Goal: Task Accomplishment & Management: Manage account settings

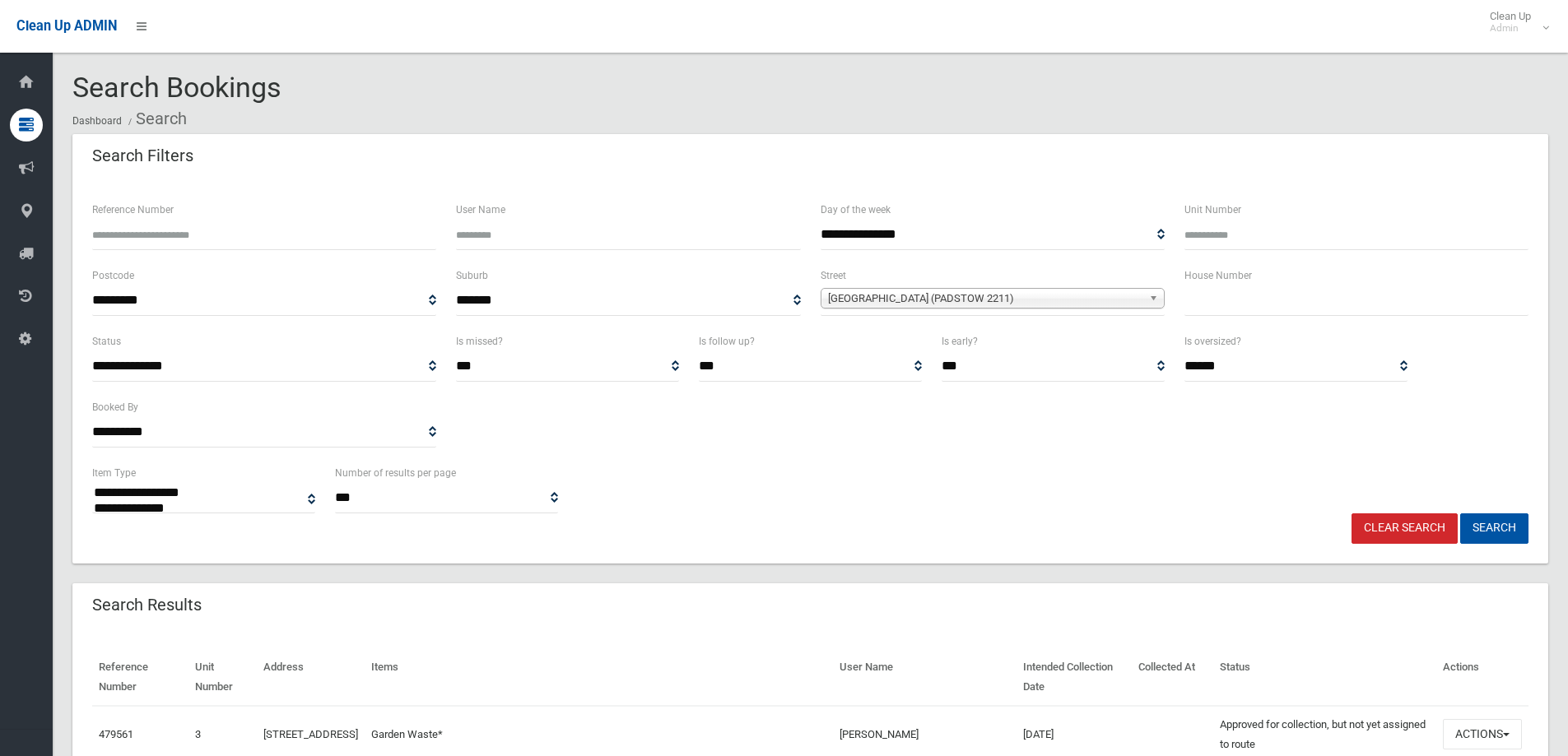
select select
click at [985, 287] on span "**********" at bounding box center [993, 301] width 344 height 31
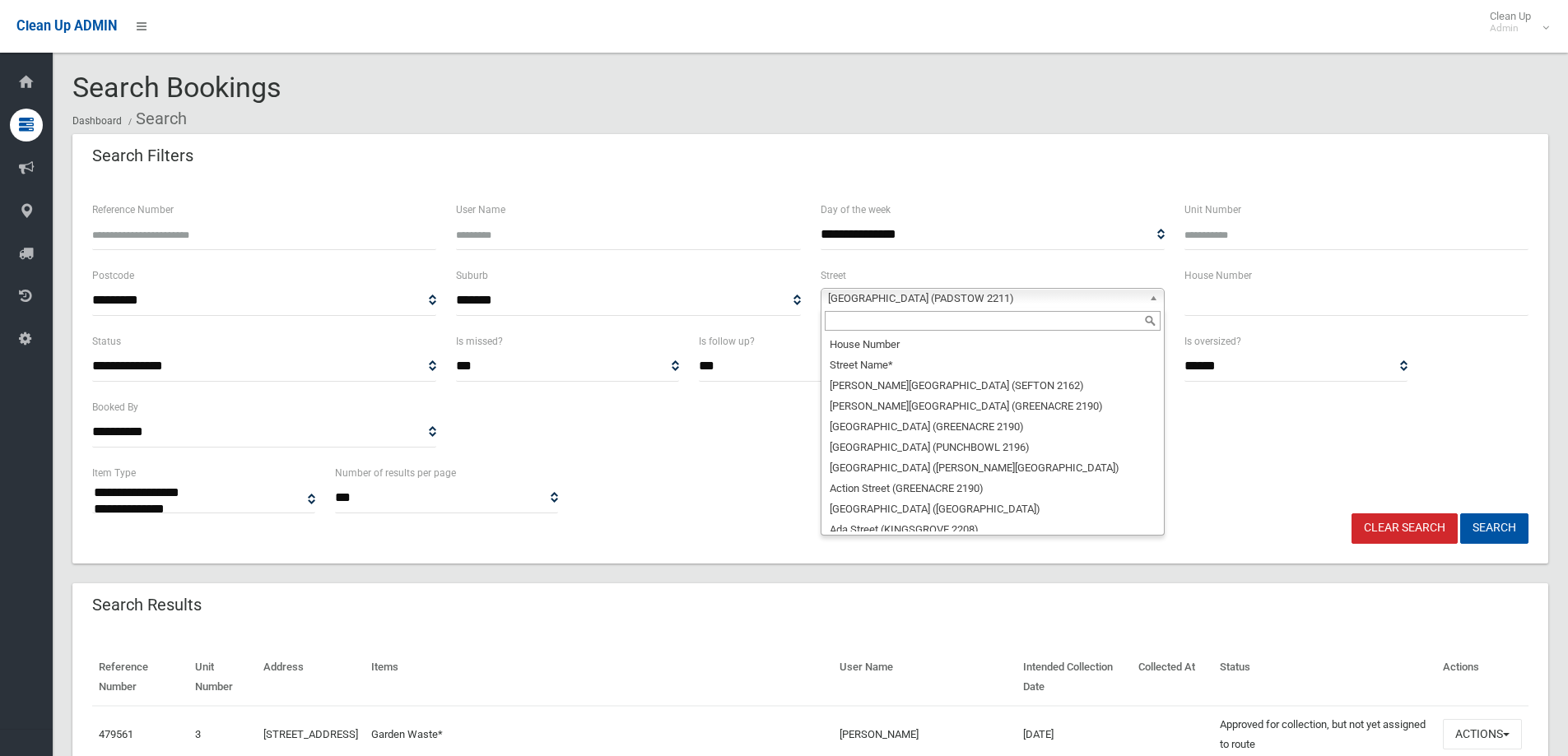
click at [1013, 301] on span "Iberia Street (PADSTOW 2211)" at bounding box center [986, 298] width 315 height 19
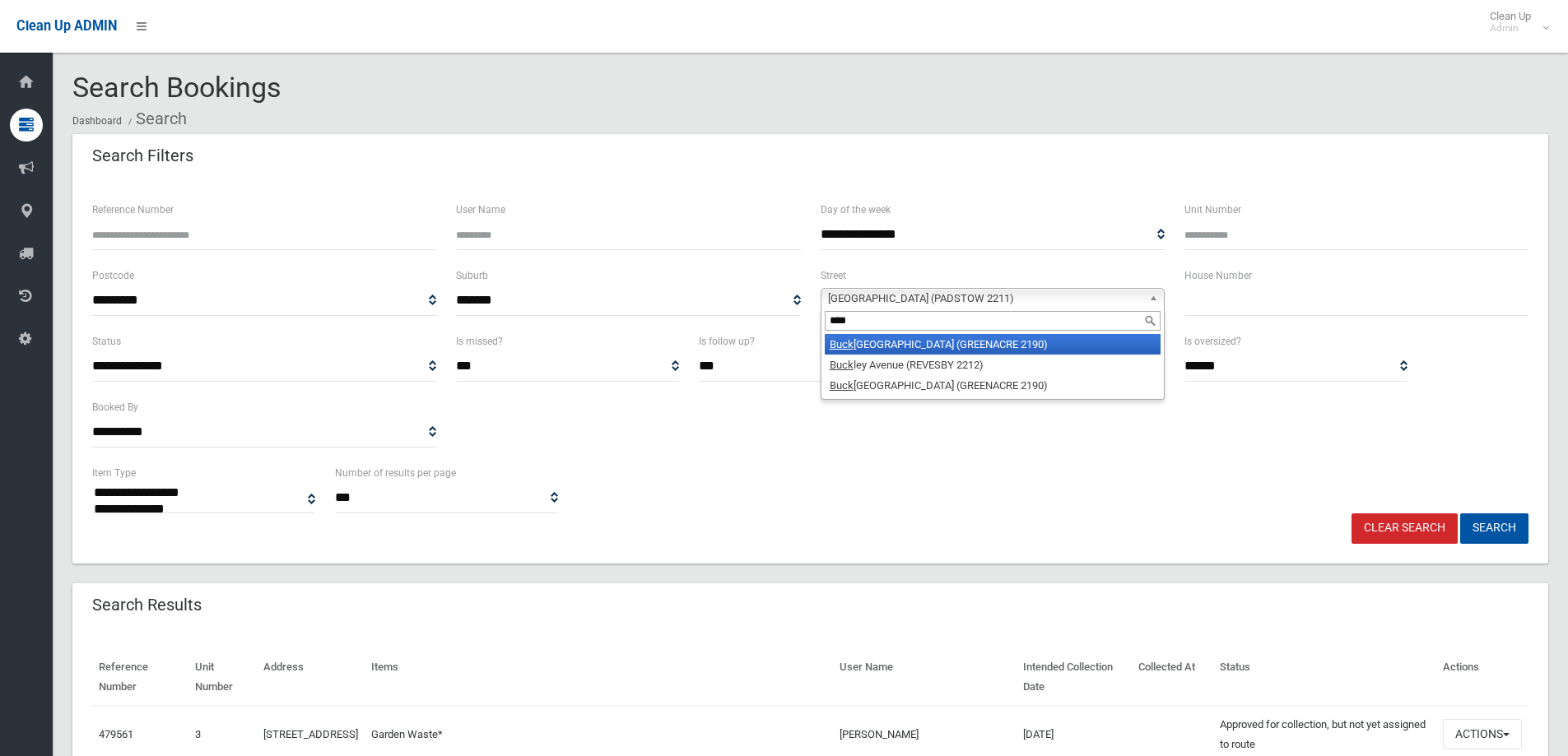
type input "****"
click at [1038, 347] on li "Buck land Street (GREENACRE 2190)" at bounding box center [993, 344] width 336 height 20
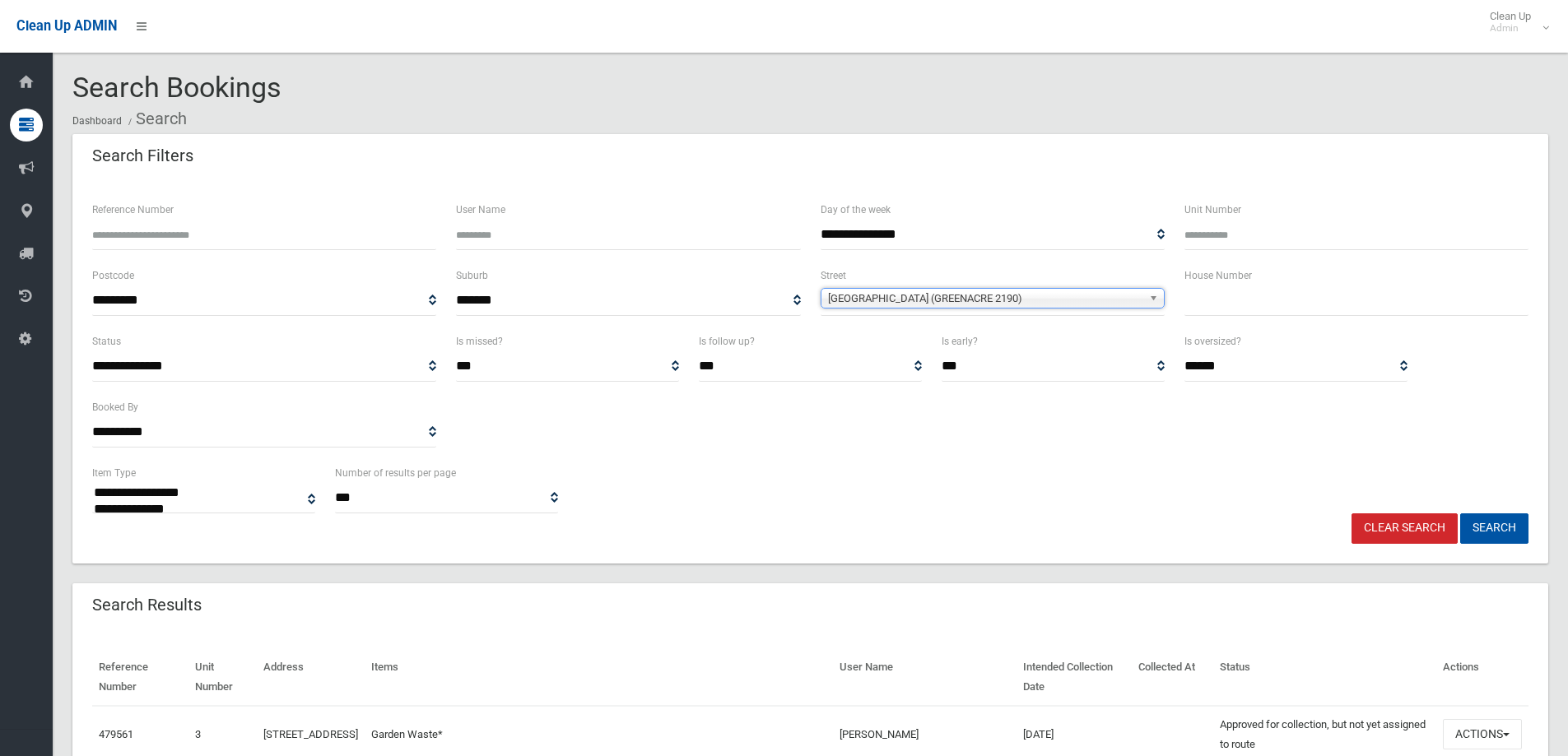
click at [1338, 295] on input "text" at bounding box center [1357, 301] width 344 height 31
type input "*"
type input "**"
click at [1118, 292] on span "Buckland Street (GREENACRE 2190)" at bounding box center [986, 298] width 315 height 19
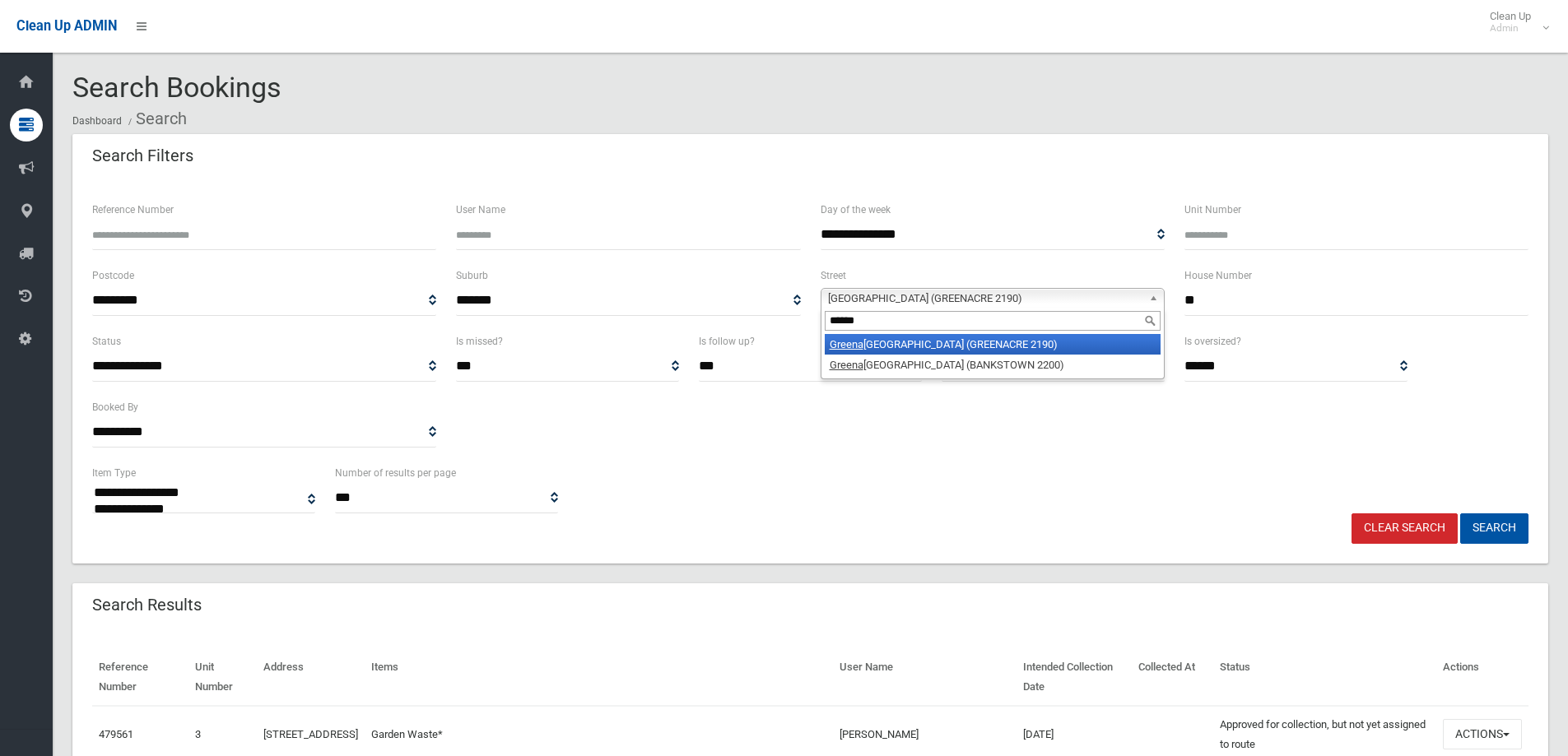
type input "******"
click at [974, 349] on li "Greena cre Road (GREENACRE 2190)" at bounding box center [993, 344] width 336 height 20
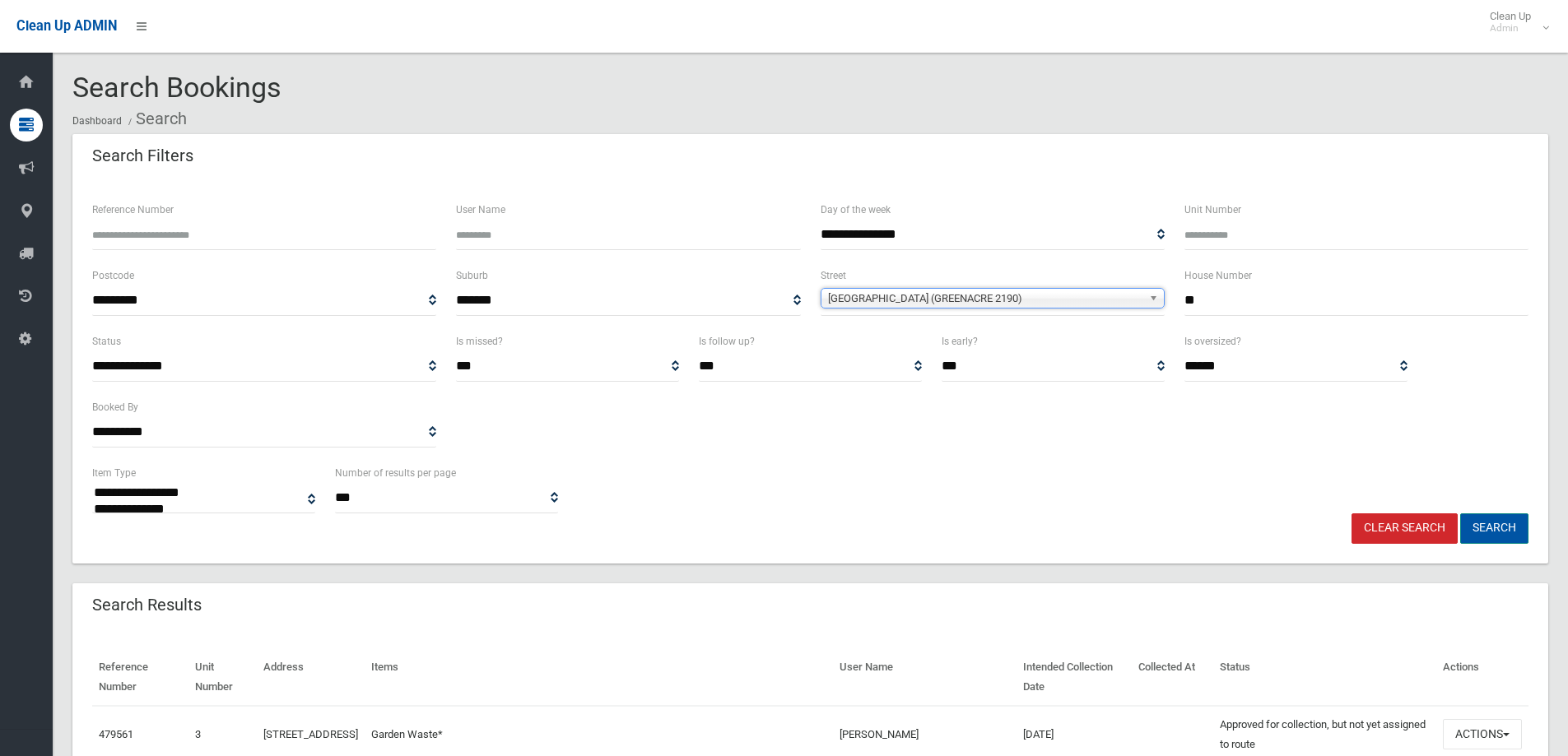
click at [1515, 528] on button "Search" at bounding box center [1494, 529] width 69 height 31
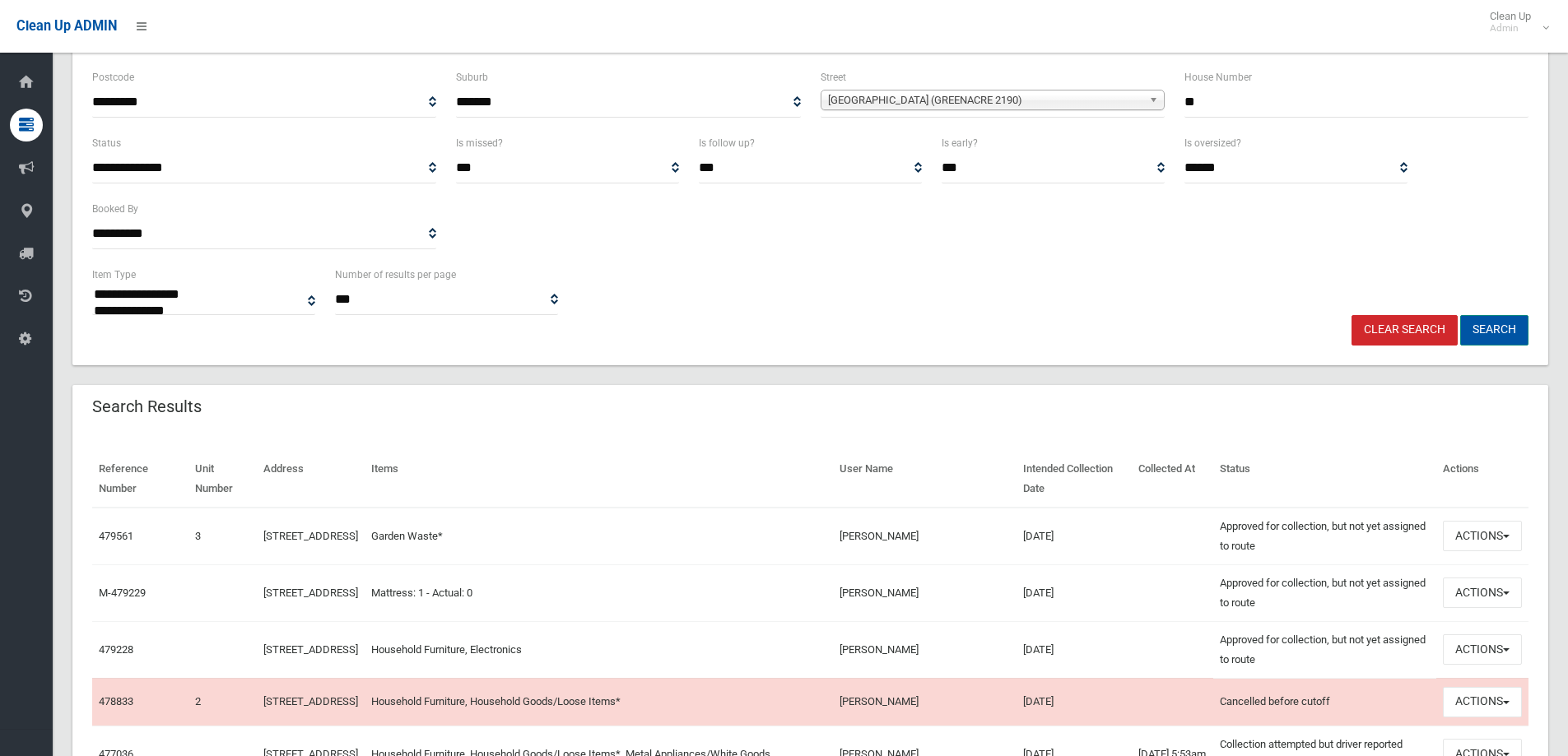
scroll to position [247, 0]
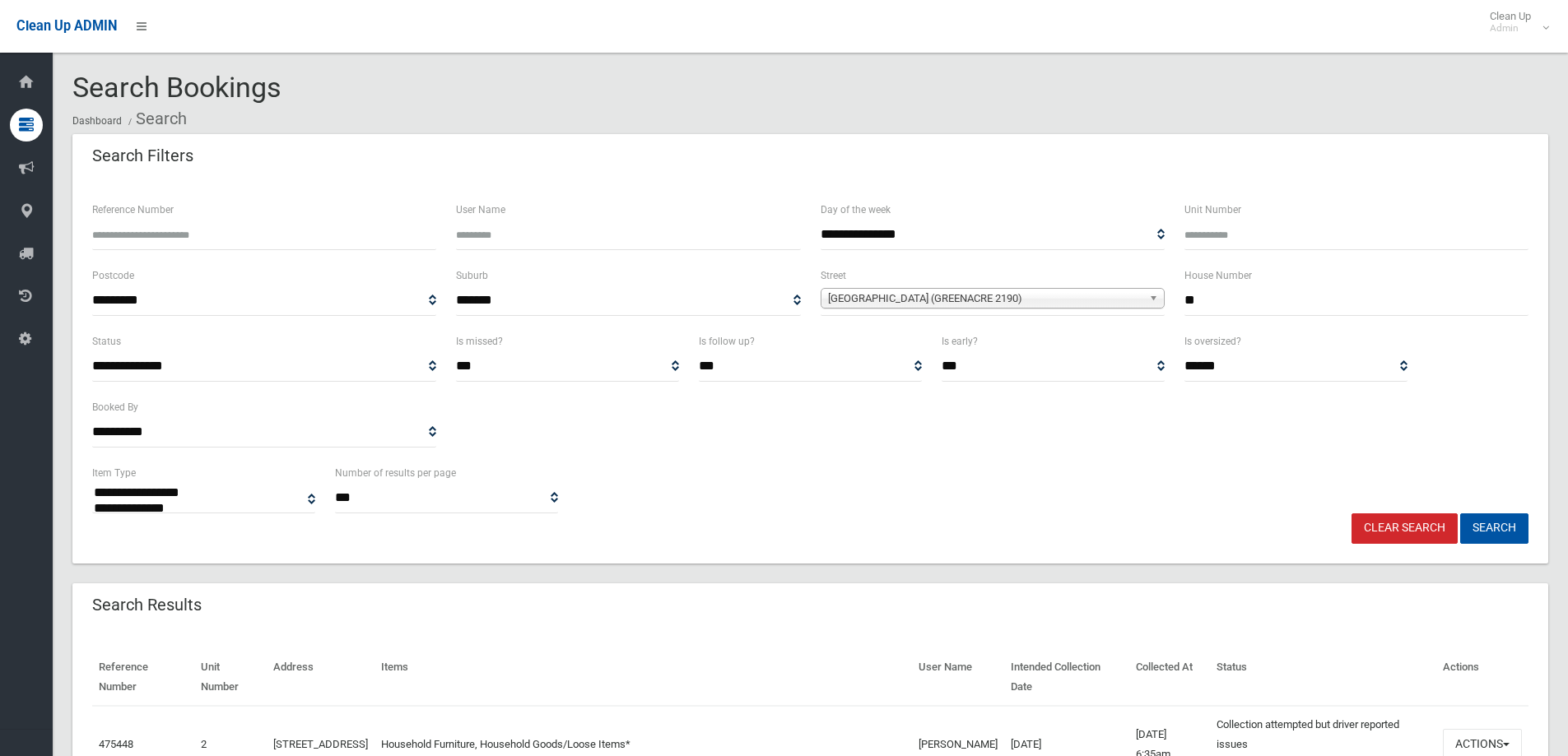
select select
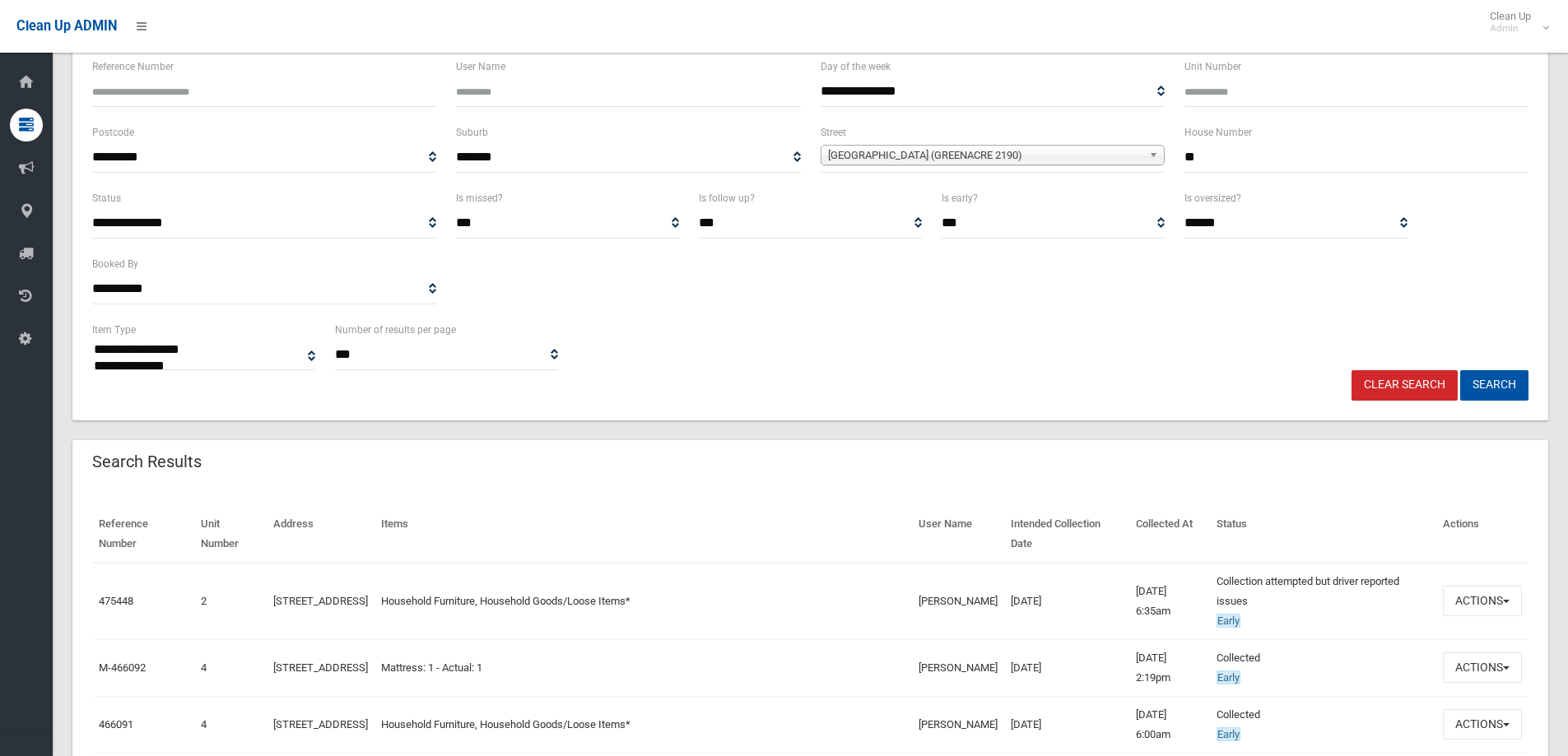
scroll to position [329, 0]
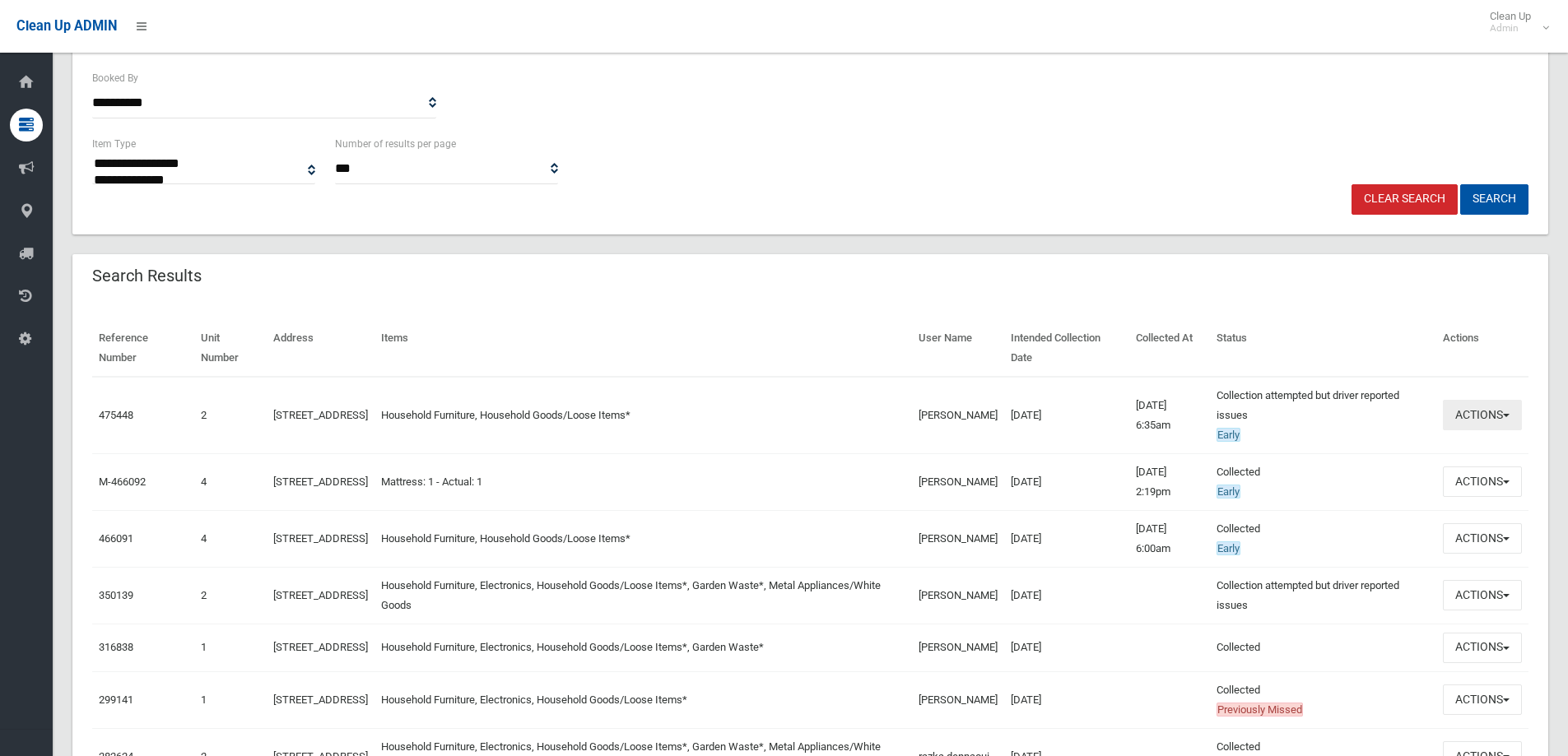
click at [1509, 430] on button "Actions" at bounding box center [1482, 415] width 79 height 31
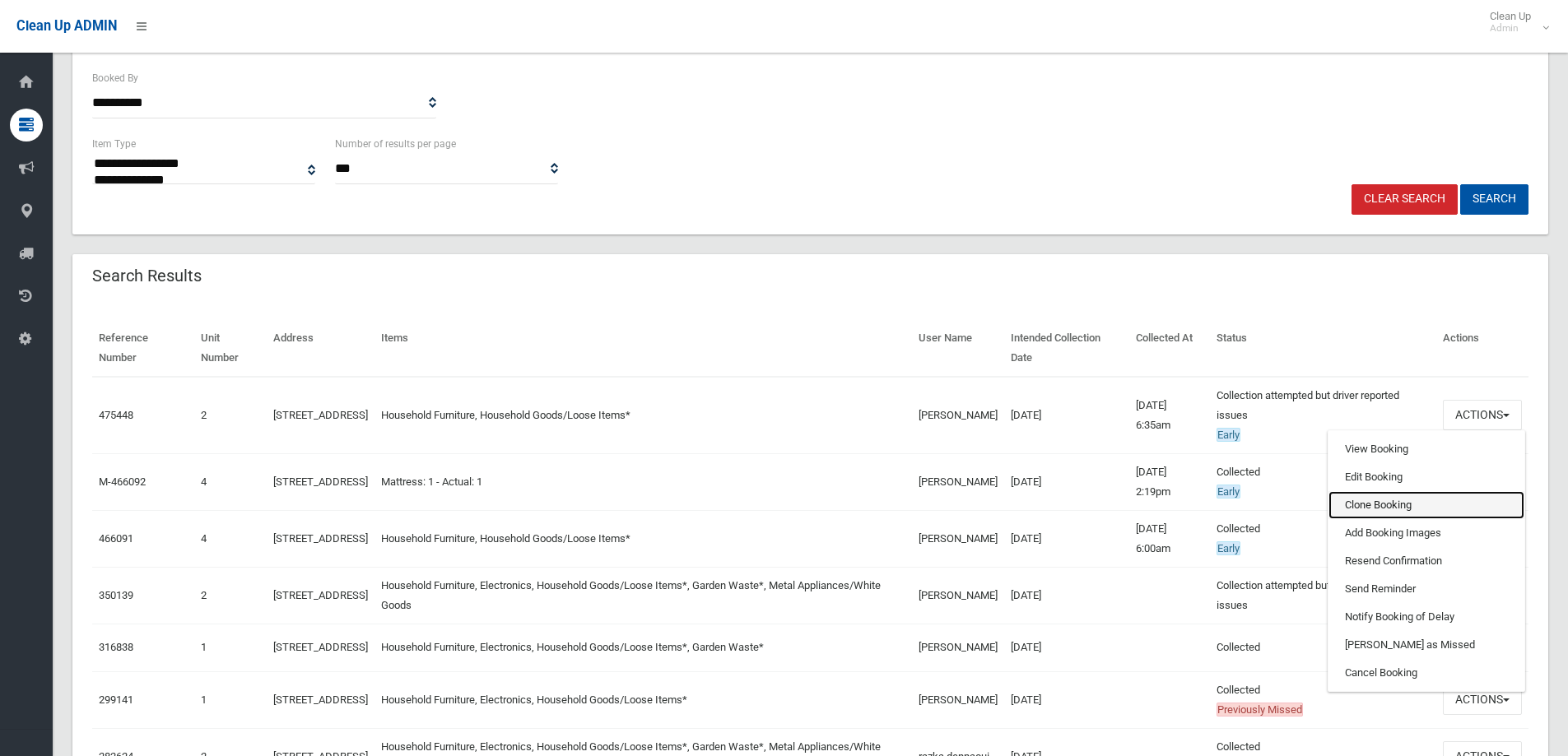
click at [1419, 496] on link "Clone Booking" at bounding box center [1426, 505] width 196 height 28
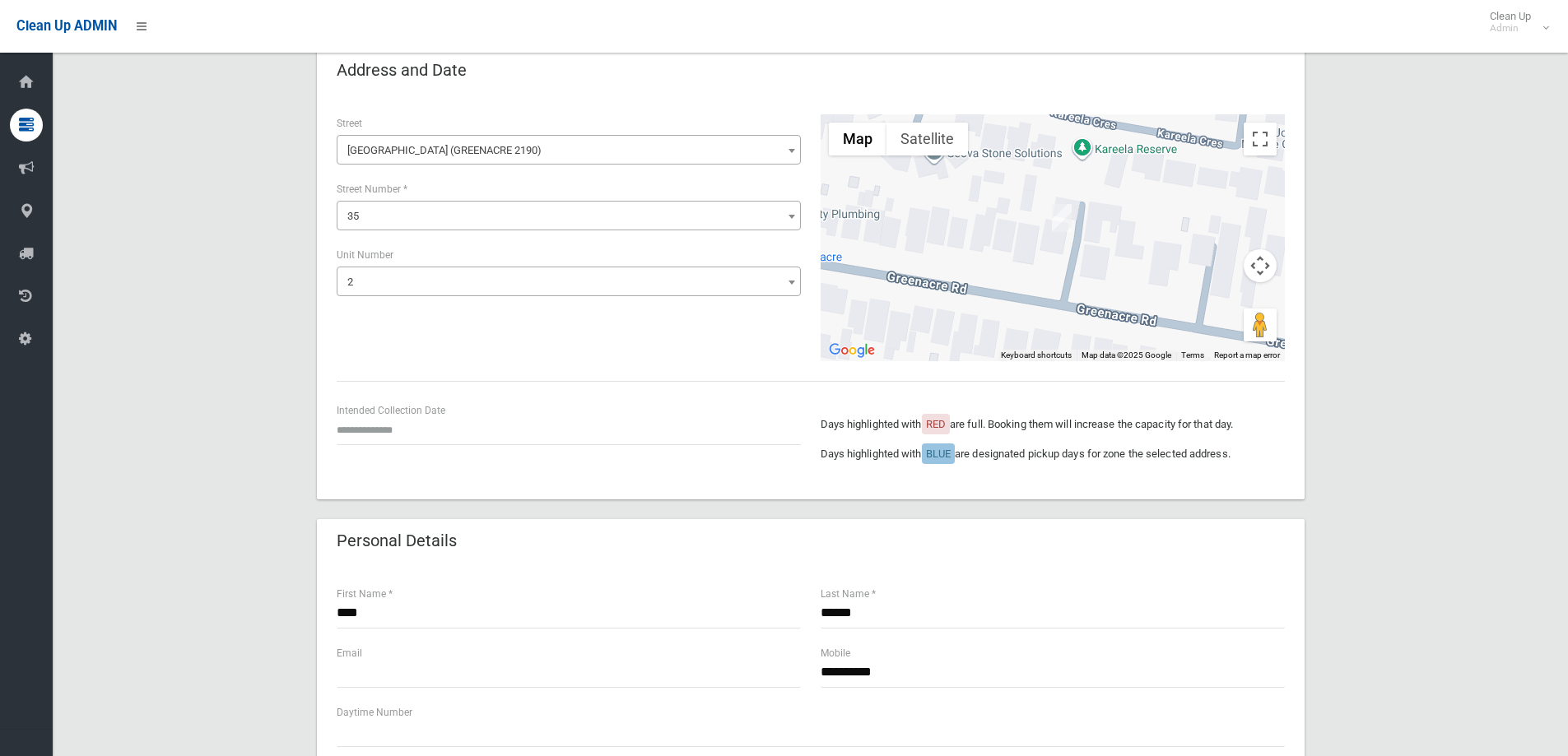
scroll to position [164, 0]
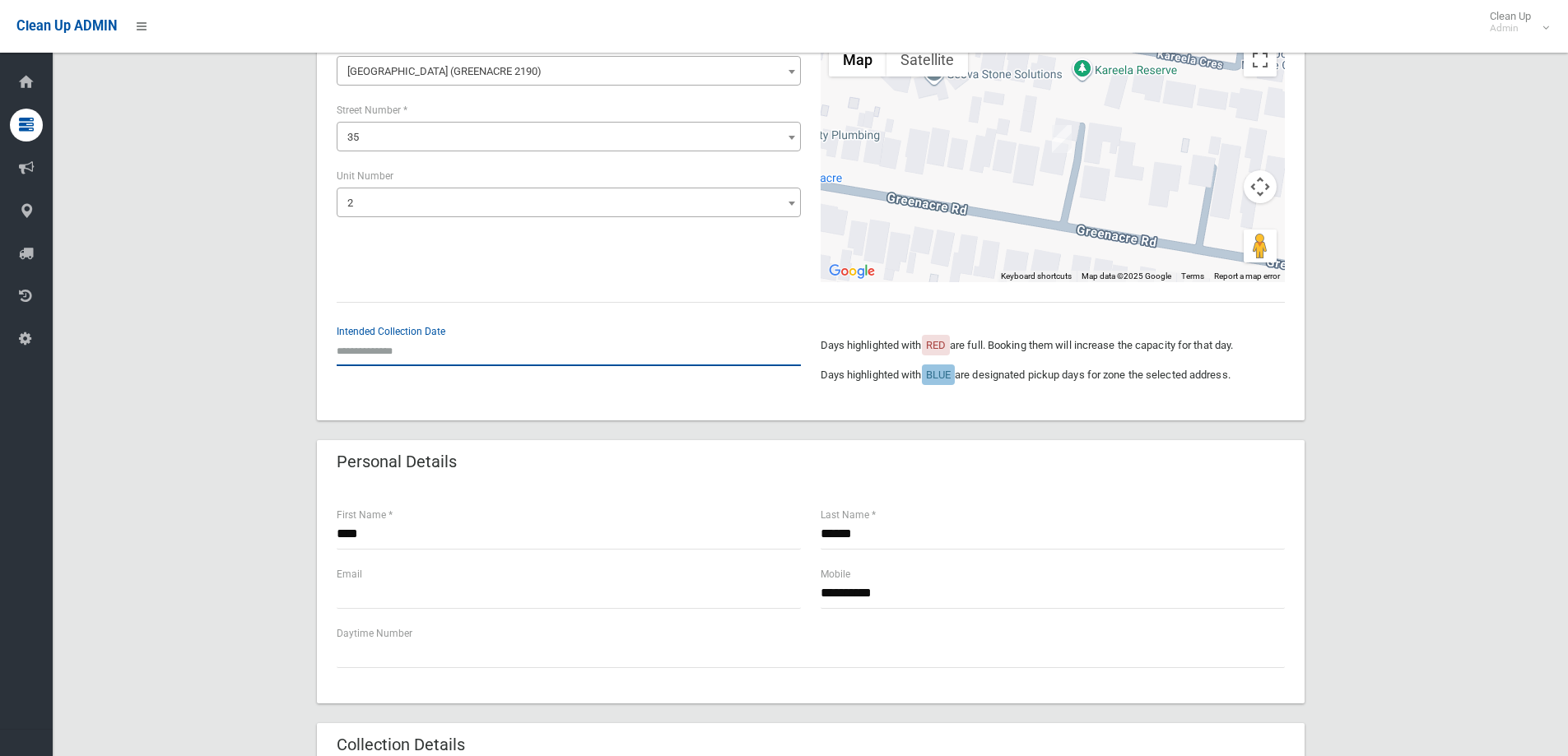
click at [392, 357] on input "text" at bounding box center [569, 351] width 464 height 31
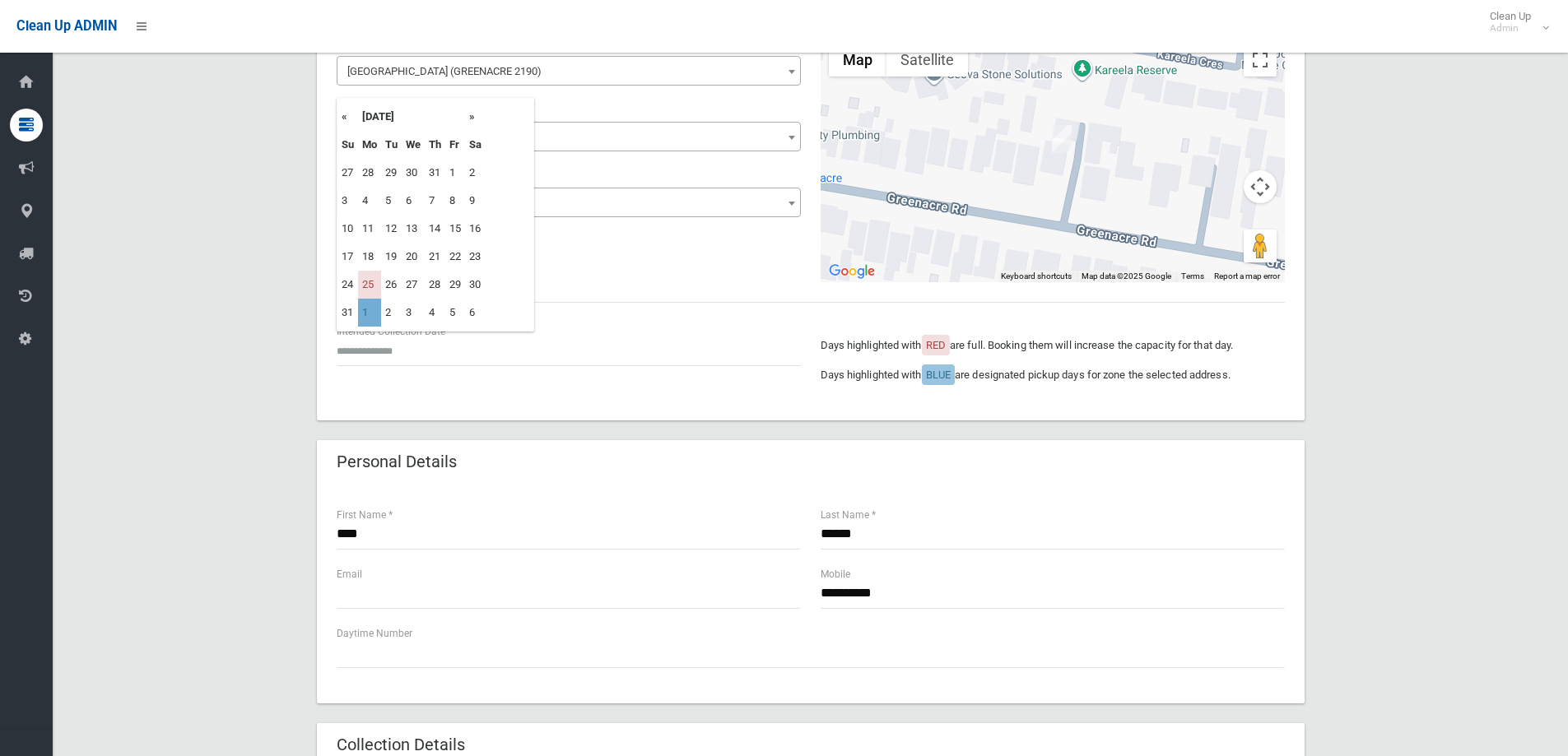
click at [375, 317] on td "1" at bounding box center [370, 312] width 23 height 28
type input "**********"
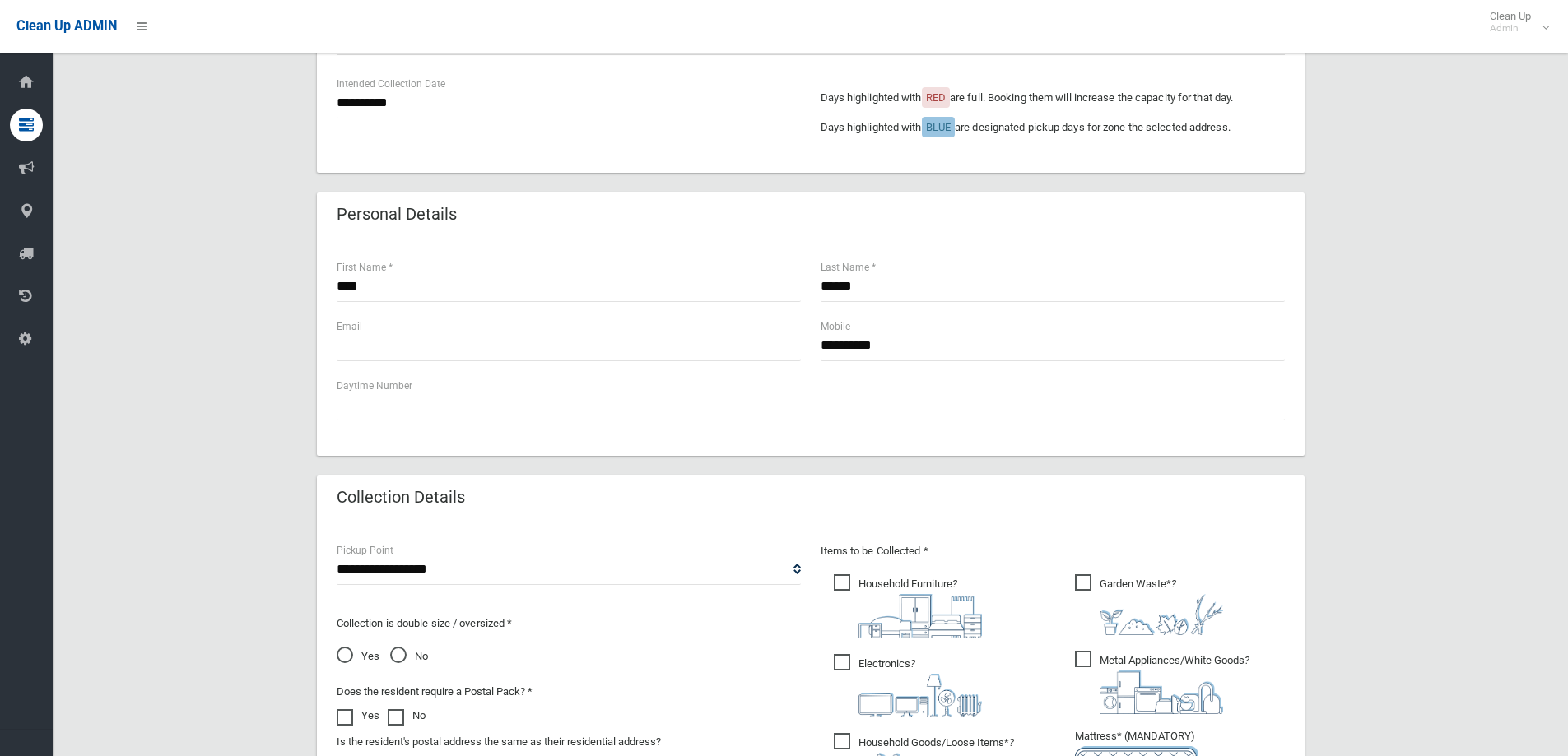
scroll to position [411, 0]
click at [378, 87] on div "**********" at bounding box center [569, 97] width 464 height 43
click at [381, 92] on input "**********" at bounding box center [569, 104] width 464 height 31
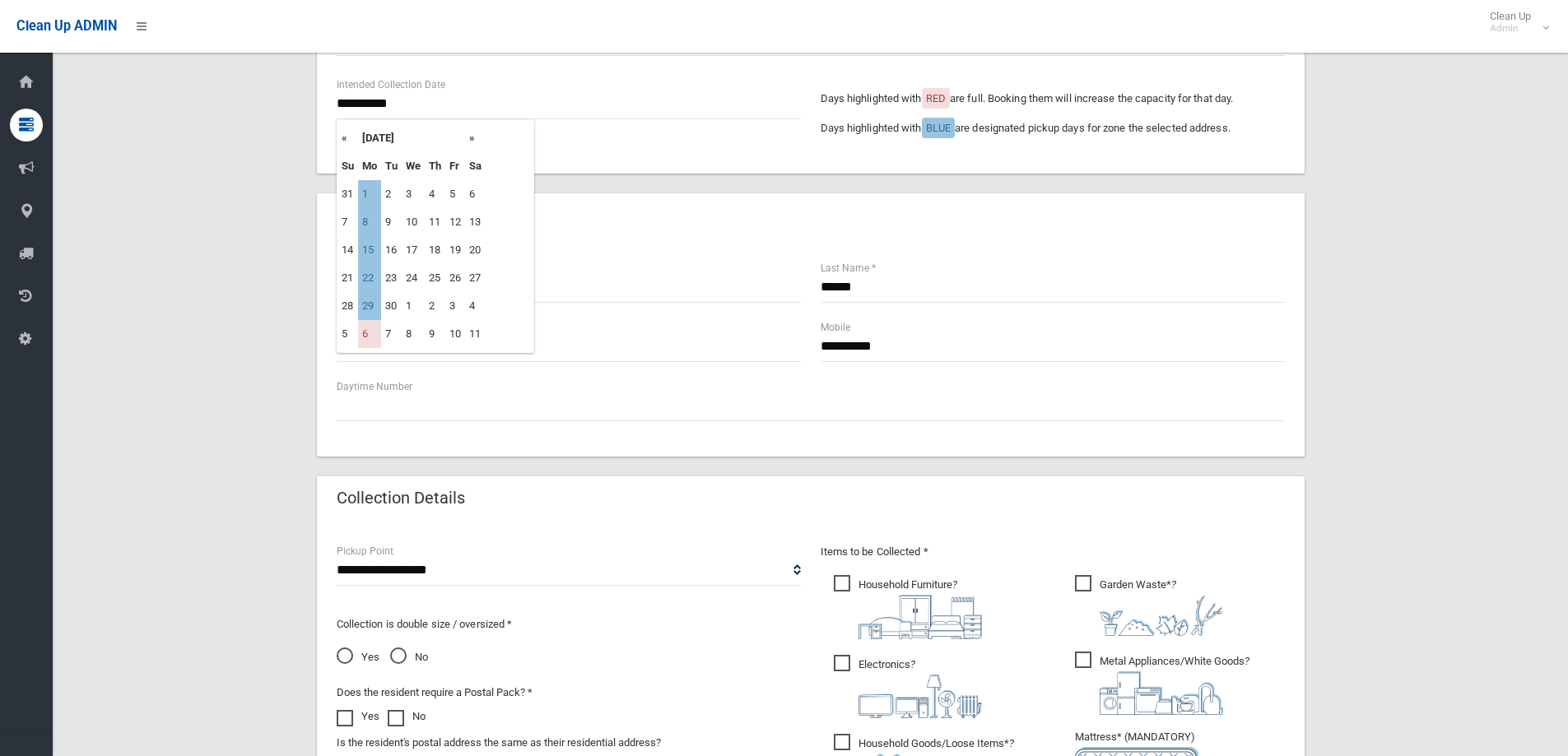
click at [734, 219] on div "Personal Details" at bounding box center [810, 216] width 988 height 46
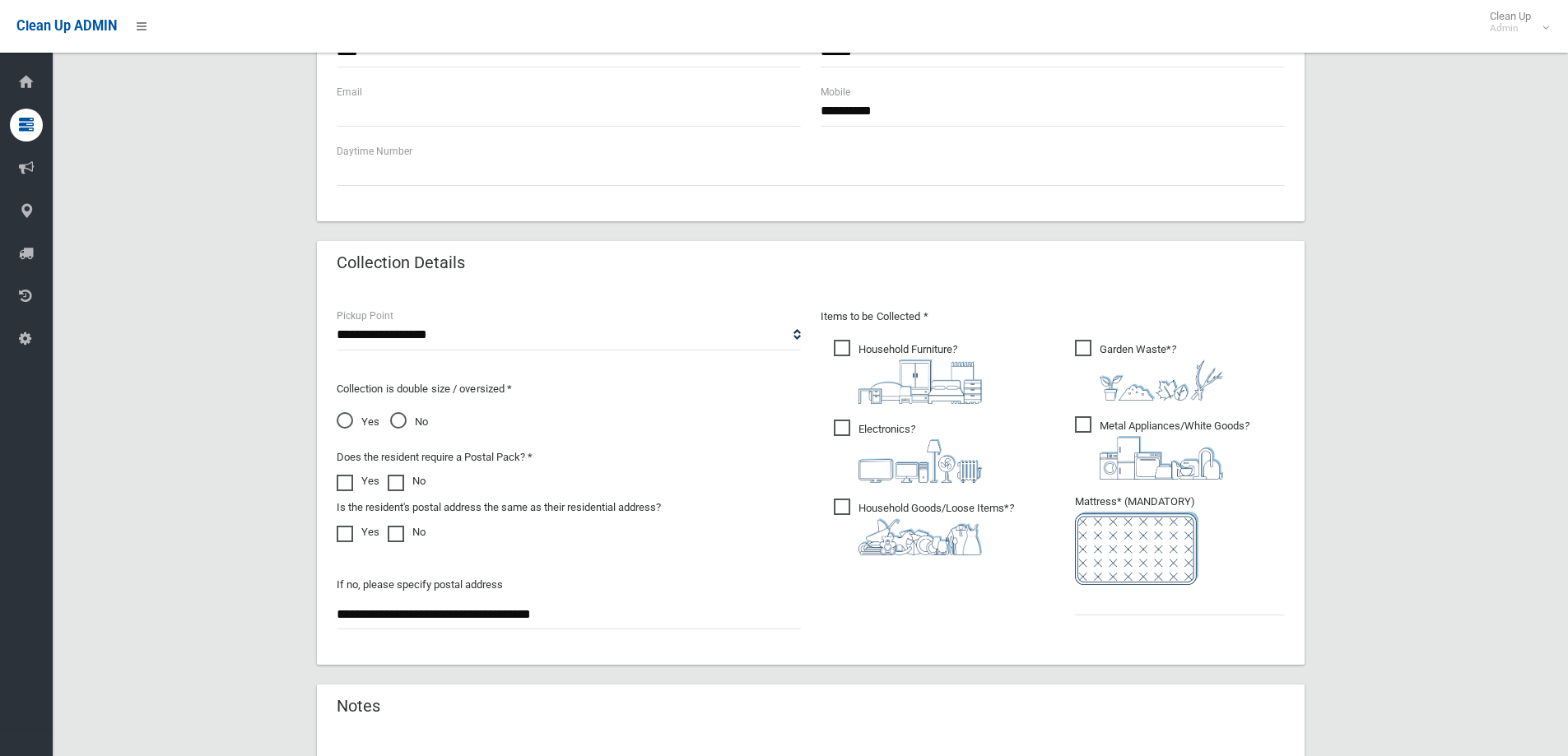
scroll to position [823, 0]
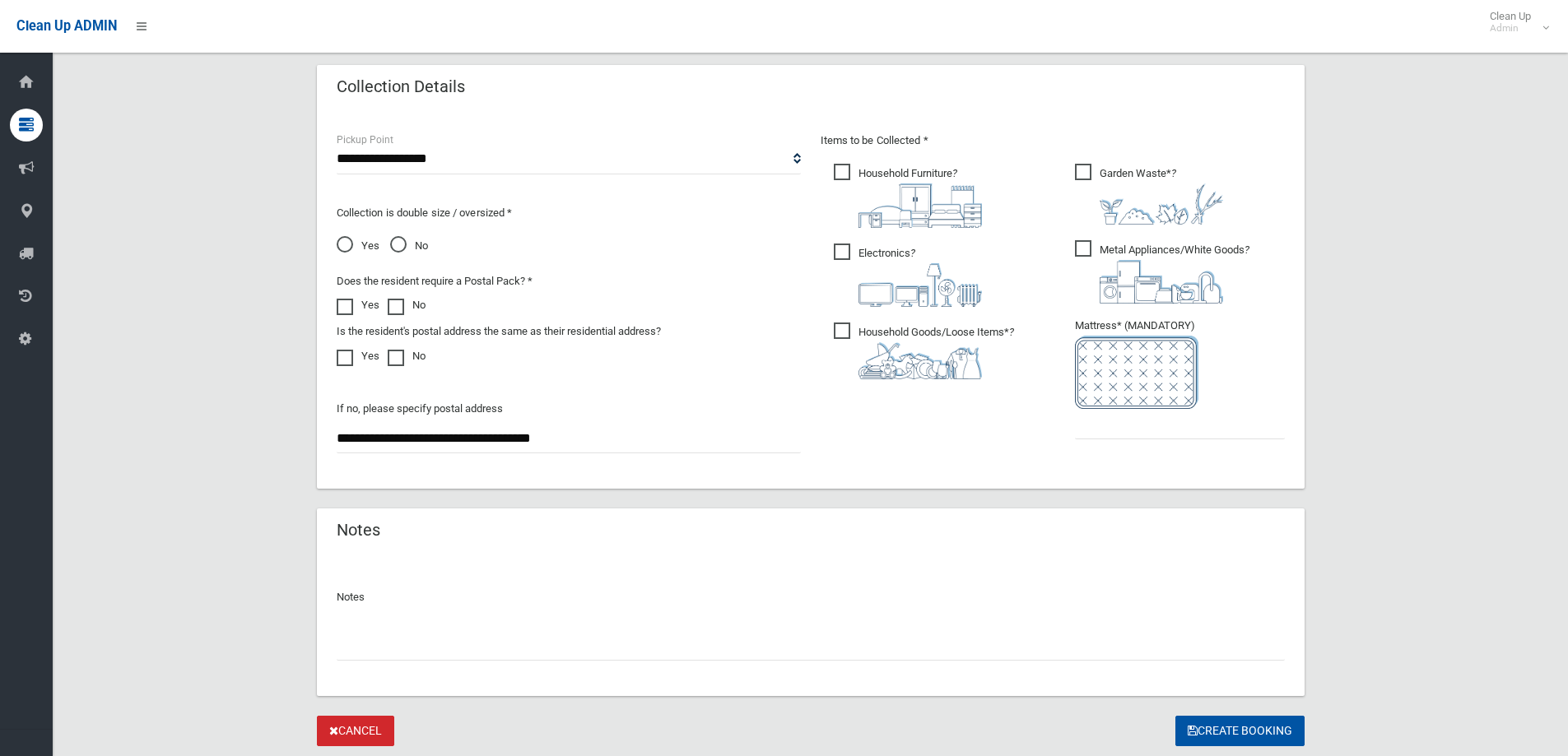
click at [840, 257] on span "Electronics ?" at bounding box center [908, 275] width 148 height 64
click at [1161, 251] on span "Metal Appliances/White Goods ?" at bounding box center [1162, 272] width 175 height 64
drag, startPoint x: 1126, startPoint y: 420, endPoint x: 1100, endPoint y: 330, distance: 93.7
click at [1125, 420] on input "text" at bounding box center [1179, 425] width 210 height 31
click at [1087, 179] on span "Garden Waste* ?" at bounding box center [1148, 194] width 148 height 61
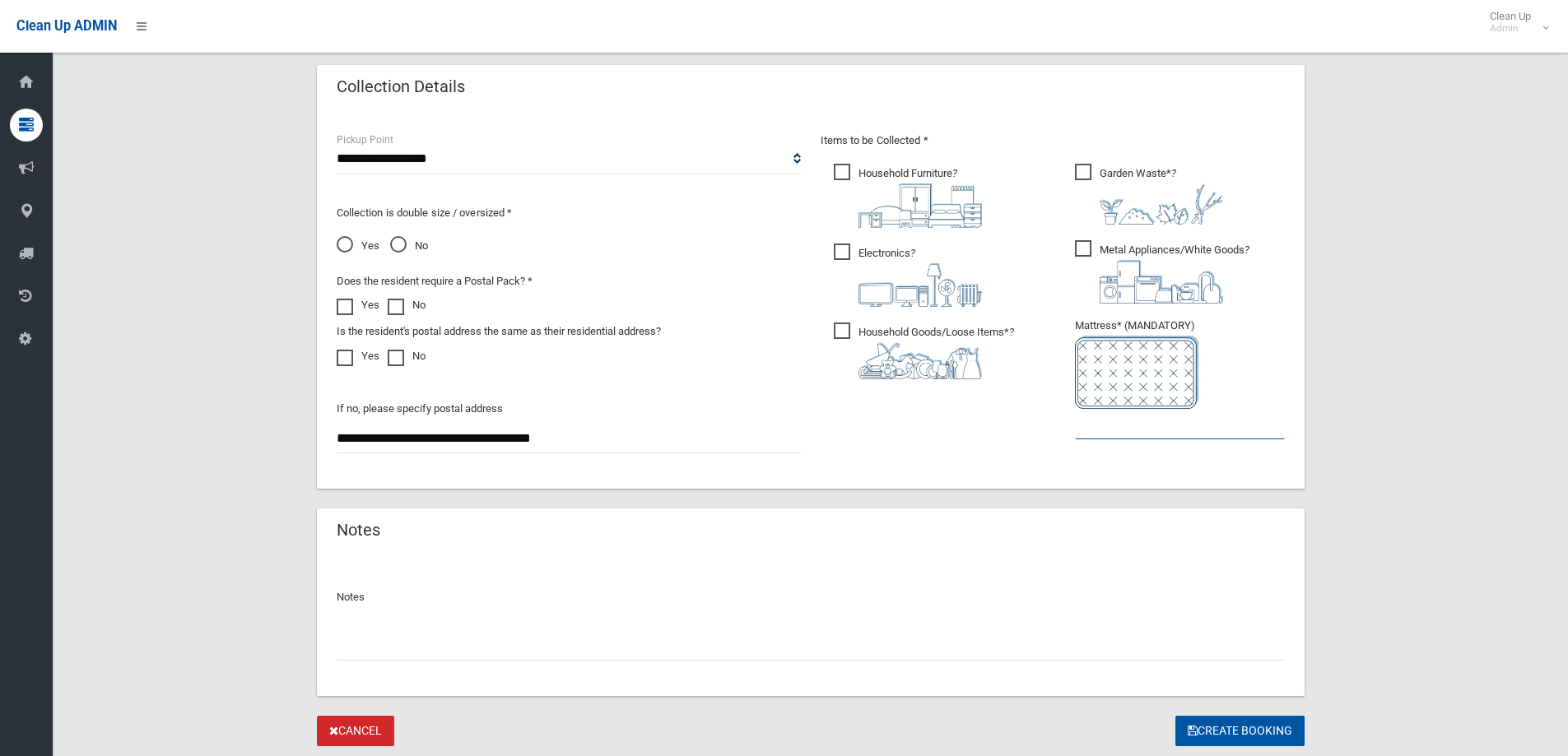
click at [1102, 427] on input "text" at bounding box center [1179, 425] width 210 height 31
type input "*"
click at [1098, 174] on span "Garden Waste* ?" at bounding box center [1148, 194] width 148 height 61
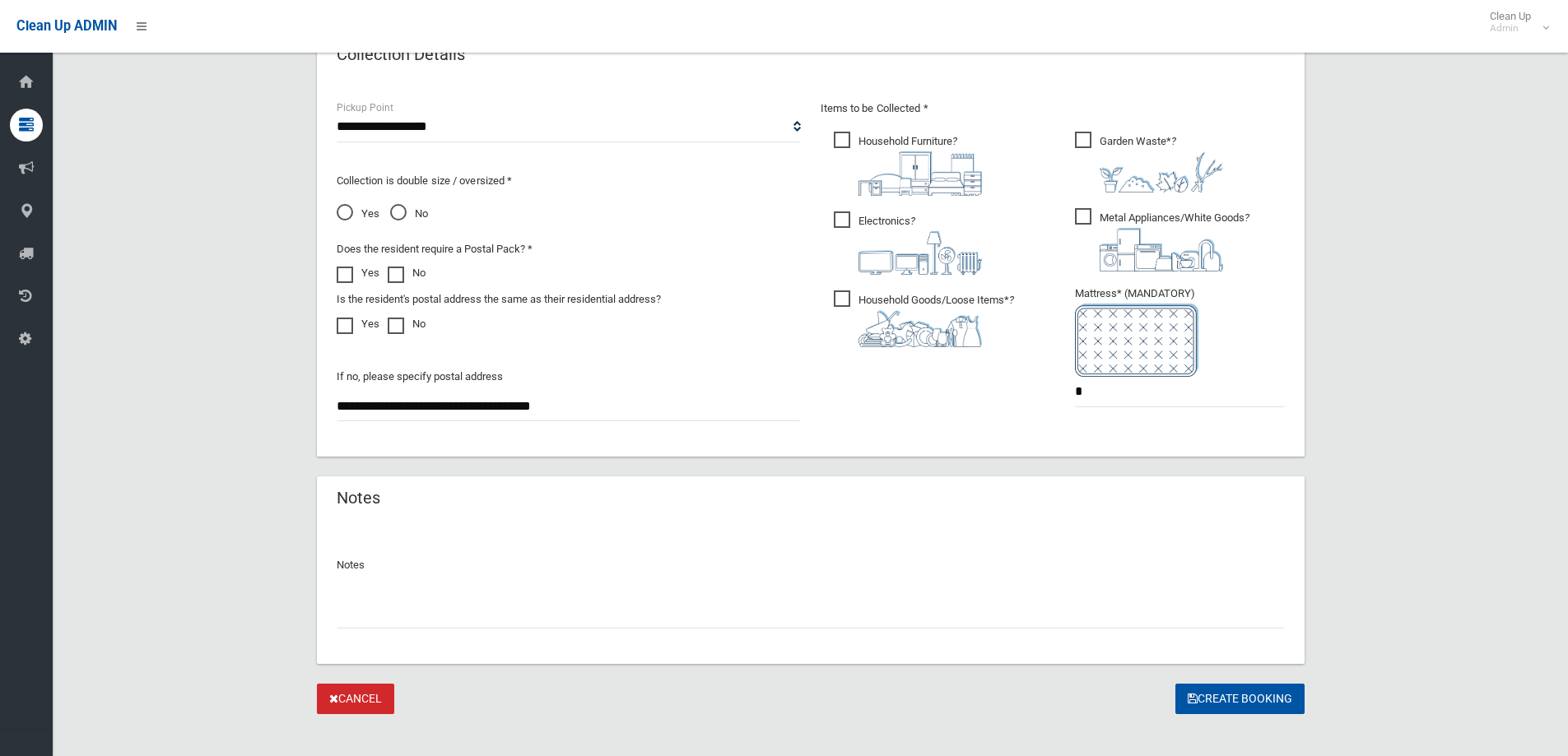
scroll to position [873, 0]
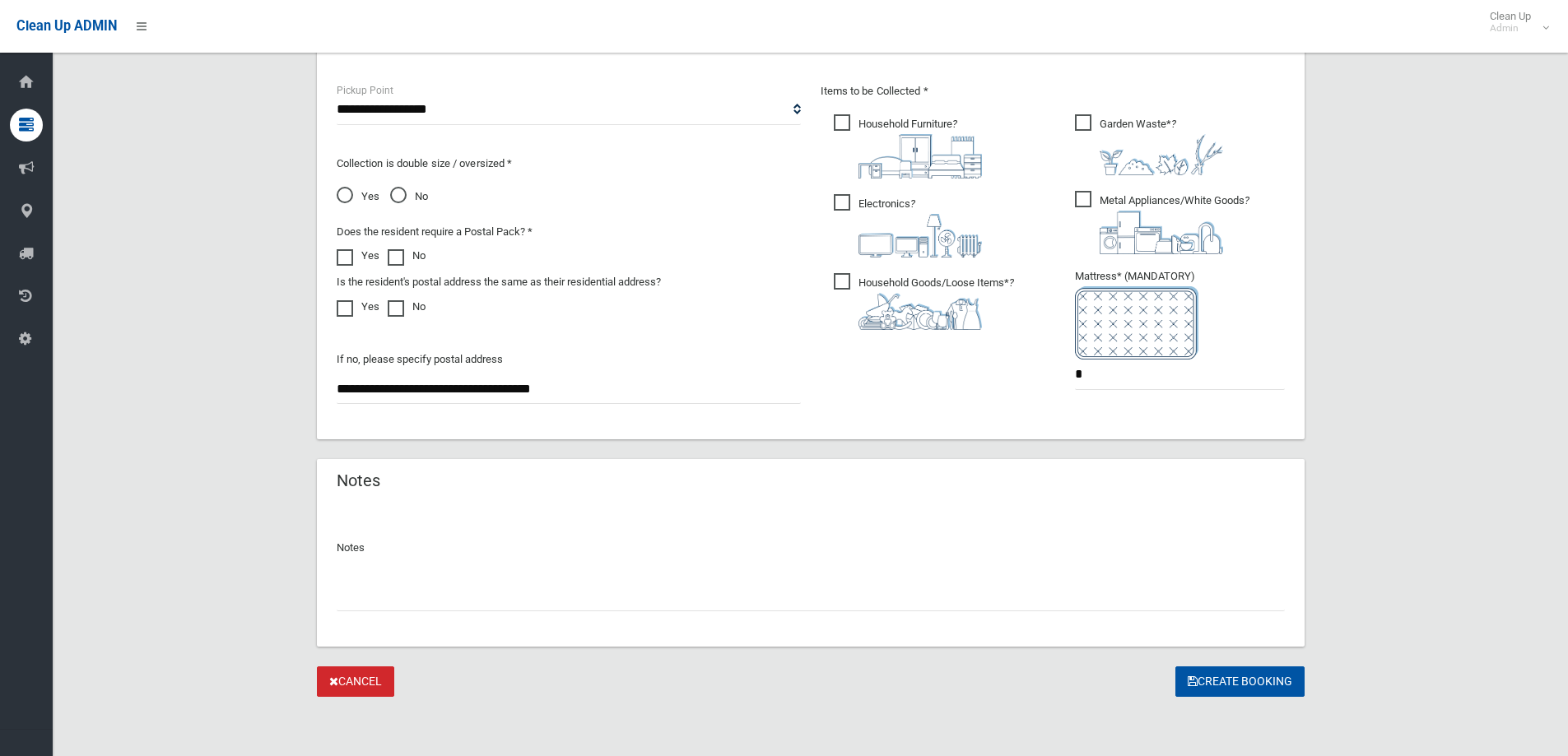
click at [814, 518] on div "Notes" at bounding box center [810, 575] width 988 height 142
click at [821, 613] on div "Notes" at bounding box center [810, 575] width 988 height 142
click at [821, 594] on input "text" at bounding box center [811, 597] width 948 height 31
type input "*"
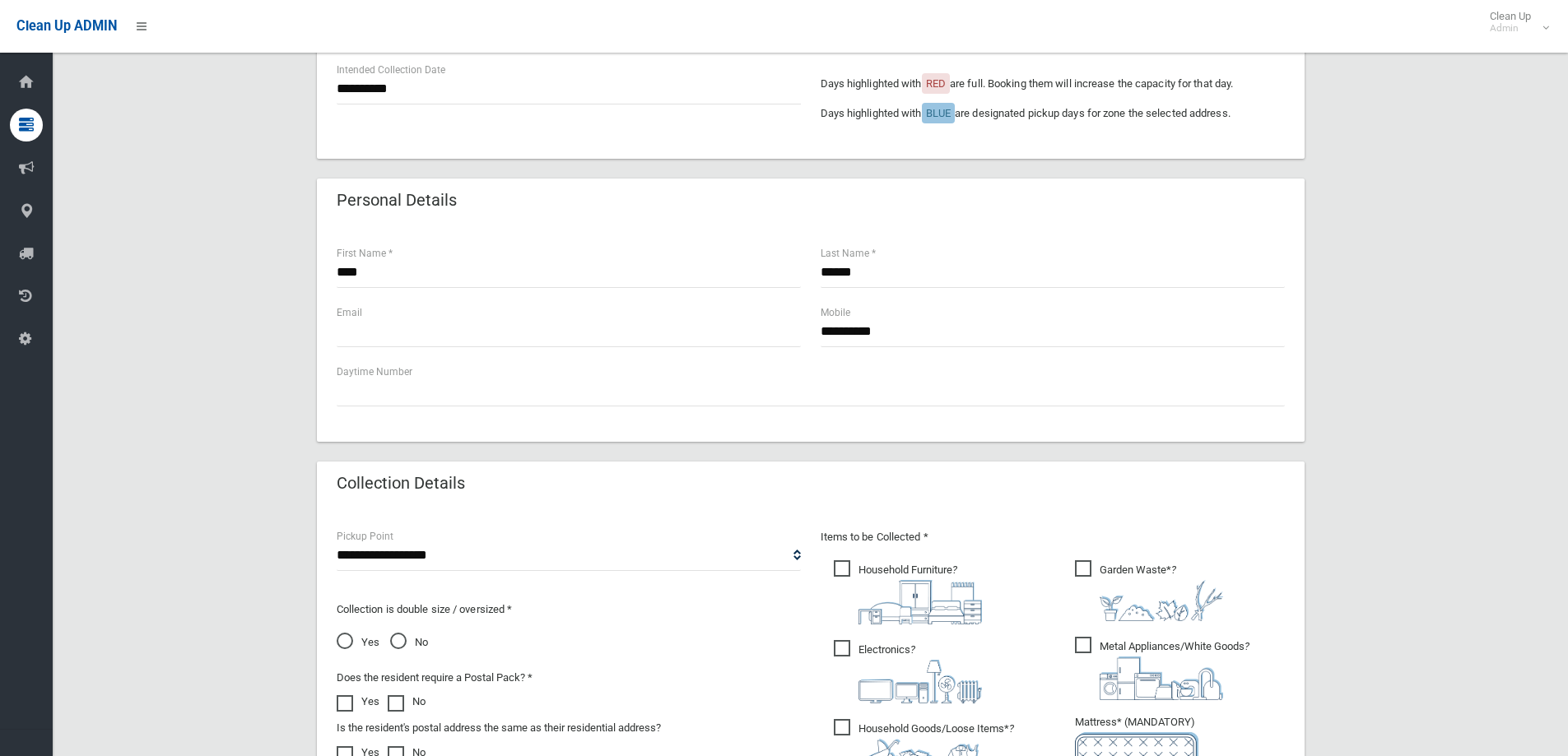
scroll to position [378, 0]
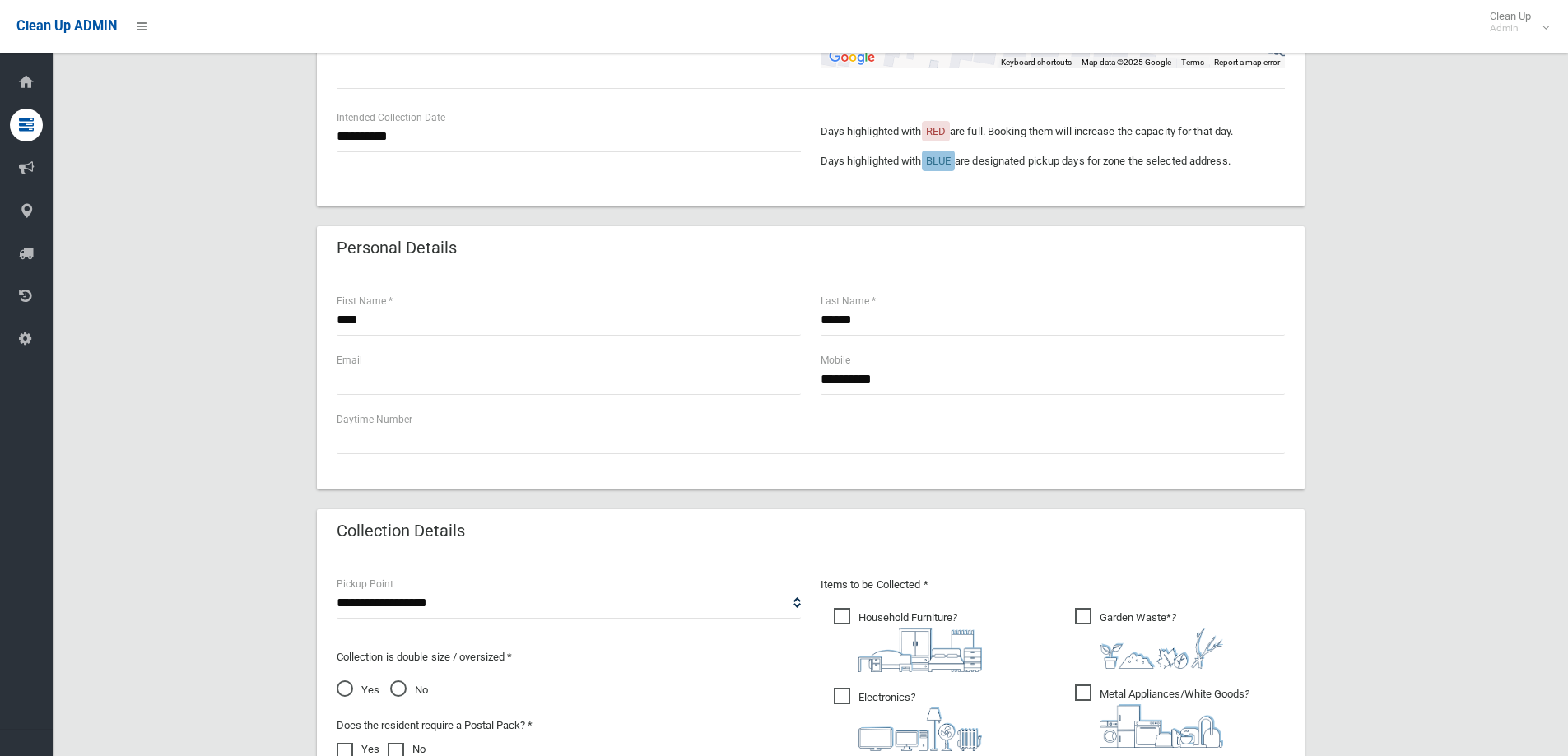
click at [460, 398] on div "Email" at bounding box center [568, 380] width 484 height 59
click at [461, 398] on div "Email" at bounding box center [568, 380] width 484 height 59
click at [473, 377] on input "text" at bounding box center [569, 380] width 464 height 31
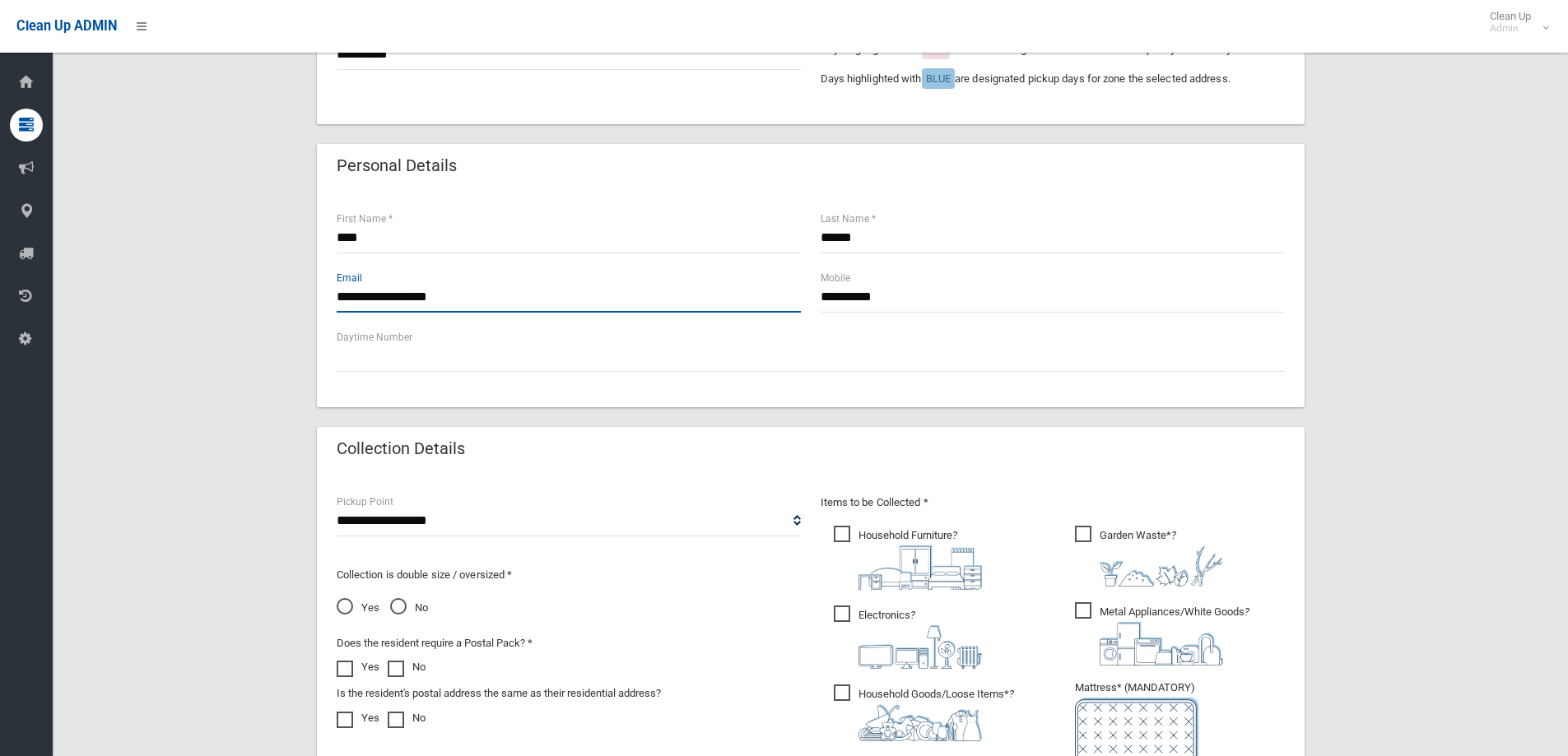
scroll to position [873, 0]
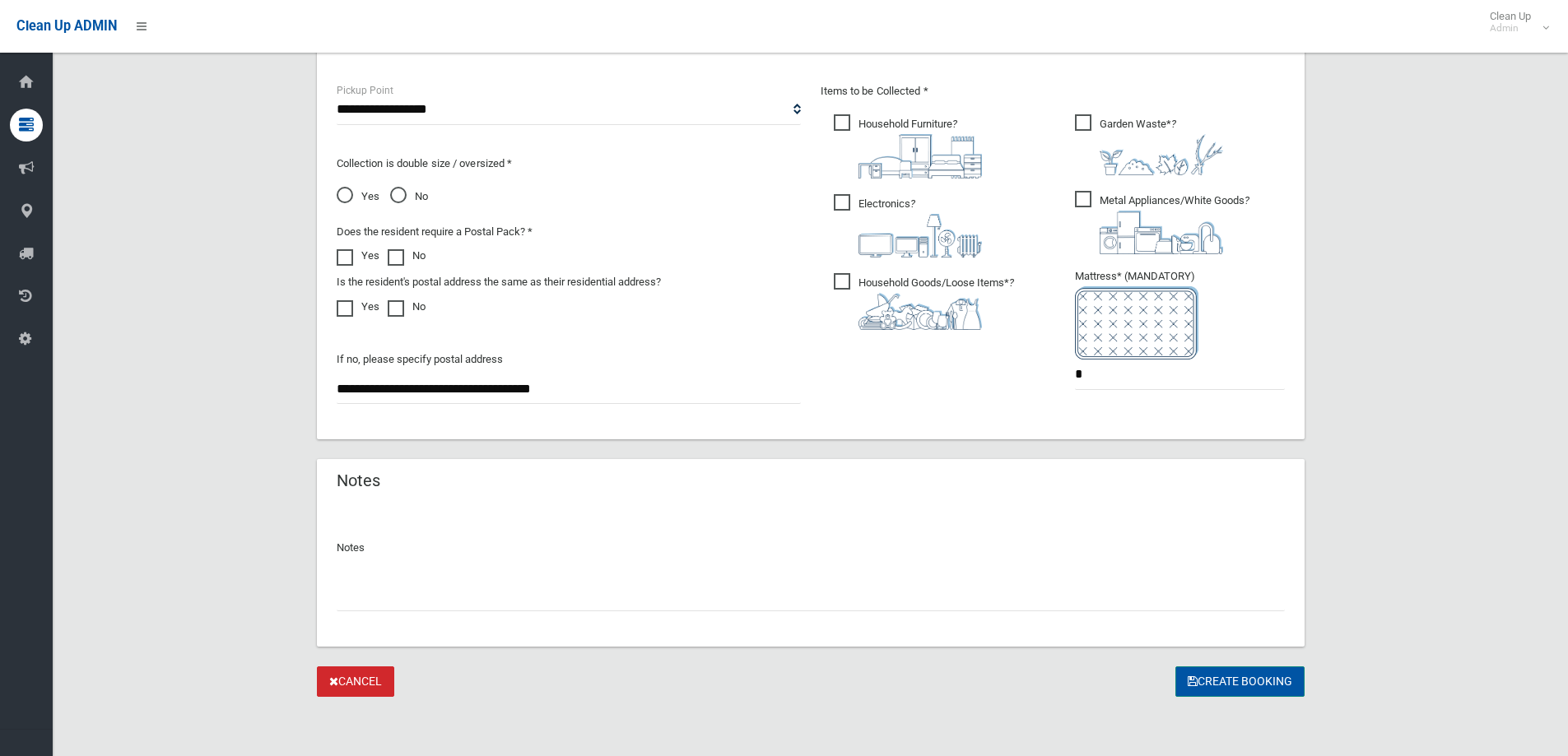
type input "**********"
click at [1242, 686] on button "Create Booking" at bounding box center [1240, 682] width 129 height 31
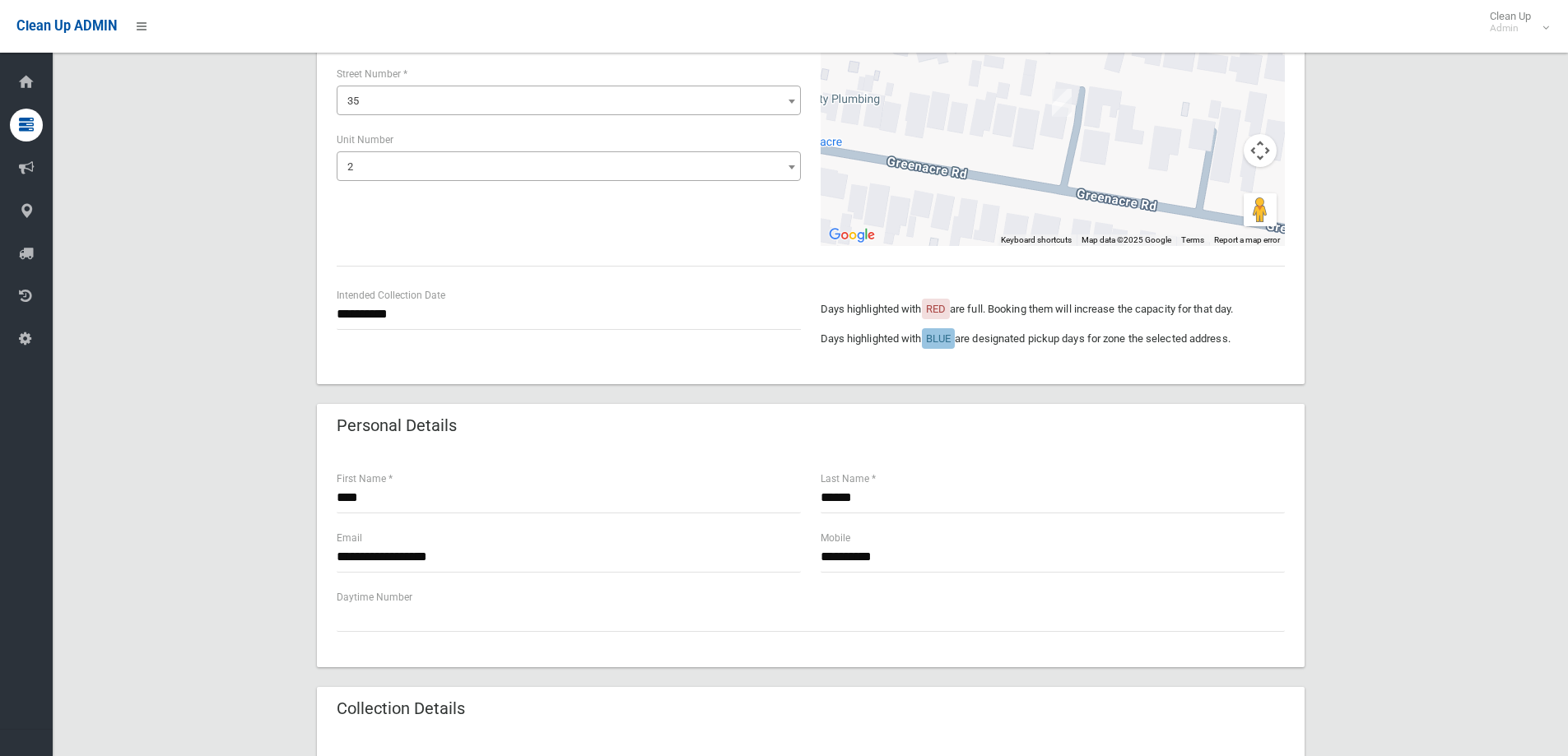
scroll to position [0, 0]
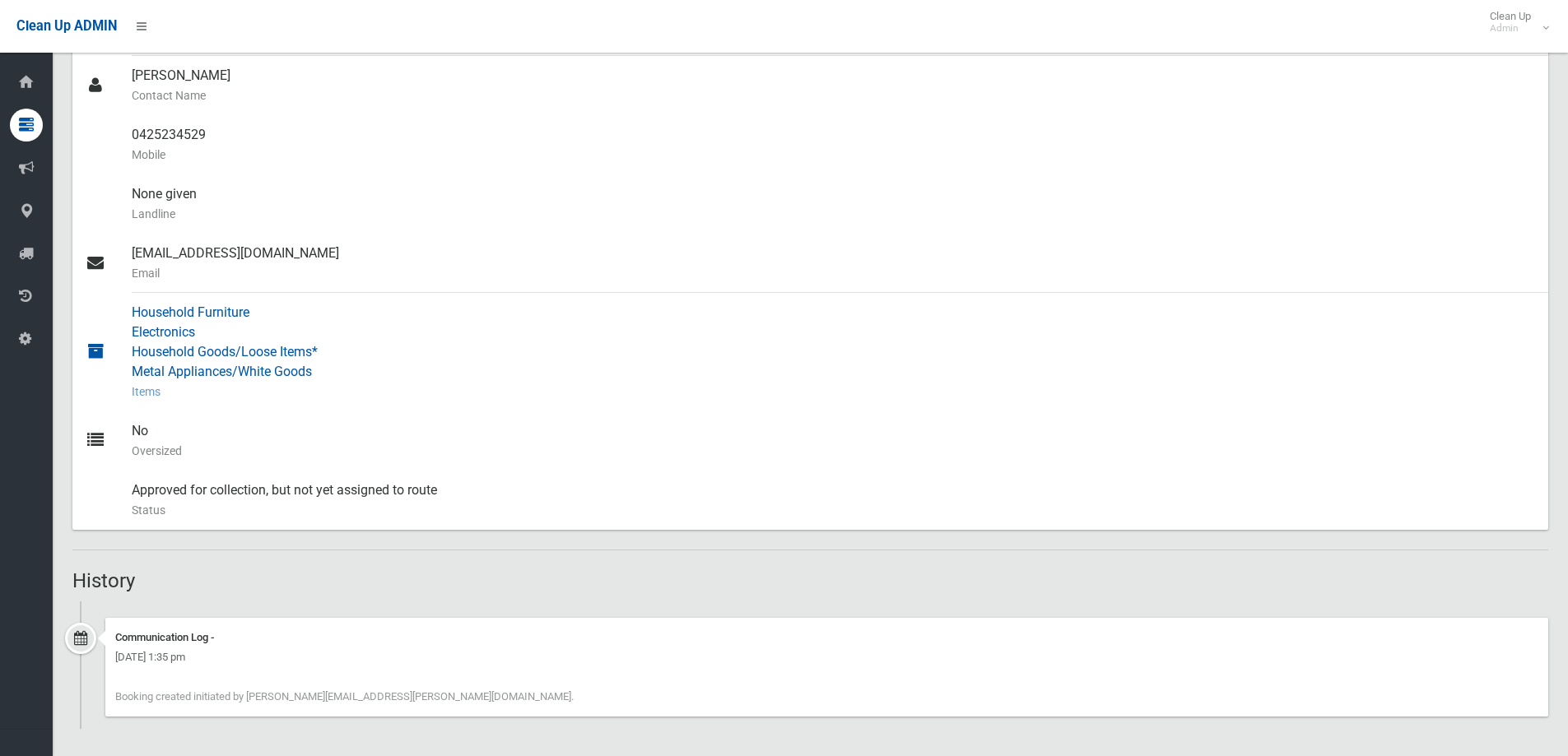
scroll to position [514, 0]
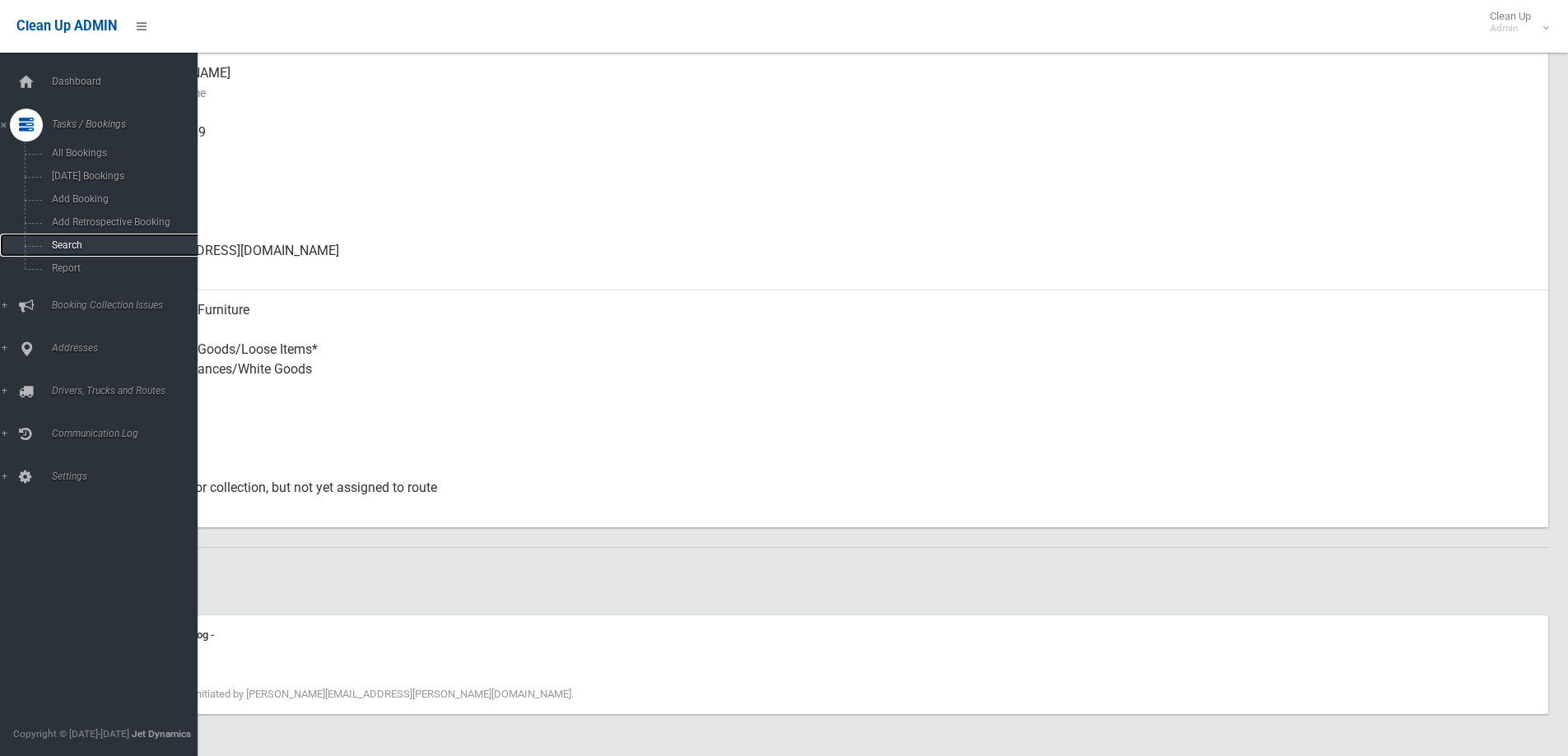
click at [37, 249] on link "Search" at bounding box center [104, 245] width 210 height 23
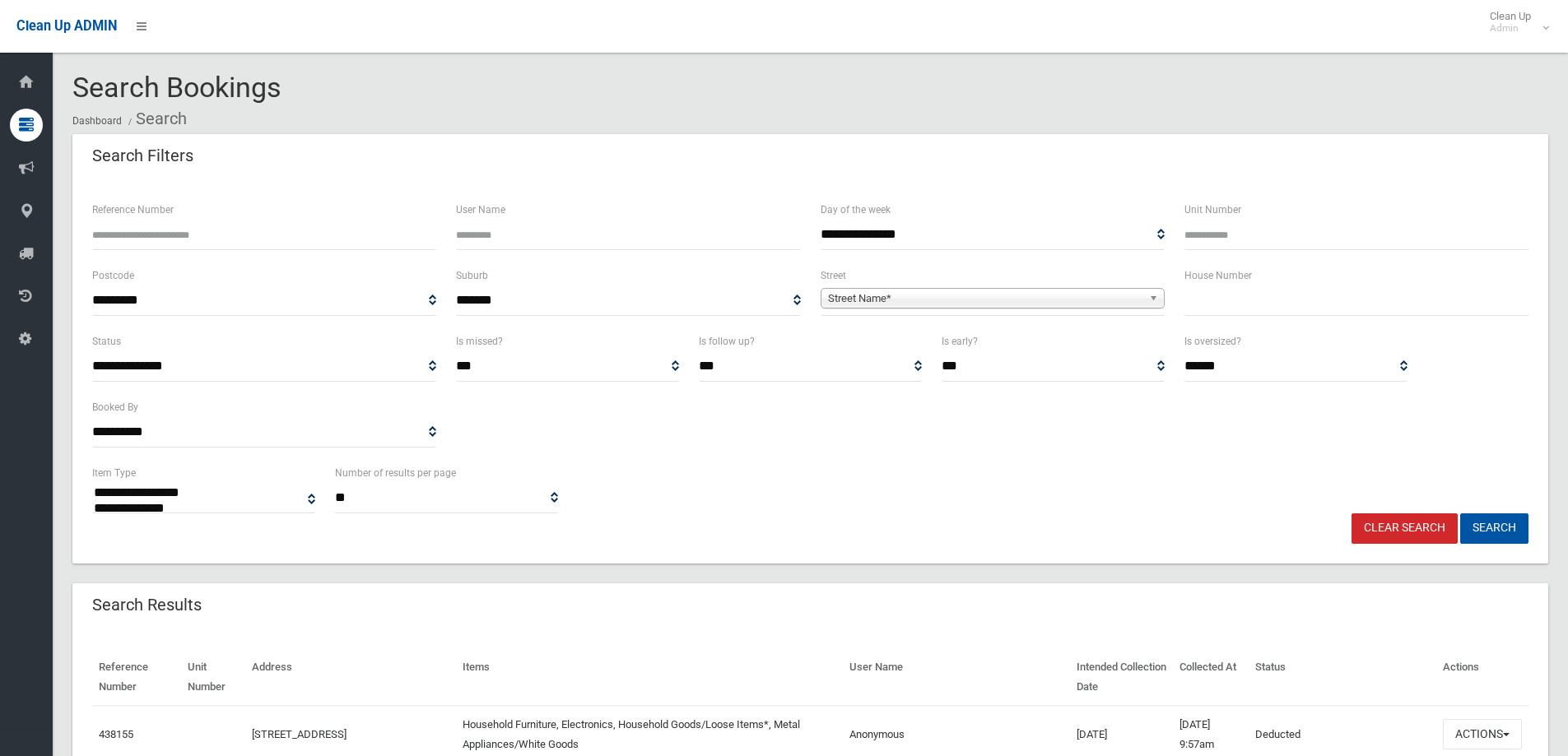
select select
click at [1249, 307] on input "text" at bounding box center [1357, 301] width 344 height 31
type input "*"
click at [1118, 286] on span "**********" at bounding box center [993, 301] width 344 height 31
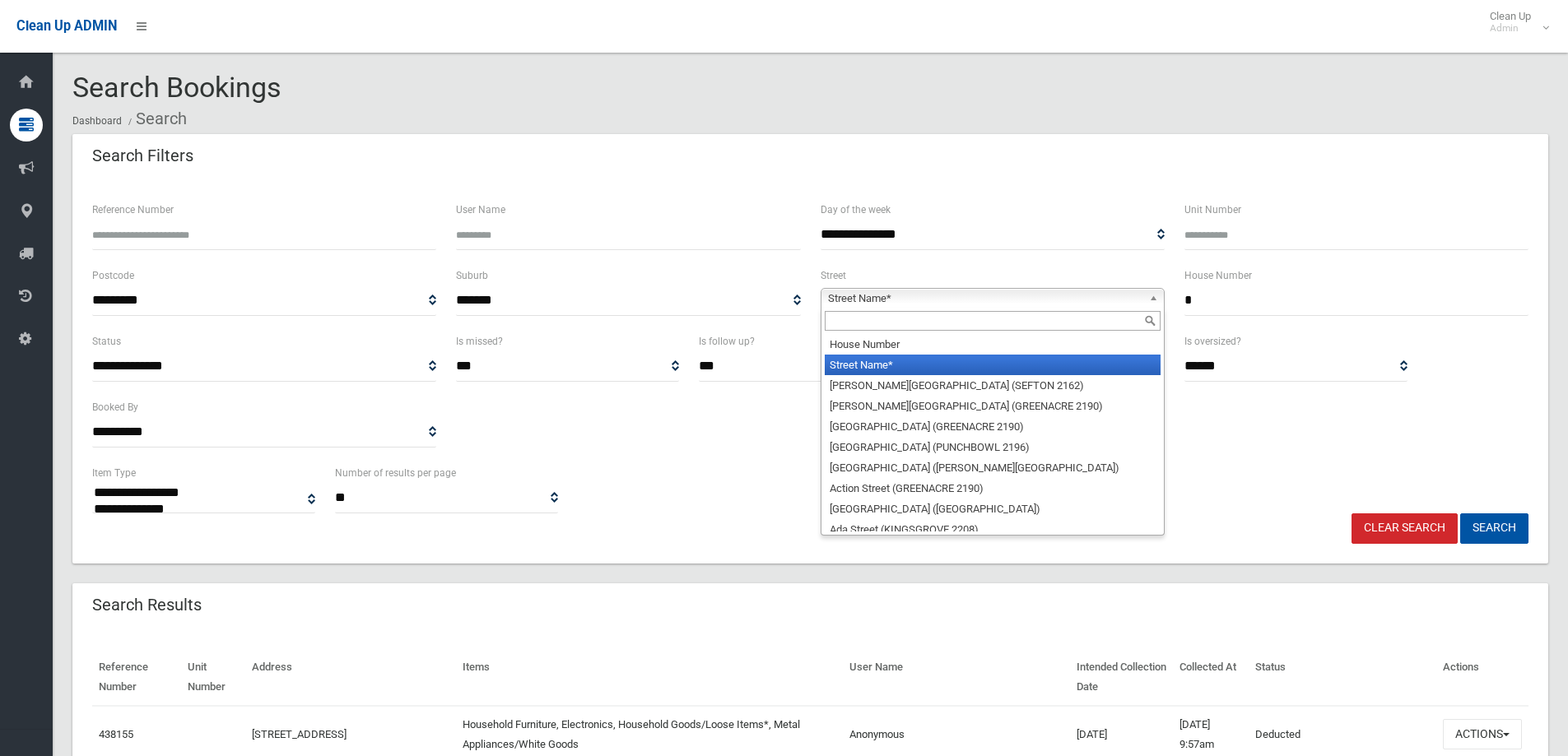
click at [1126, 309] on div "Street Name* House Number Street Name* Abbott Avenue (SEFTON 2162) Abel Street …" at bounding box center [993, 297] width 344 height 20
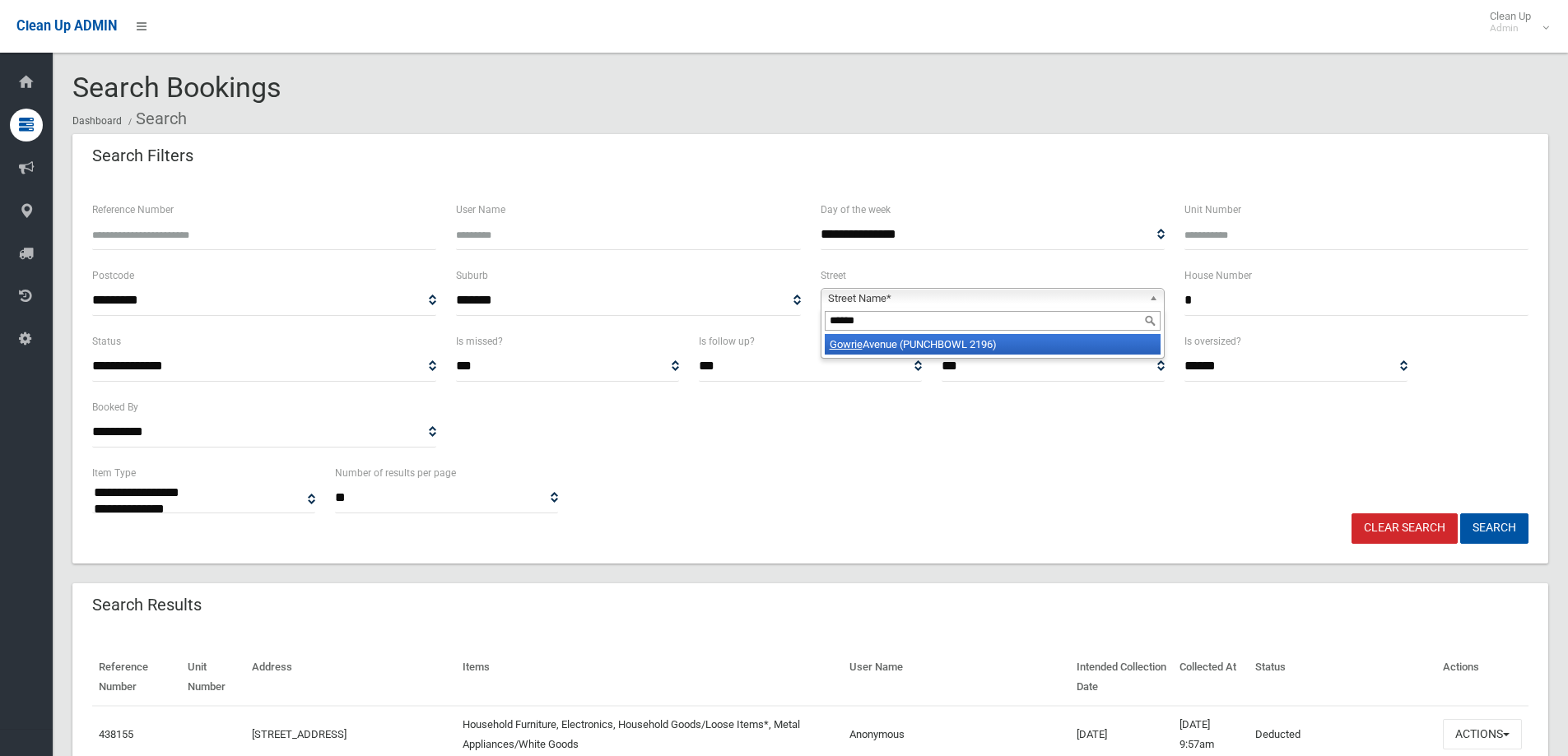
type input "******"
click at [1045, 342] on li "Gowrie Avenue (PUNCHBOWL 2196)" at bounding box center [993, 344] width 336 height 20
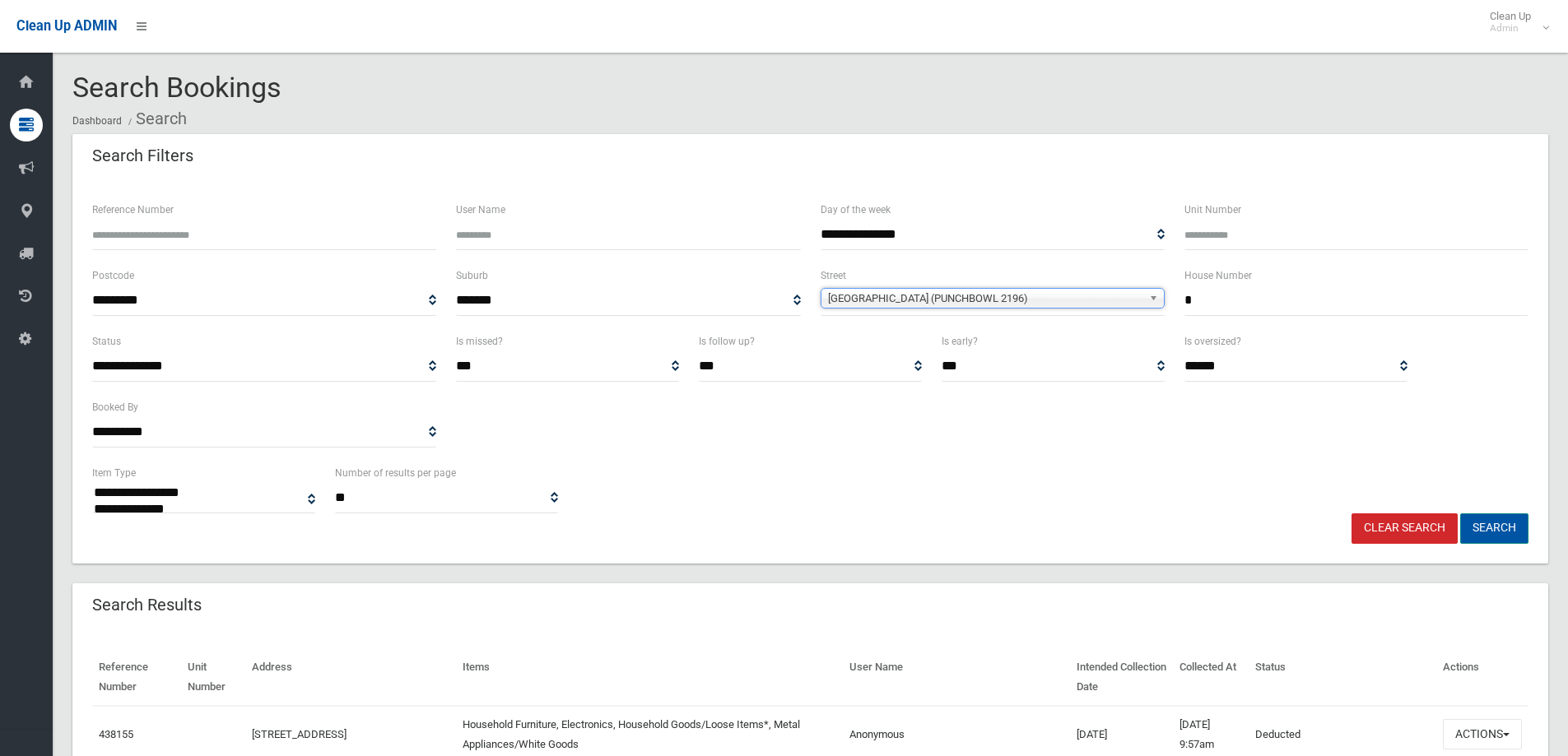
click at [1512, 524] on button "Search" at bounding box center [1494, 529] width 69 height 31
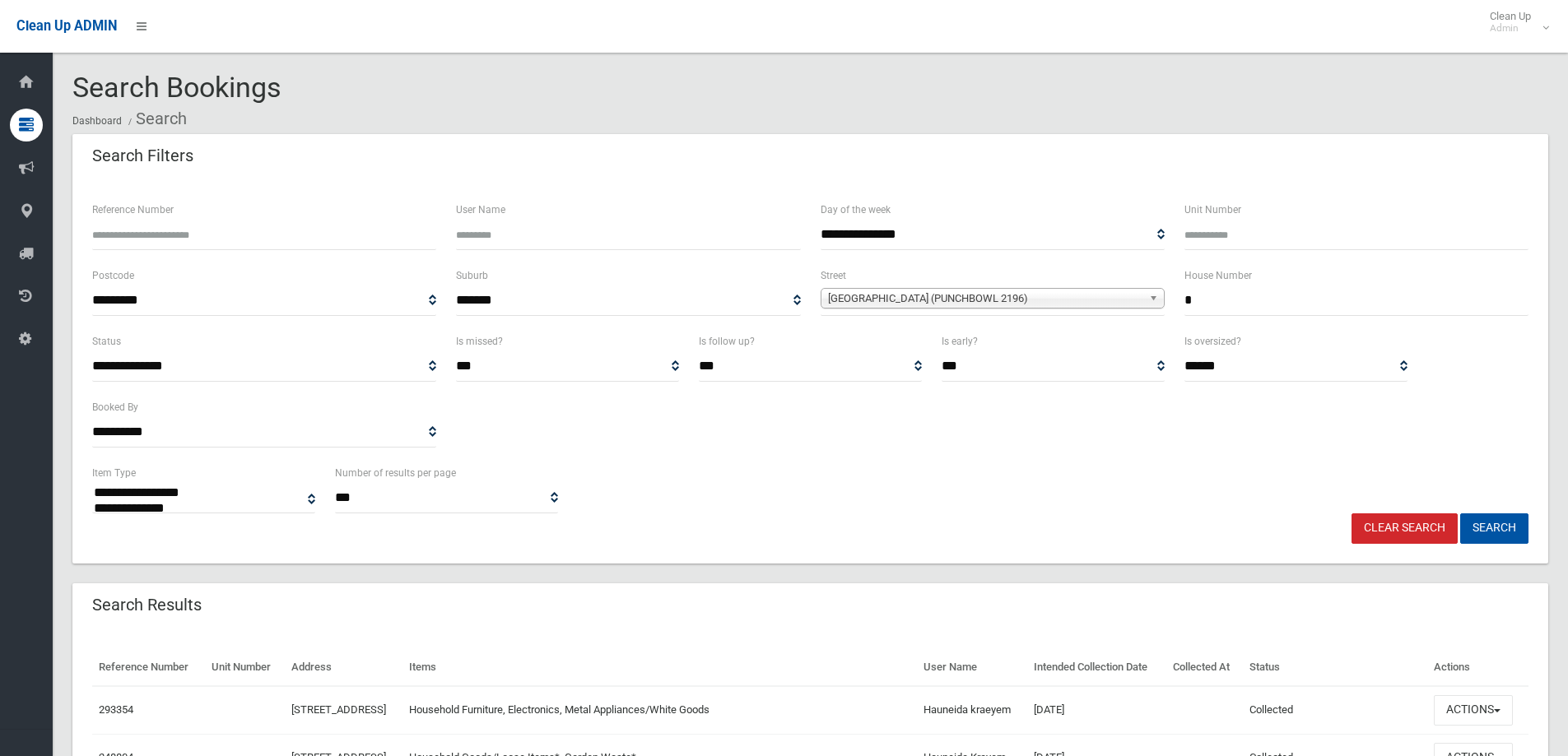
select select
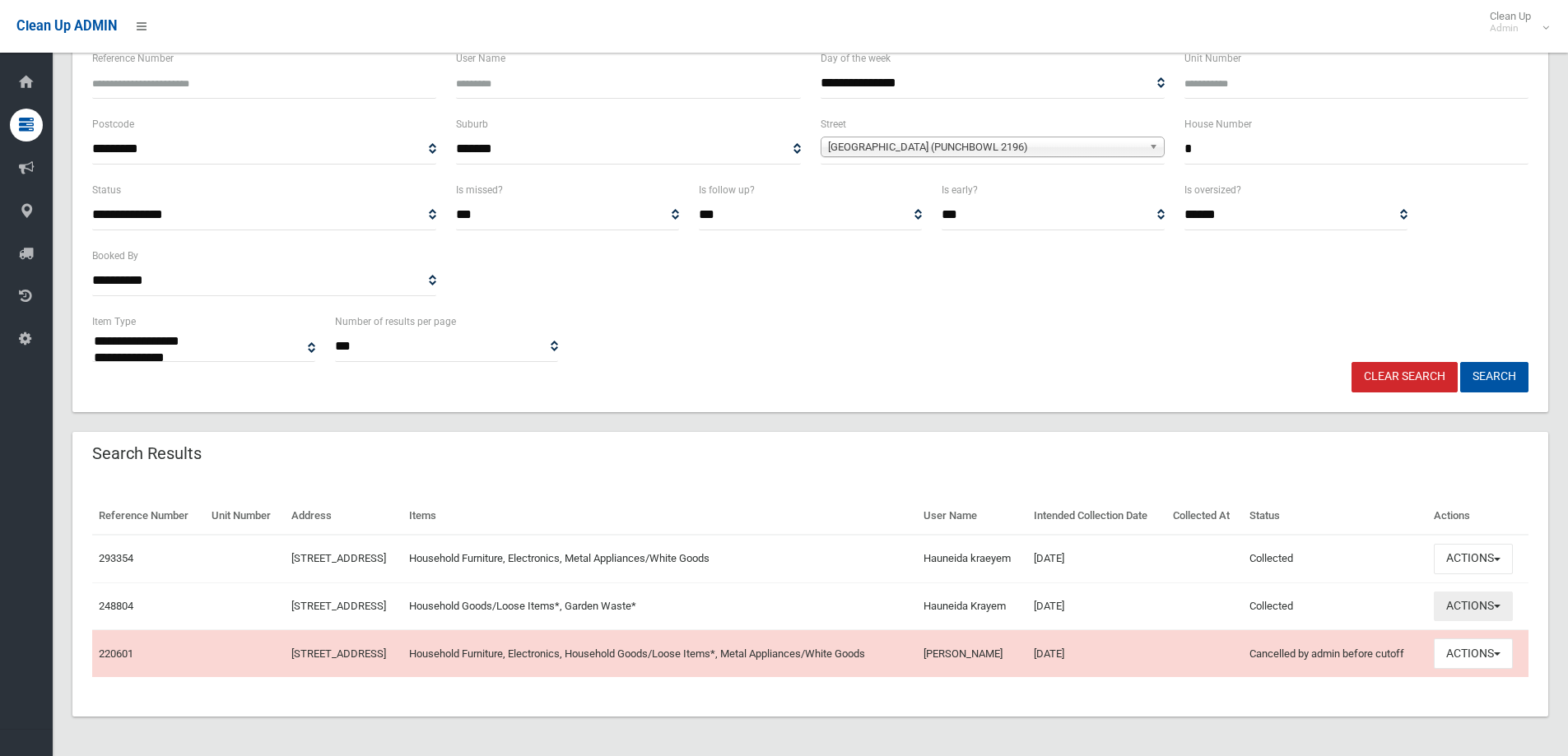
scroll to position [199, 0]
click at [1490, 544] on button "Actions" at bounding box center [1473, 559] width 79 height 31
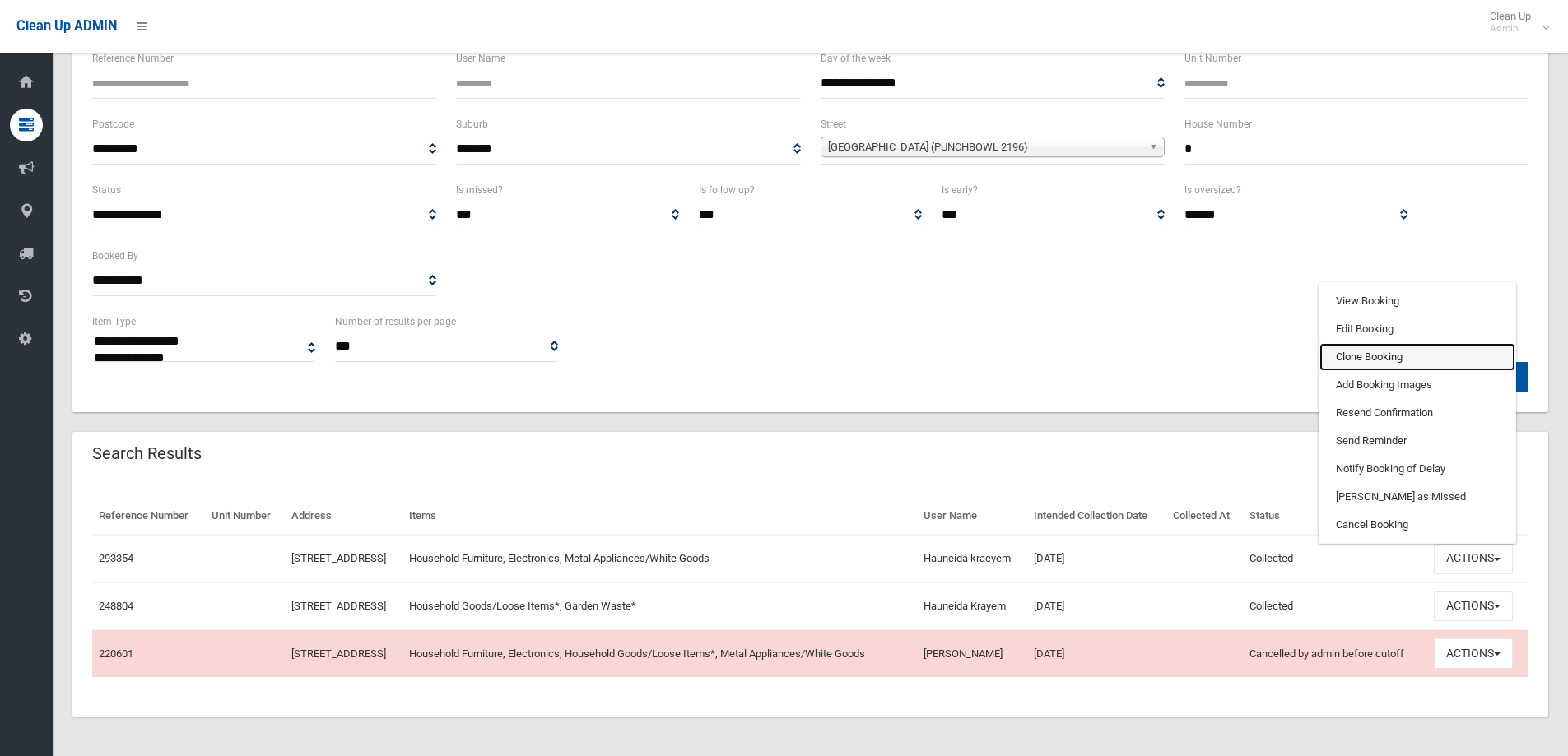
click at [1411, 343] on link "Clone Booking" at bounding box center [1416, 356] width 196 height 28
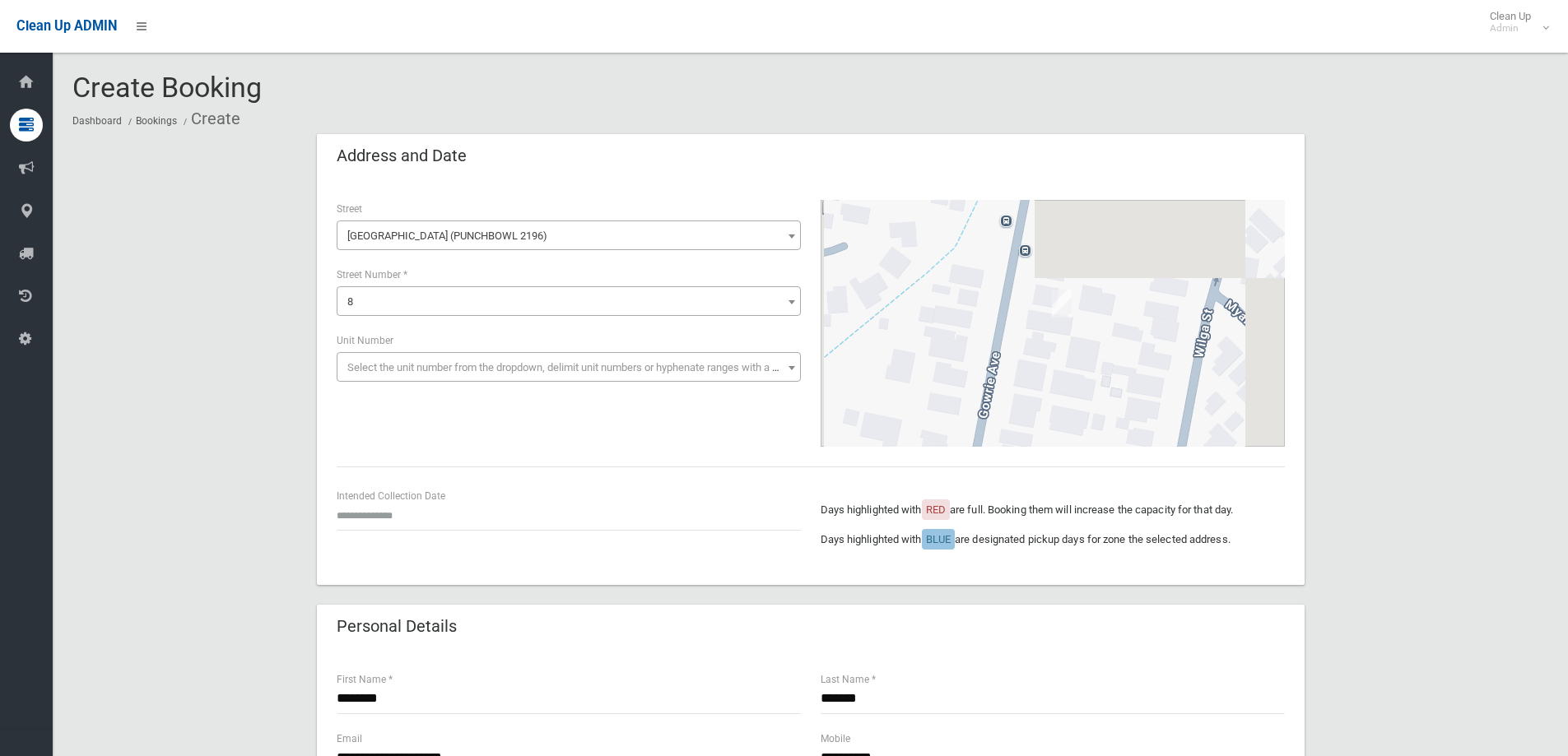
click at [334, 514] on div "Intended Collection Date" at bounding box center [568, 517] width 484 height 59
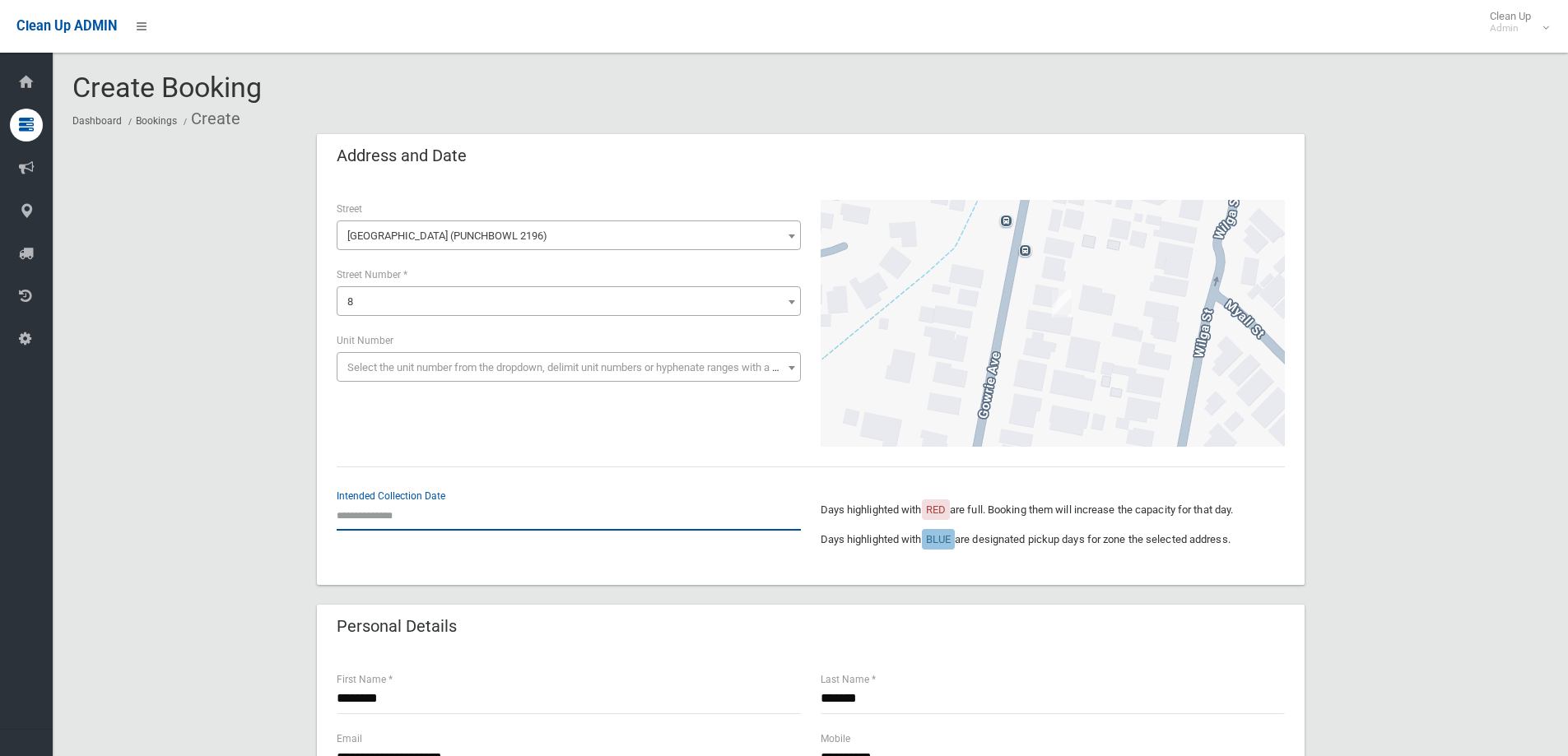
click at [357, 516] on input "text" at bounding box center [569, 516] width 464 height 31
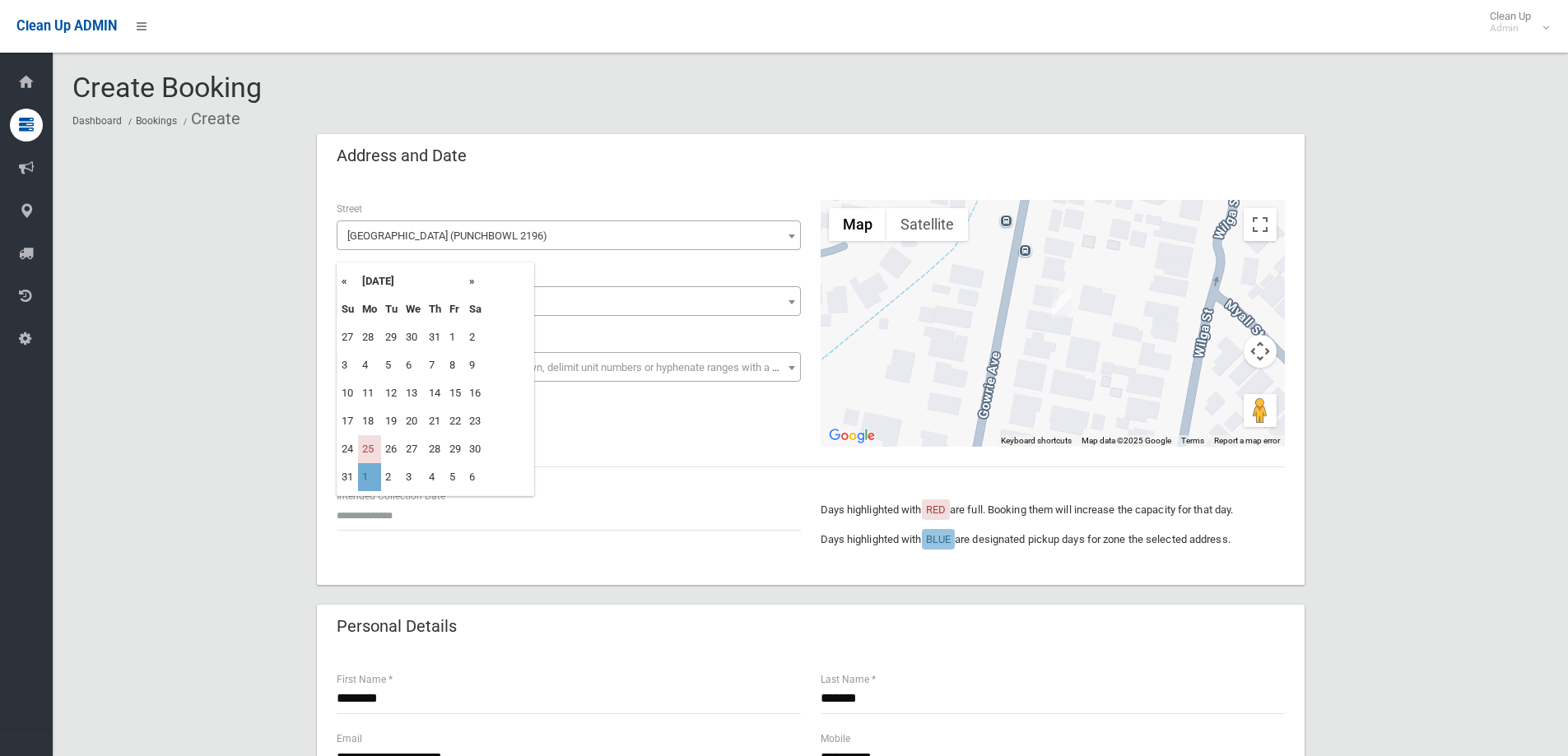
drag, startPoint x: 378, startPoint y: 476, endPoint x: 386, endPoint y: 483, distance: 10.6
click at [378, 477] on td "1" at bounding box center [370, 477] width 23 height 28
type input "**********"
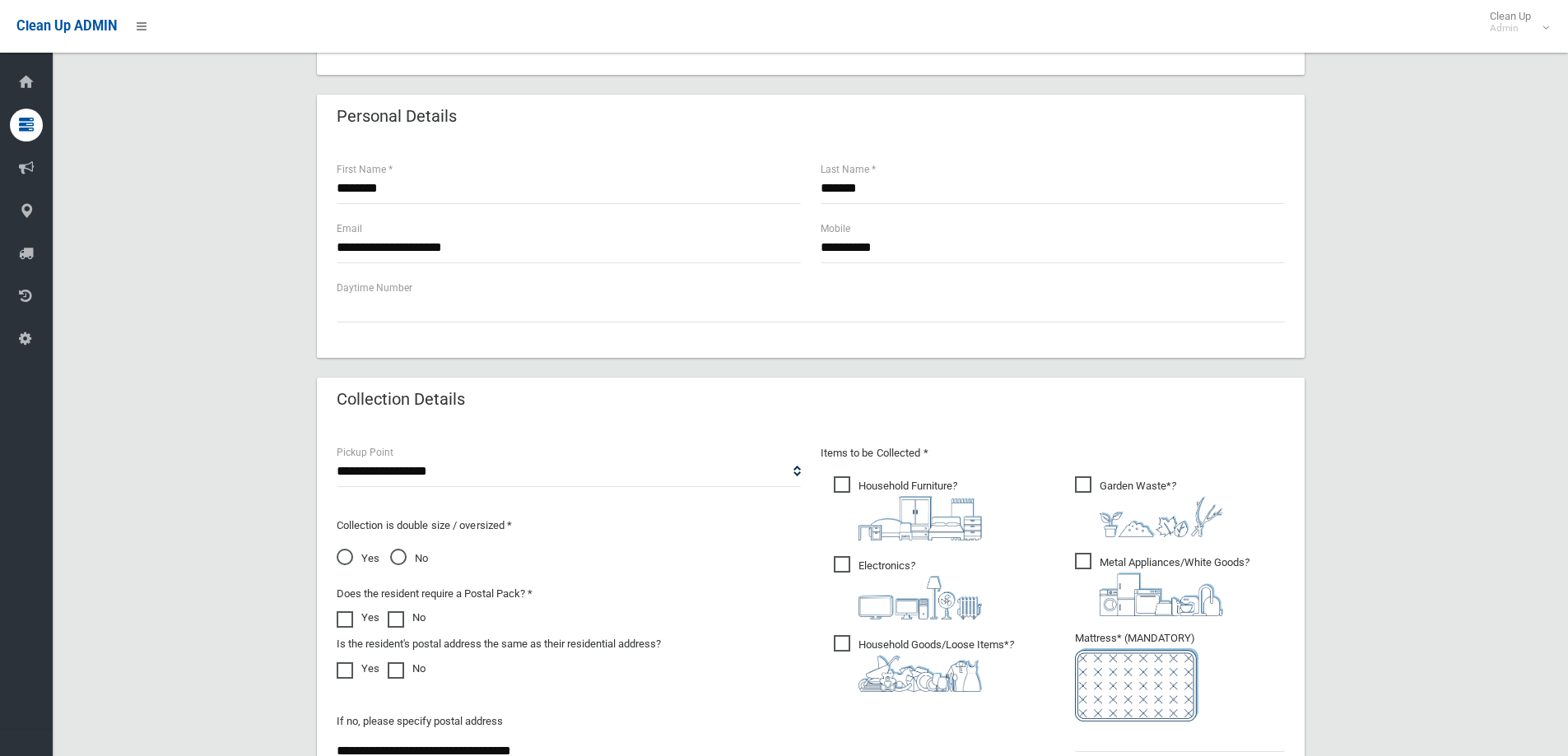
scroll to position [576, 0]
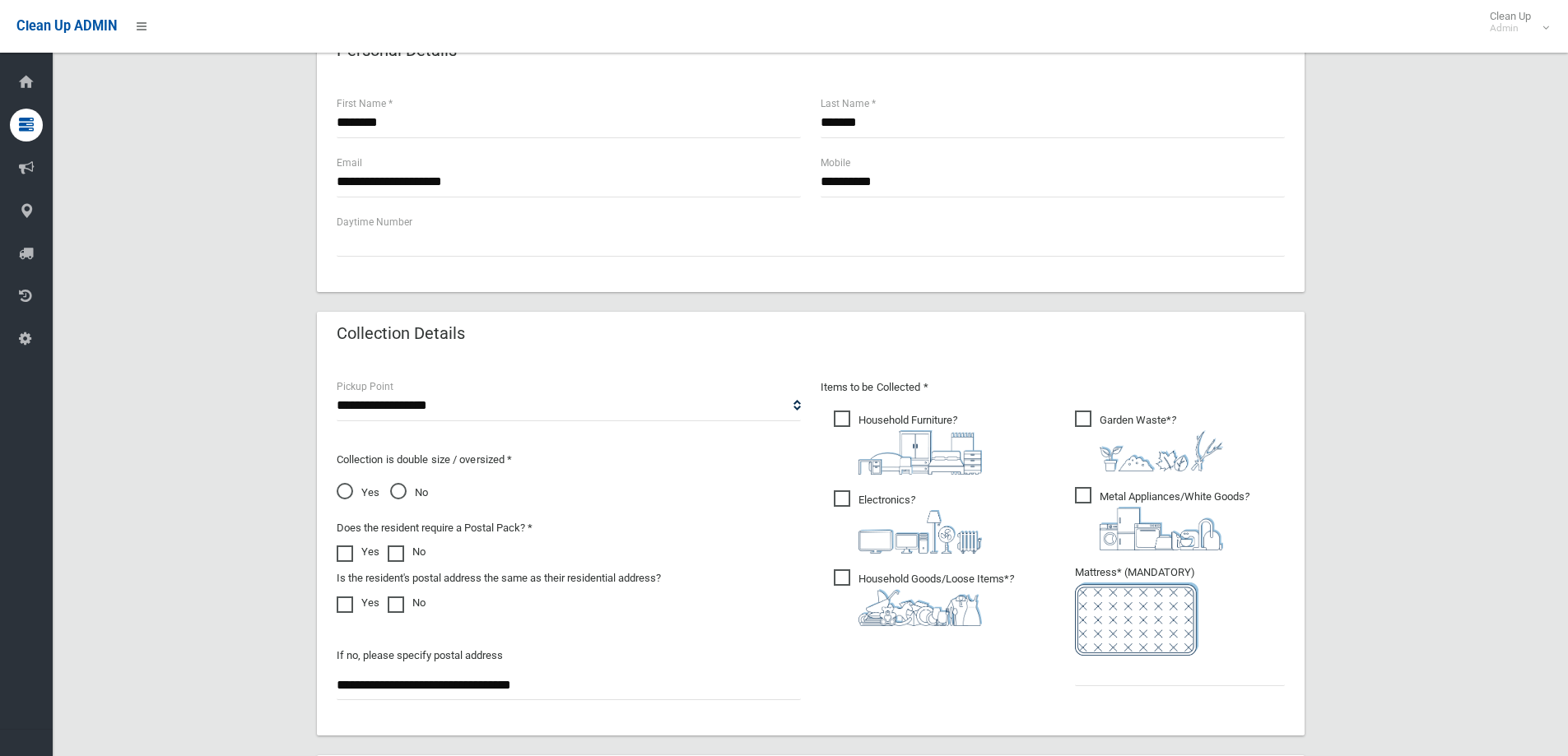
click at [863, 574] on span "Household Goods/Loose Items* ?" at bounding box center [924, 598] width 181 height 57
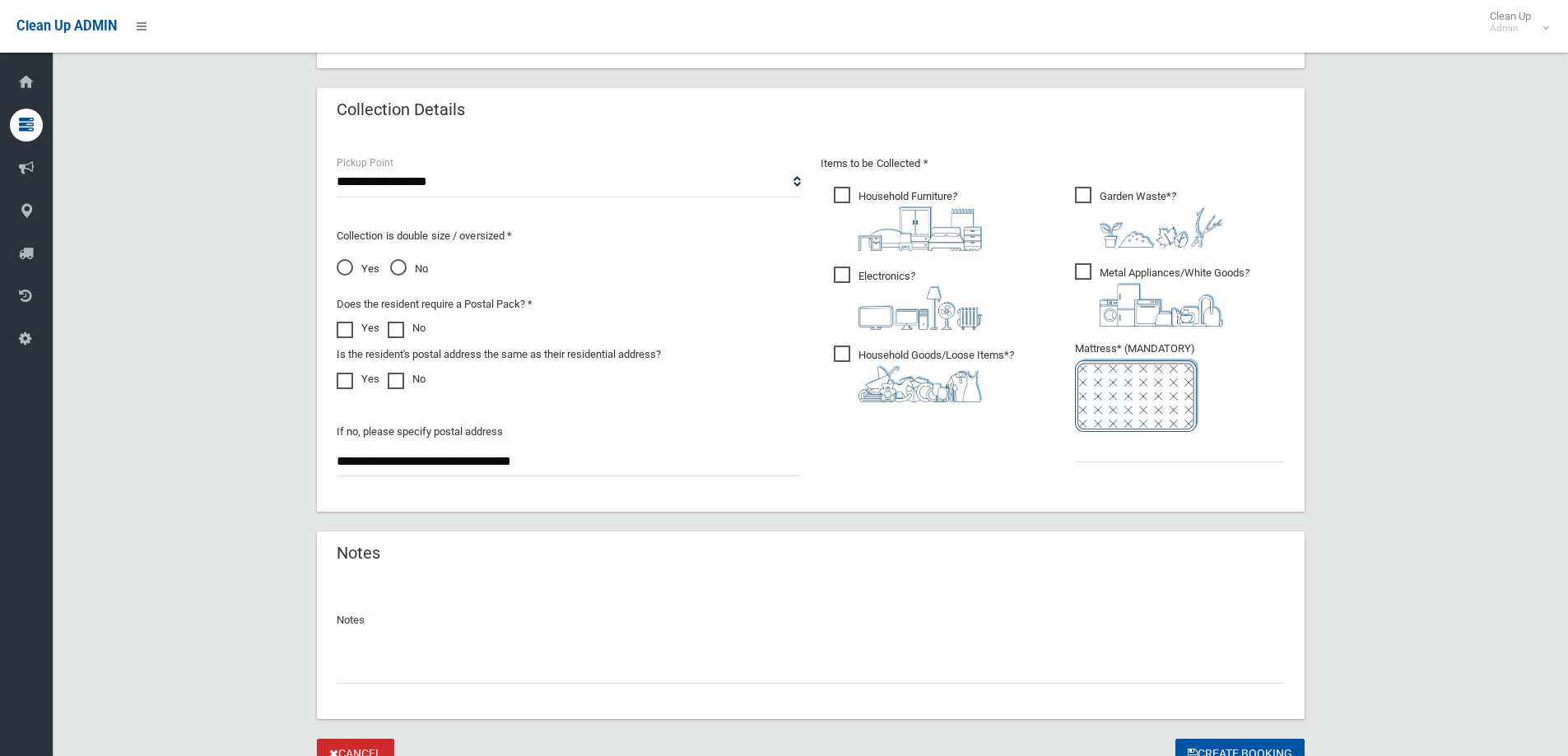
scroll to position [823, 0]
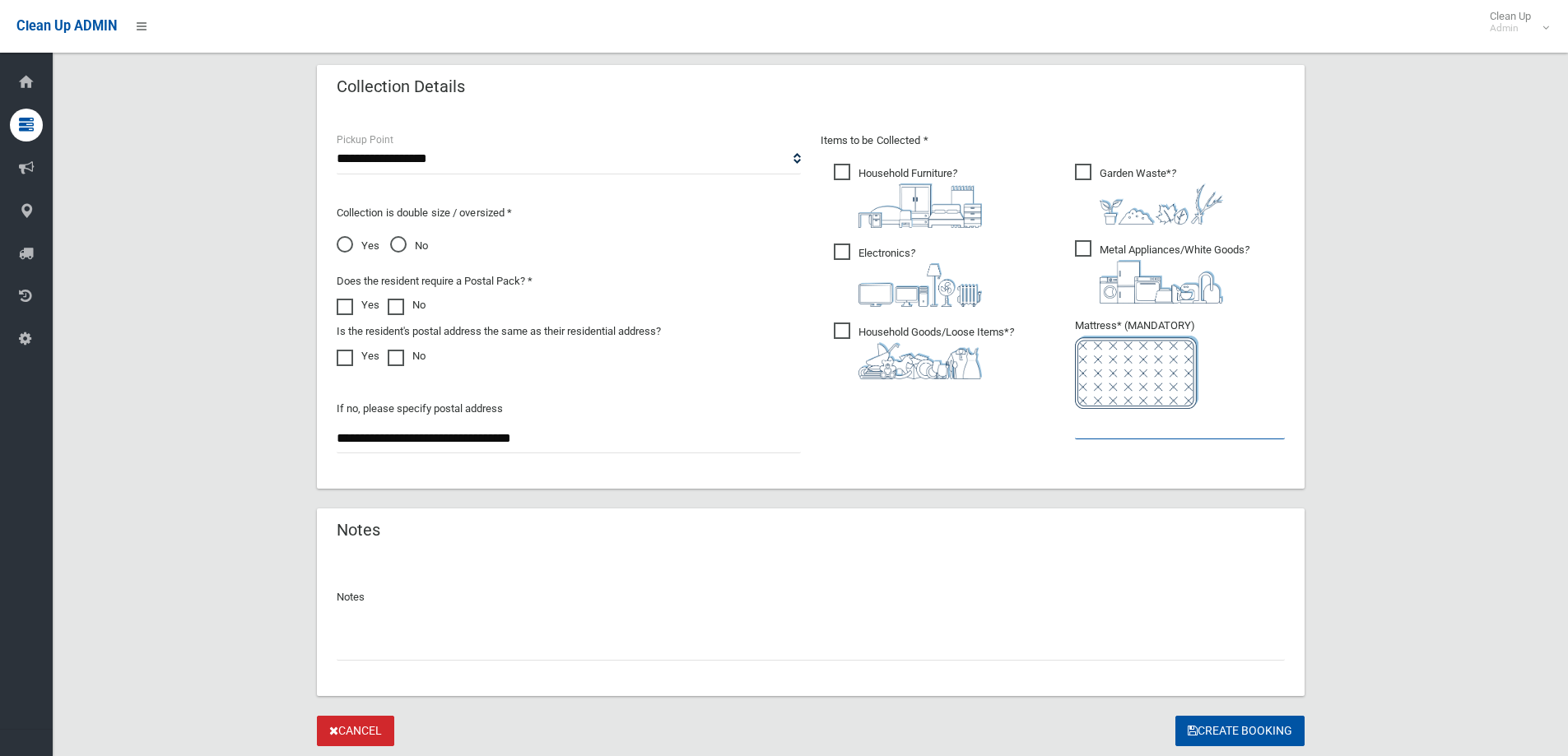
click at [1133, 421] on input "text" at bounding box center [1179, 425] width 210 height 31
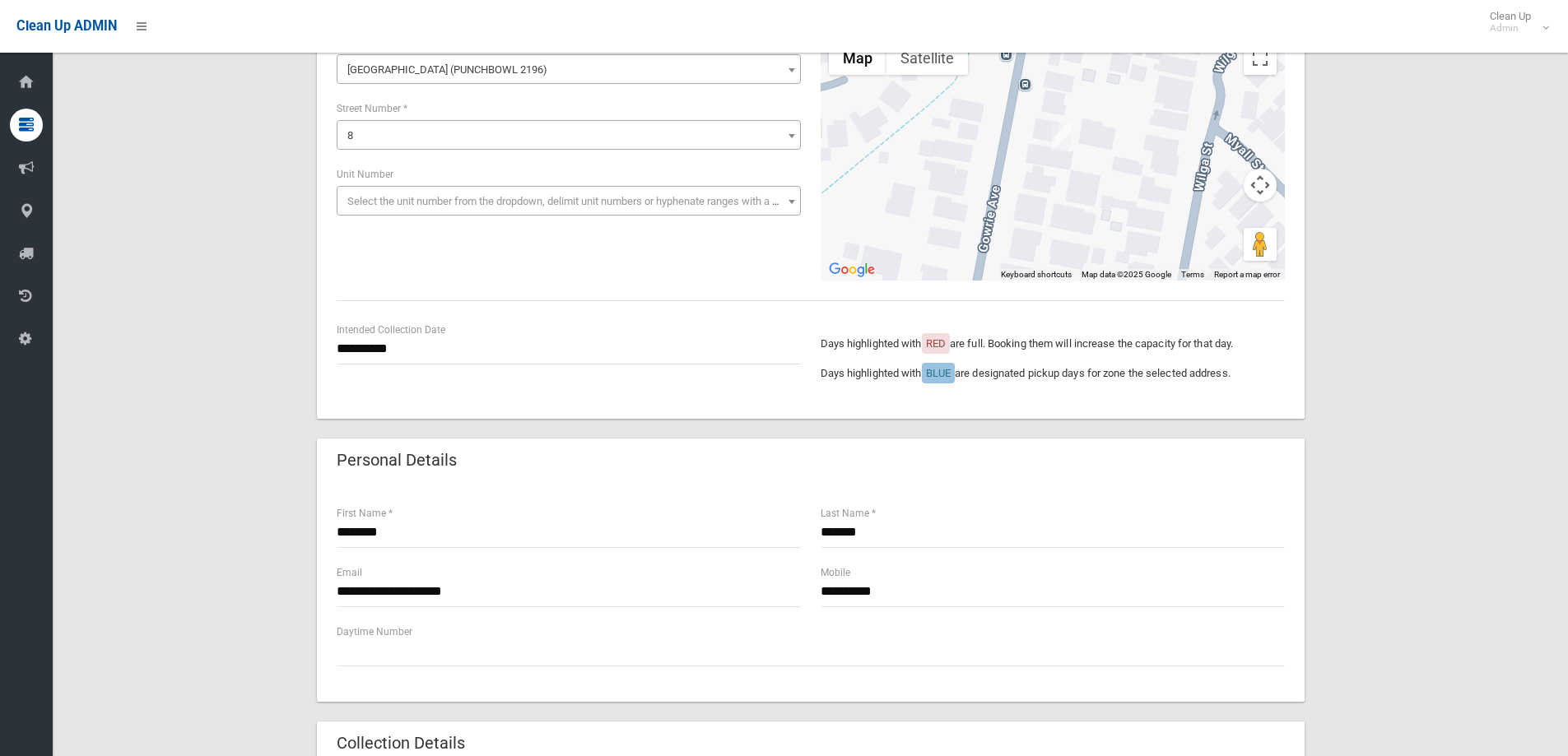
scroll to position [164, 0]
type input "*"
click at [454, 354] on input "**********" at bounding box center [569, 351] width 464 height 31
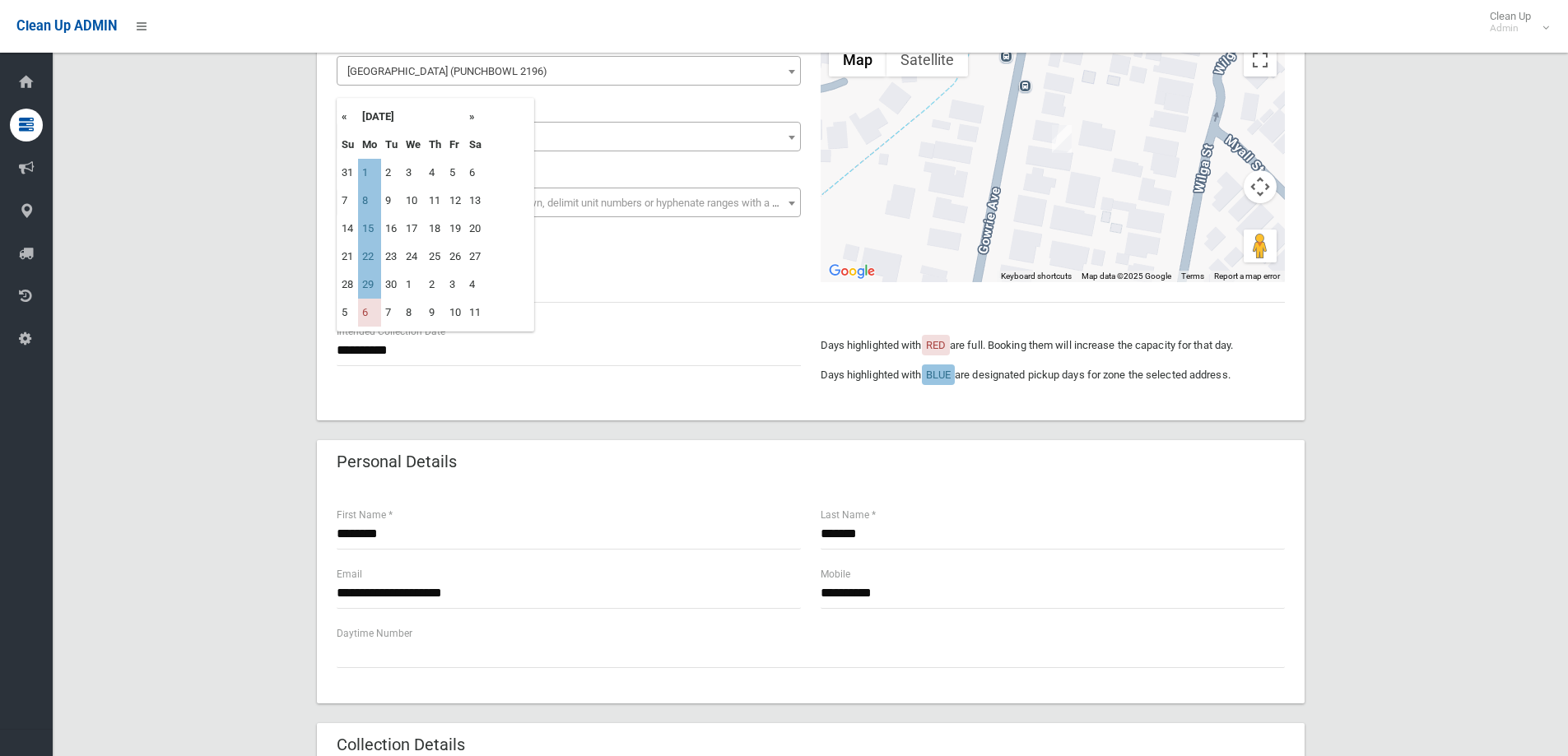
click at [693, 393] on div "**********" at bounding box center [810, 361] width 967 height 78
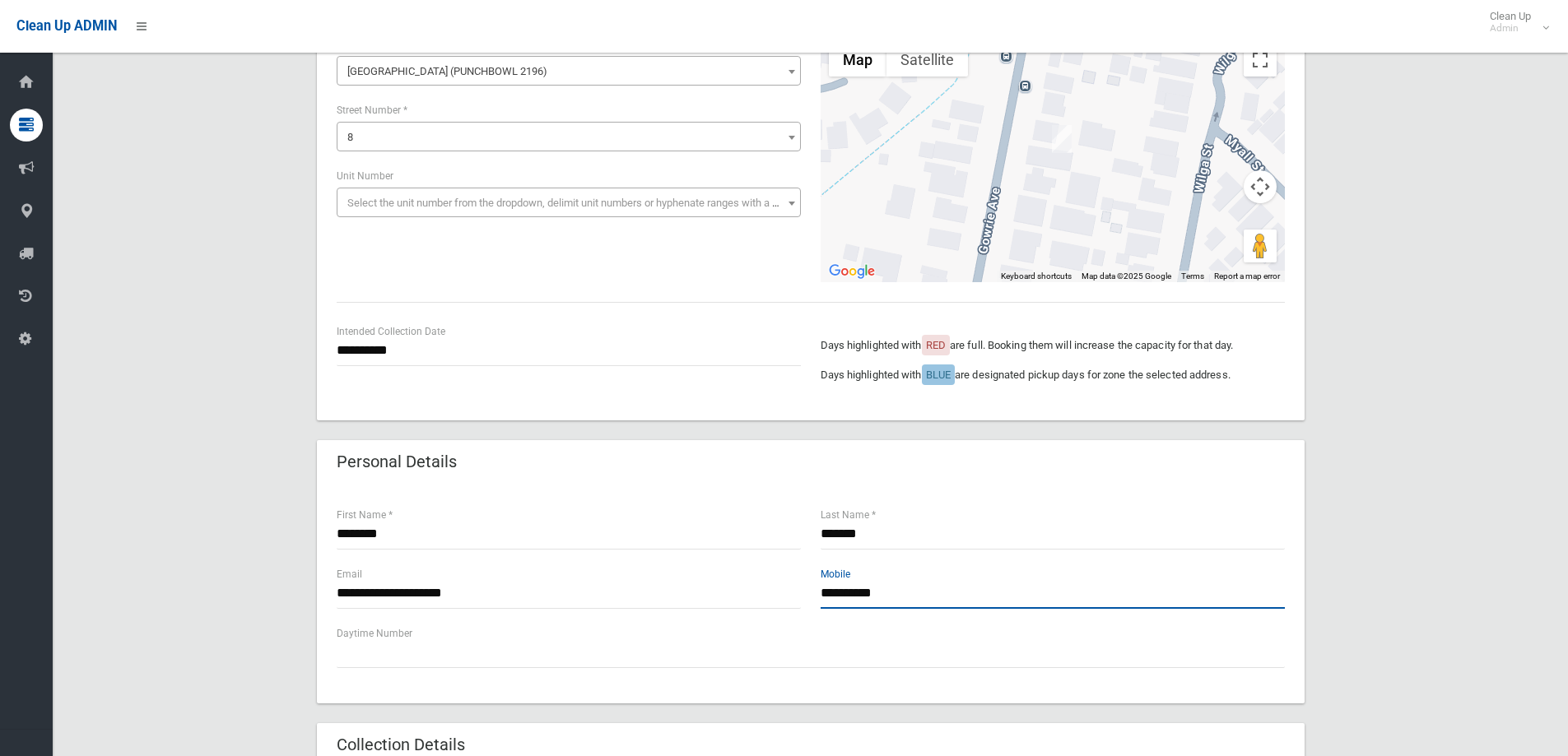
click at [906, 597] on input "**********" at bounding box center [1052, 594] width 464 height 31
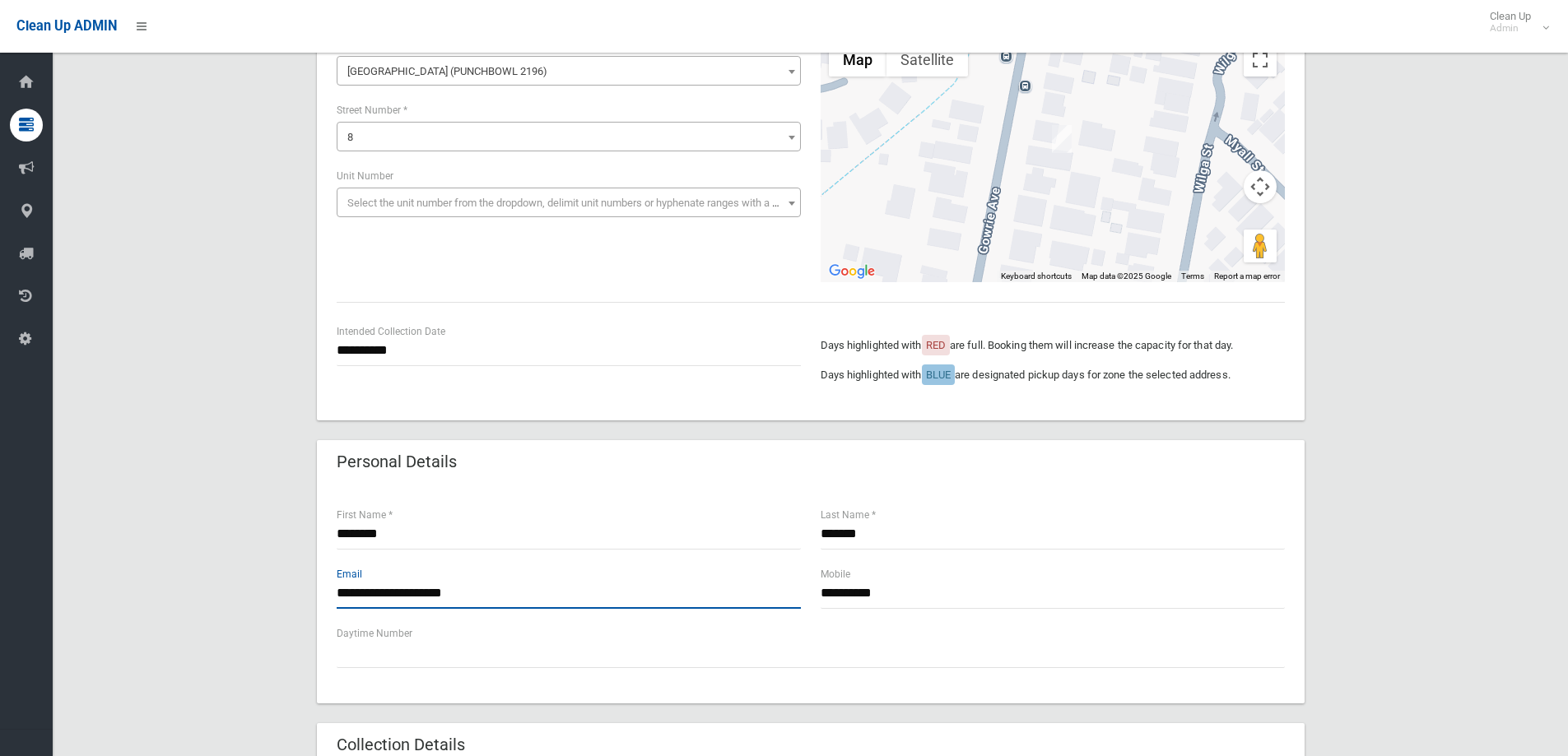
click at [522, 590] on input "**********" at bounding box center [569, 594] width 464 height 31
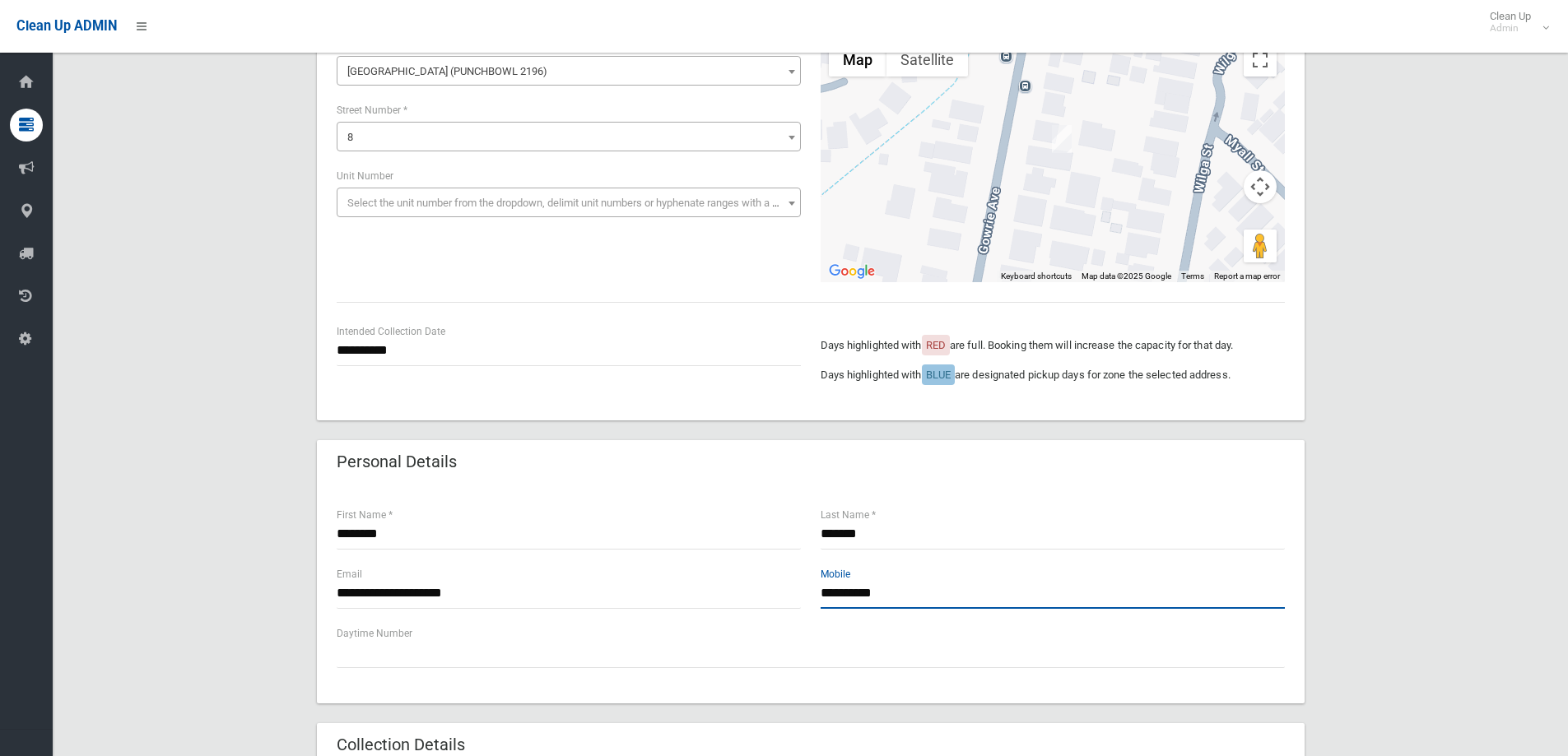
click at [979, 596] on input "**********" at bounding box center [1052, 594] width 464 height 31
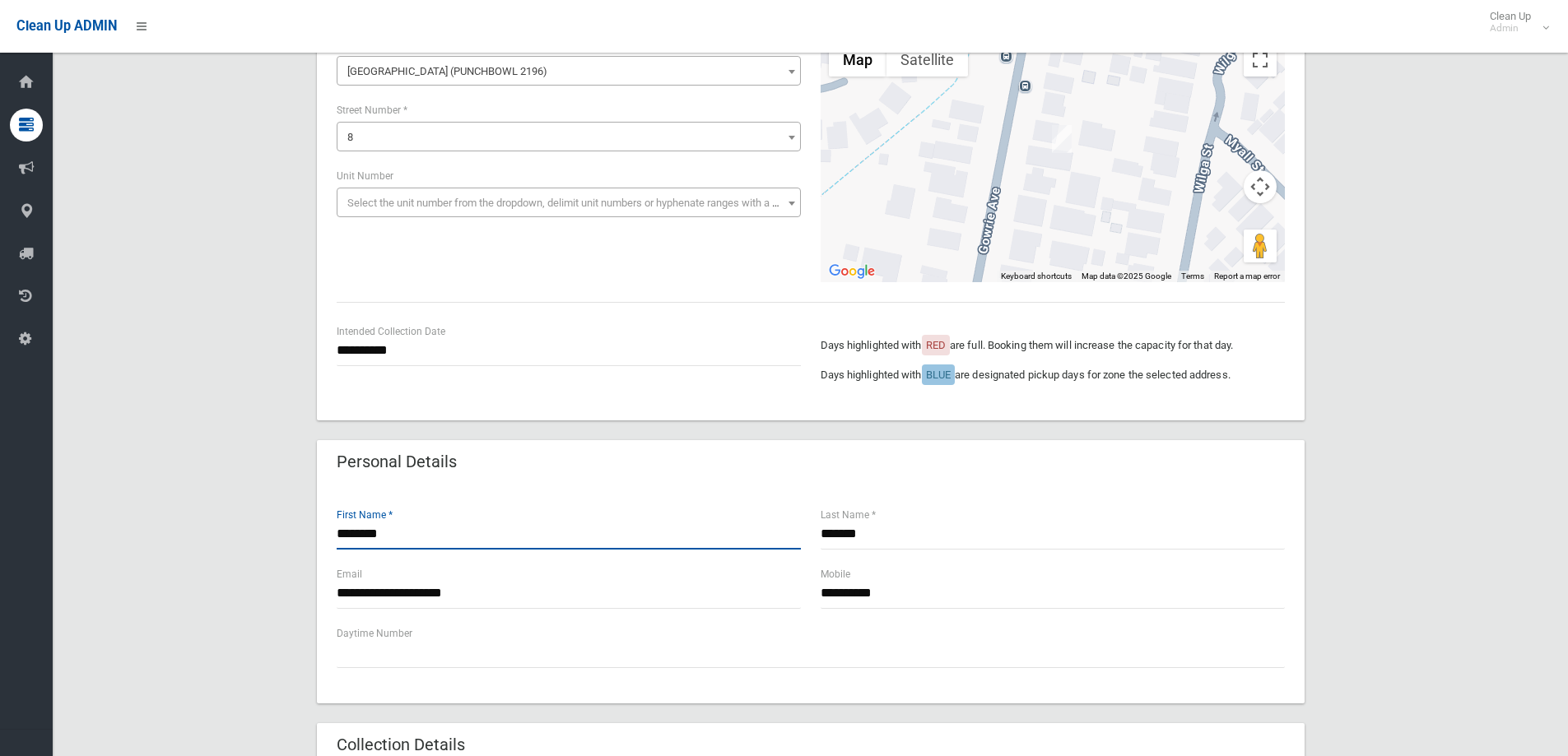
click at [503, 538] on input "********" at bounding box center [569, 535] width 464 height 31
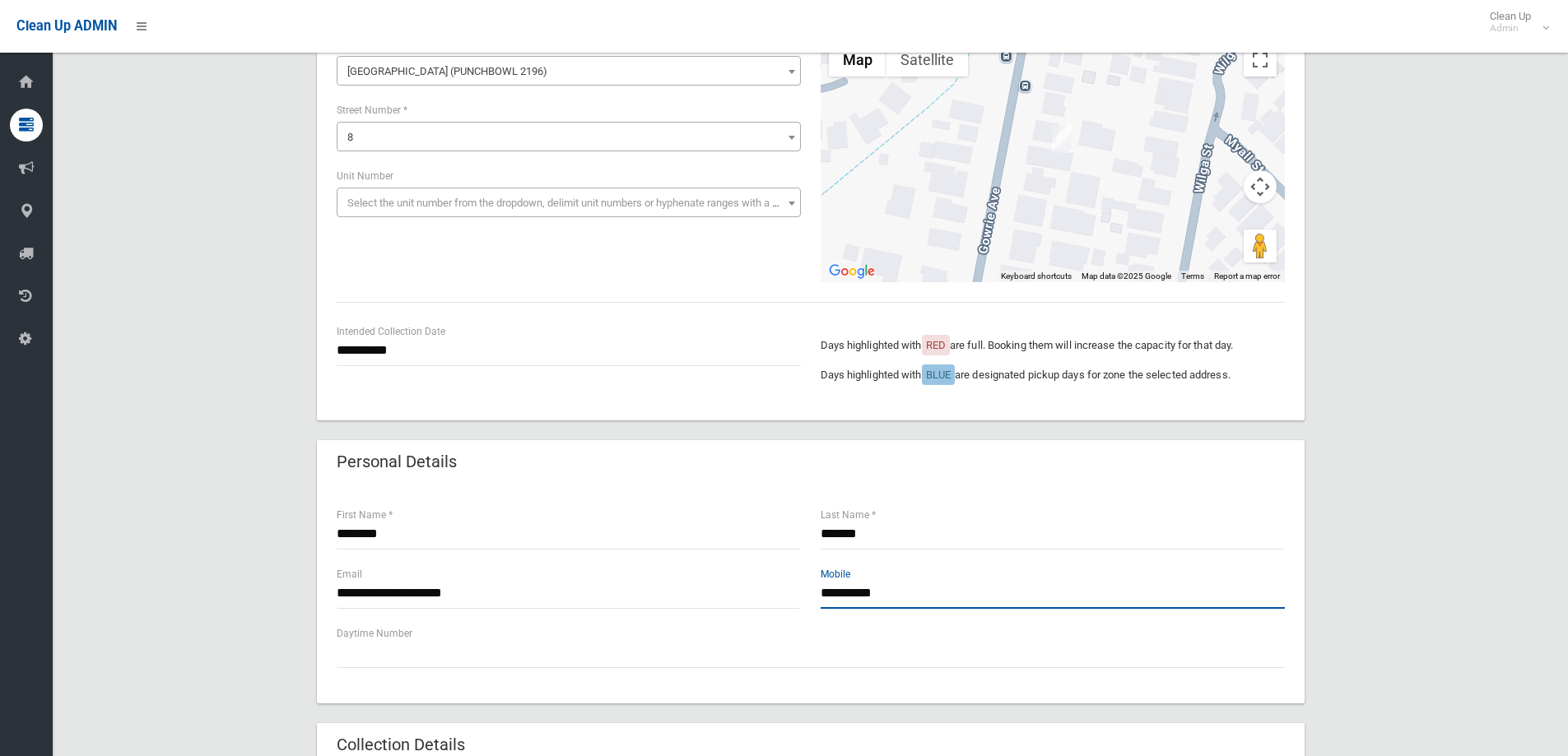
click at [951, 598] on input "**********" at bounding box center [1052, 594] width 464 height 31
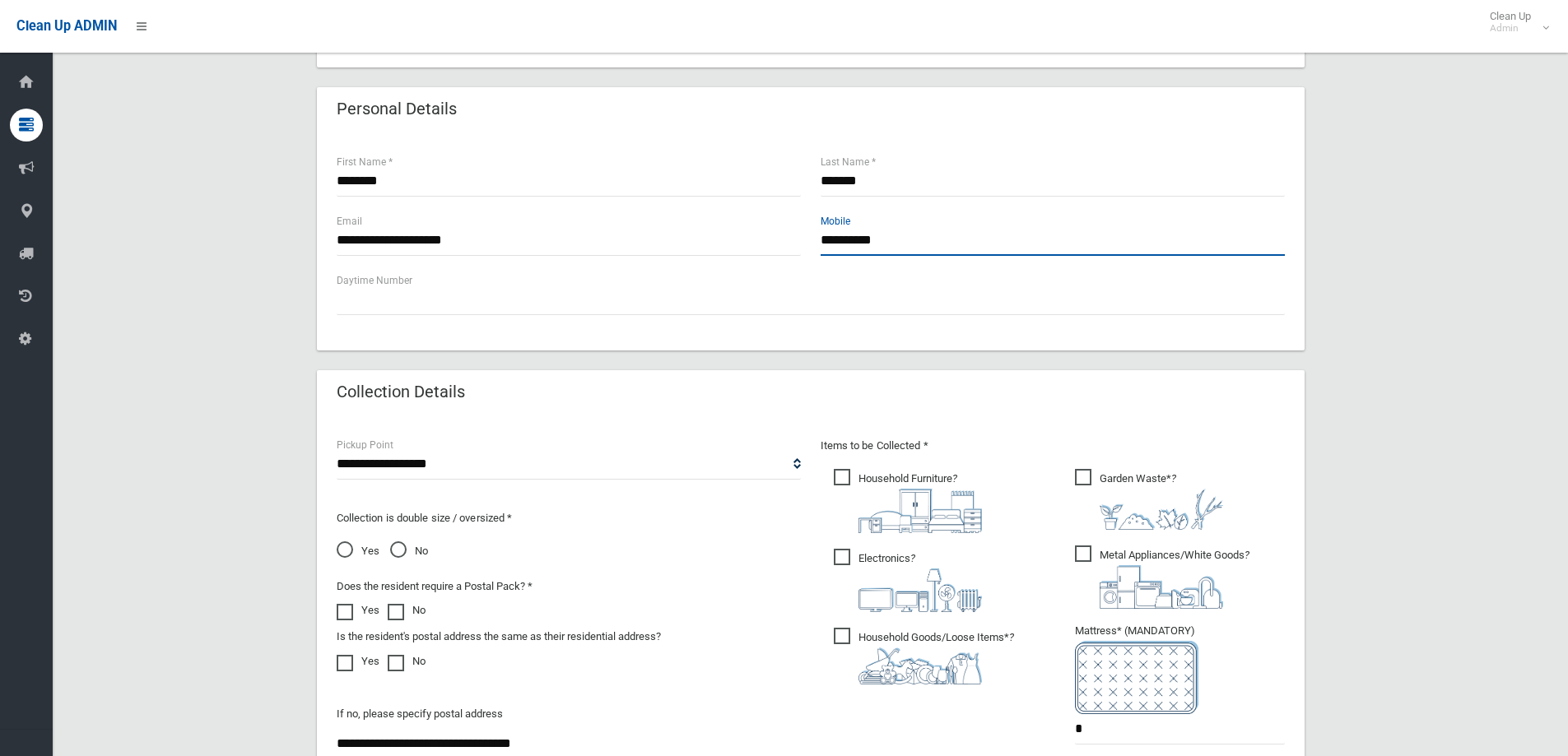
scroll to position [411, 0]
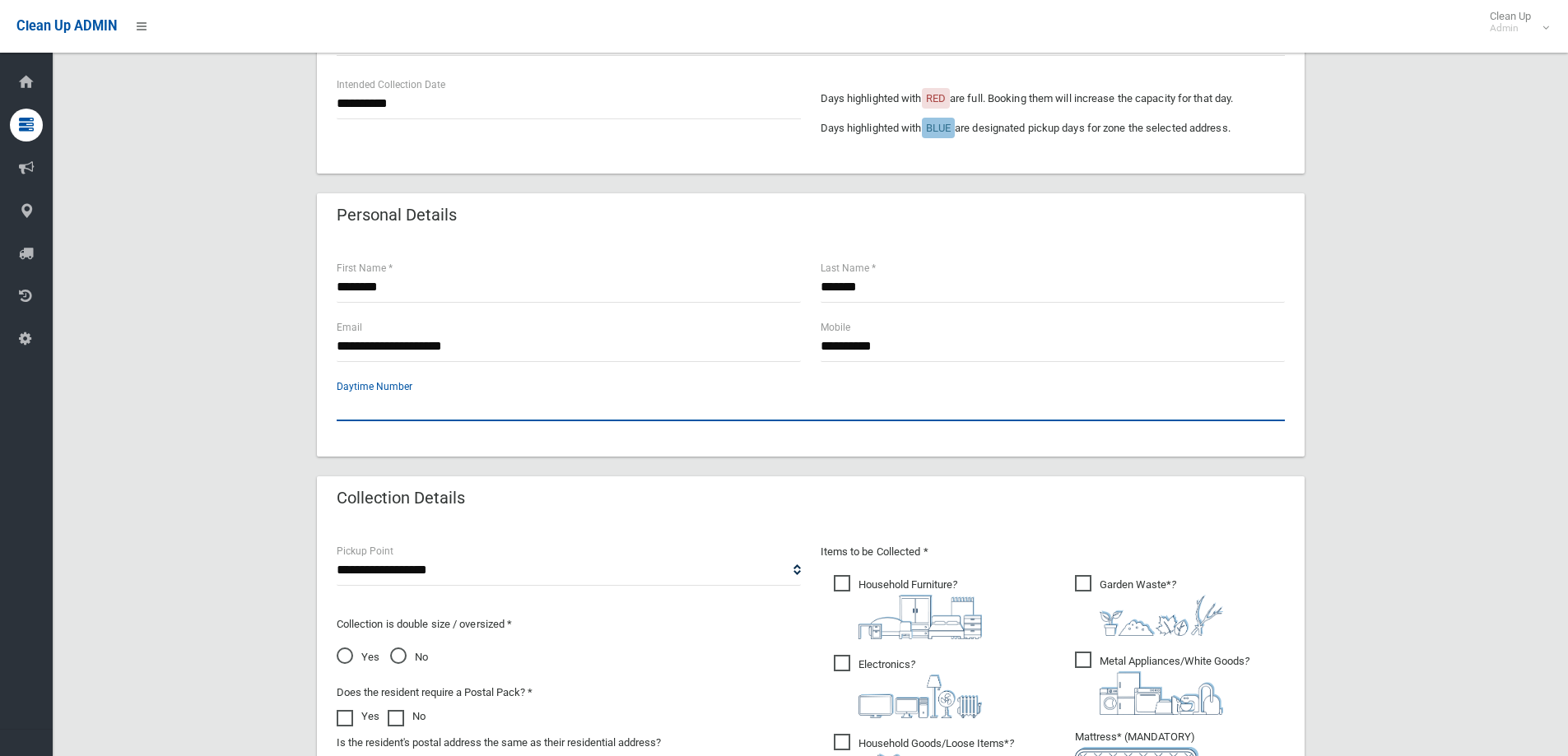
click at [583, 405] on input "text" at bounding box center [811, 406] width 948 height 31
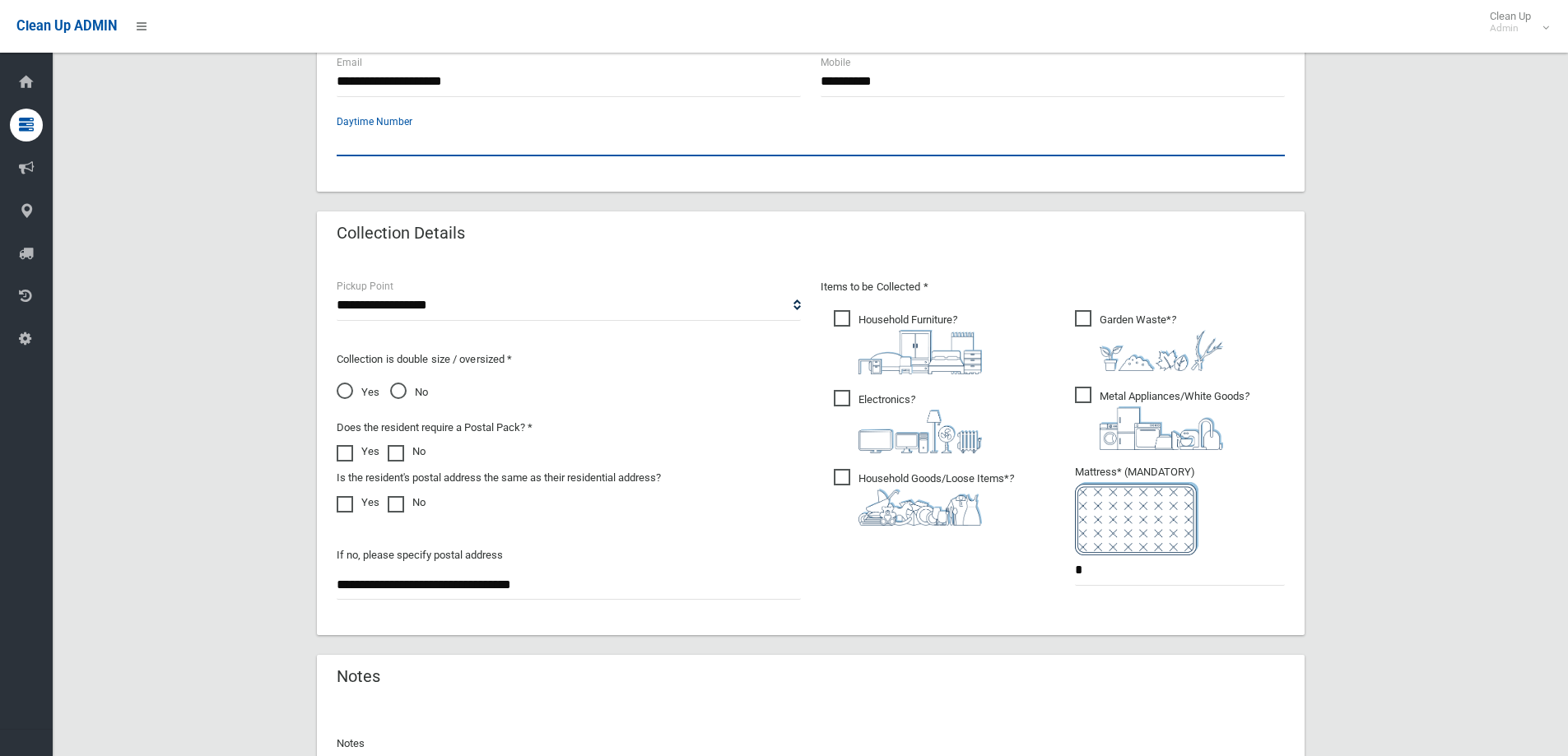
scroll to position [873, 0]
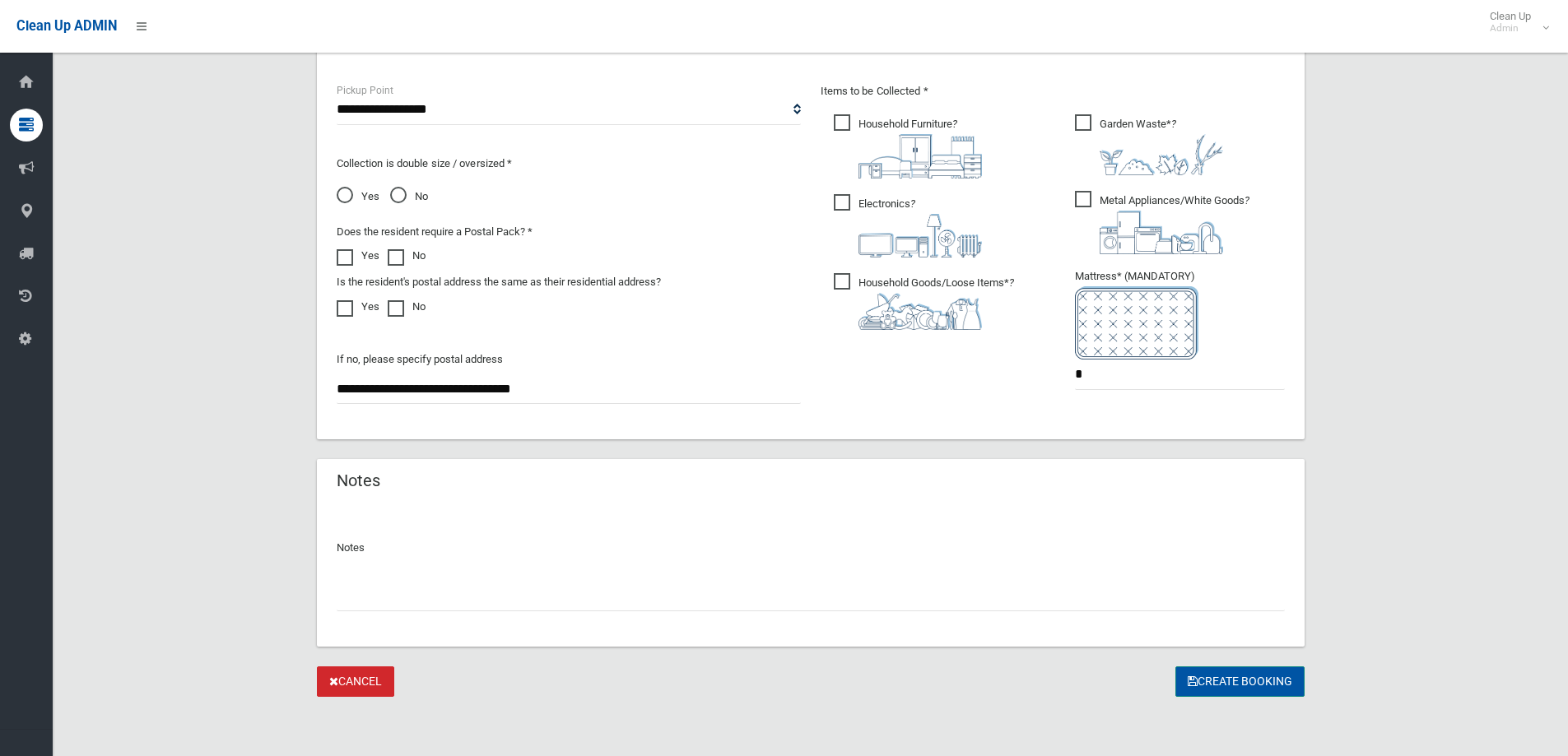
click at [1242, 674] on button "Create Booking" at bounding box center [1240, 682] width 129 height 31
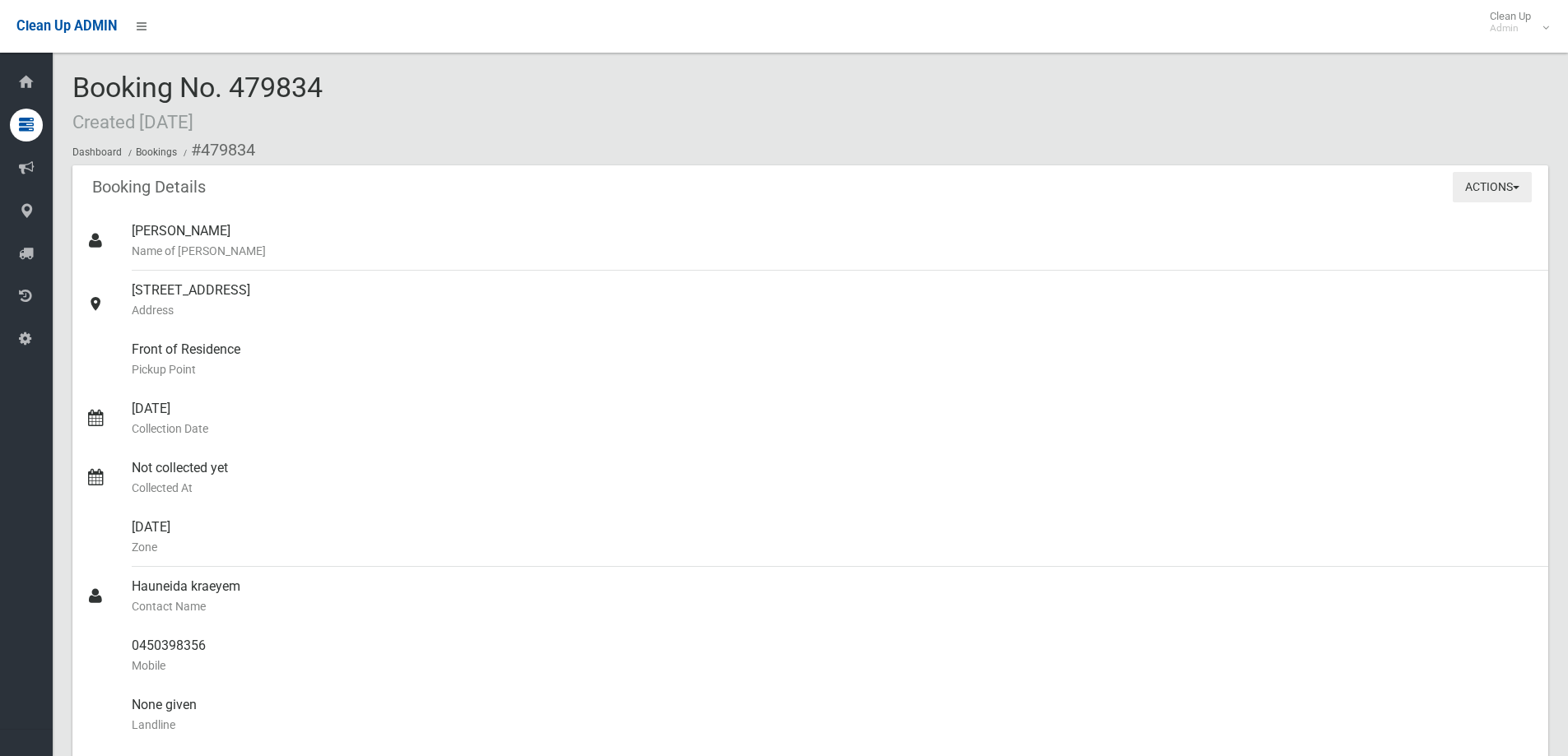
click at [1520, 195] on button "Actions" at bounding box center [1493, 187] width 79 height 31
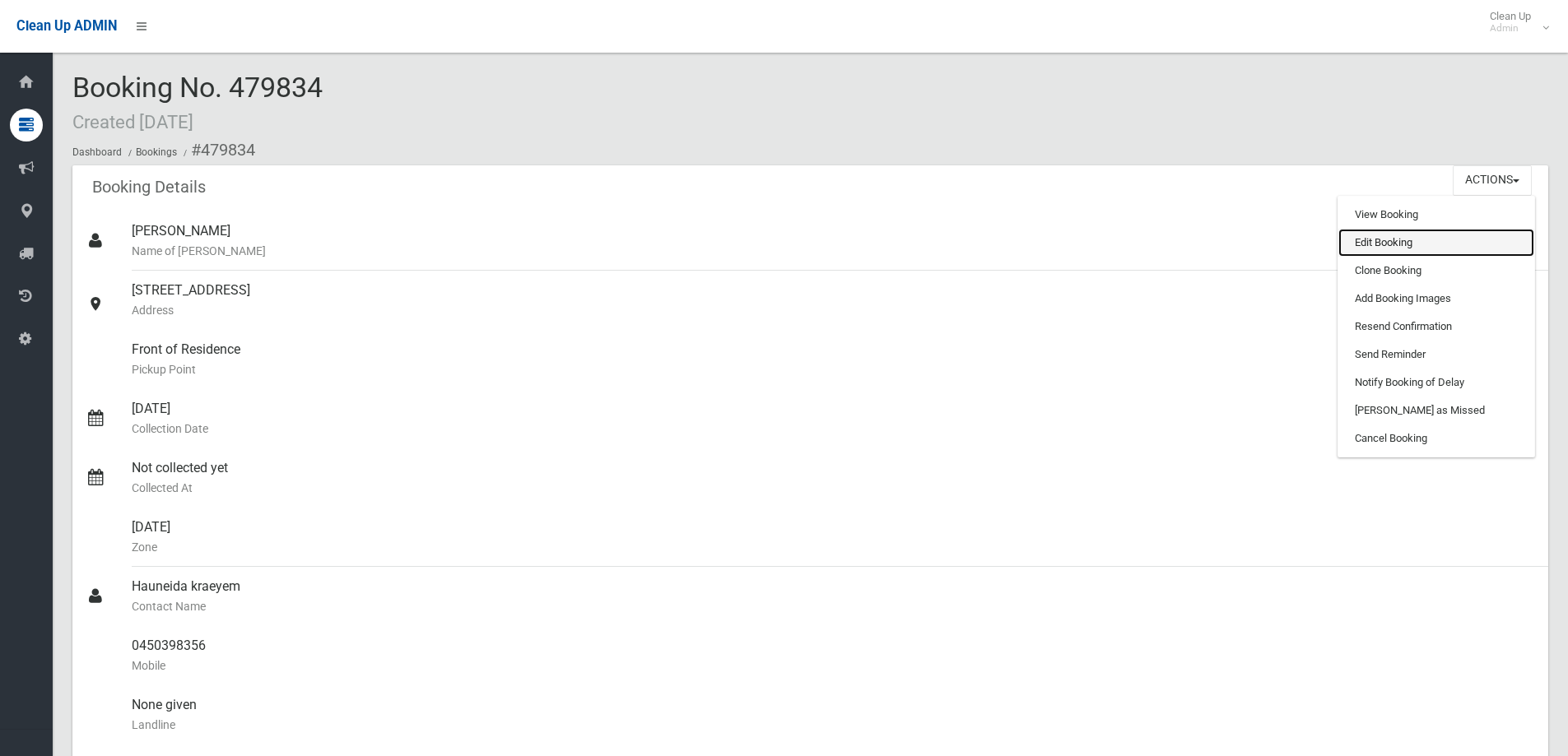
click at [1470, 241] on link "Edit Booking" at bounding box center [1436, 242] width 196 height 28
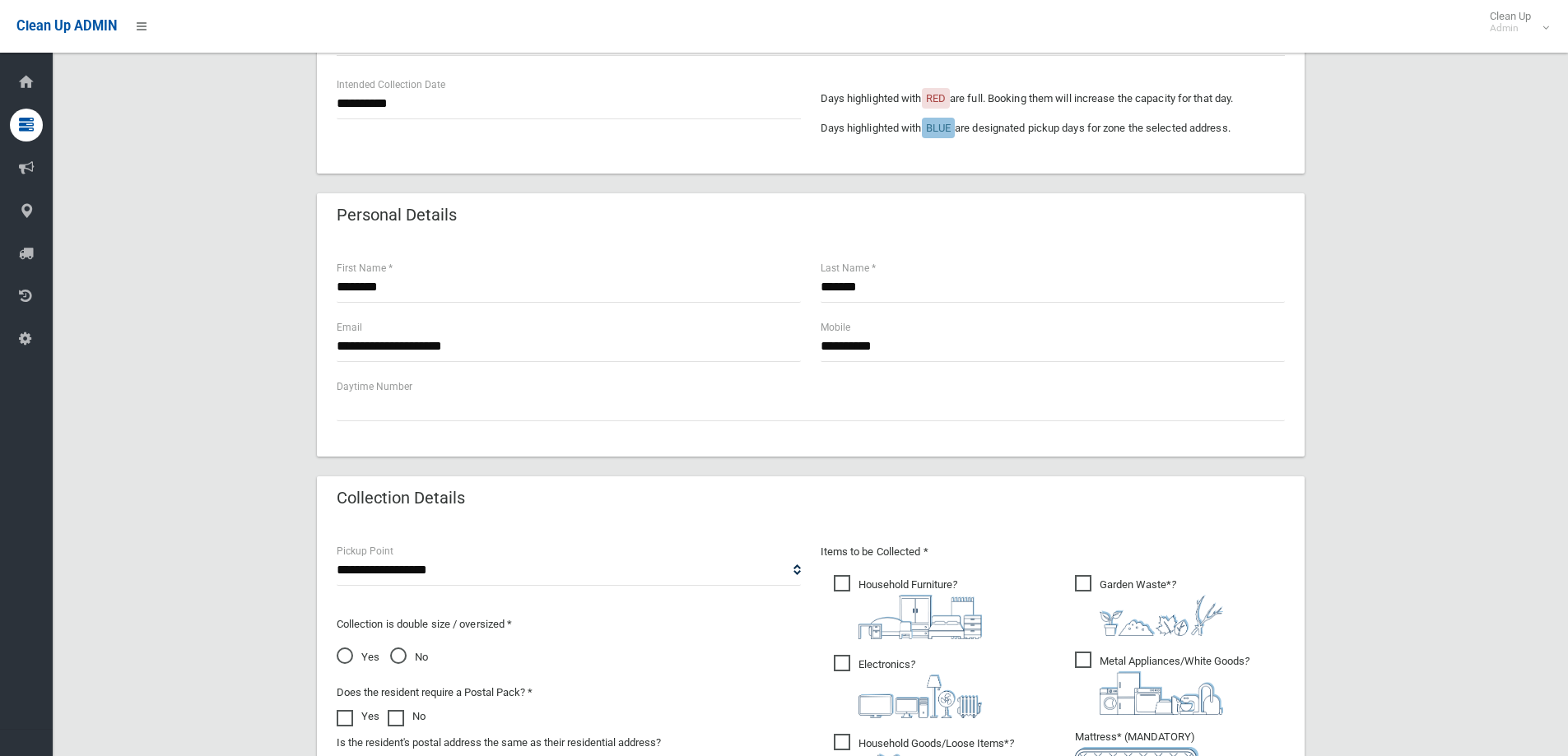
scroll to position [411, 0]
click at [349, 663] on span "Yes" at bounding box center [358, 658] width 42 height 19
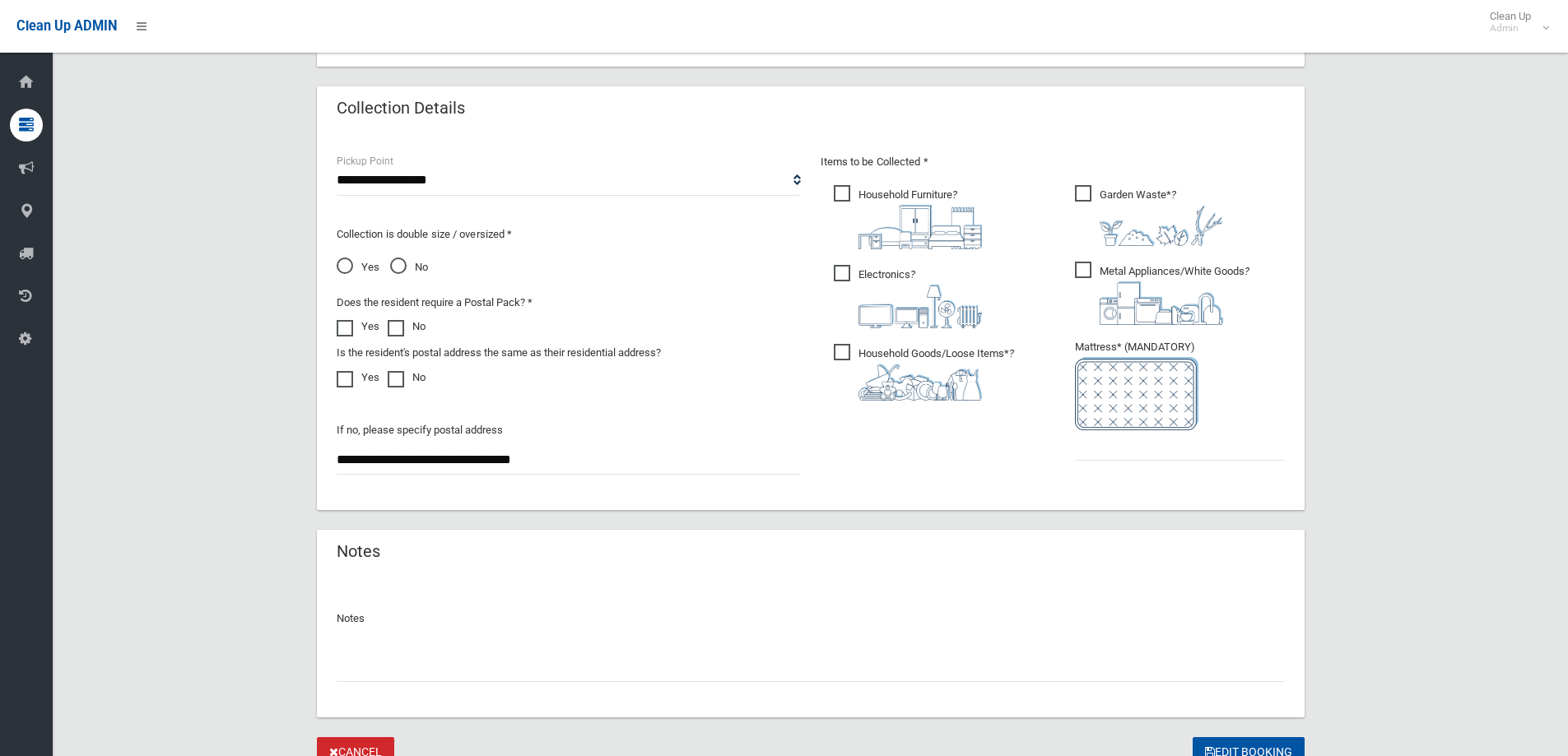
scroll to position [873, 0]
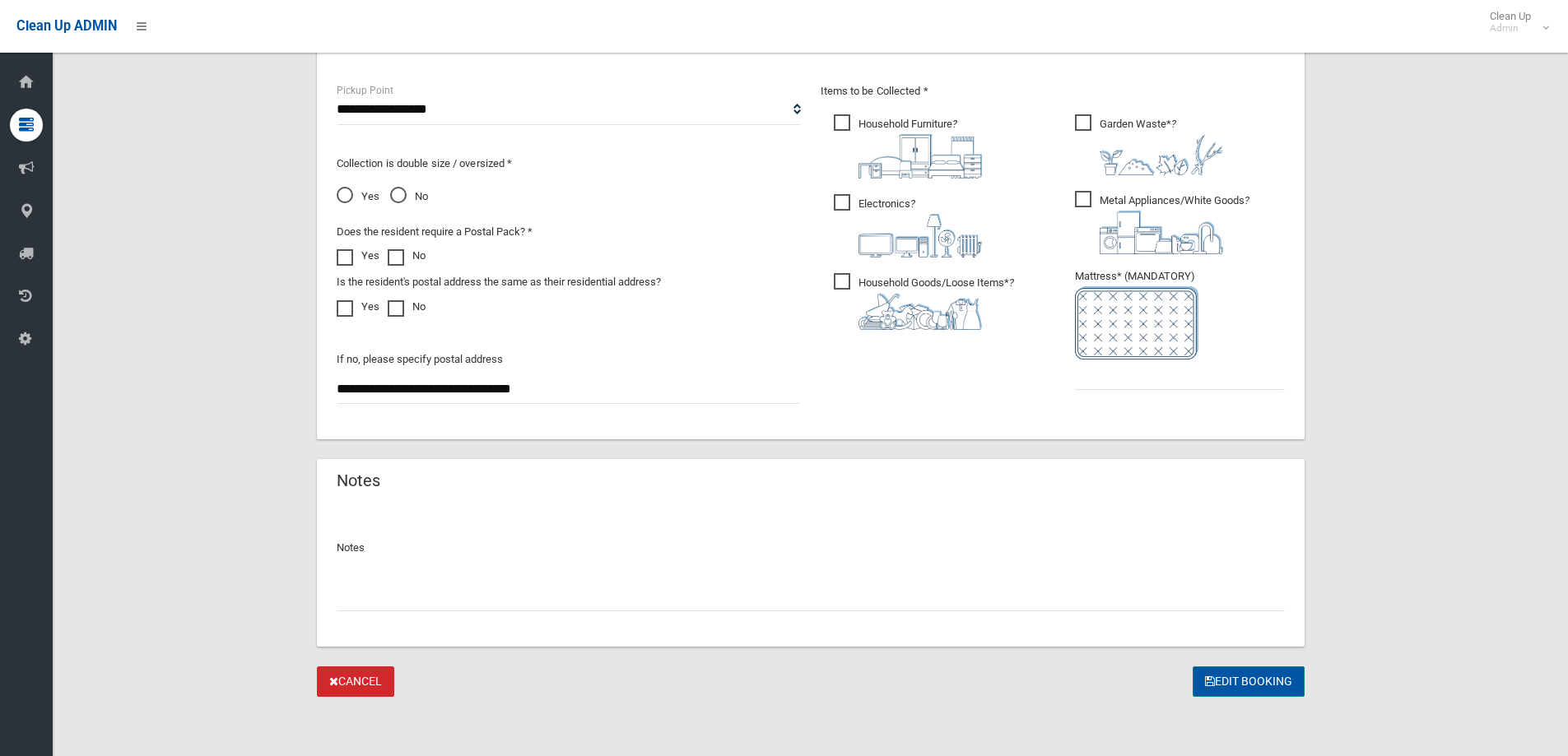
click at [1242, 689] on button "Edit Booking" at bounding box center [1248, 682] width 112 height 31
type input "*"
click at [1256, 677] on button "Edit Booking" at bounding box center [1248, 682] width 112 height 31
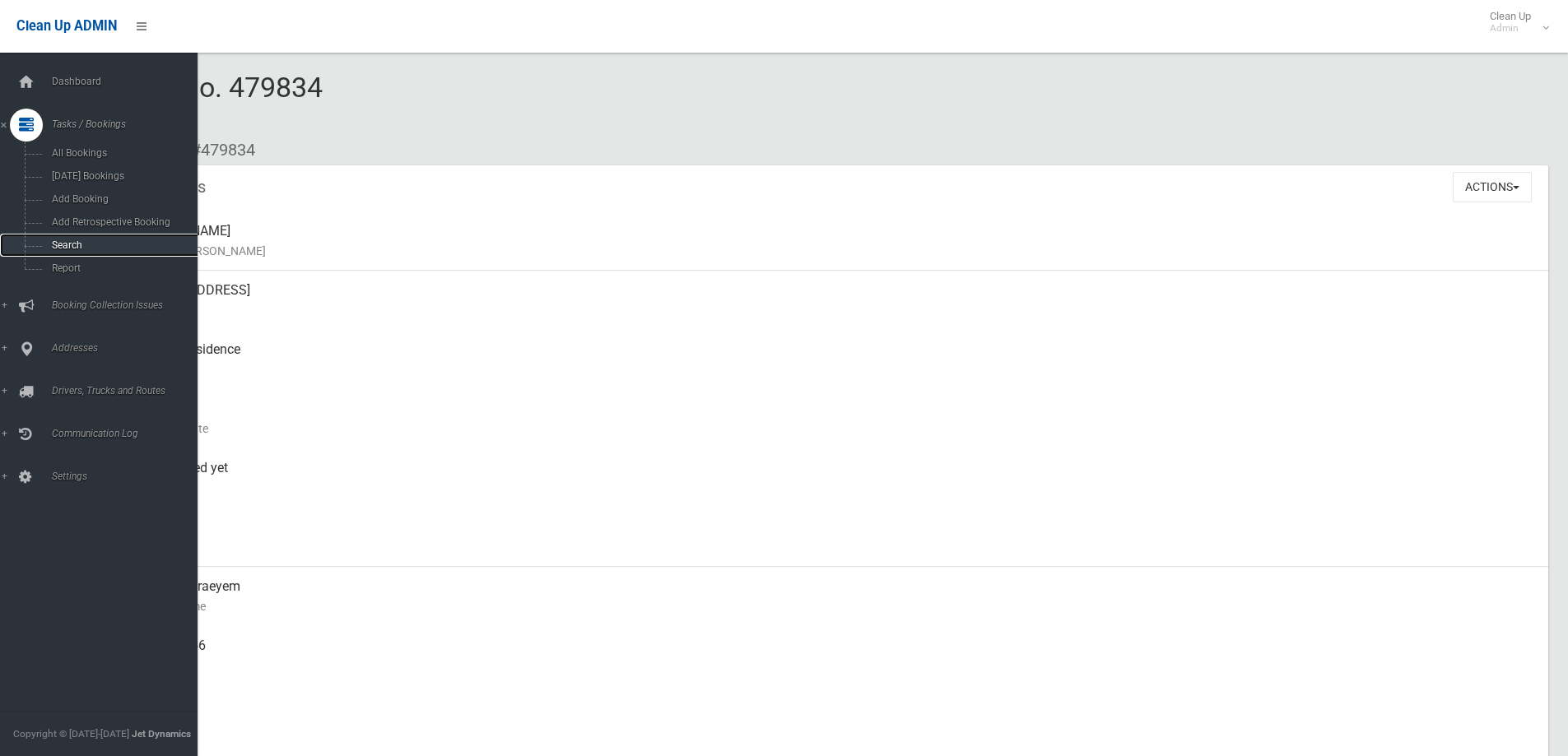
click at [82, 247] on span "Search" at bounding box center [122, 245] width 149 height 12
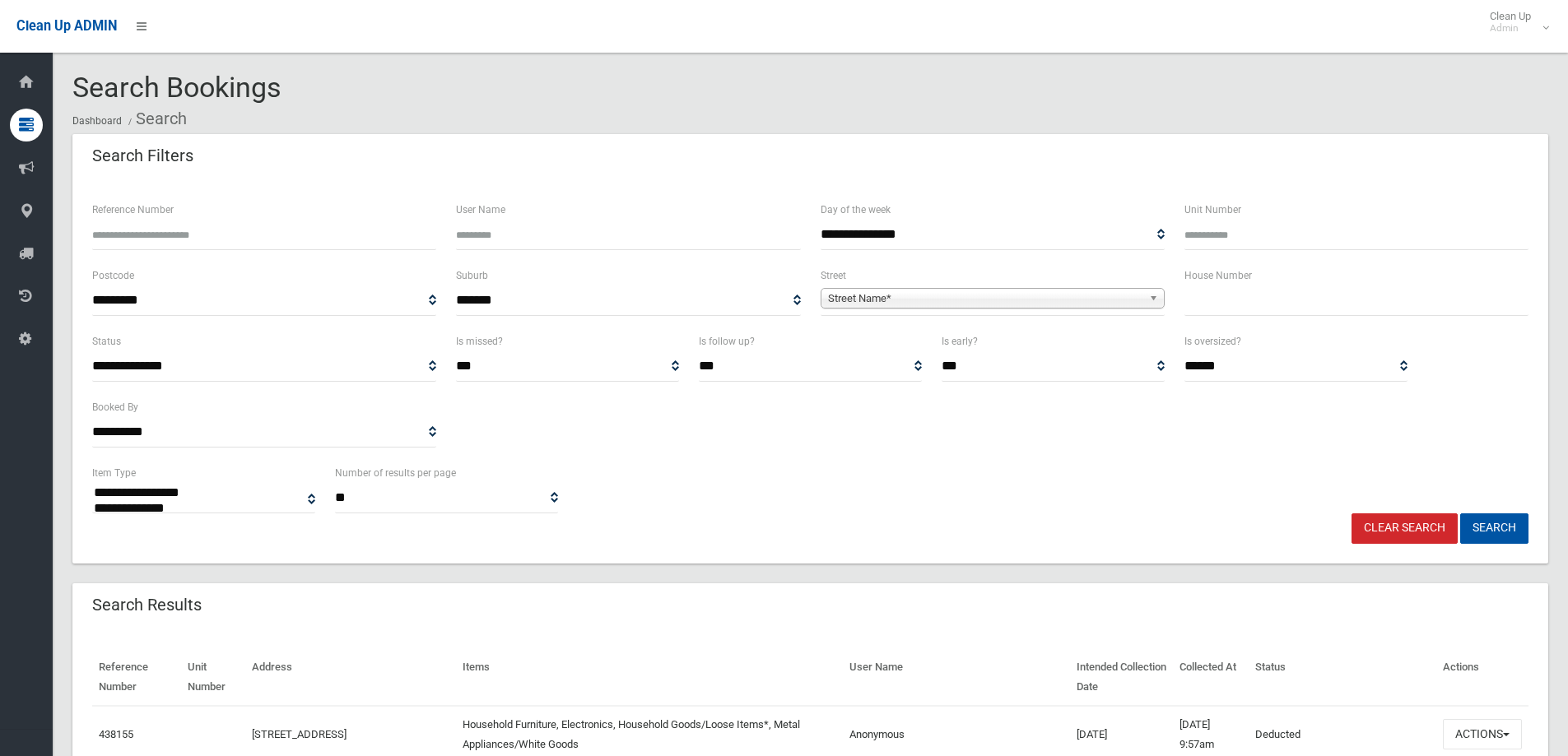
select select
click at [1270, 293] on input "text" at bounding box center [1357, 301] width 344 height 31
type input "**"
click at [1096, 289] on span "Street Name*" at bounding box center [986, 298] width 315 height 19
type input "*****"
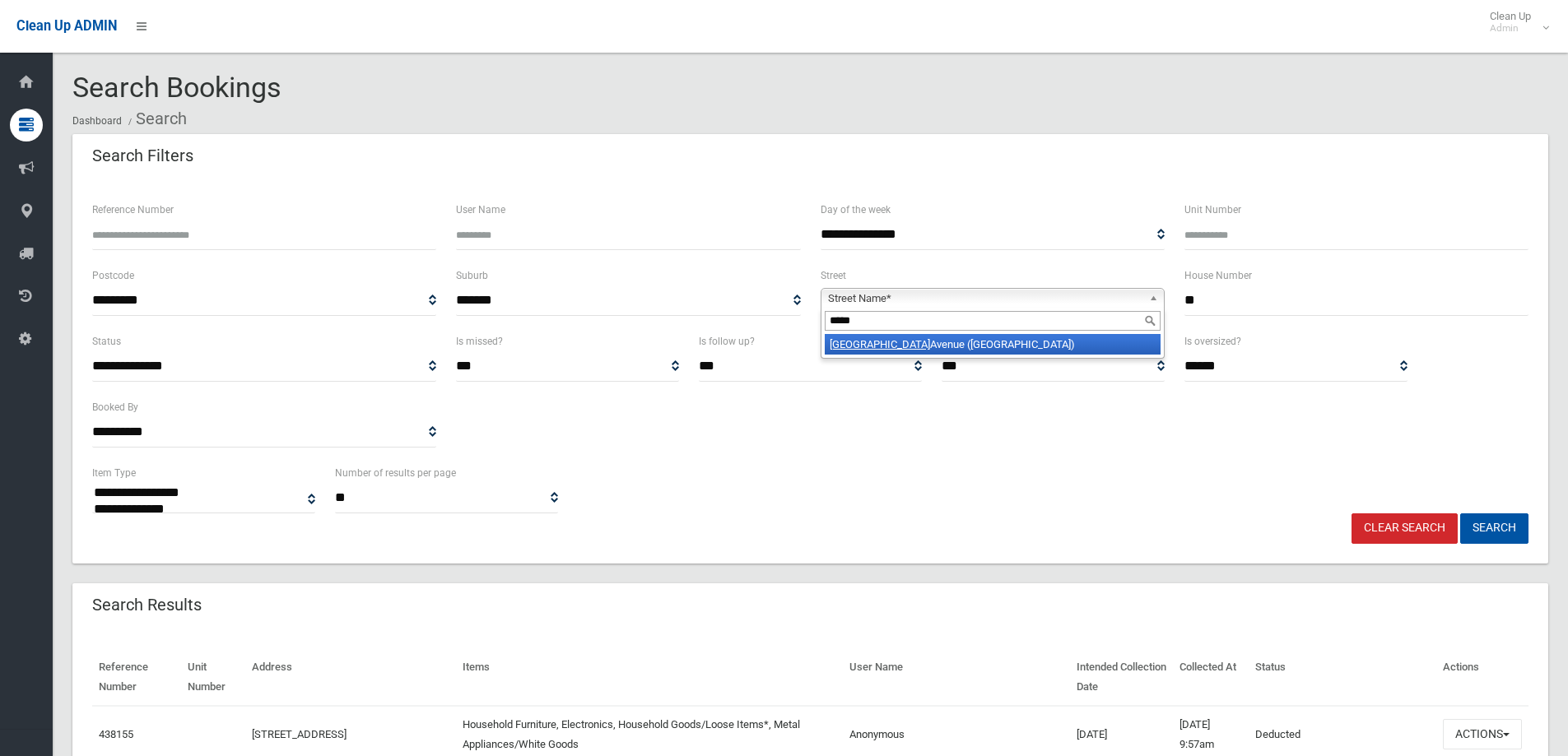
click at [935, 350] on li "Samoa Avenue (PICNIC POINT 2213)" at bounding box center [993, 344] width 336 height 20
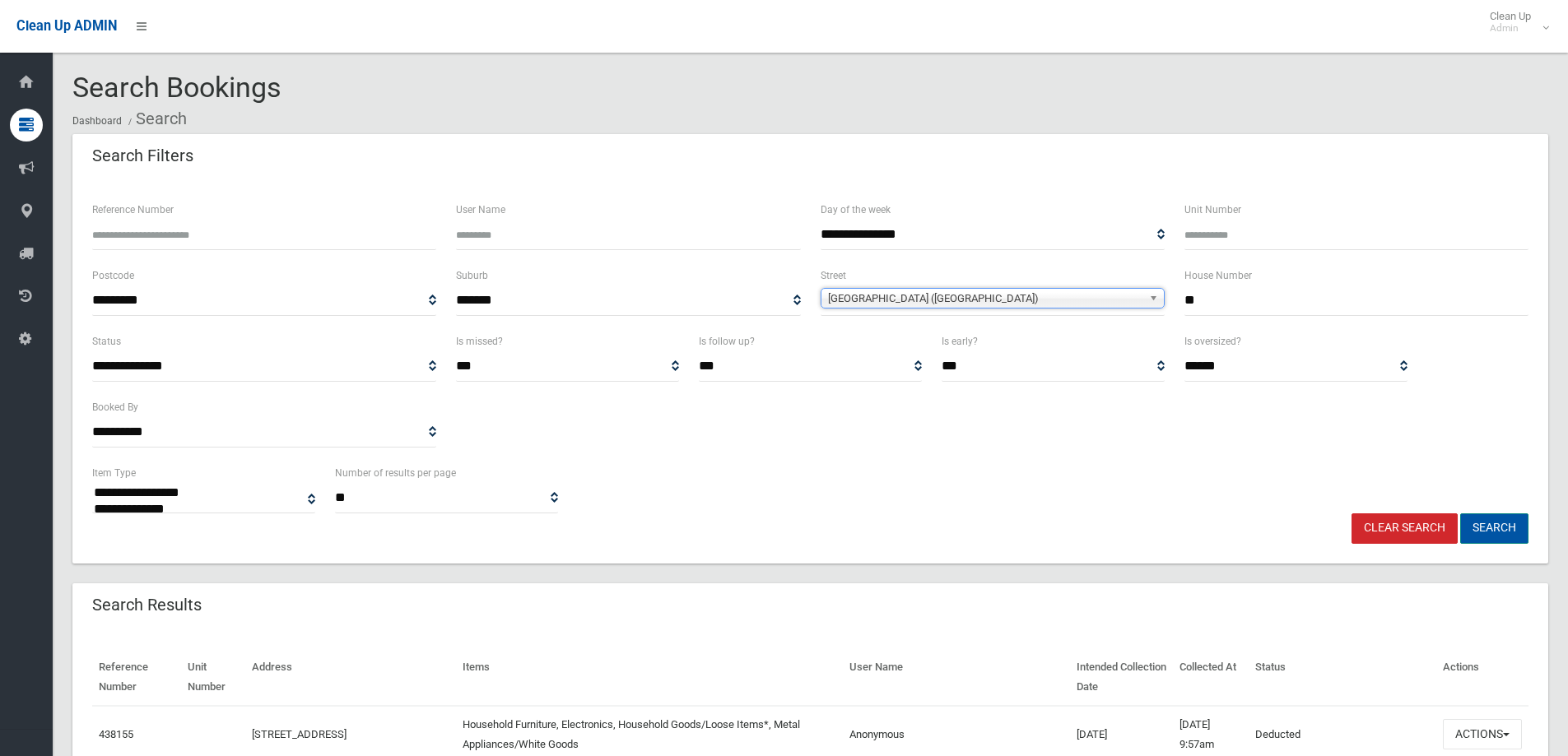
click at [1491, 528] on button "Search" at bounding box center [1494, 529] width 69 height 31
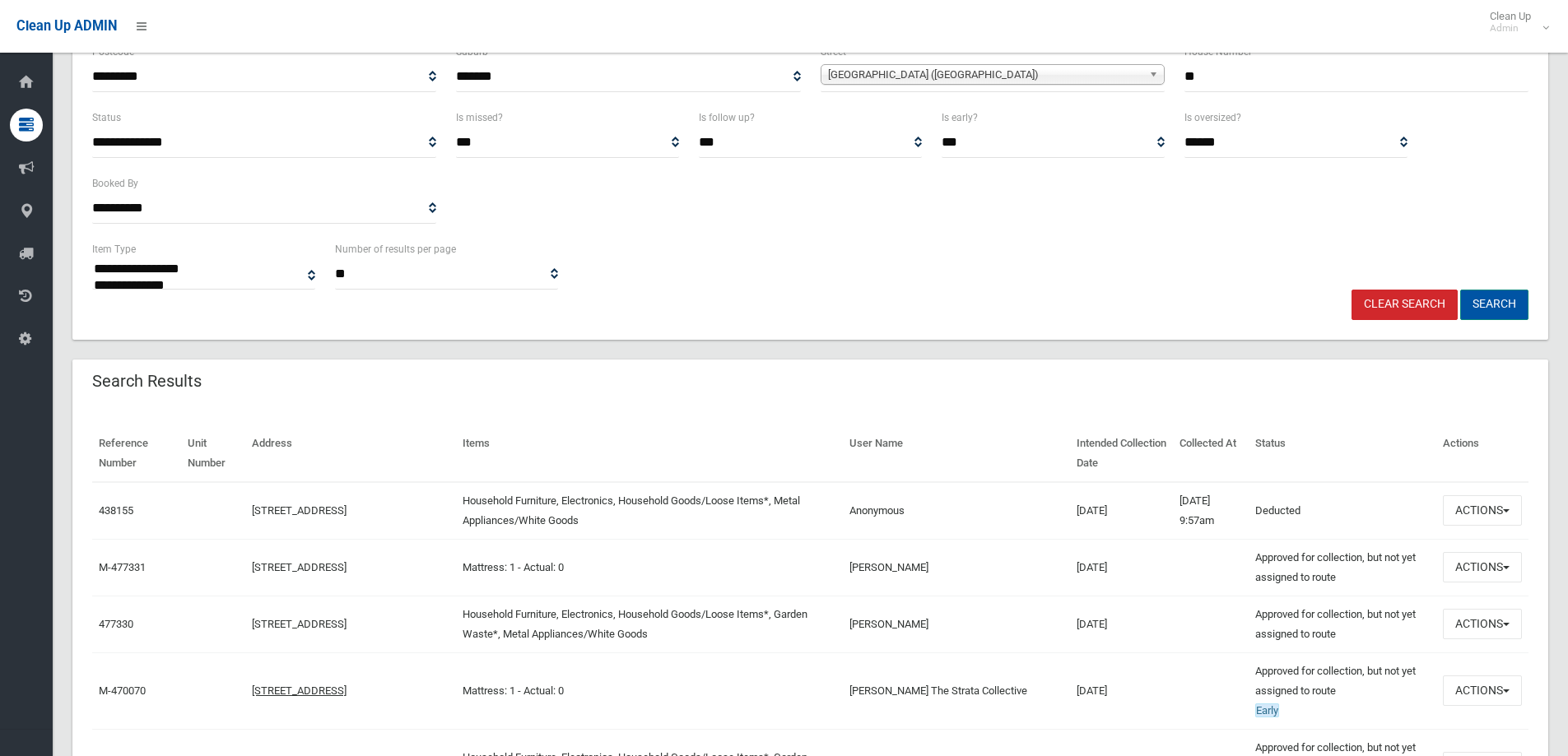
scroll to position [247, 0]
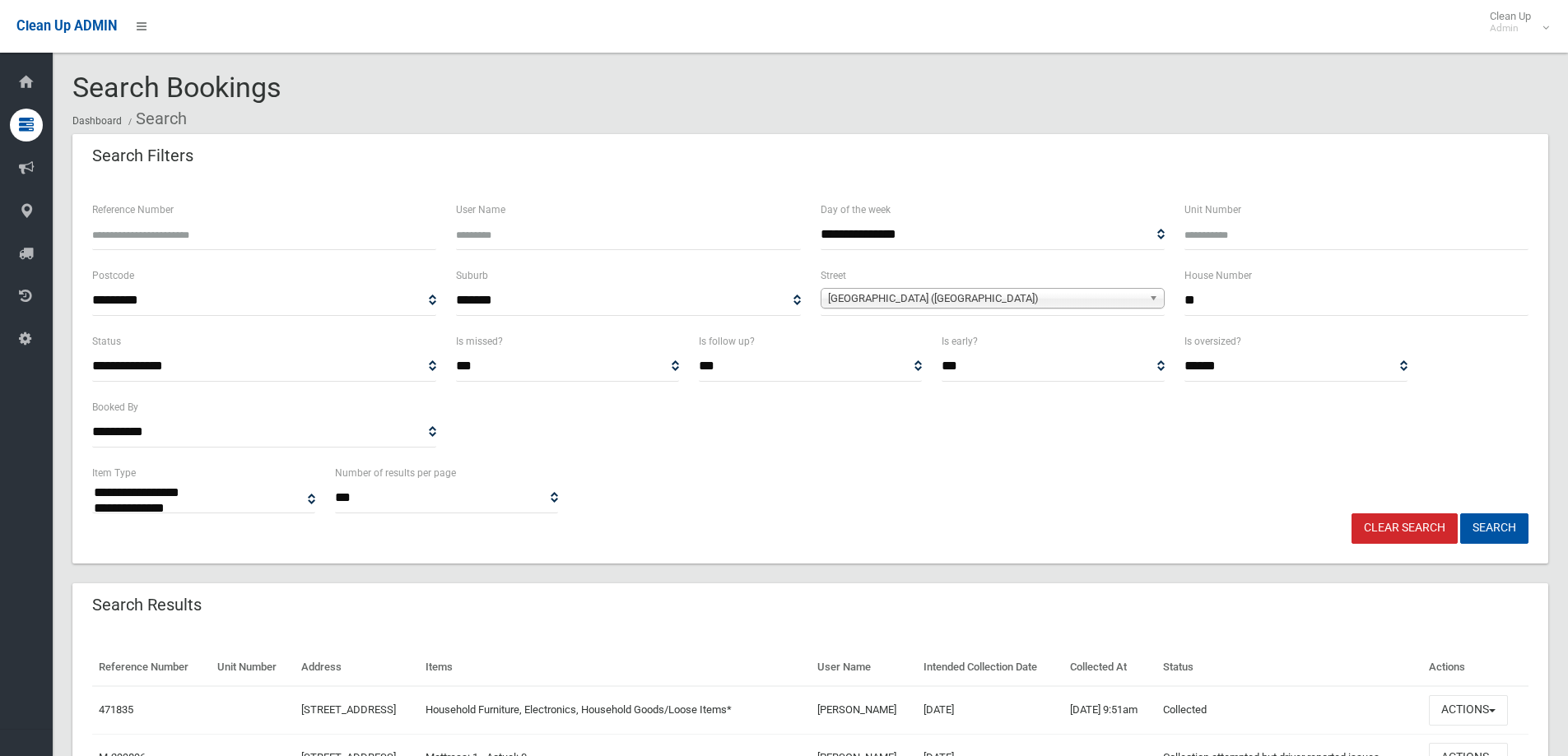
select select
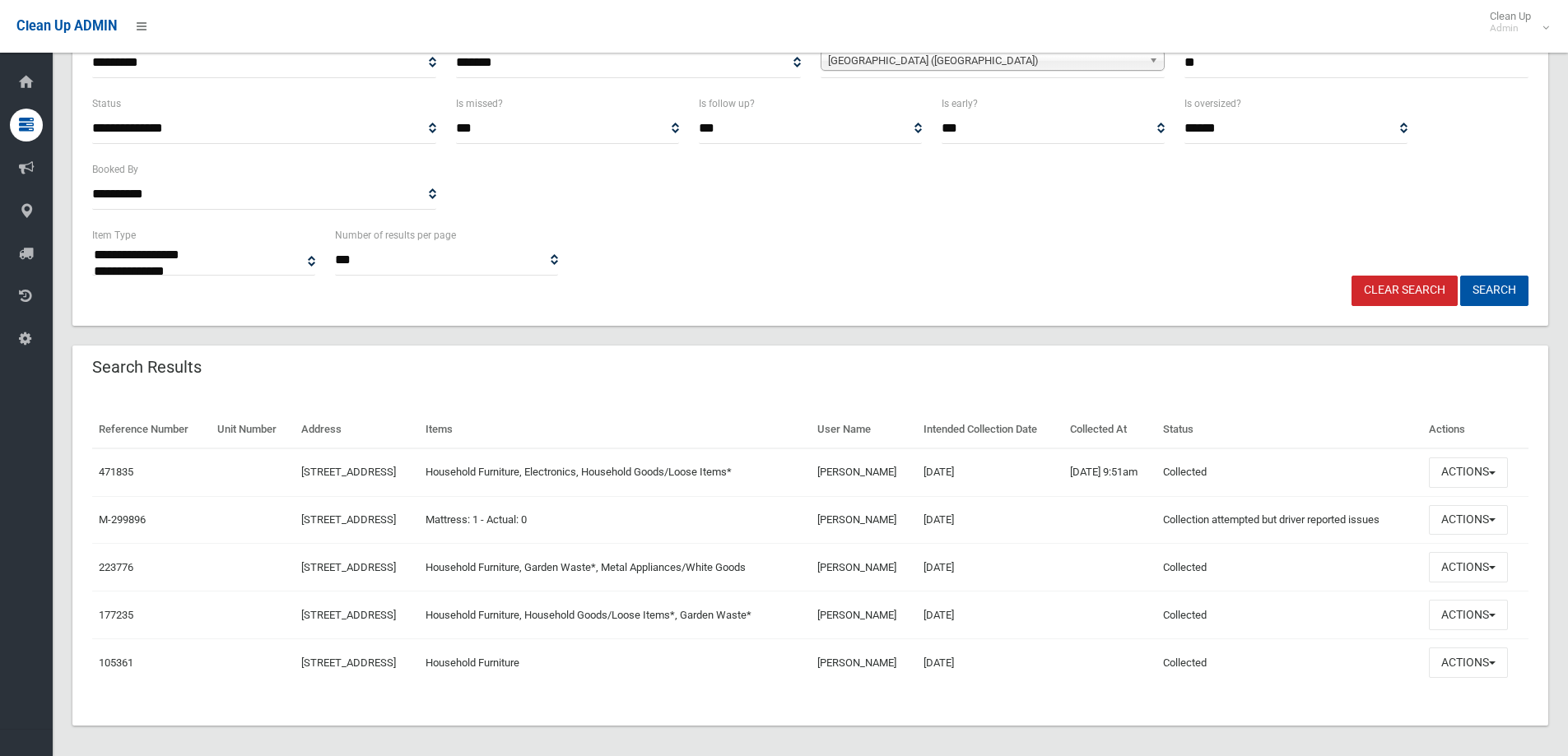
scroll to position [247, 0]
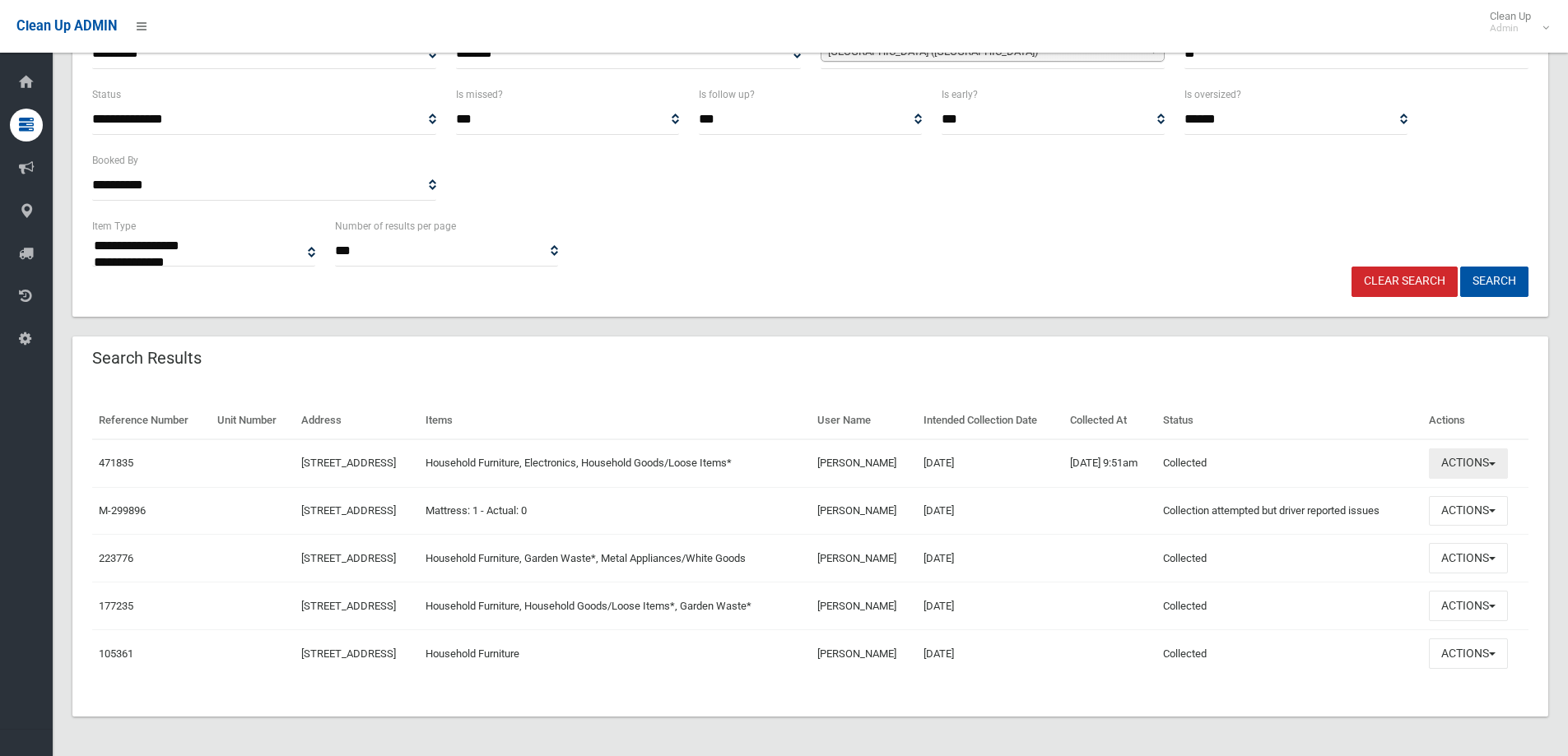
click at [1459, 468] on button "Actions" at bounding box center [1469, 464] width 79 height 31
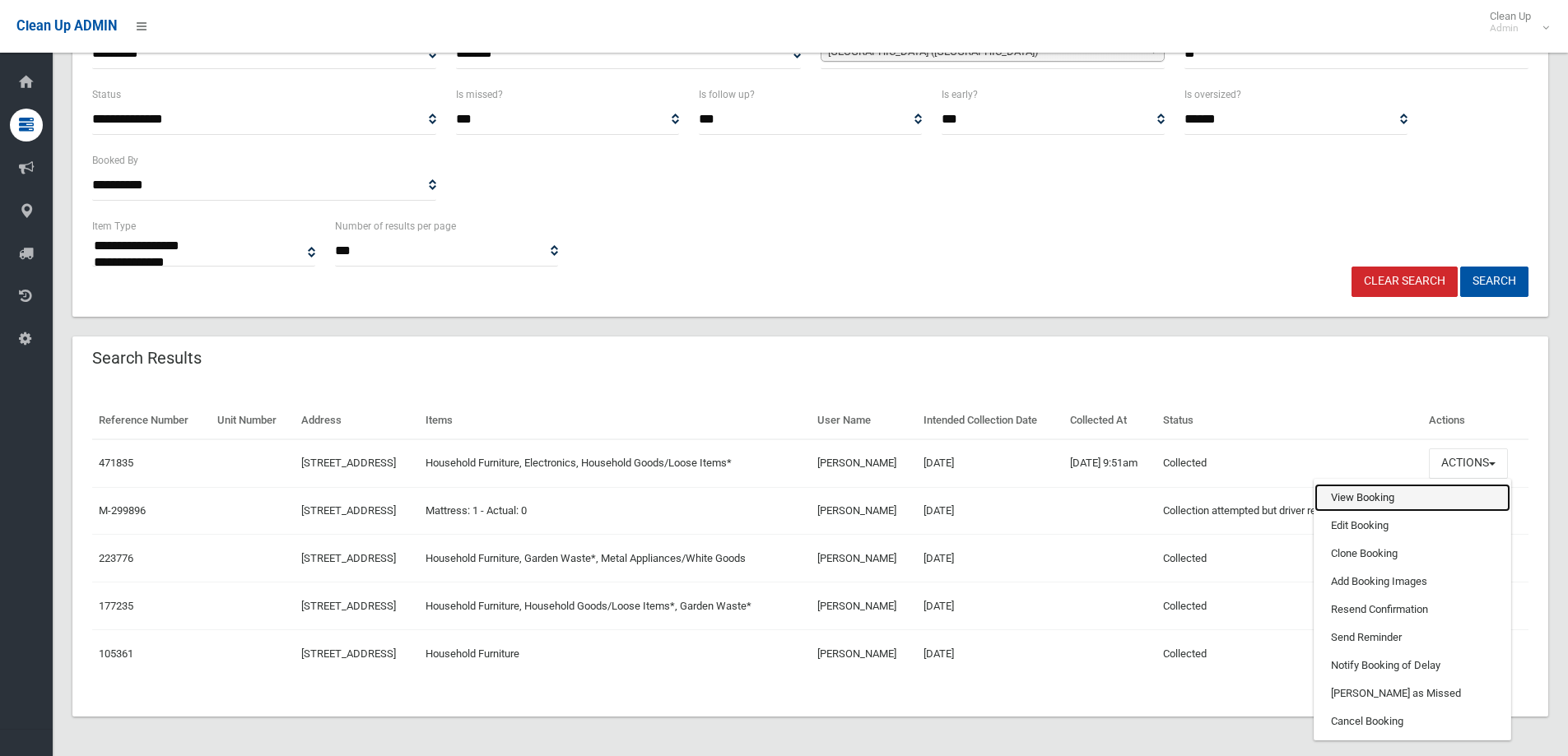
click at [1407, 501] on link "View Booking" at bounding box center [1412, 497] width 196 height 28
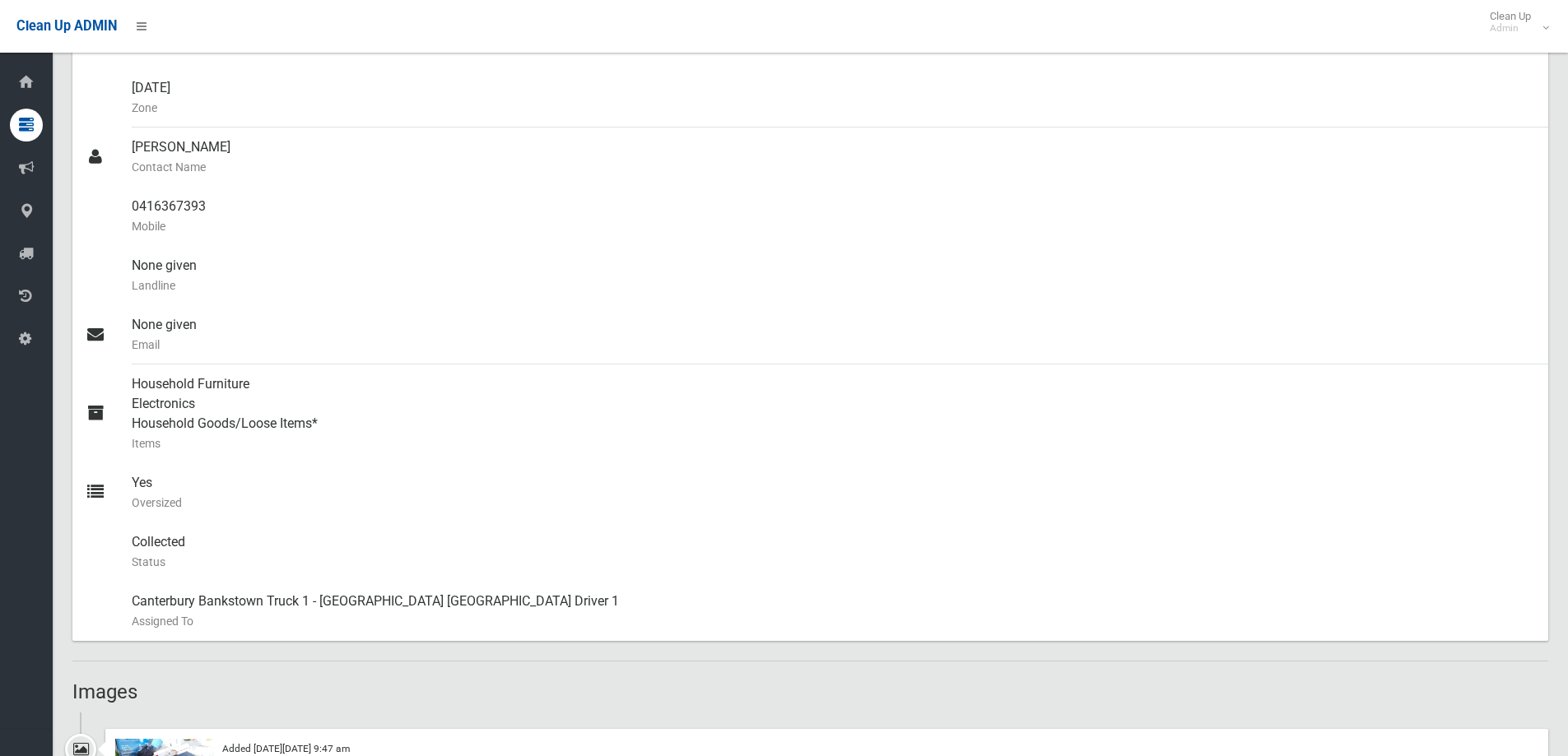
scroll to position [741, 0]
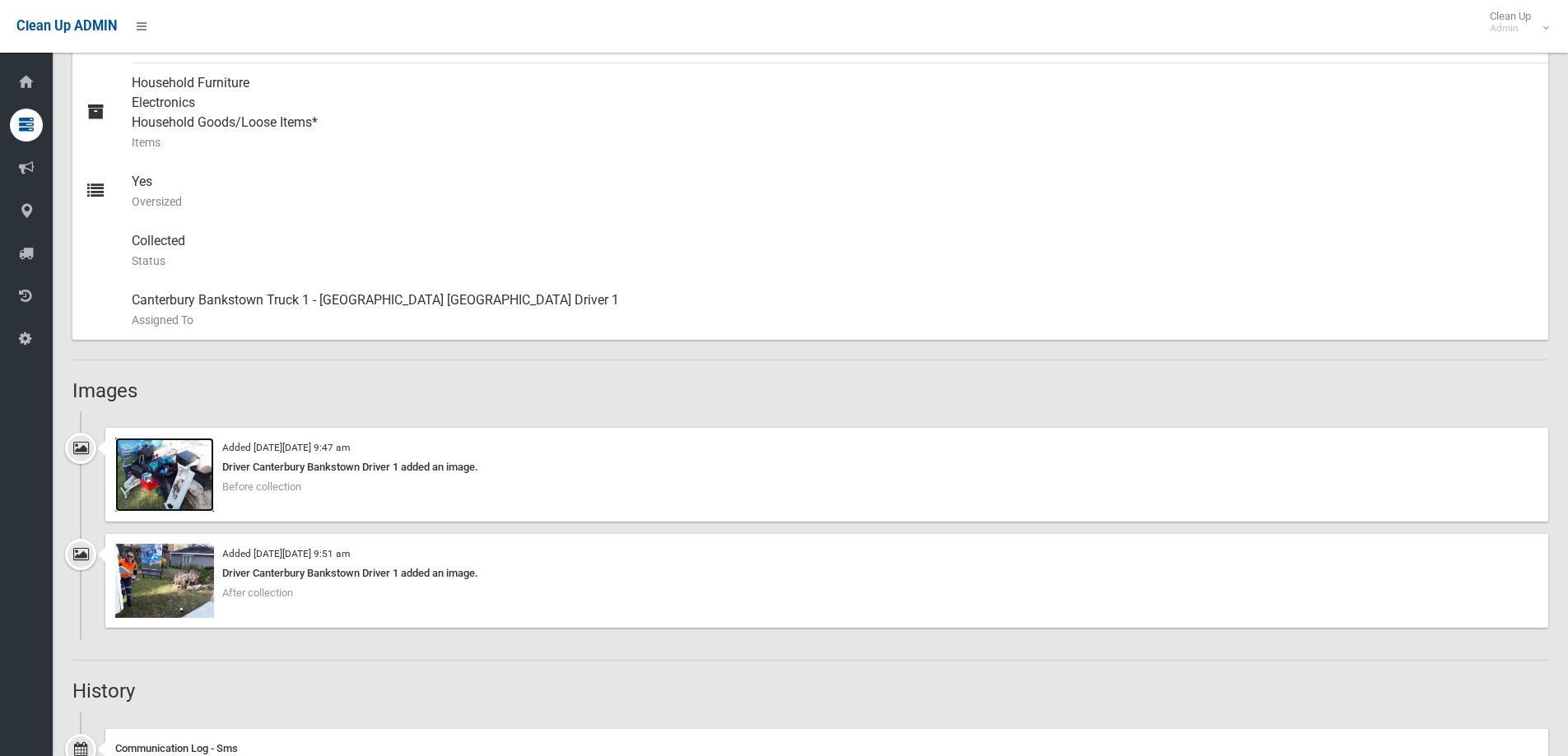
click at [167, 455] on img at bounding box center [164, 475] width 98 height 74
click at [154, 582] on img at bounding box center [164, 580] width 98 height 74
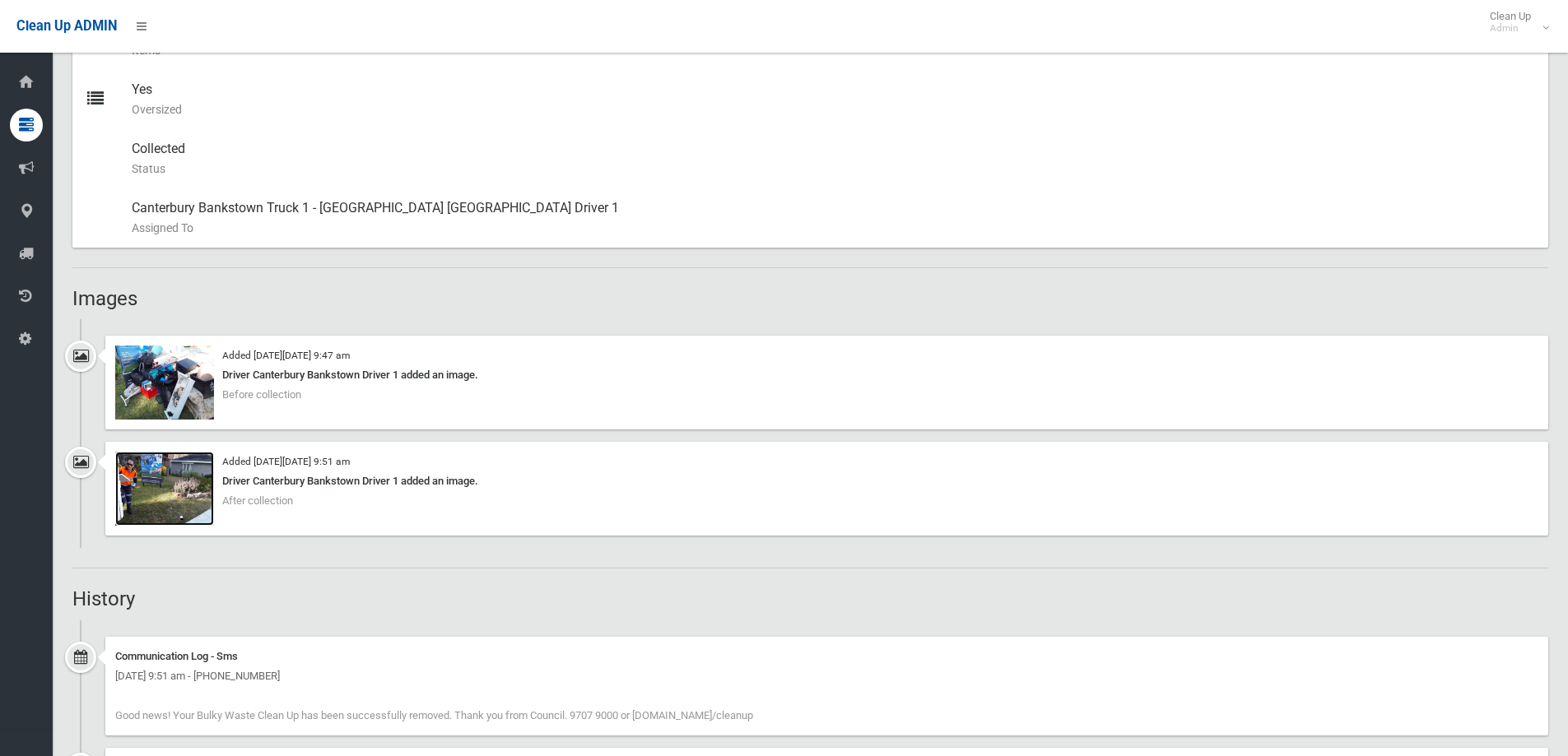
scroll to position [1070, 0]
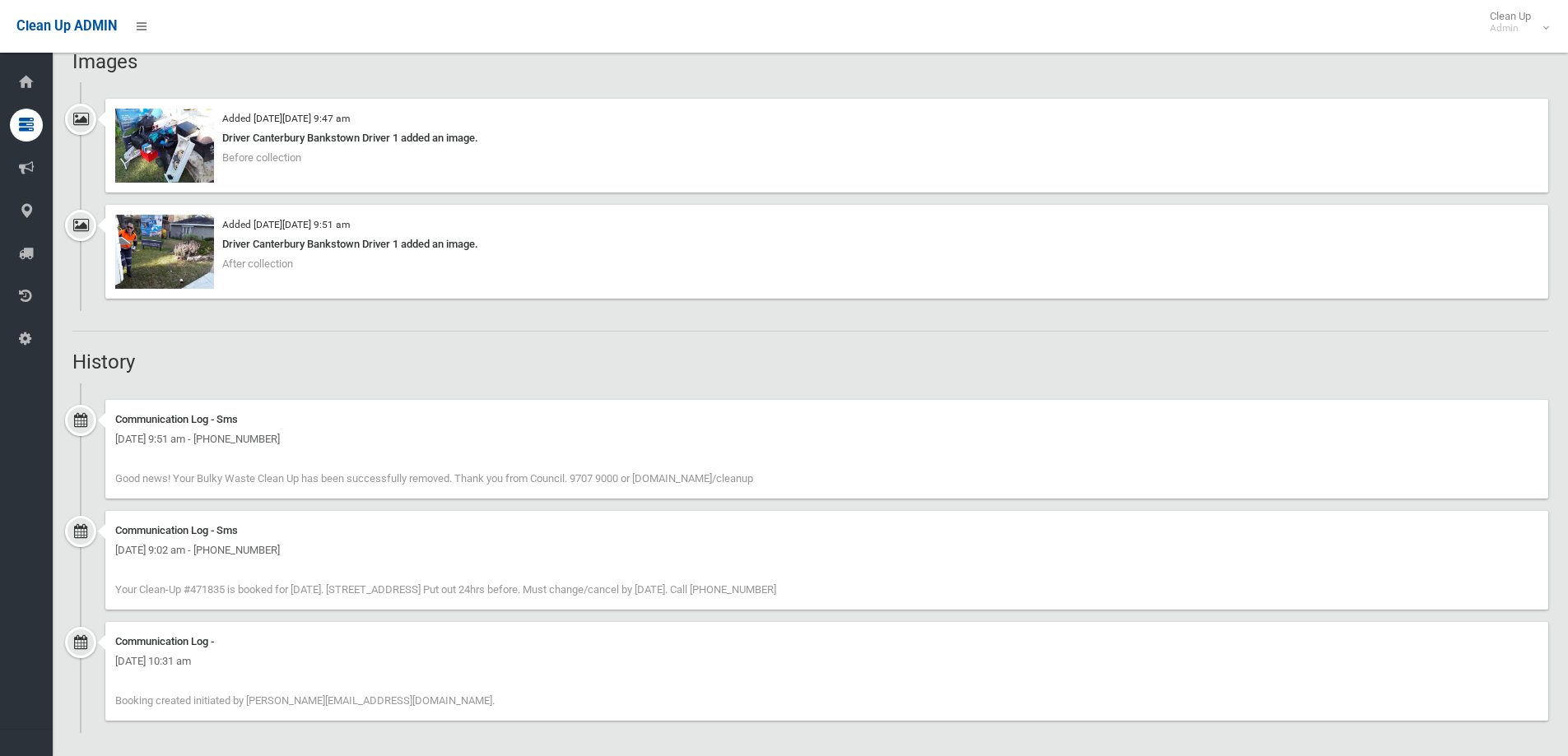
click at [611, 371] on h2 "History" at bounding box center [810, 362] width 1475 height 21
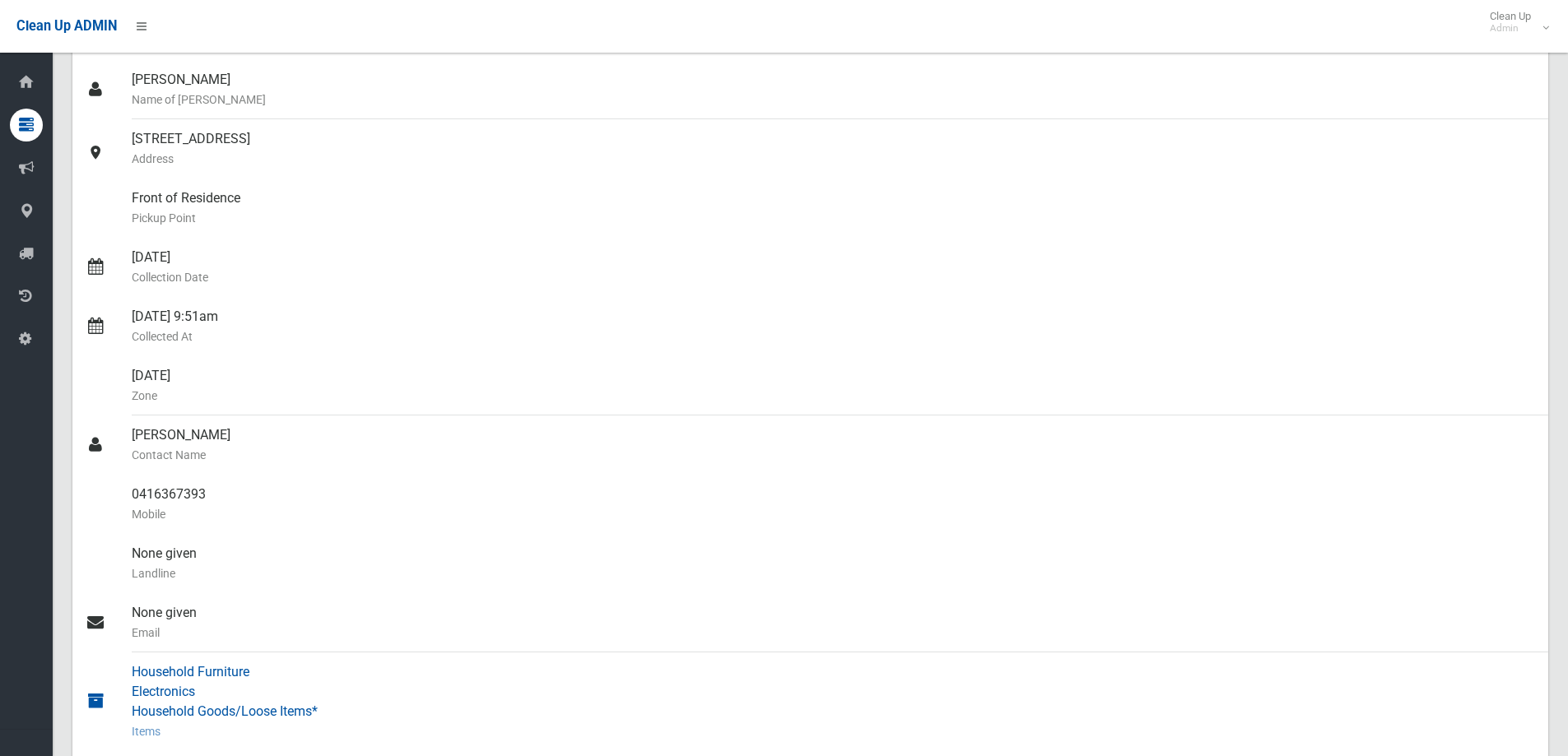
scroll to position [0, 0]
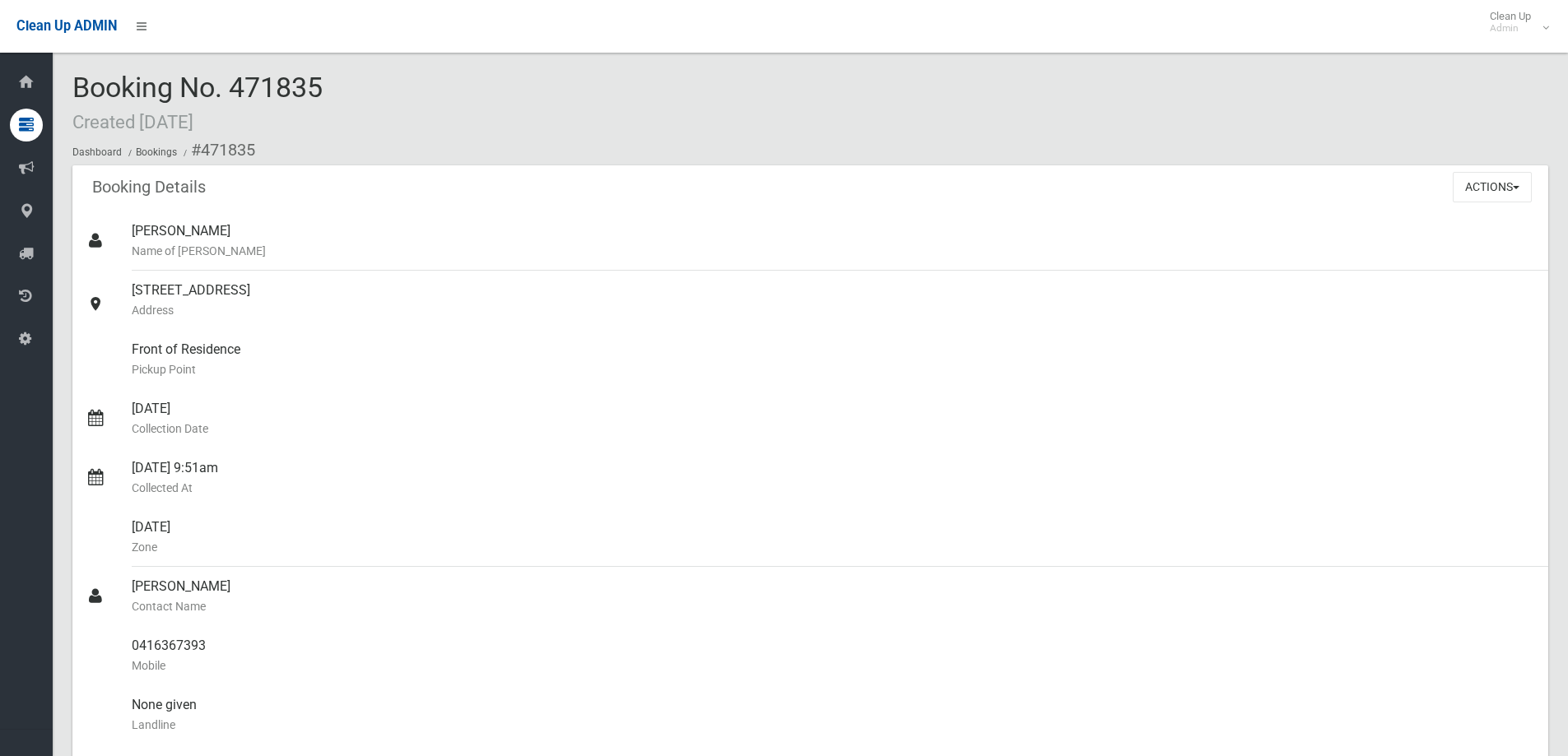
click at [1228, 120] on div "Booking No. 471835 Created [DATE] Dashboard Bookings #471835" at bounding box center [810, 119] width 1475 height 93
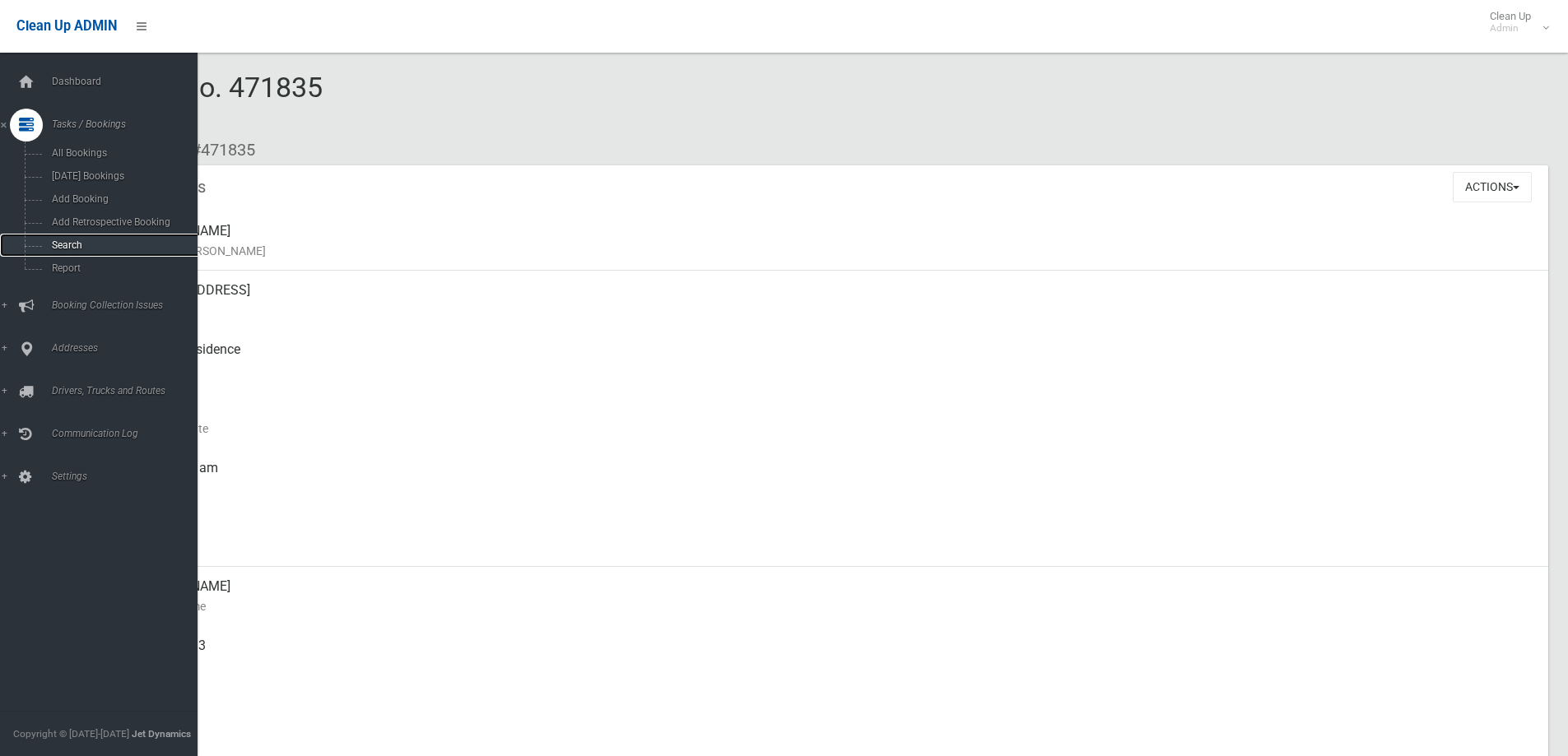
click at [28, 238] on link "Search" at bounding box center [104, 245] width 210 height 23
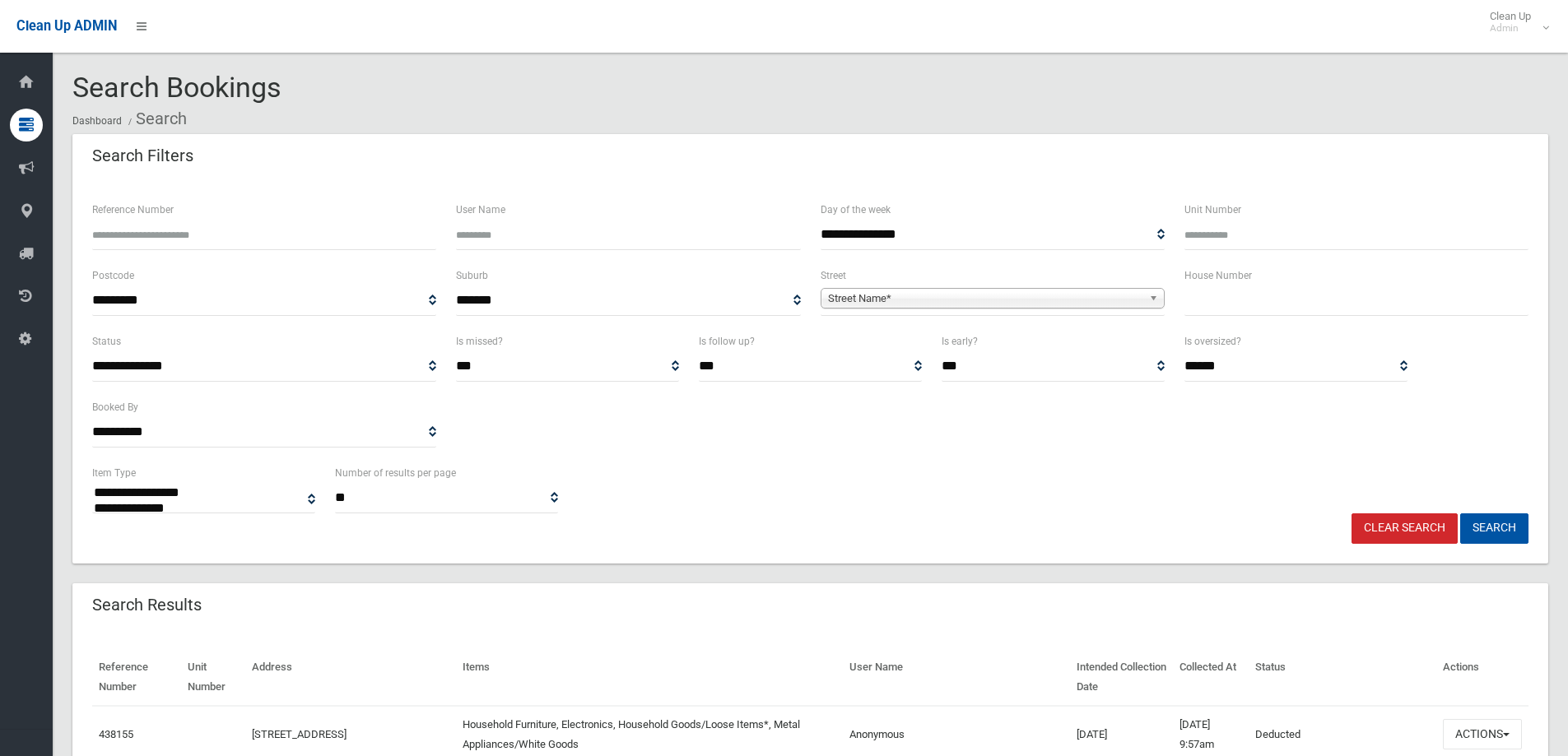
select select
click at [1287, 310] on input "text" at bounding box center [1357, 301] width 344 height 31
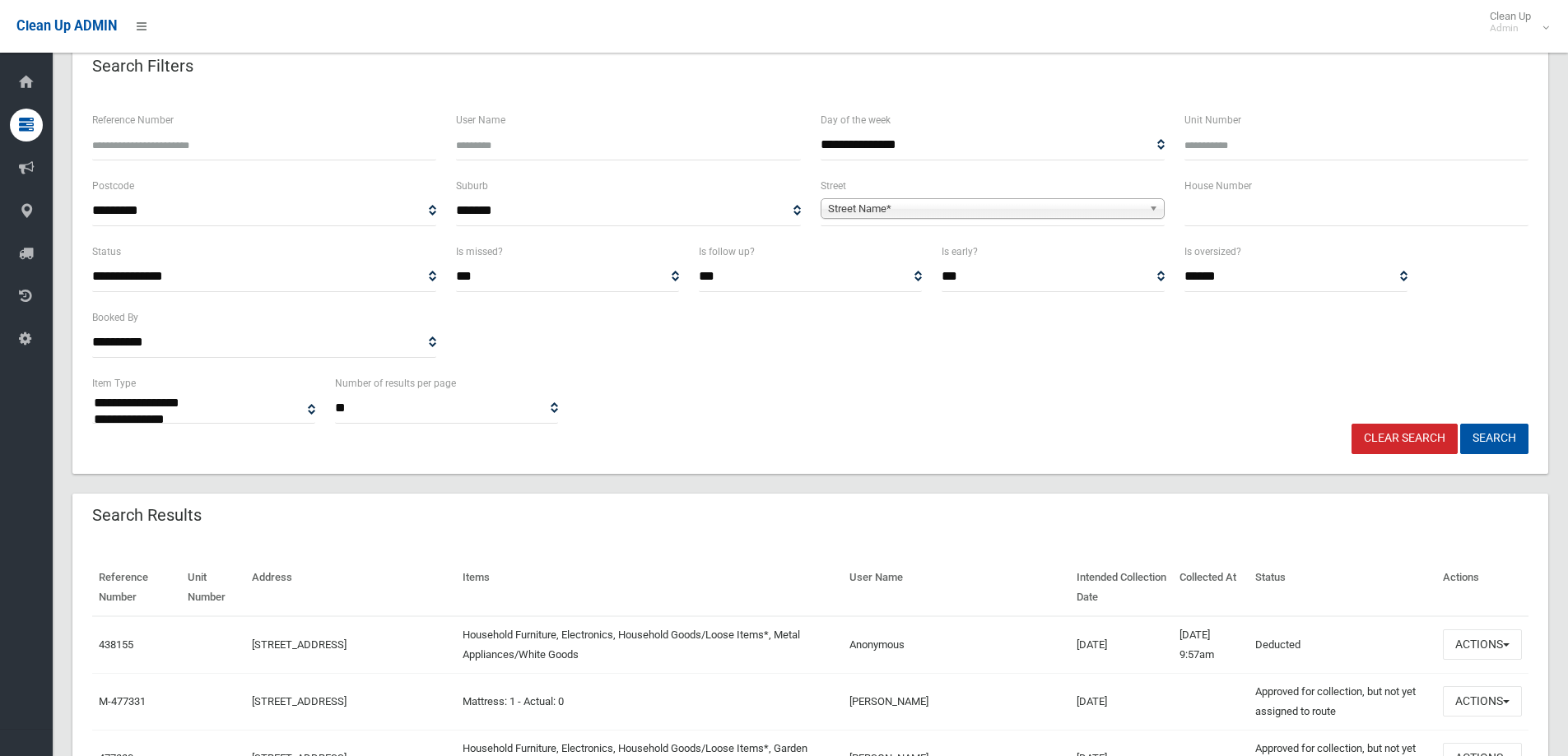
scroll to position [82, 0]
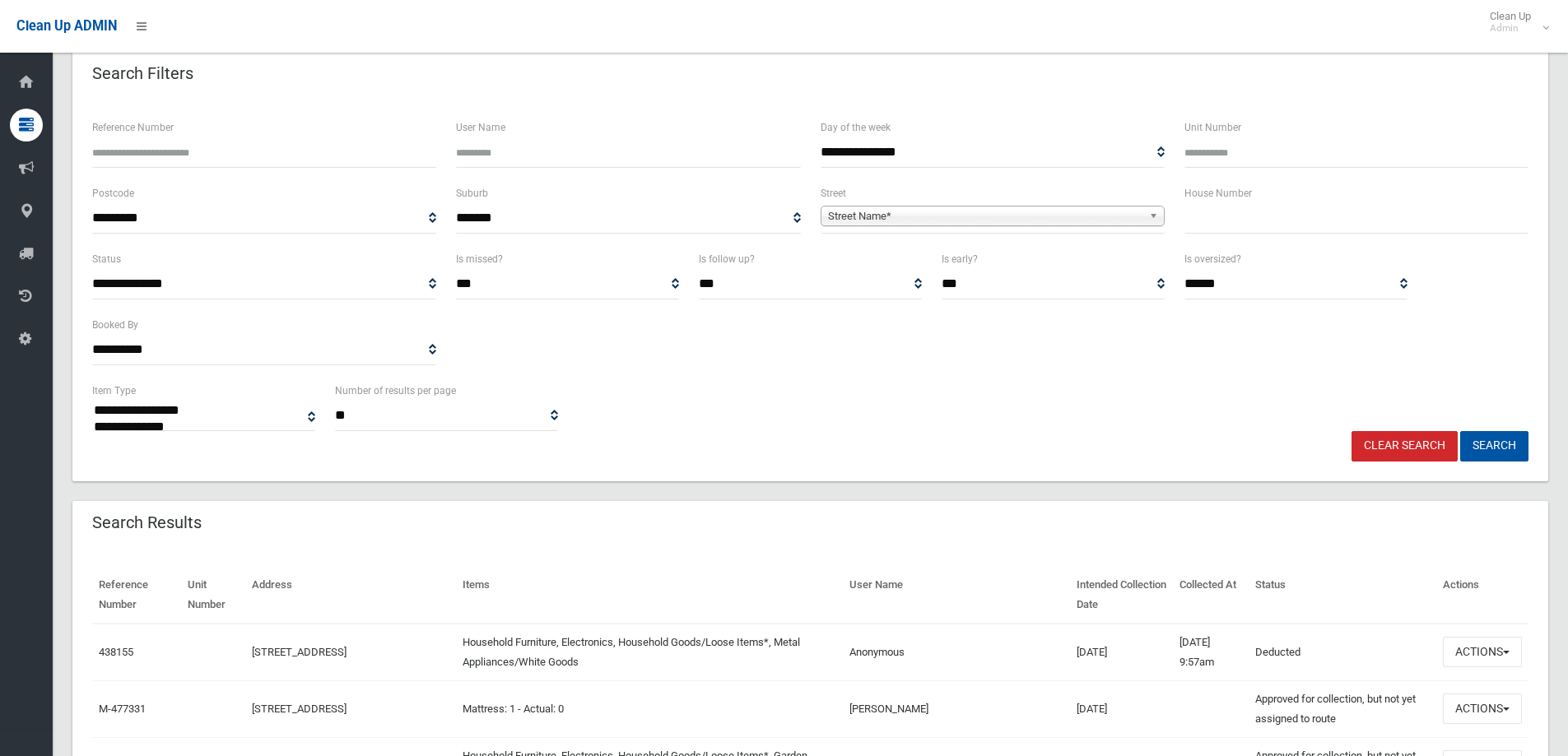
click at [1331, 222] on input "text" at bounding box center [1357, 219] width 344 height 31
type input "***"
click at [1169, 218] on div "**********" at bounding box center [993, 216] width 364 height 66
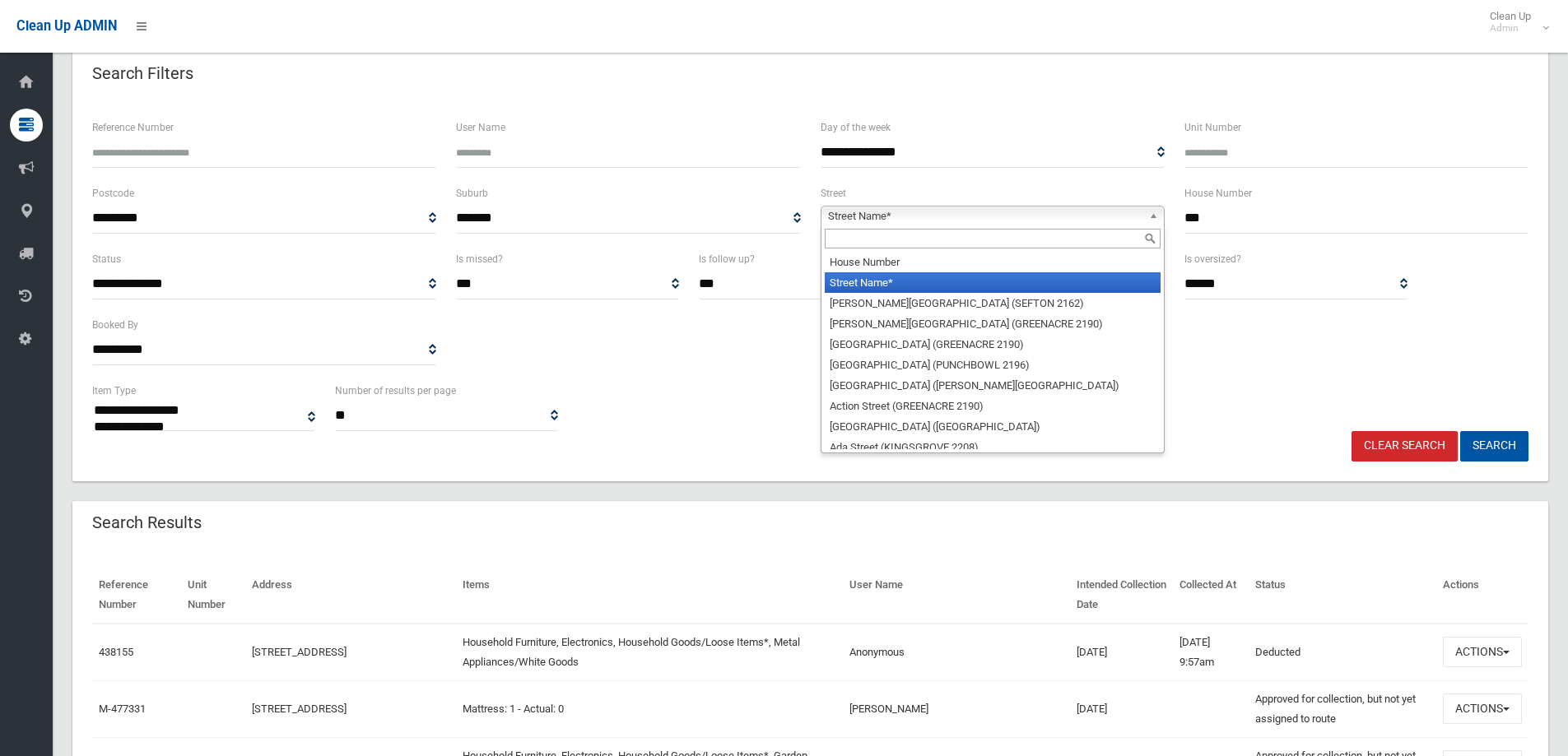
click at [1159, 217] on b at bounding box center [1156, 216] width 14 height 19
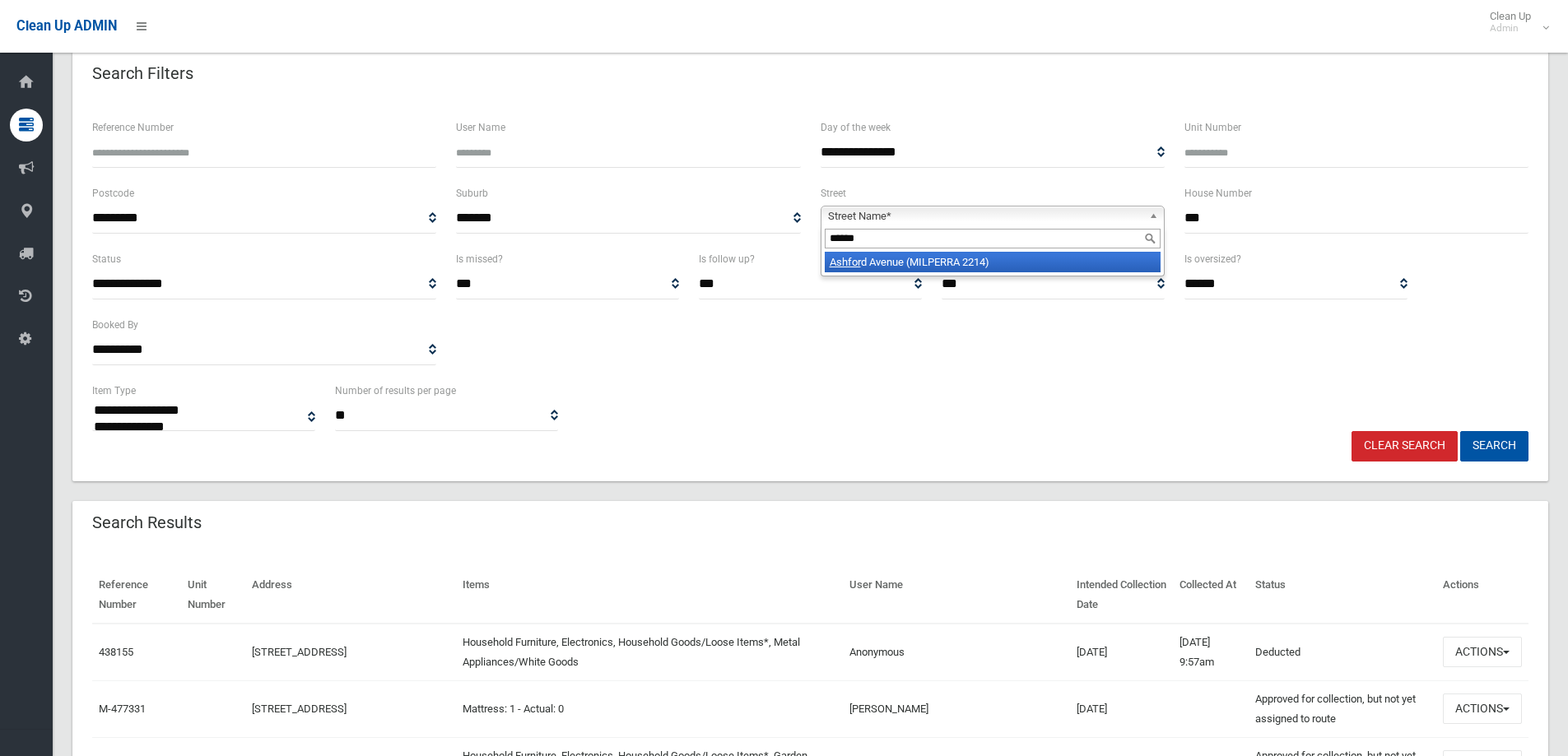
type input "******"
click at [1025, 263] on li "Ashfor d Avenue (MILPERRA 2214)" at bounding box center [993, 262] width 336 height 20
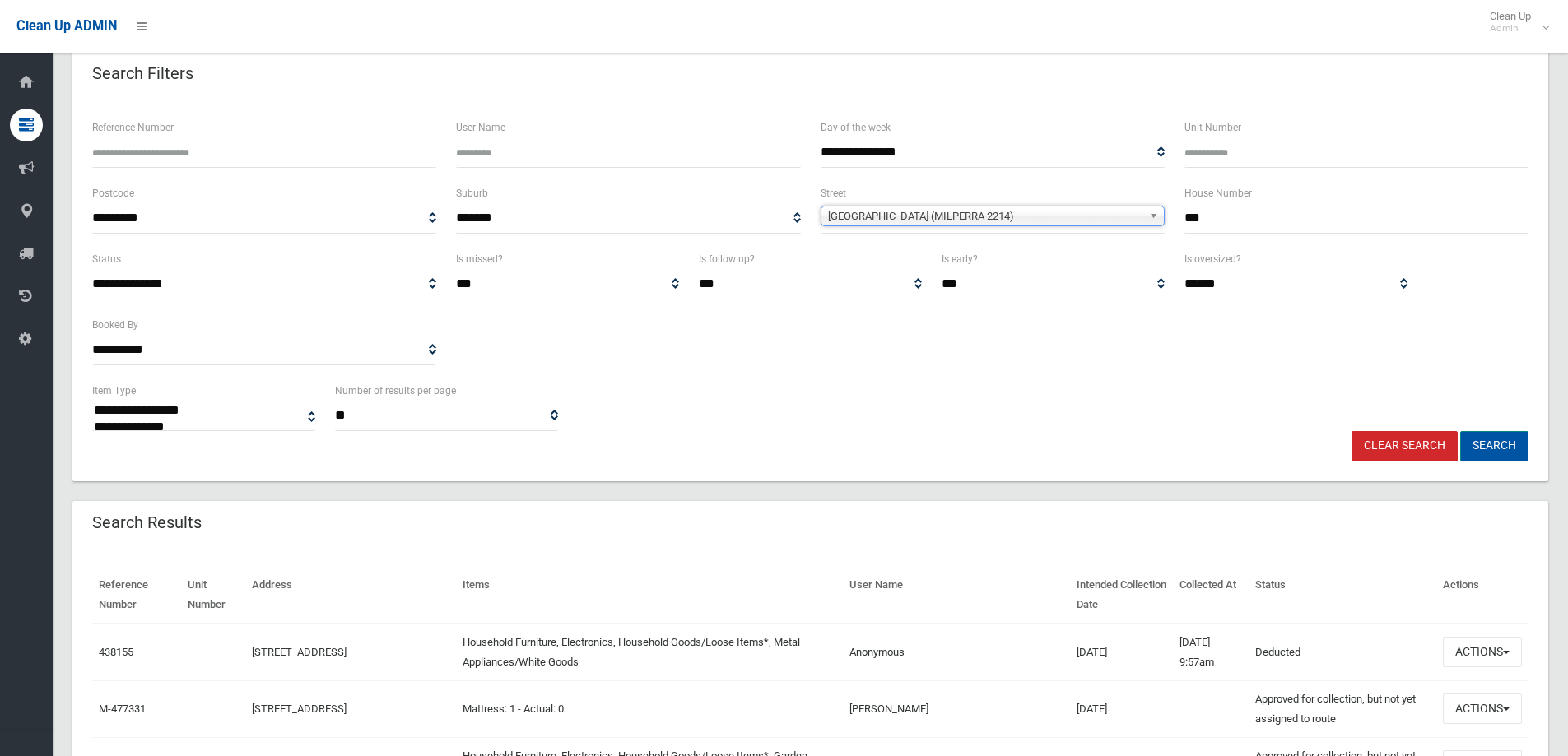
click at [1493, 445] on button "Search" at bounding box center [1494, 447] width 69 height 31
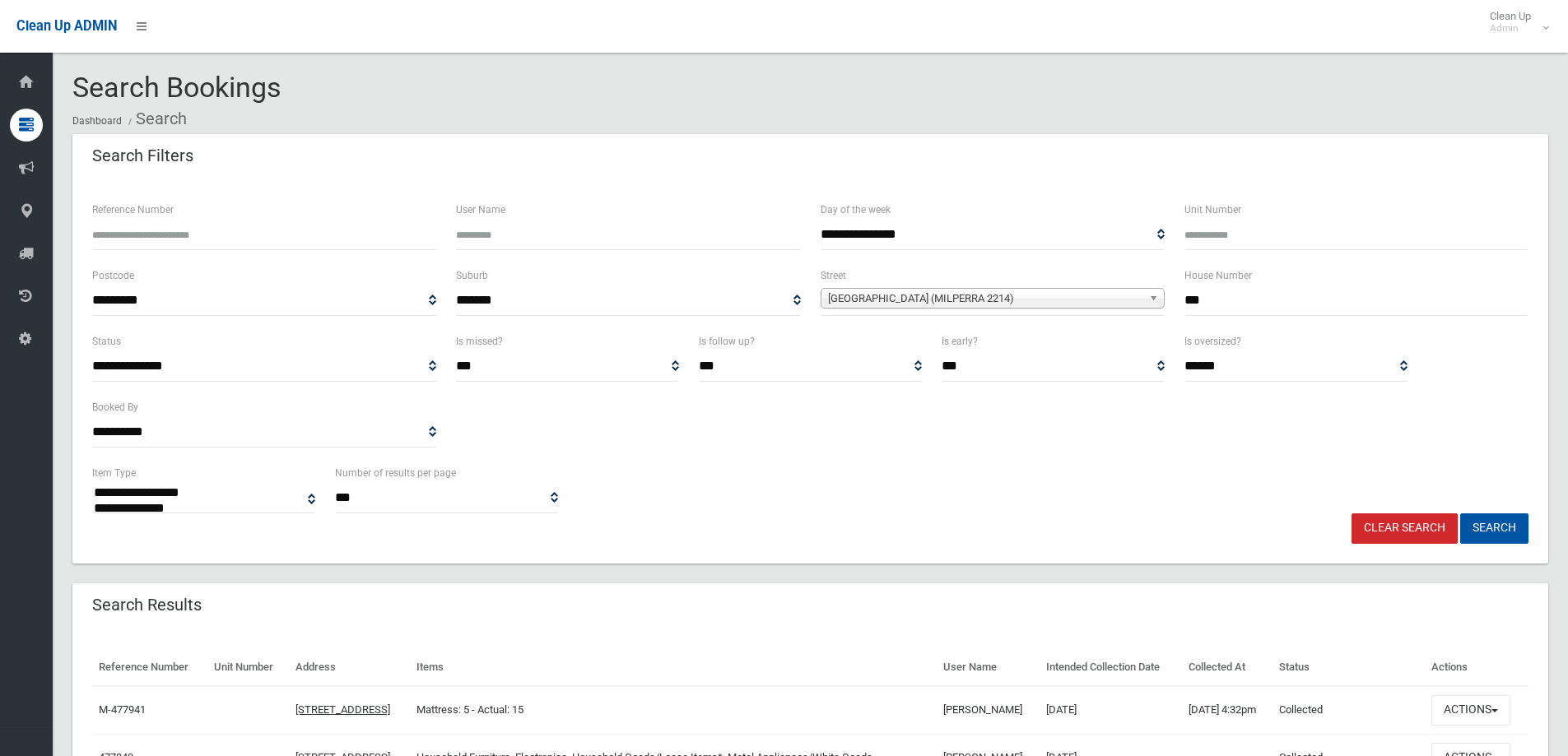
select select
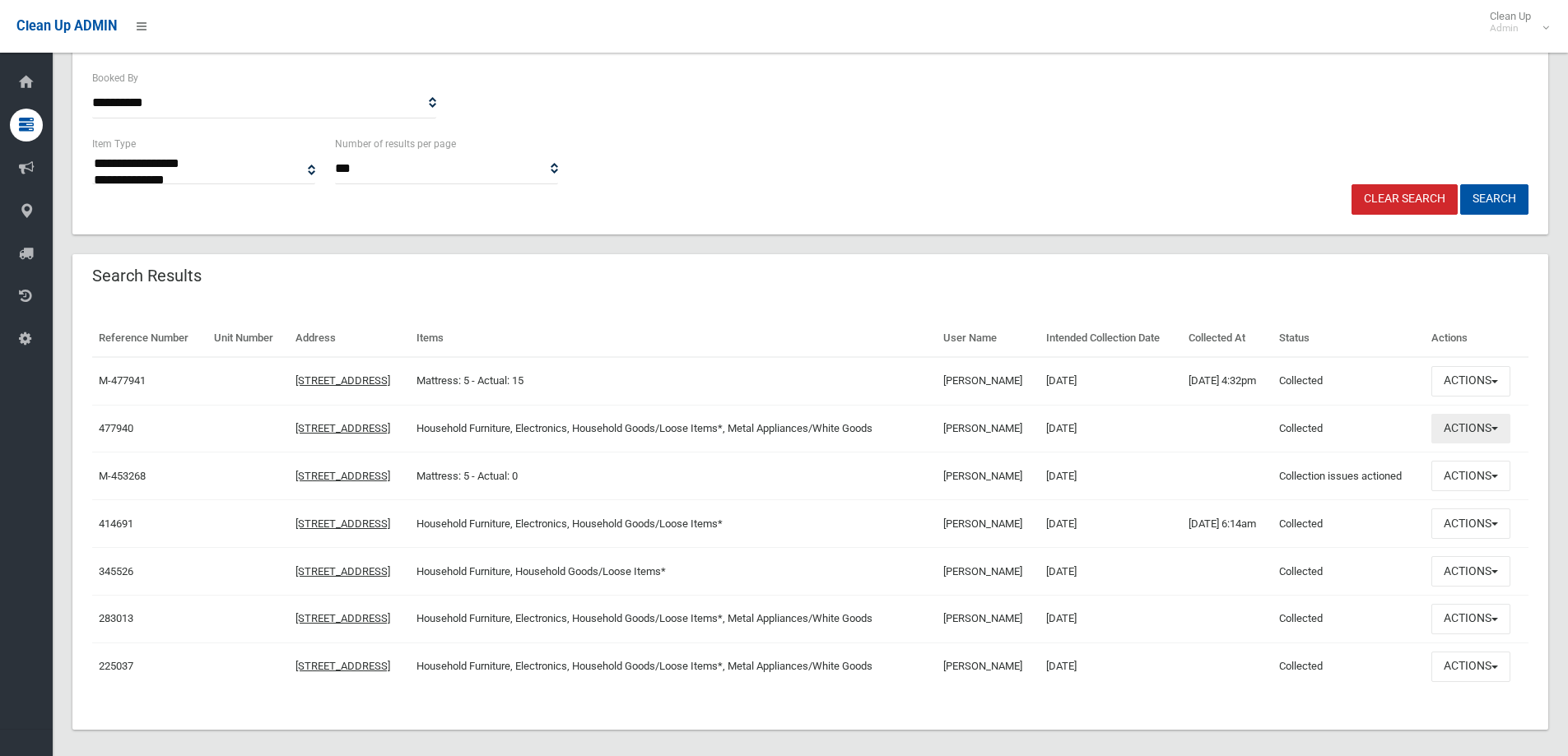
click at [1480, 437] on button "Actions" at bounding box center [1470, 430] width 79 height 31
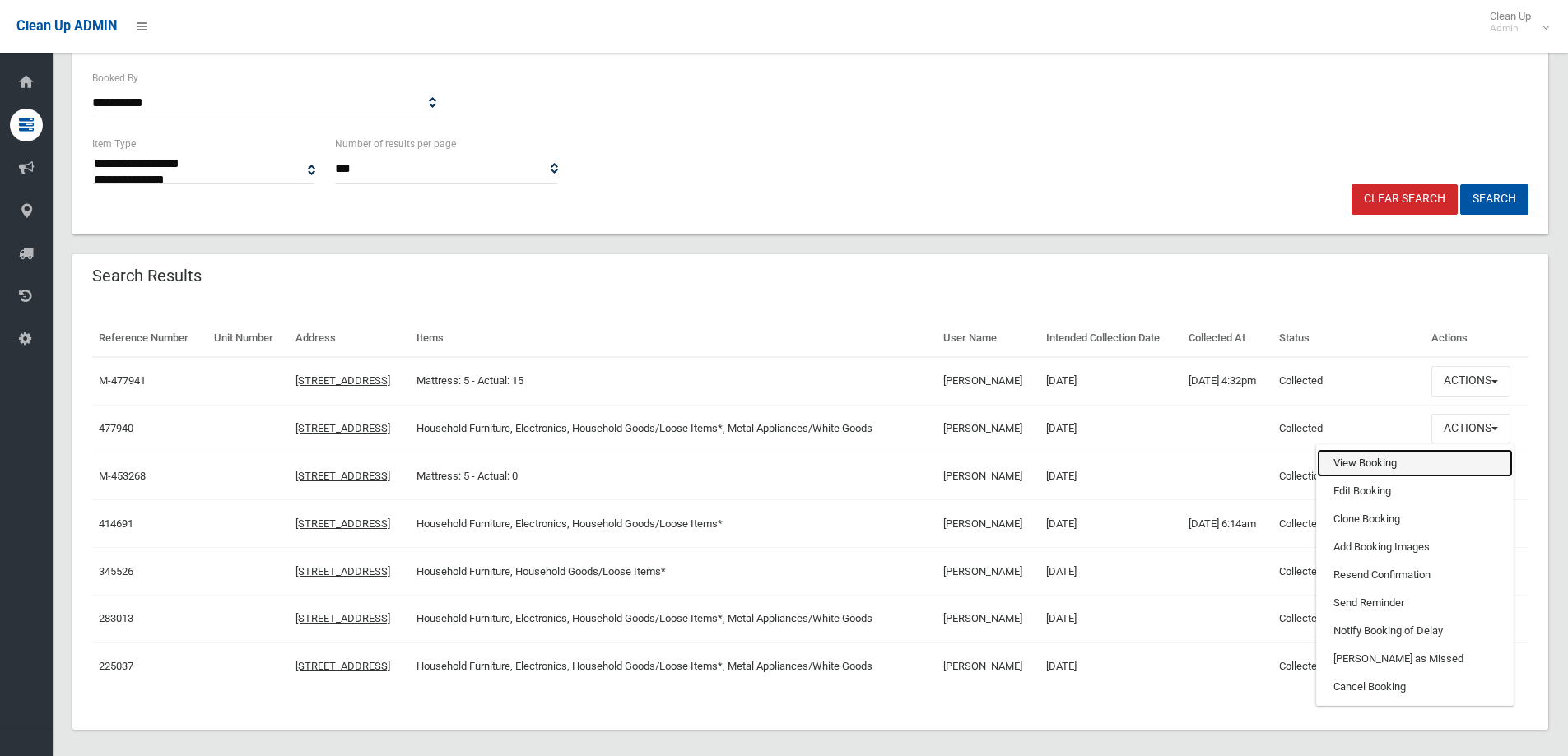
click at [1414, 455] on link "View Booking" at bounding box center [1414, 462] width 196 height 28
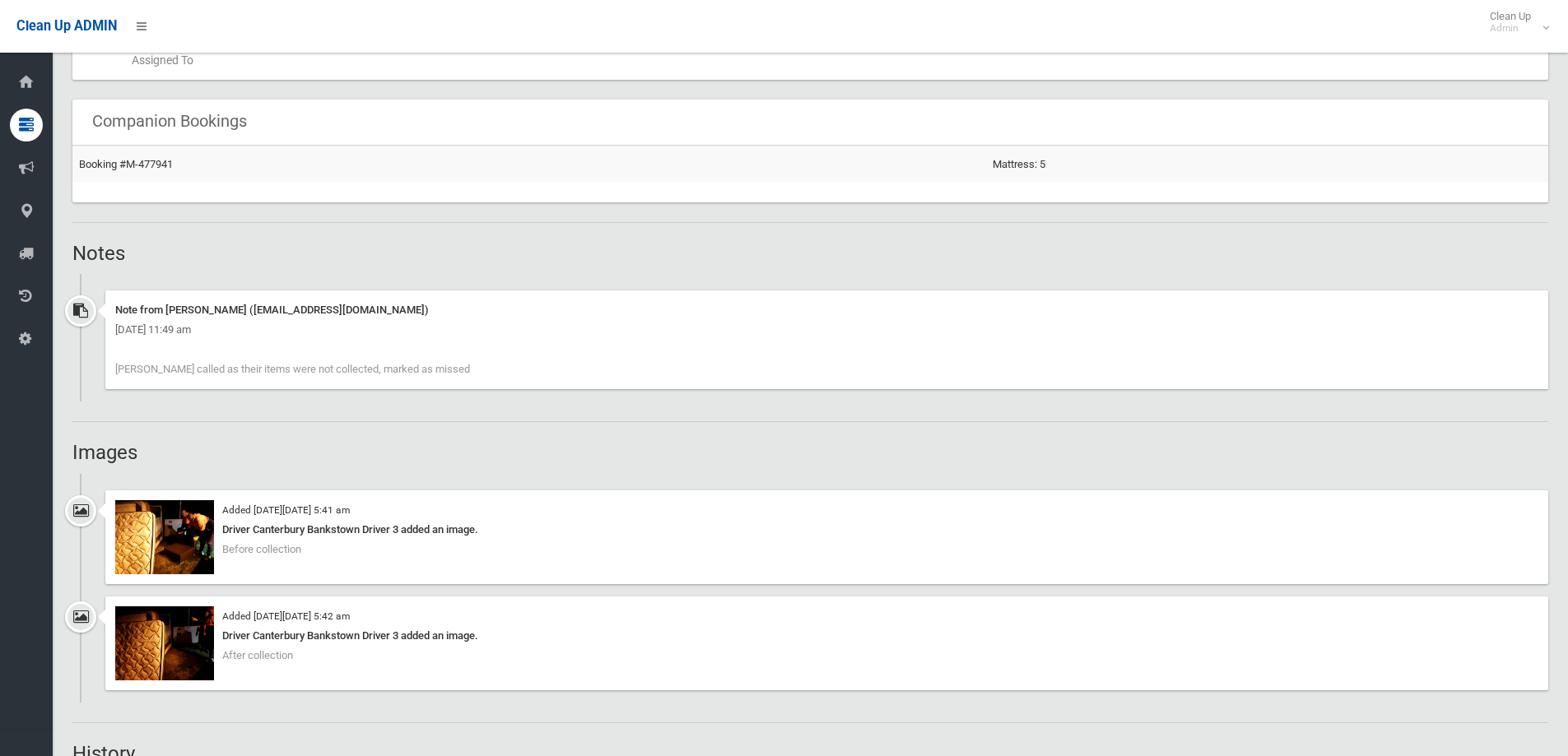
scroll to position [1070, 0]
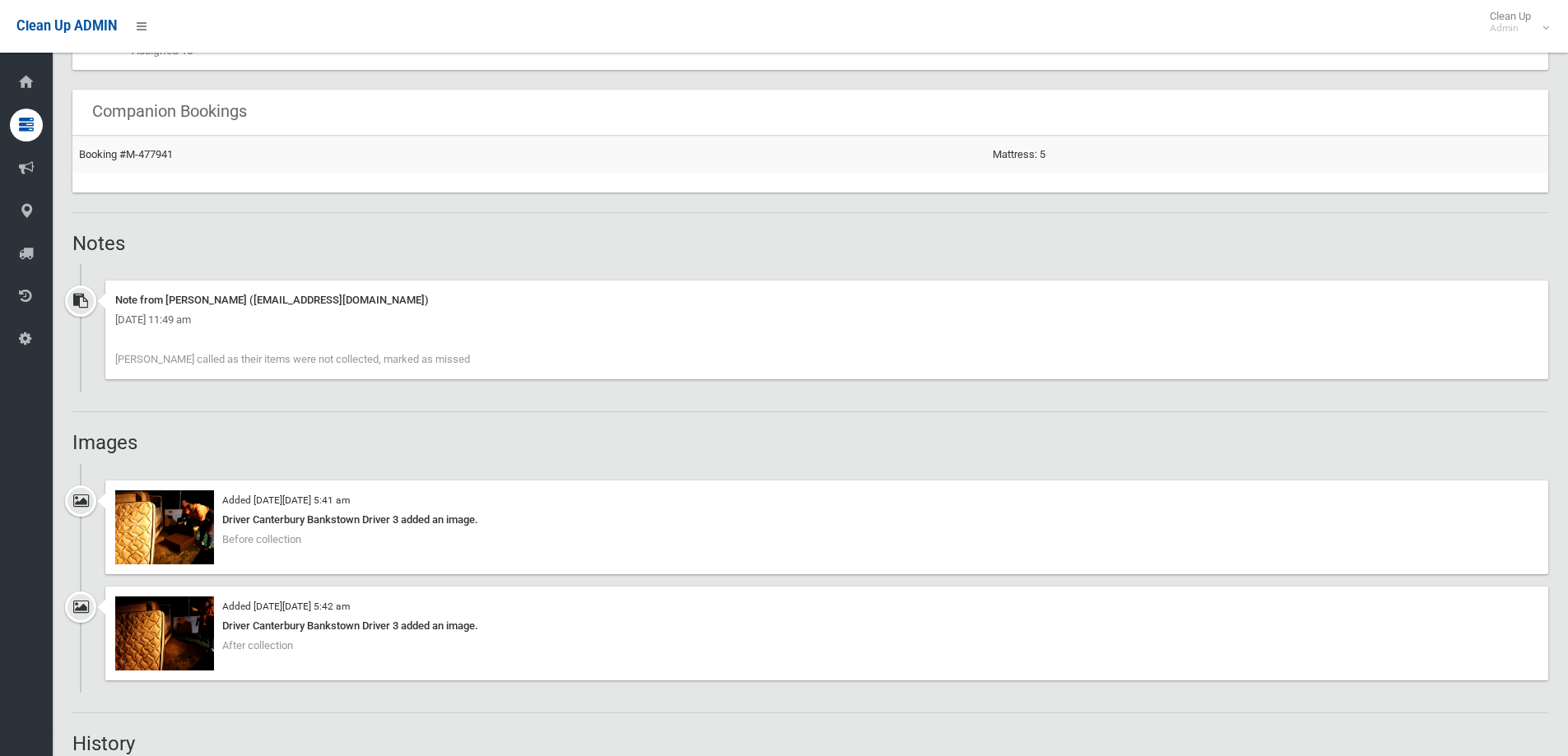
drag, startPoint x: 117, startPoint y: 352, endPoint x: 422, endPoint y: 354, distance: 305.0
click at [422, 354] on div "Note from [PERSON_NAME] ([EMAIL_ADDRESS][DOMAIN_NAME]) [DATE] 11:49 am [PERSON_…" at bounding box center [826, 330] width 1442 height 98
click at [423, 358] on div "Note from Latifah Zreika (latifah.zreika@cbcity.nsw.gov.au) Friday 15th August …" at bounding box center [826, 330] width 1442 height 98
drag, startPoint x: 423, startPoint y: 358, endPoint x: 144, endPoint y: 337, distance: 279.8
click at [144, 337] on div "Note from Latifah Zreika (latifah.zreika@cbcity.nsw.gov.au) Friday 15th August …" at bounding box center [826, 330] width 1442 height 98
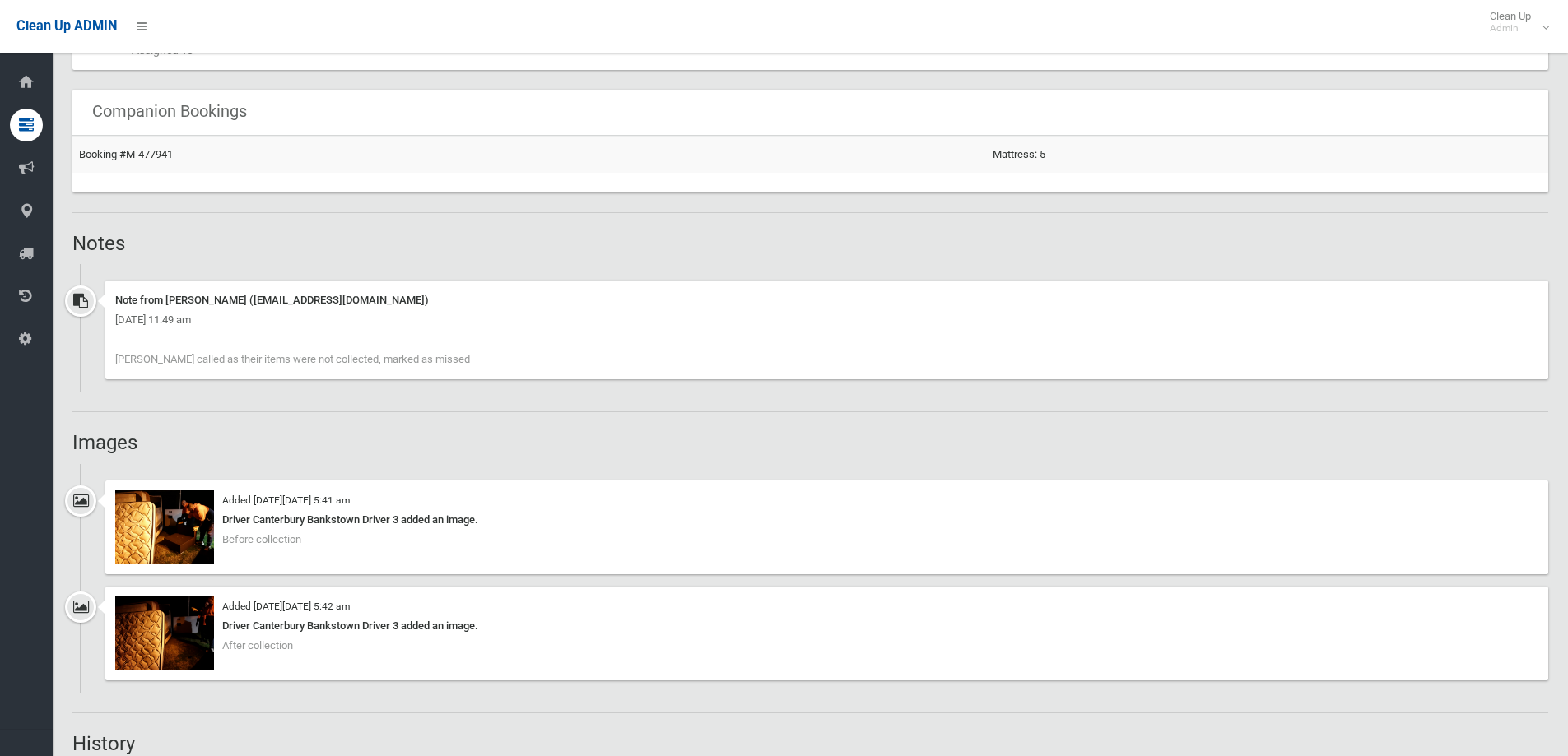
copy div "[PERSON_NAME] called as their items were not collected, marked as missed"
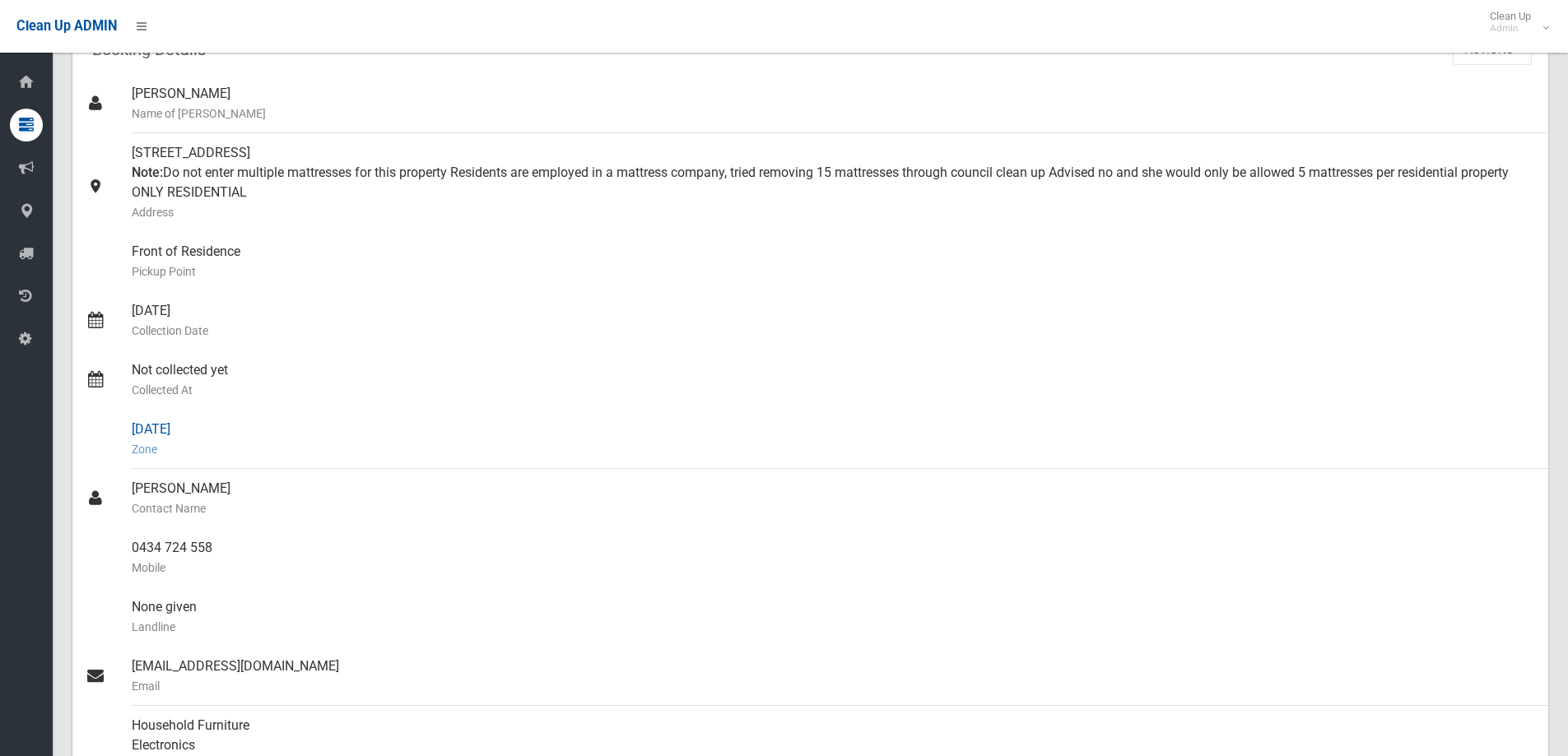
scroll to position [0, 0]
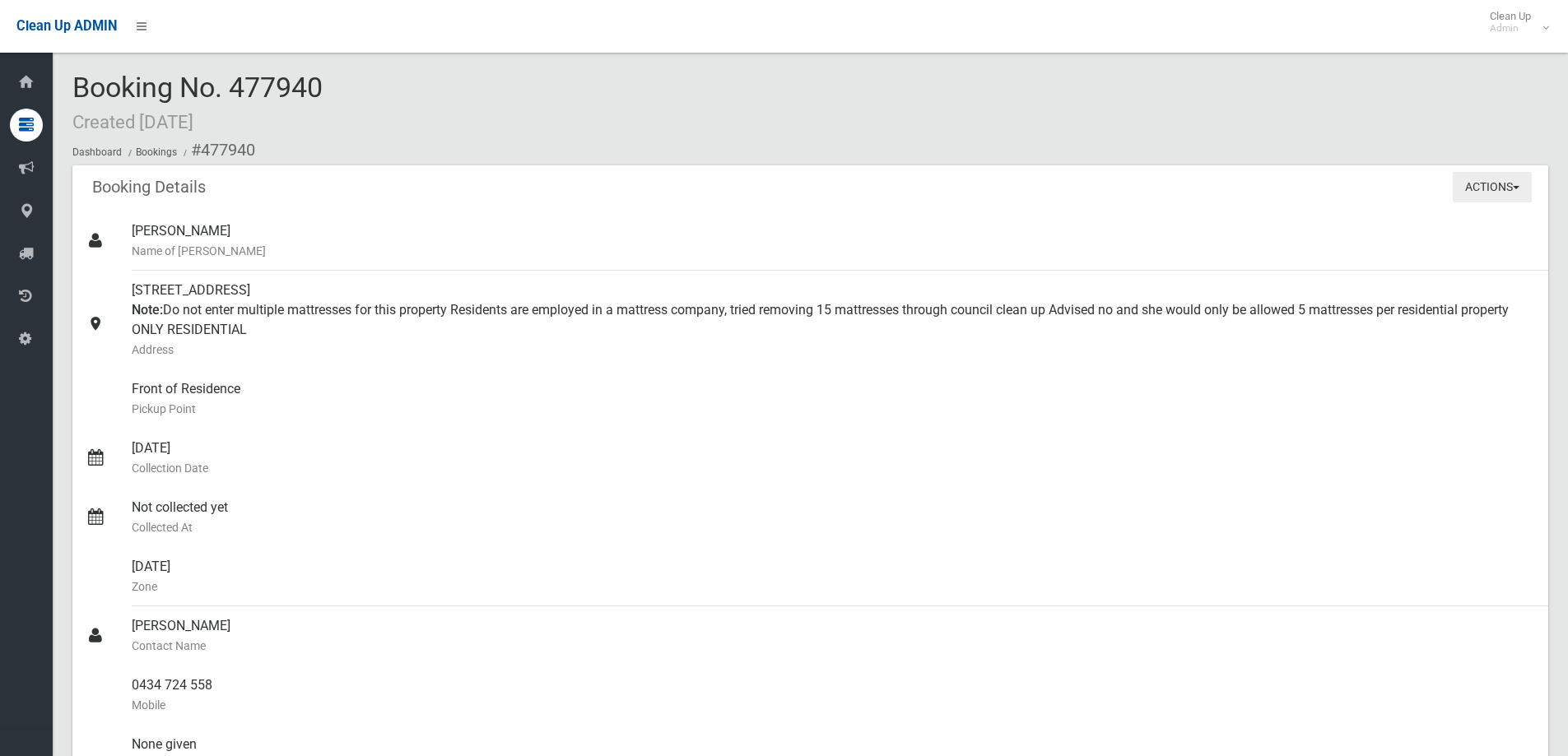
click at [1491, 197] on button "Actions" at bounding box center [1493, 187] width 79 height 31
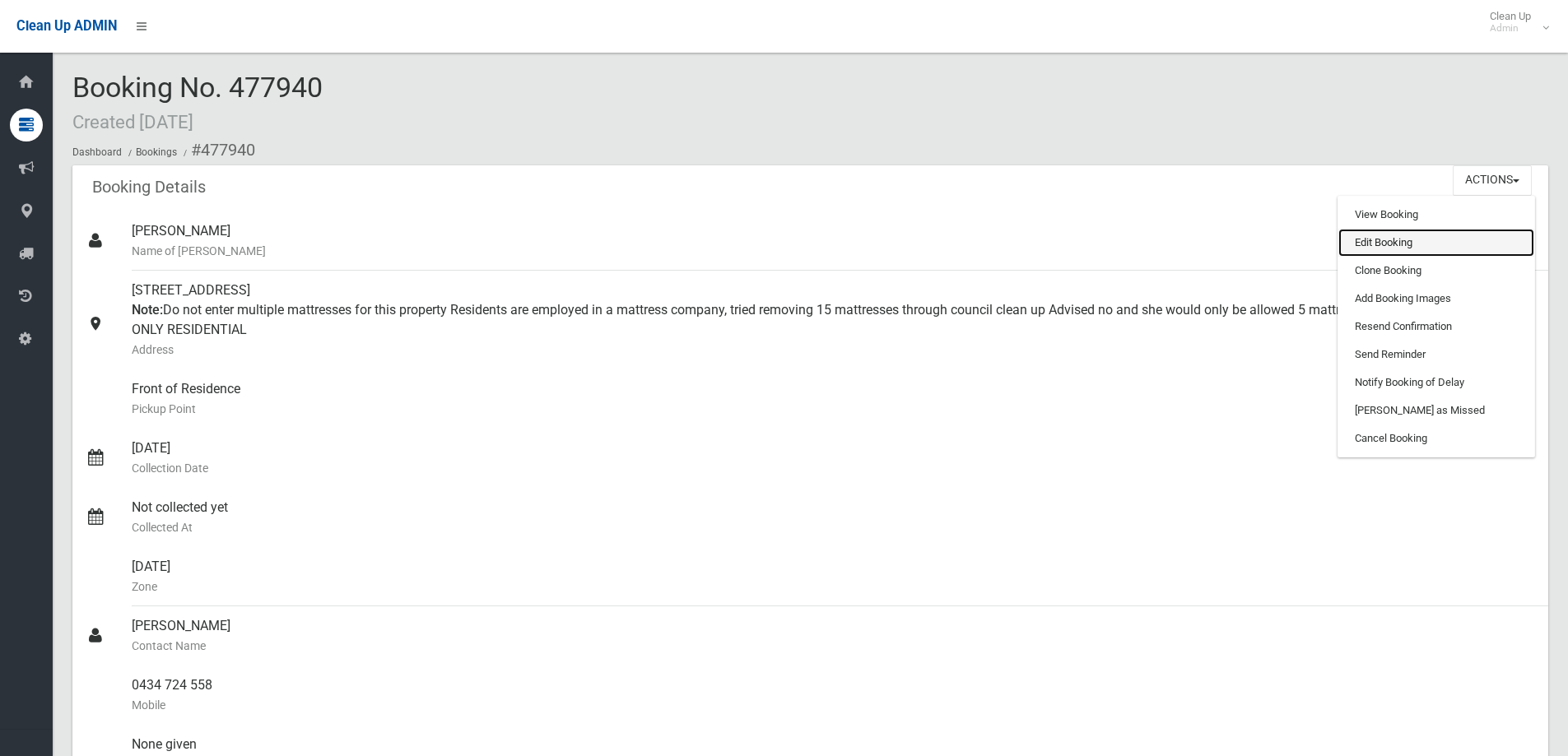
click at [1431, 242] on link "Edit Booking" at bounding box center [1436, 242] width 196 height 28
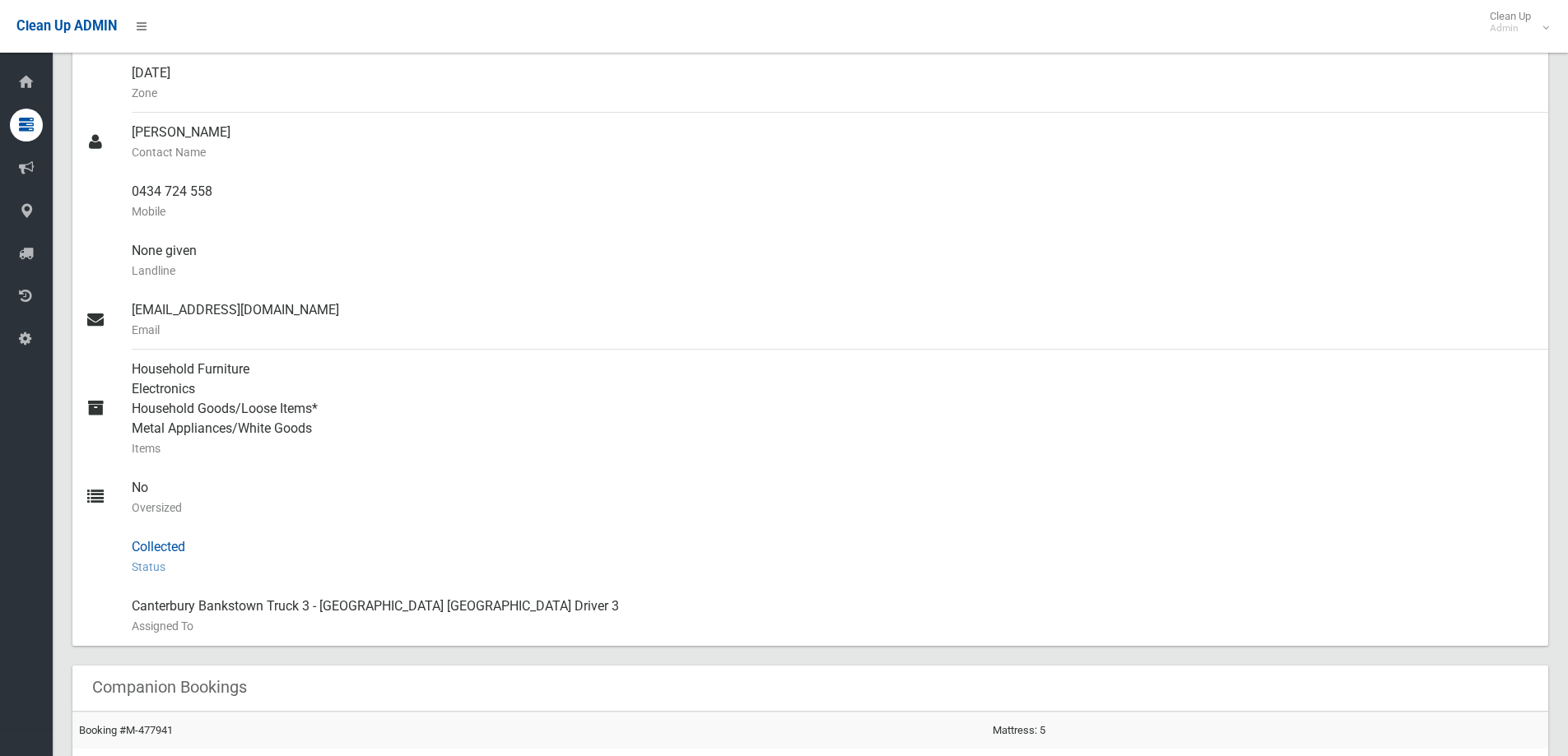
scroll to position [606, 0]
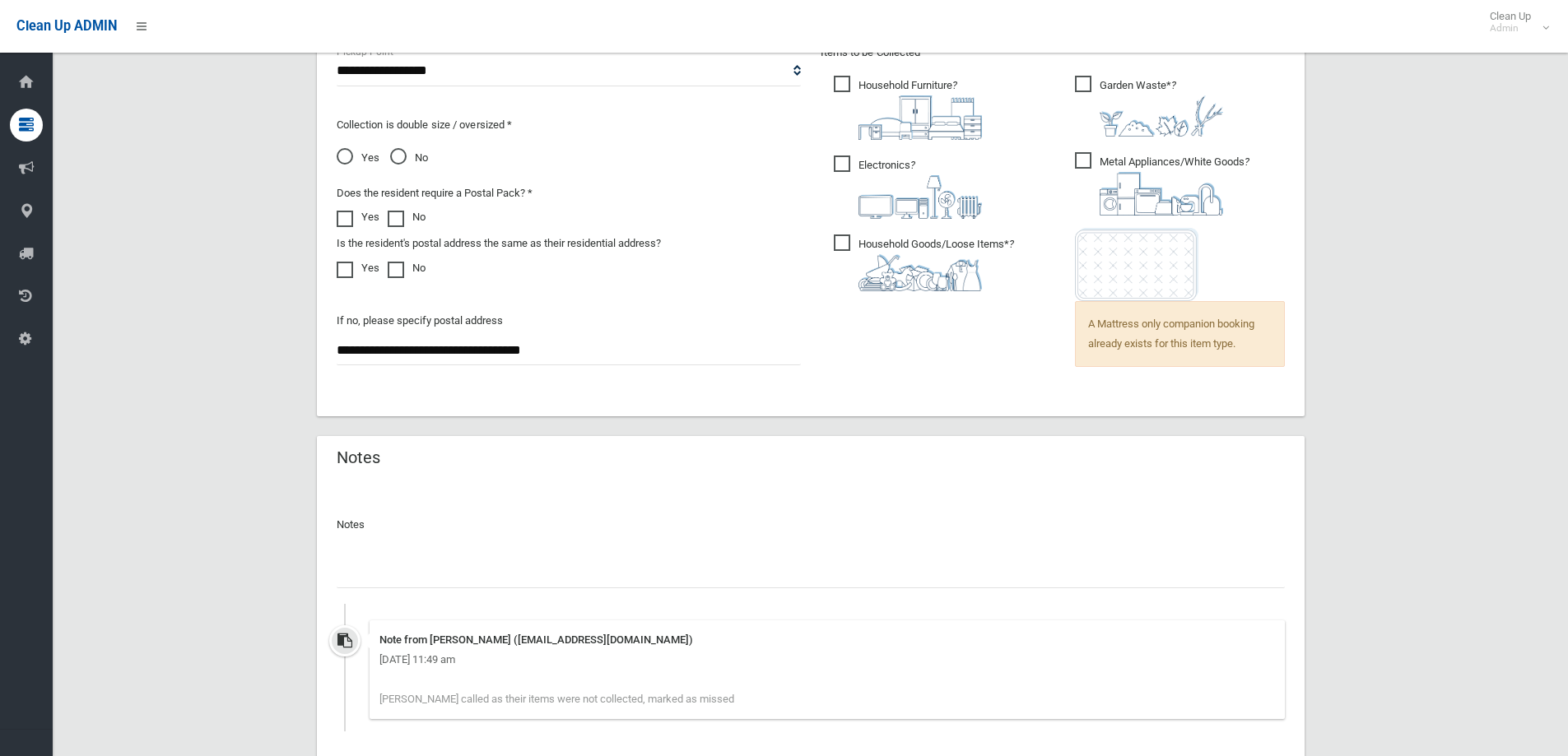
scroll to position [1449, 0]
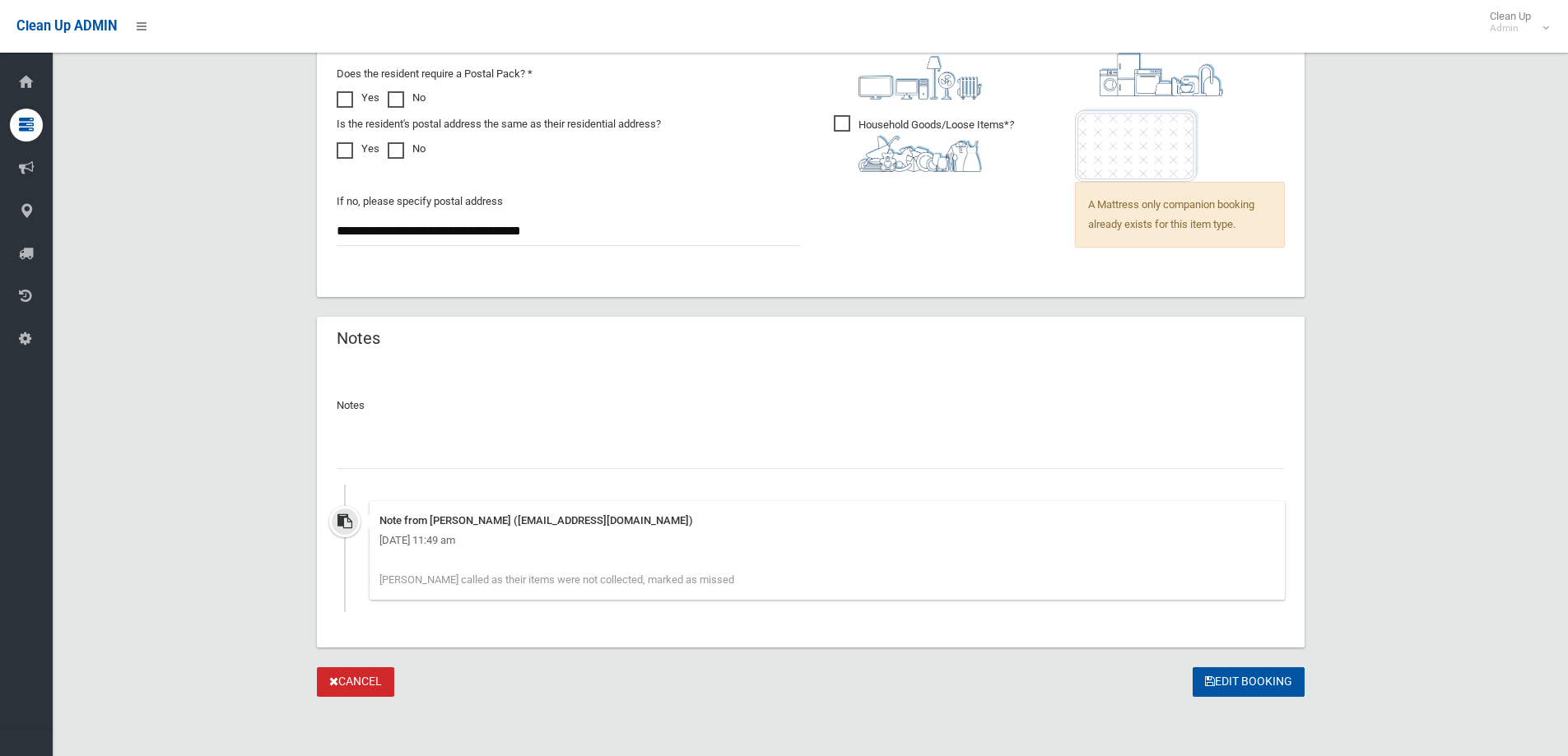
click at [667, 448] on input "text" at bounding box center [811, 454] width 948 height 31
paste input "**********"
drag, startPoint x: 744, startPoint y: 459, endPoint x: -14, endPoint y: 414, distance: 759.3
click at [784, 449] on input "**********" at bounding box center [811, 454] width 948 height 31
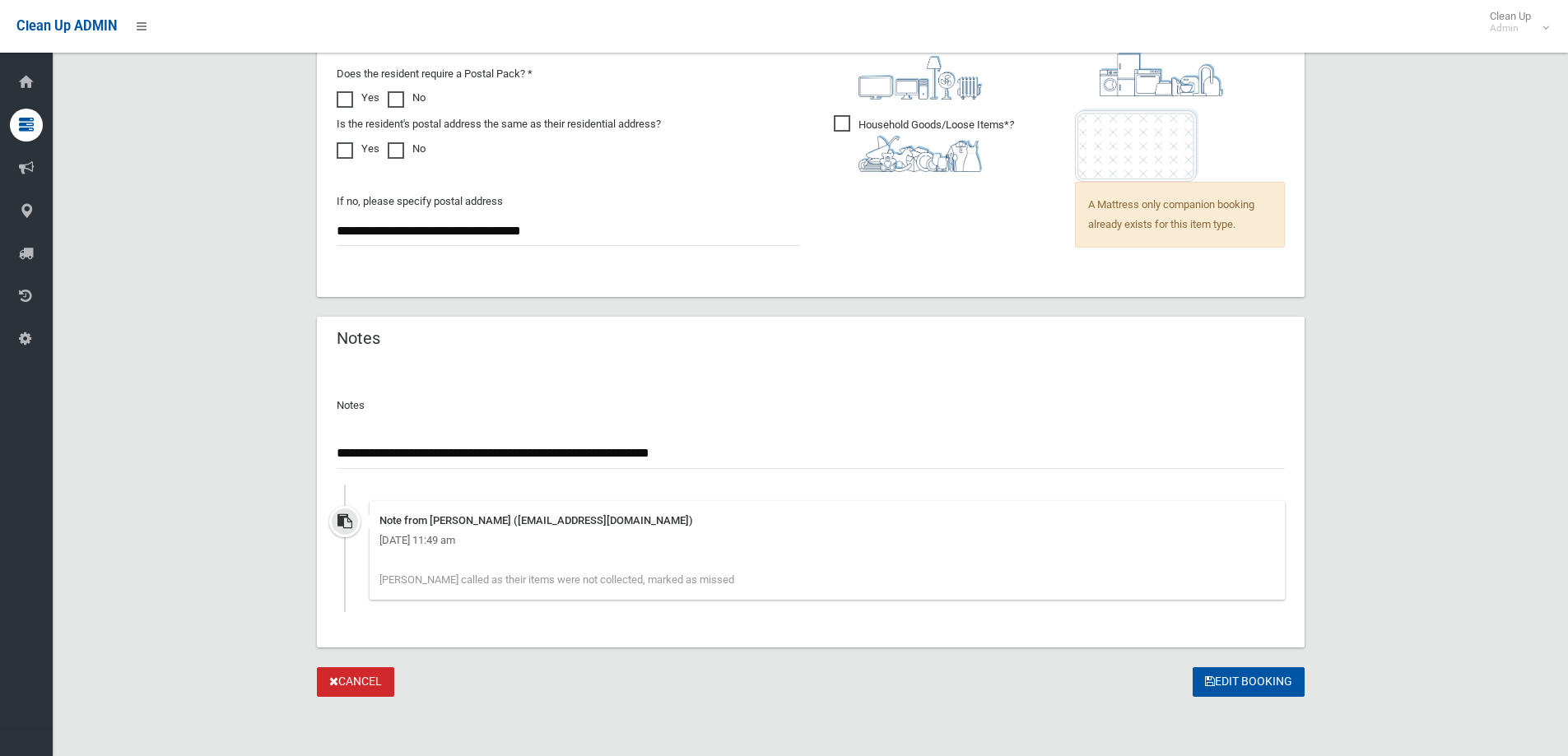
click at [750, 449] on input "**********" at bounding box center [811, 454] width 948 height 31
click at [740, 455] on input "**********" at bounding box center [811, 454] width 948 height 31
click at [365, 457] on input "**********" at bounding box center [811, 454] width 948 height 31
drag, startPoint x: 364, startPoint y: 452, endPoint x: 306, endPoint y: 446, distance: 58.3
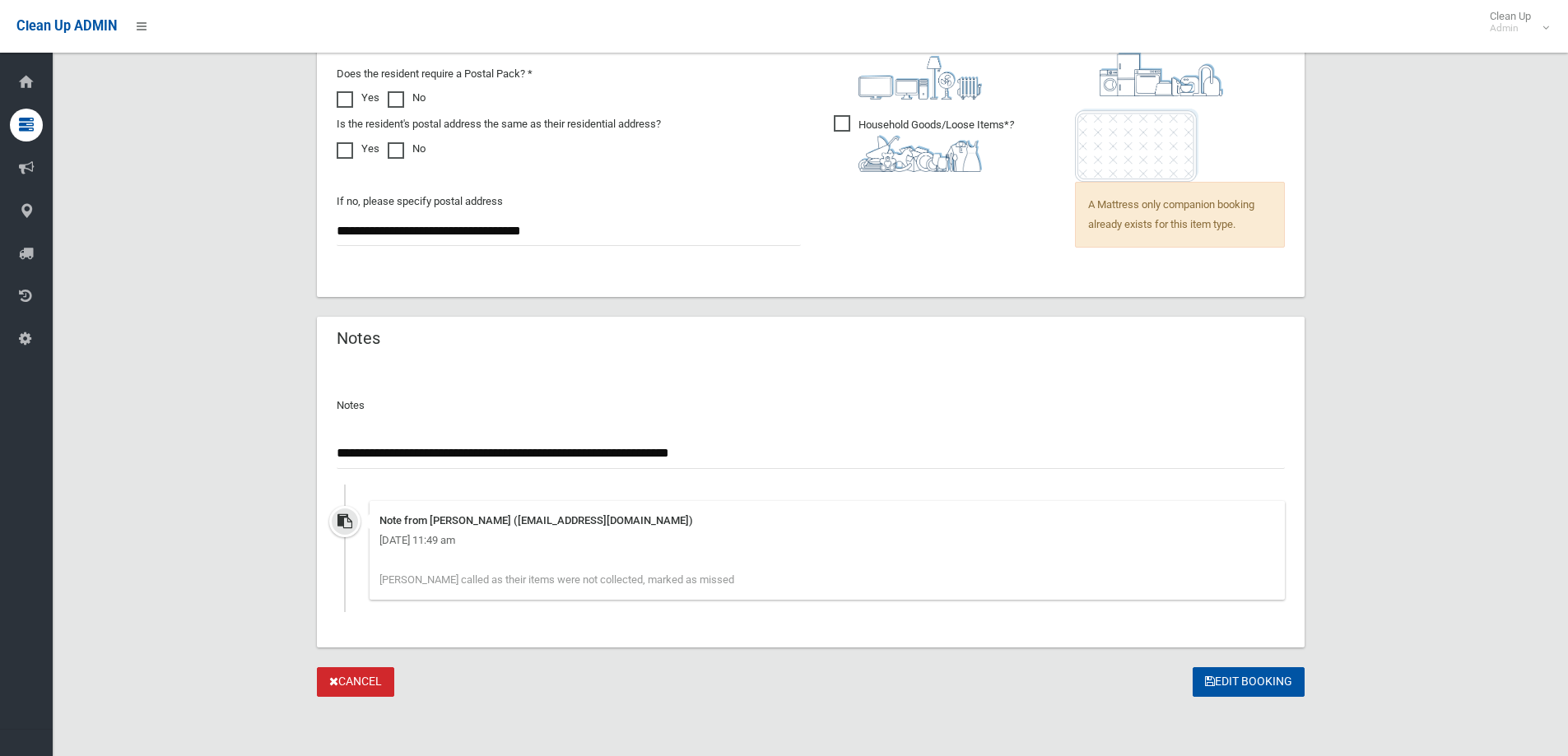
click at [747, 455] on input "**********" at bounding box center [811, 454] width 948 height 31
click at [628, 449] on input "**********" at bounding box center [811, 454] width 948 height 31
click at [624, 453] on input "**********" at bounding box center [811, 454] width 948 height 31
type input "**********"
click at [1243, 677] on button "Edit Booking" at bounding box center [1248, 683] width 112 height 31
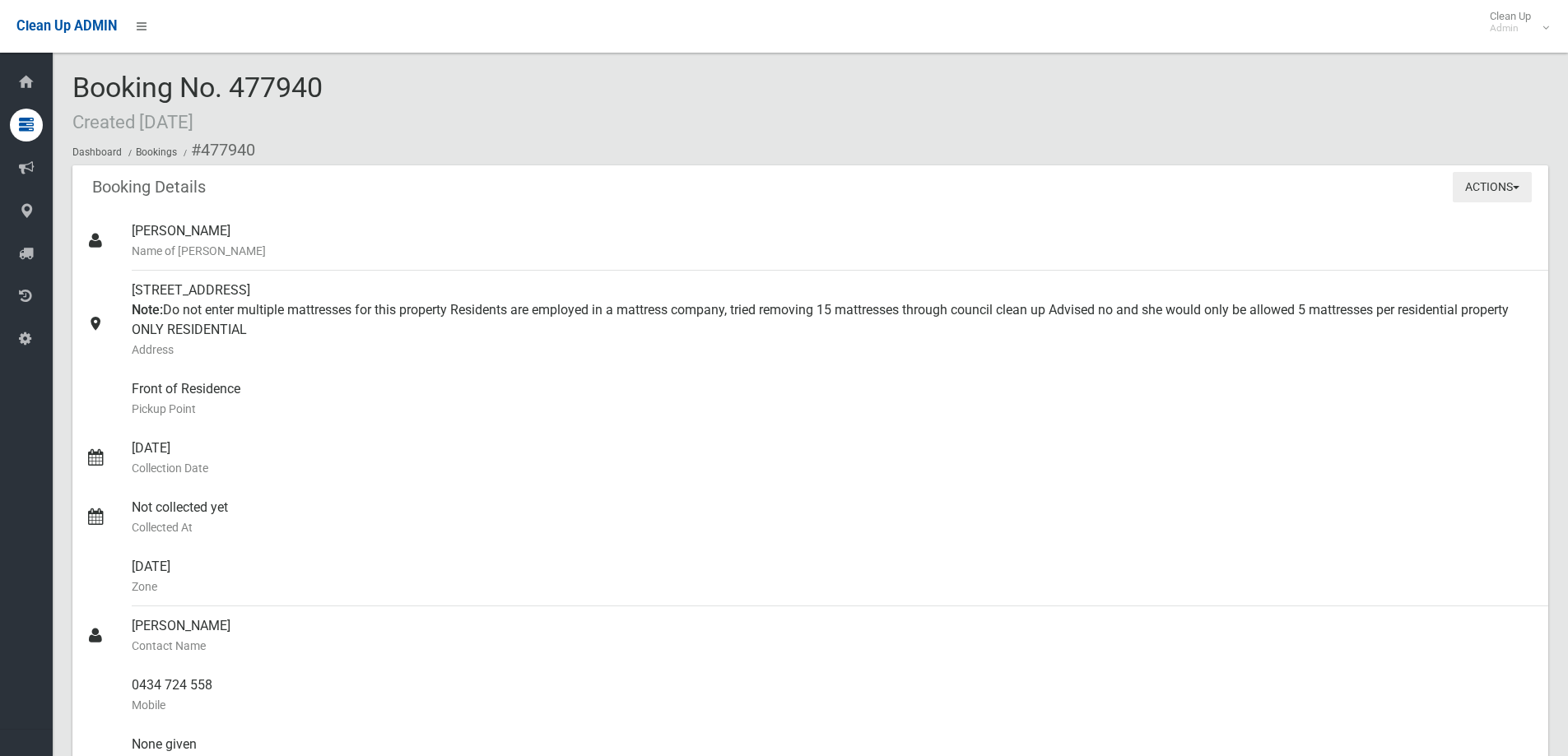
click at [1481, 191] on button "Actions" at bounding box center [1493, 187] width 79 height 31
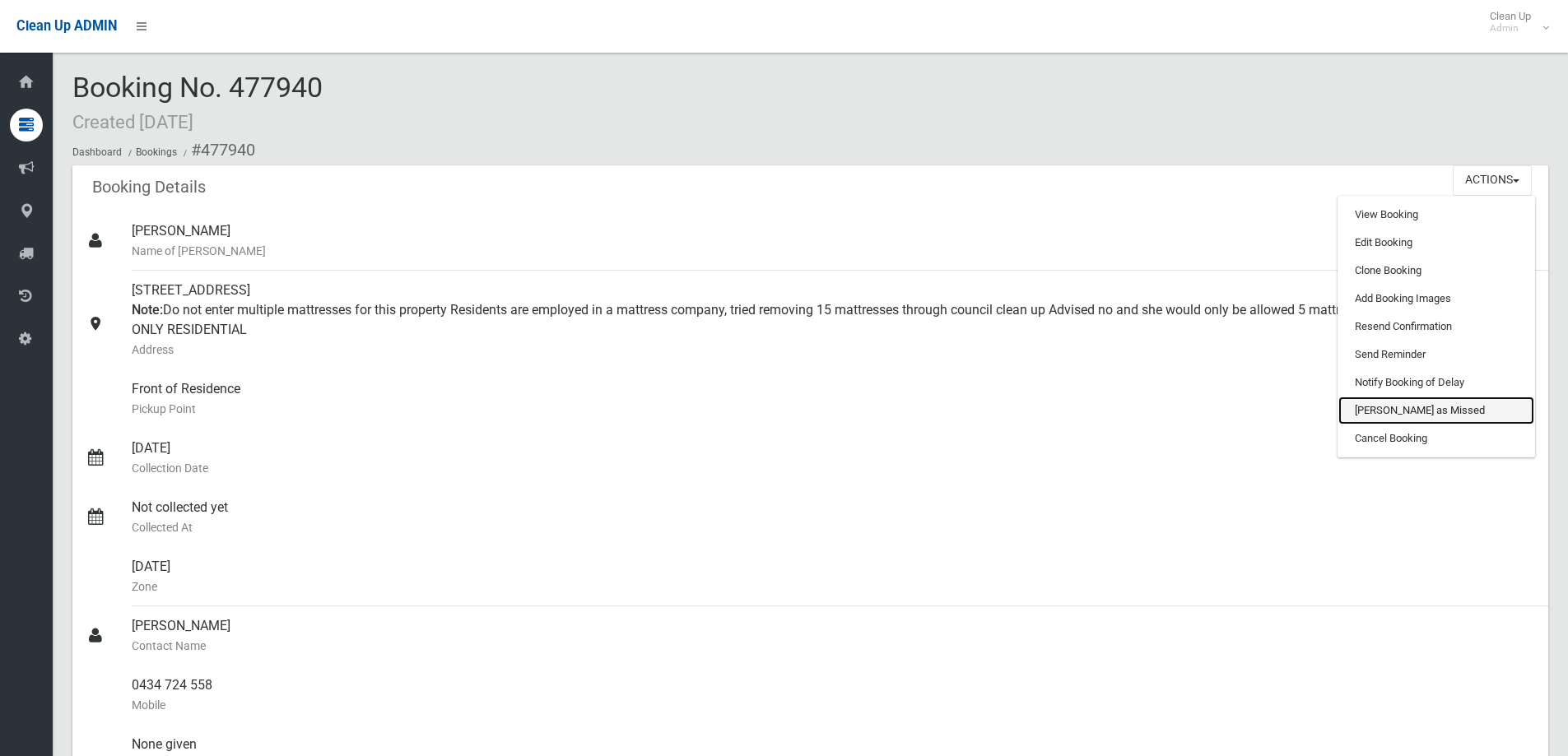
click at [1380, 413] on link "[PERSON_NAME] as Missed" at bounding box center [1436, 410] width 196 height 28
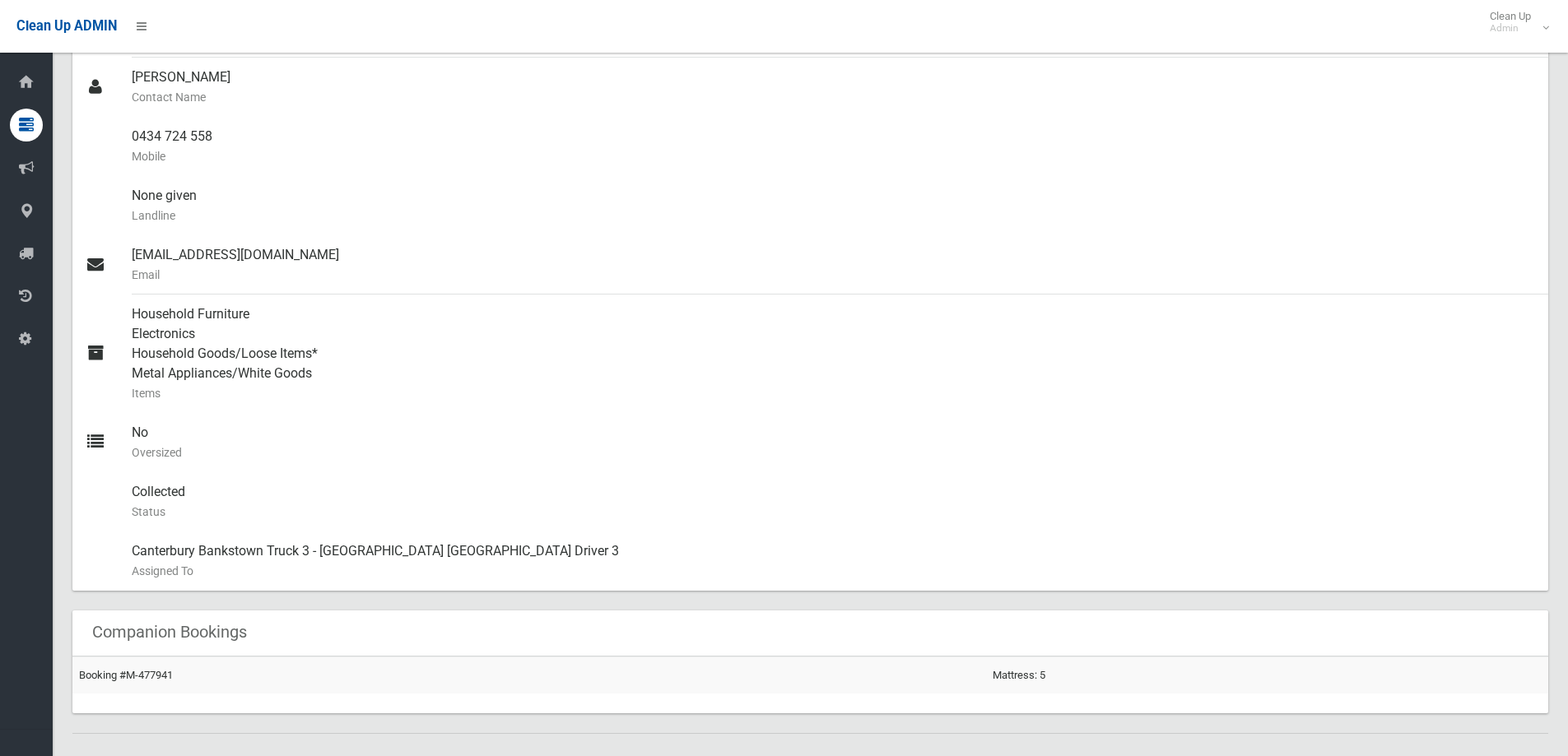
scroll to position [823, 0]
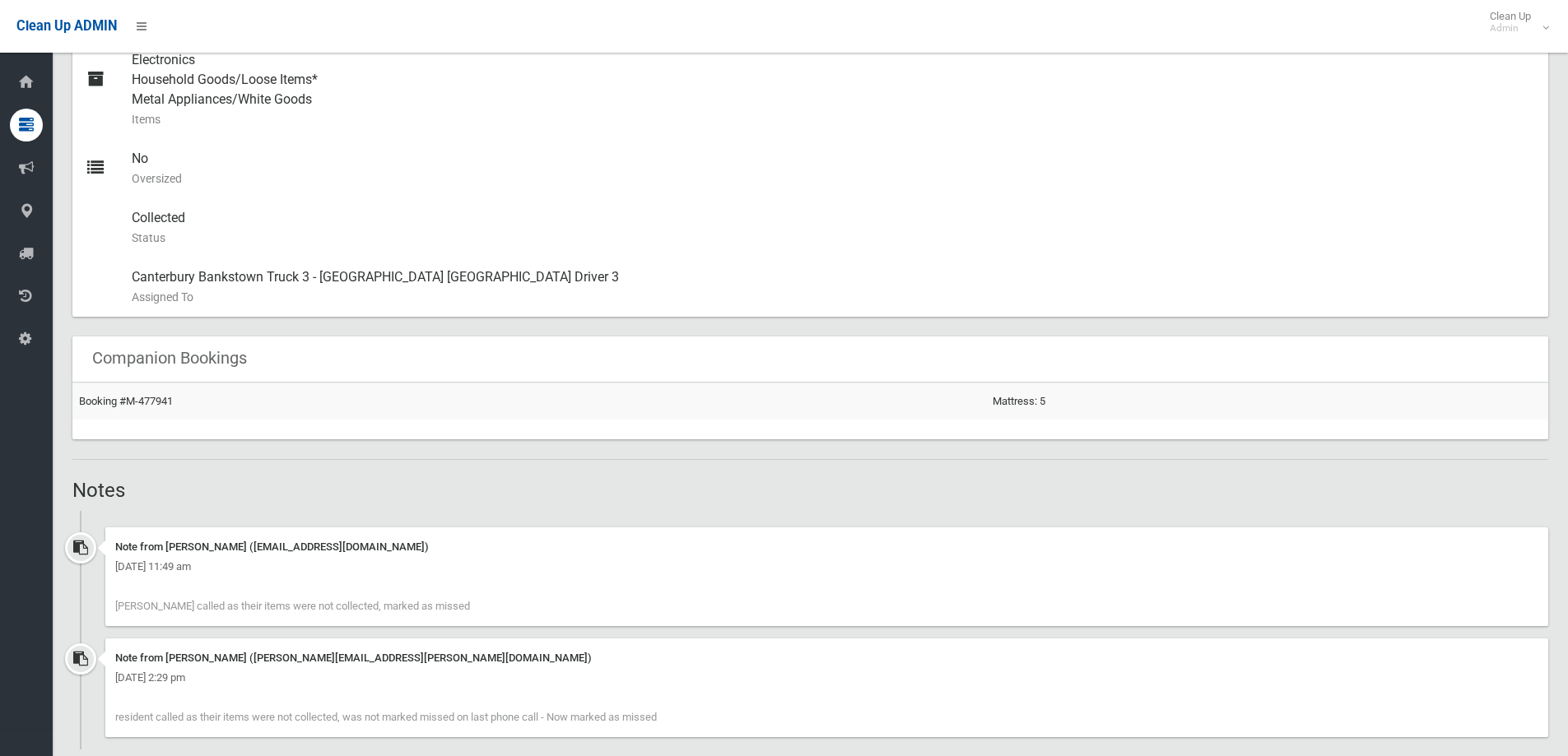
drag, startPoint x: 650, startPoint y: 516, endPoint x: 656, endPoint y: 508, distance: 10.0
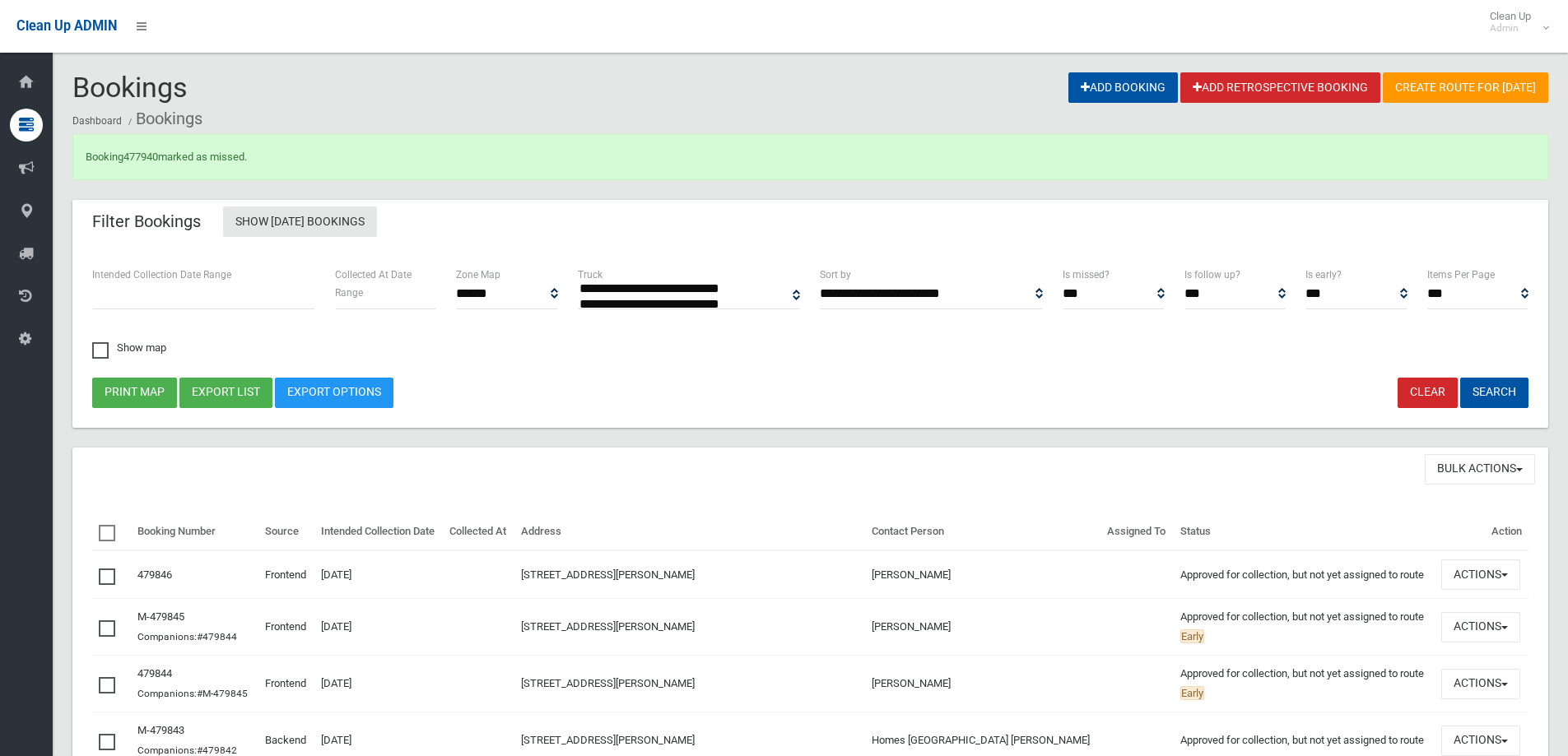
select select
click at [156, 154] on link "477940" at bounding box center [141, 156] width 35 height 13
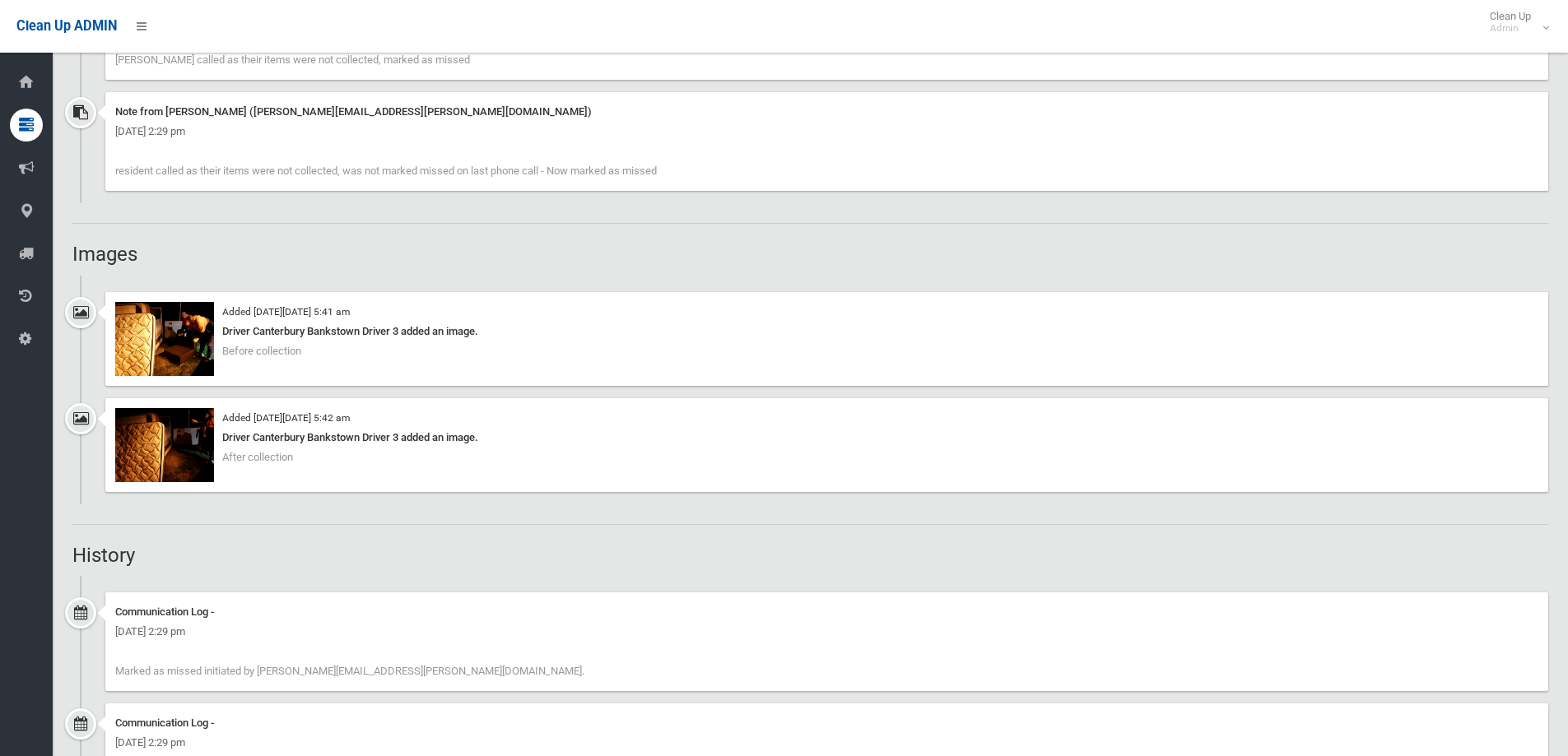
scroll to position [1646, 0]
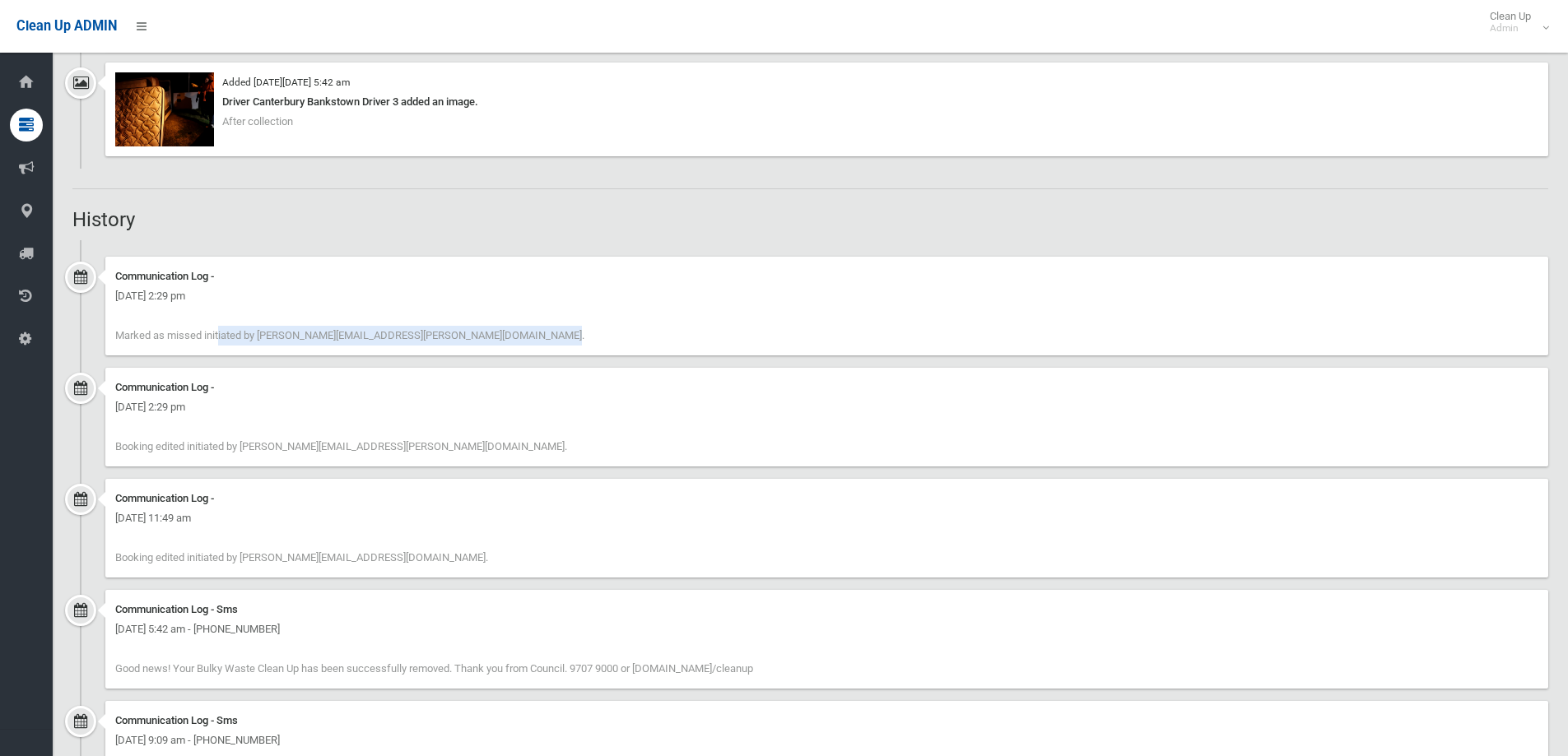
drag, startPoint x: 109, startPoint y: 327, endPoint x: 521, endPoint y: 332, distance: 412.0
click at [521, 332] on div "Communication Log - [DATE] 2:29 pm [PERSON_NAME] as missed initiated by [PERSON…" at bounding box center [826, 306] width 1442 height 98
click at [517, 332] on div "Communication Log - [DATE] 2:29 pm [PERSON_NAME] as missed initiated by [PERSON…" at bounding box center [826, 306] width 1442 height 98
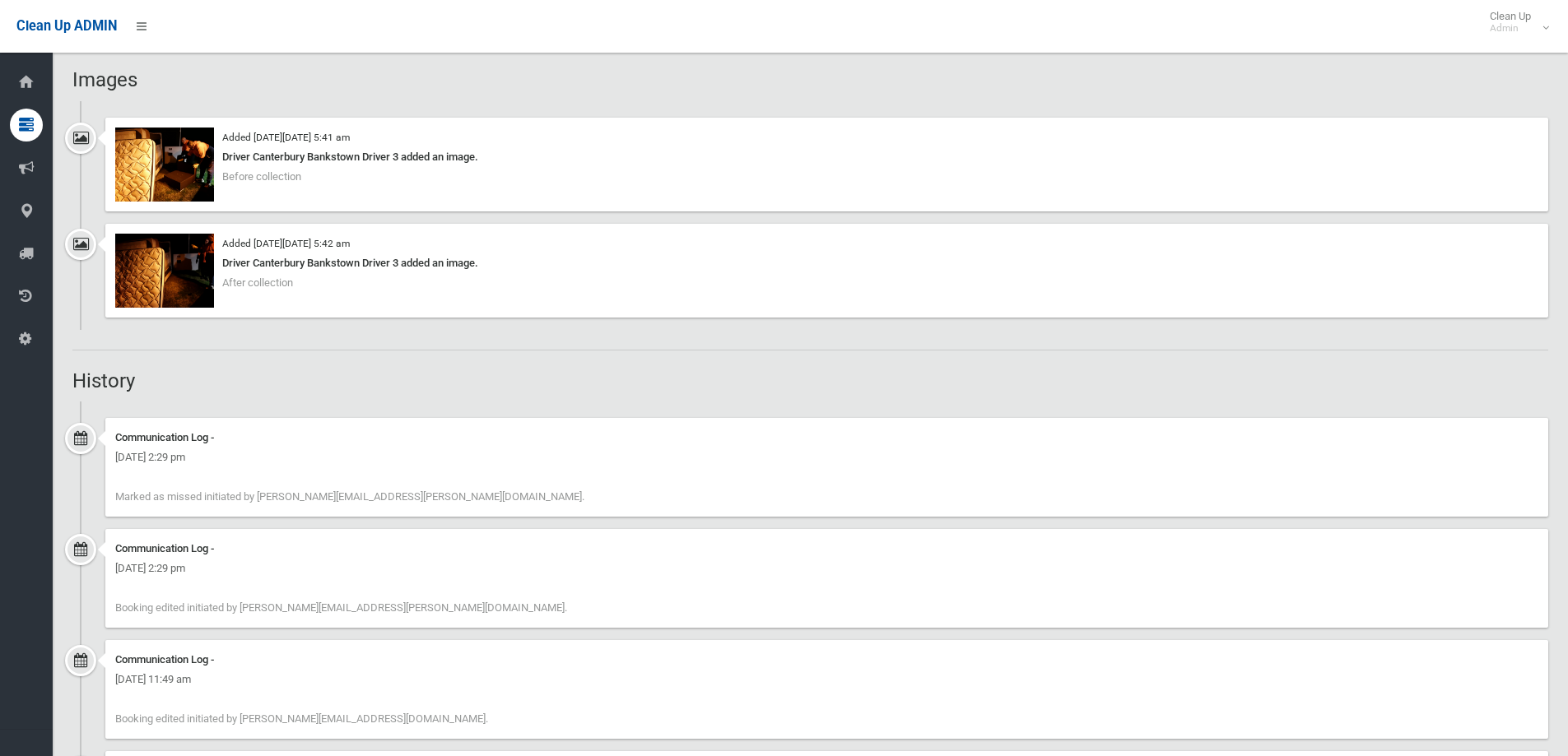
scroll to position [1481, 0]
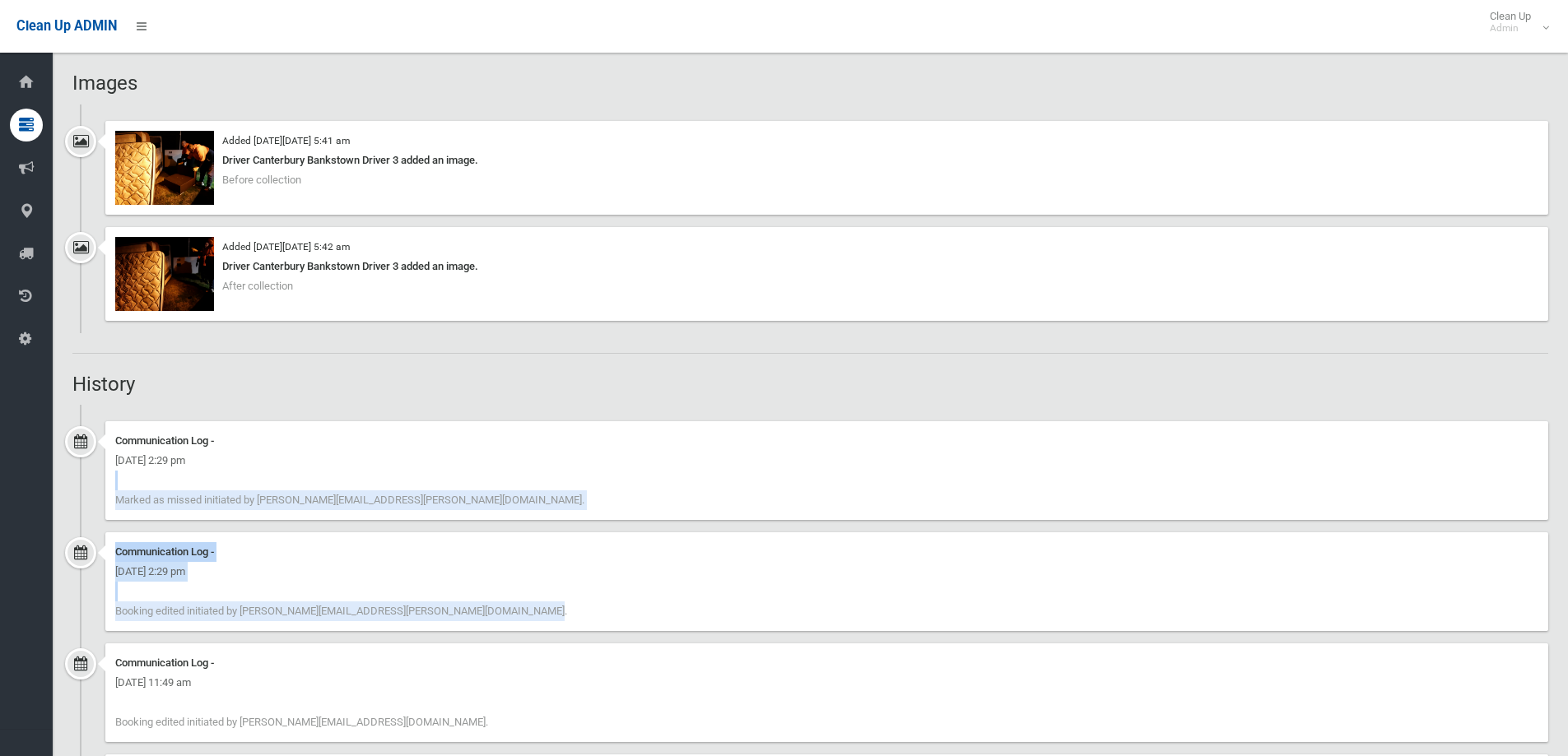
drag, startPoint x: 412, startPoint y: 605, endPoint x: 121, endPoint y: 486, distance: 314.4
click at [444, 496] on div "Communication Log - Monday 18th August 2025 - 2:29 pm Marked as missed initiate…" at bounding box center [826, 470] width 1442 height 98
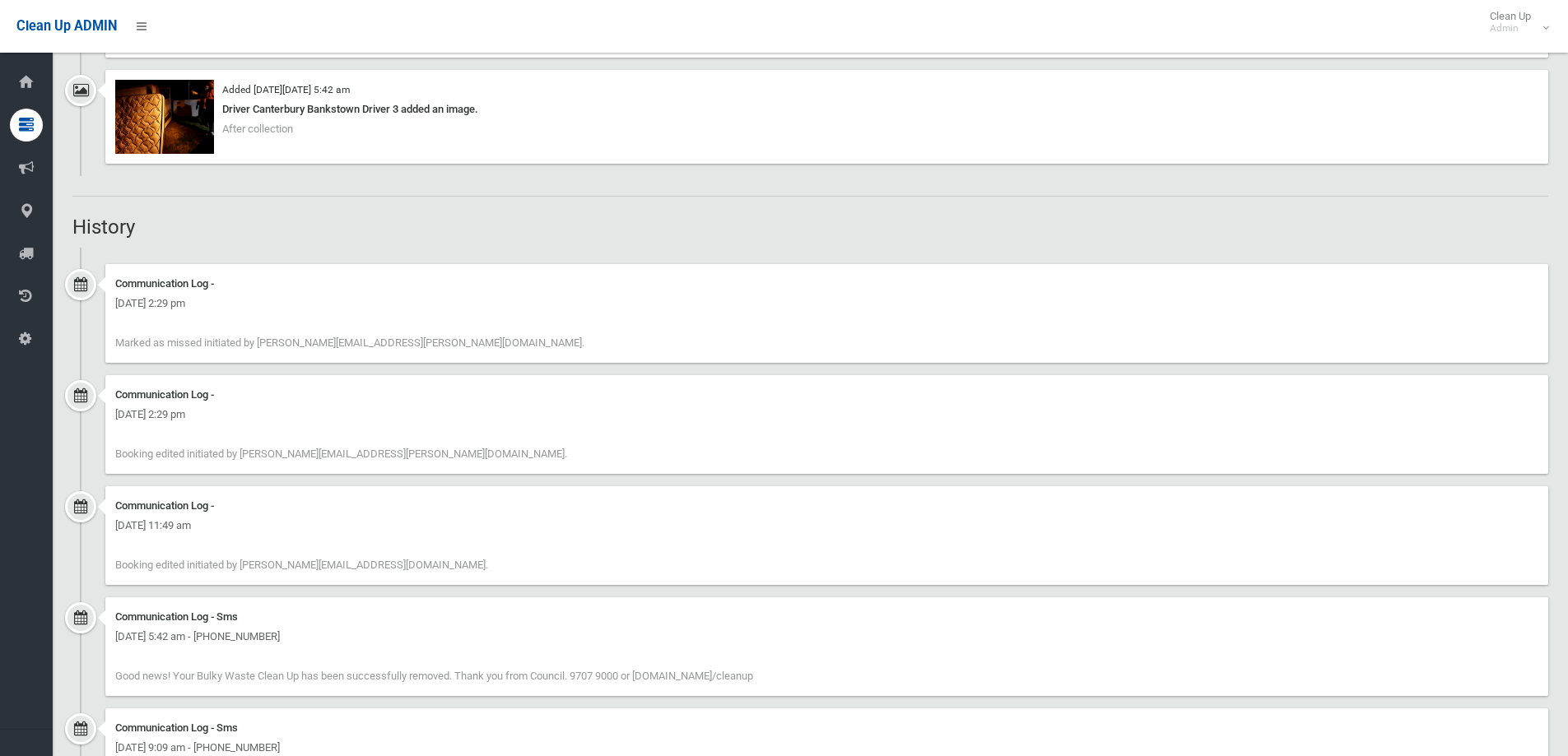
scroll to position [1728, 0]
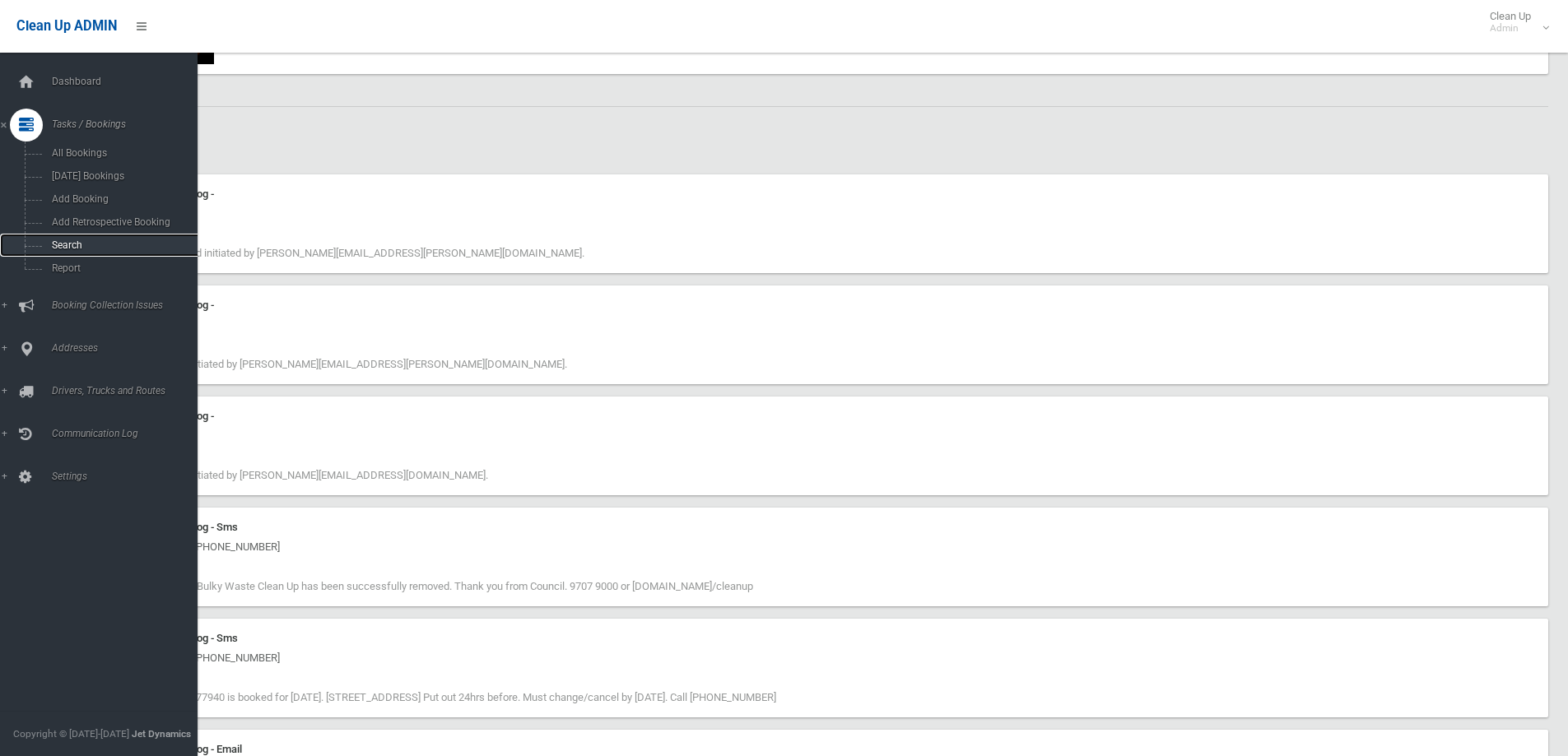
click at [49, 254] on link "Search" at bounding box center [104, 245] width 210 height 23
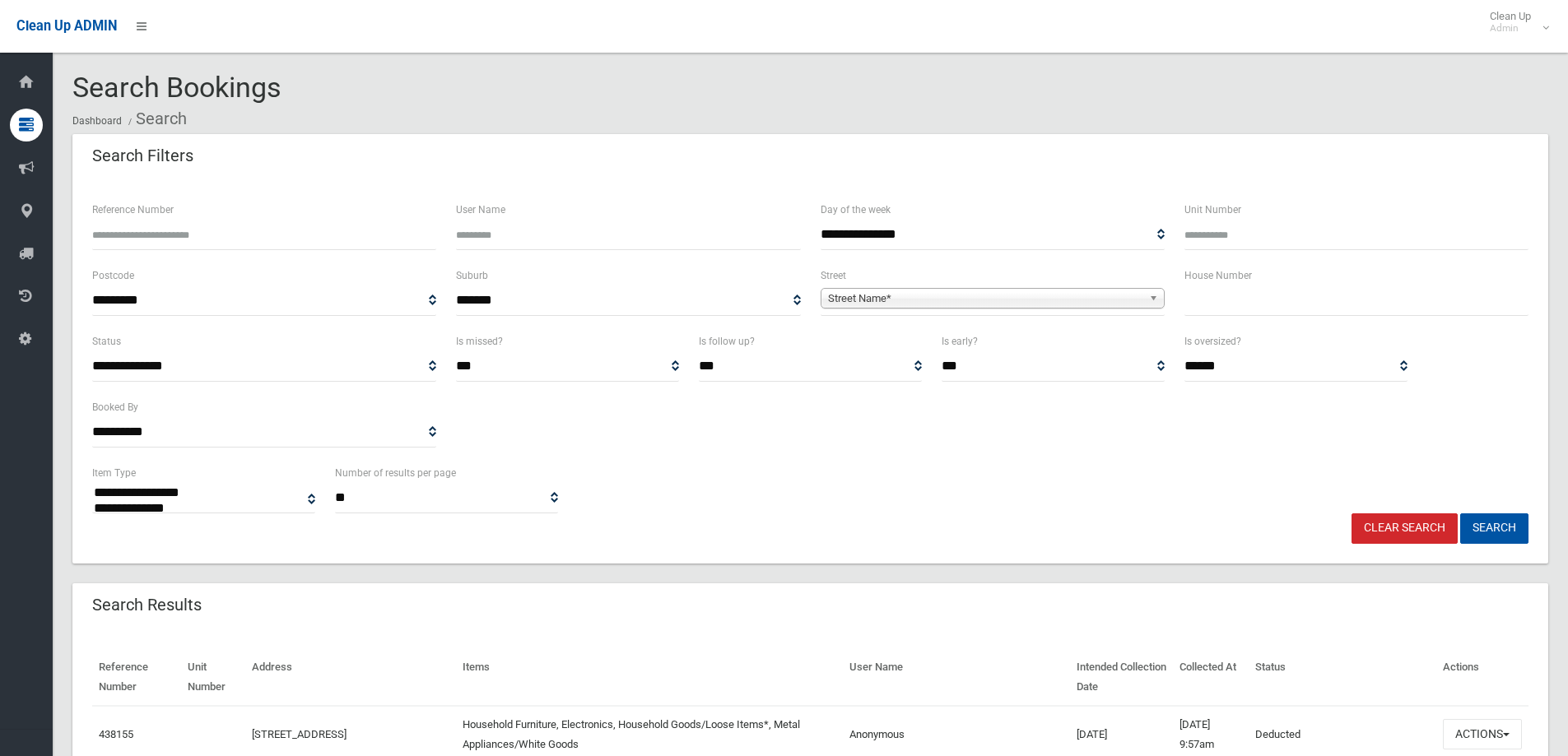
select select
click at [1269, 307] on input "text" at bounding box center [1357, 301] width 344 height 31
paste input "**********"
click at [1050, 297] on span "Street Name*" at bounding box center [986, 298] width 315 height 19
drag, startPoint x: 1193, startPoint y: 298, endPoint x: 1531, endPoint y: 296, distance: 338.0
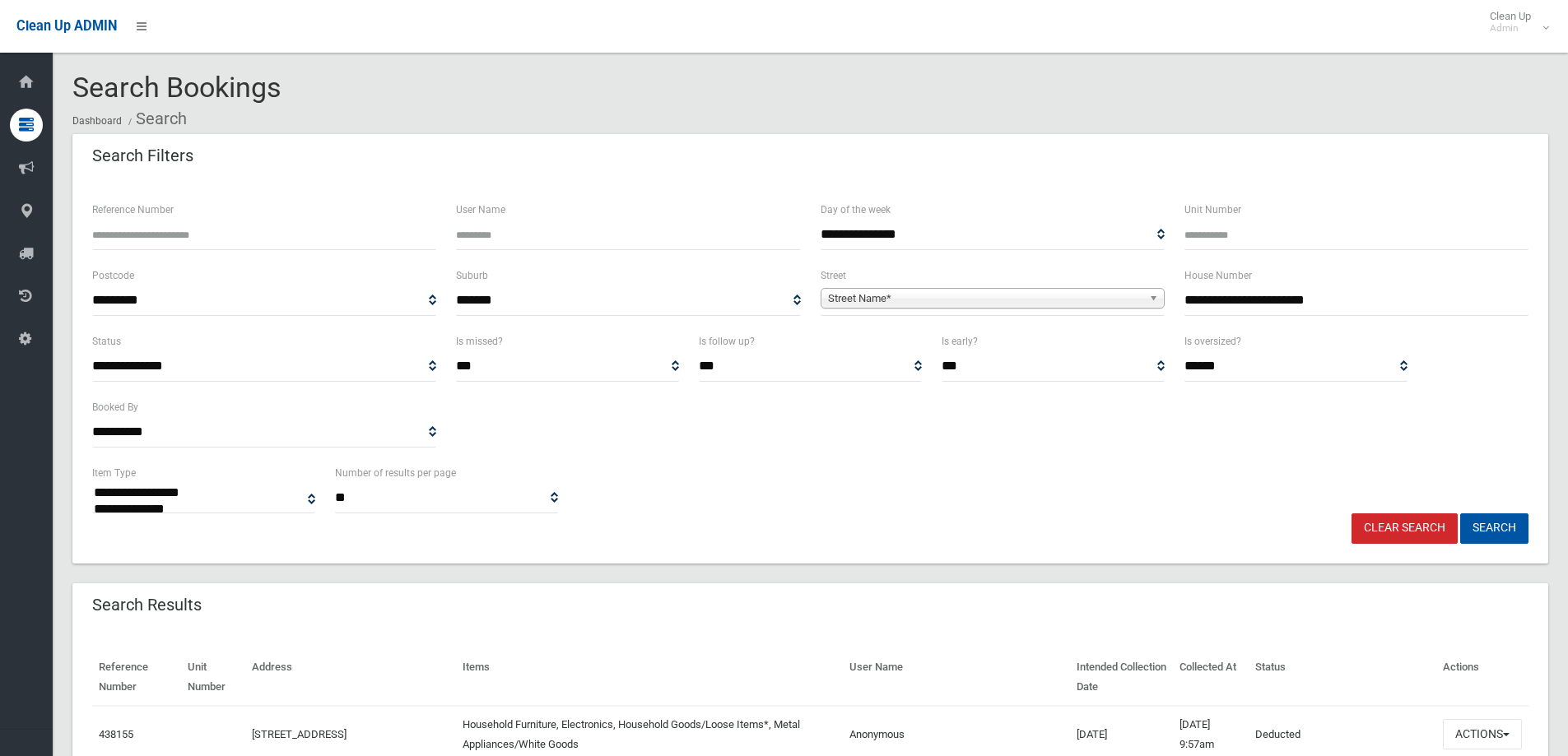
click at [1531, 293] on div "**********" at bounding box center [1356, 298] width 364 height 66
type input "*"
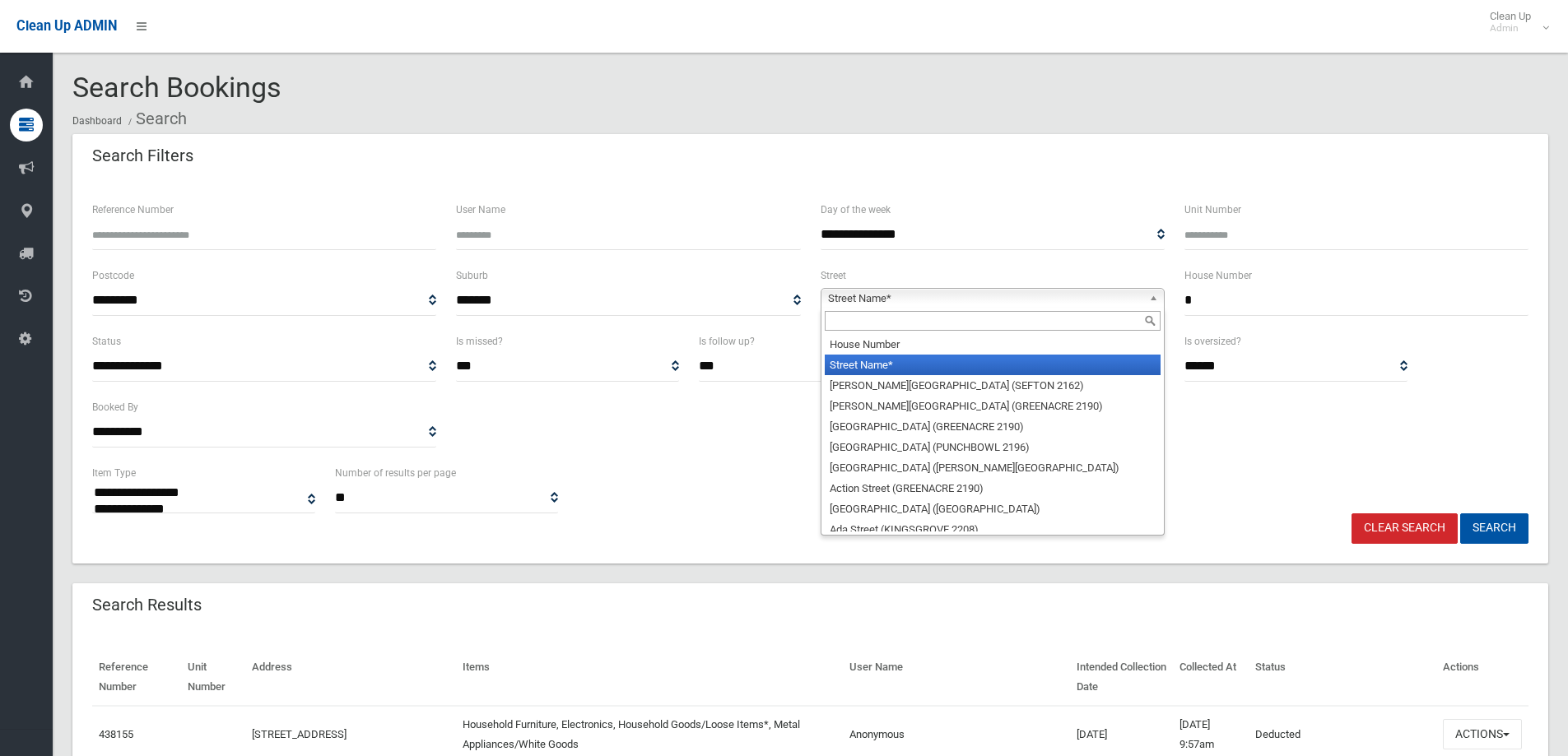
click at [1057, 306] on span "Street Name*" at bounding box center [986, 298] width 315 height 19
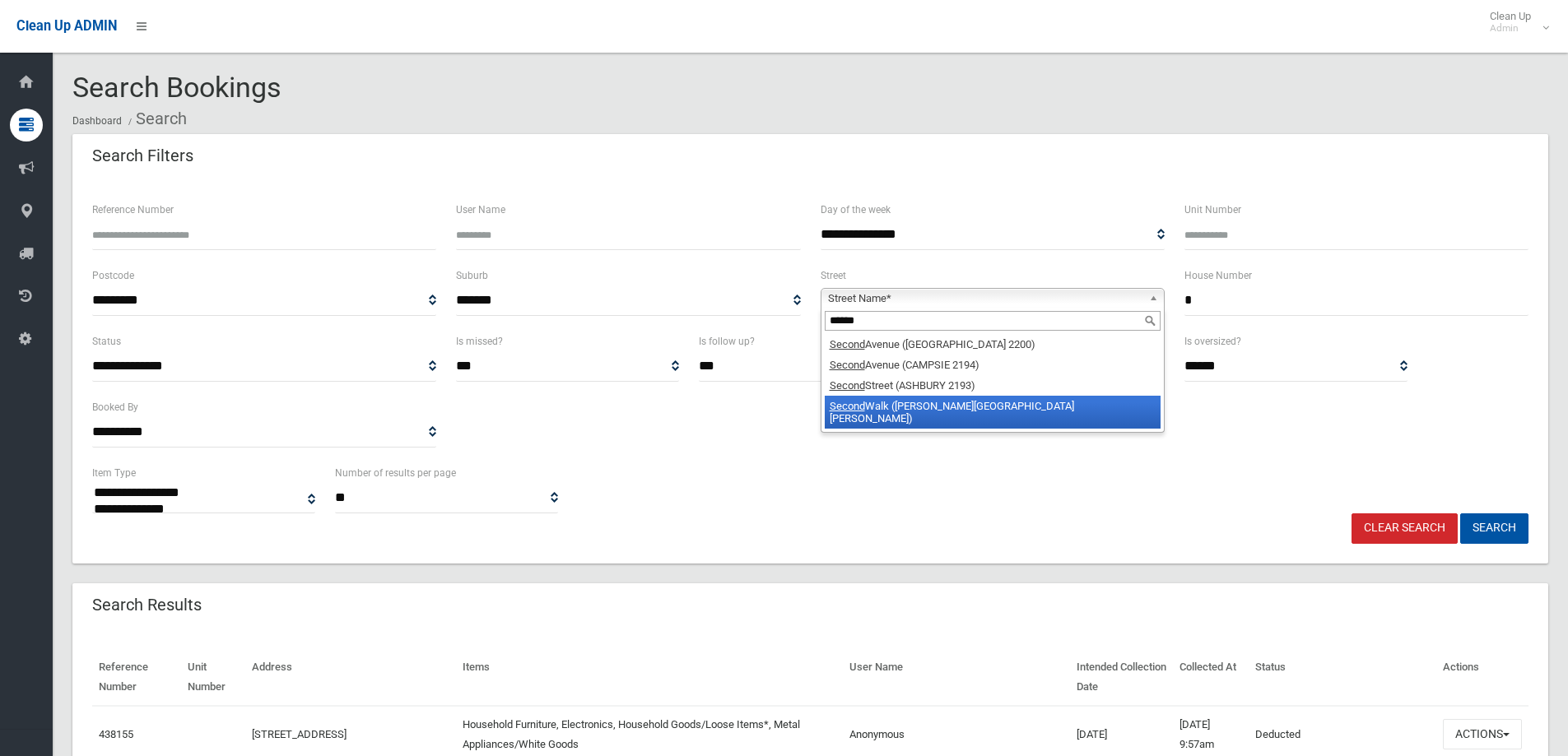
type input "******"
click at [958, 410] on li "Second Walk (CHESTER HILL 2162)" at bounding box center [993, 412] width 336 height 33
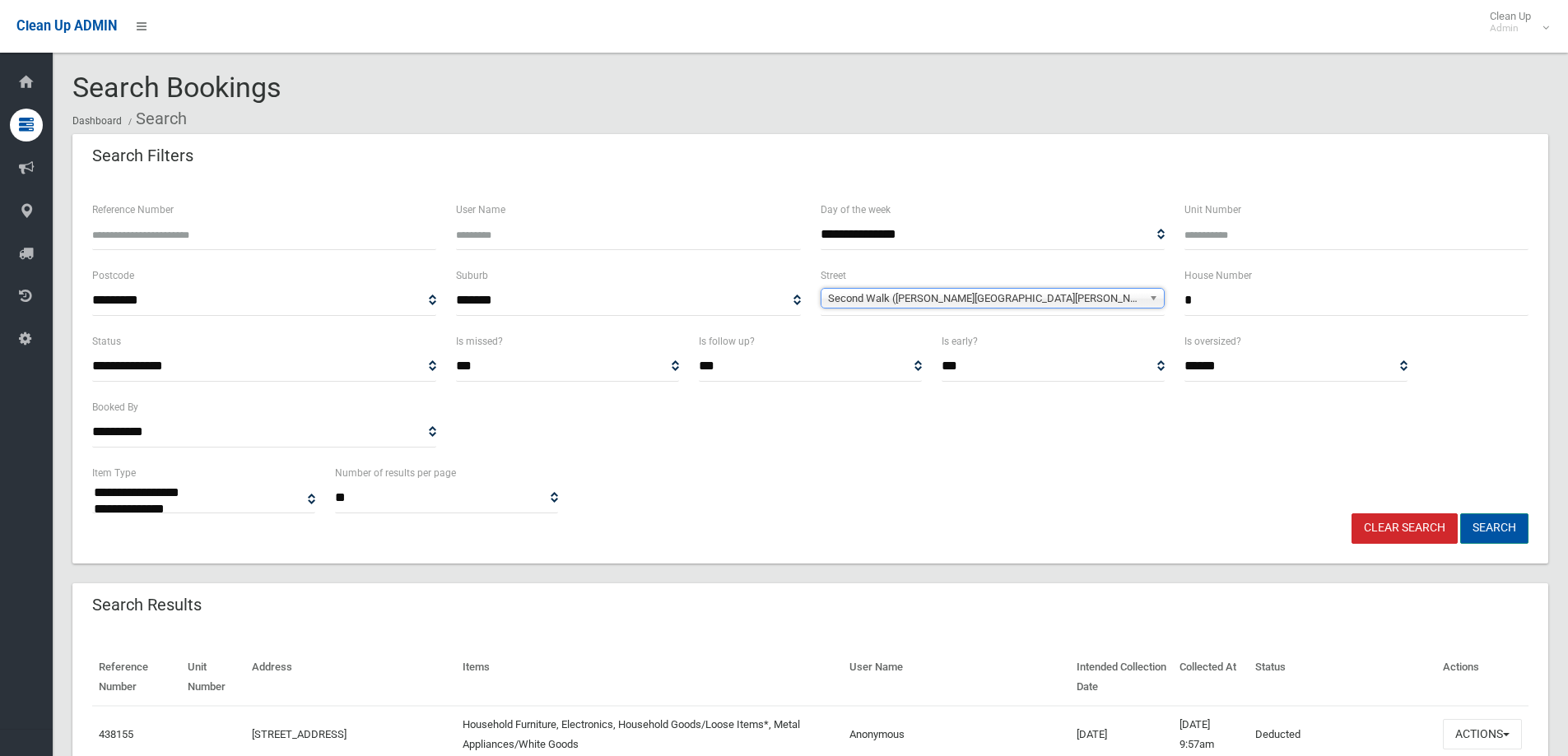
click at [1514, 534] on button "Search" at bounding box center [1494, 529] width 69 height 31
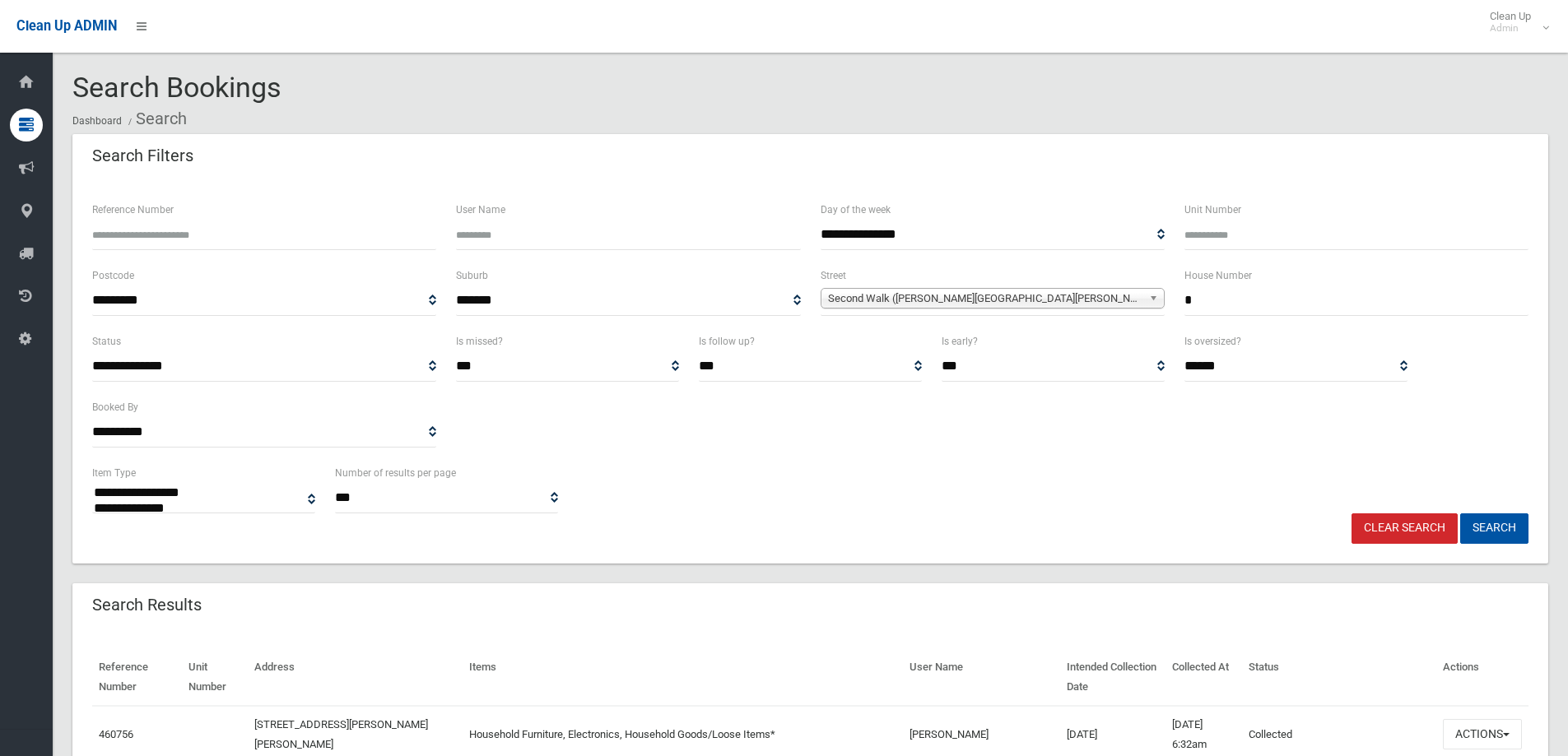
select select
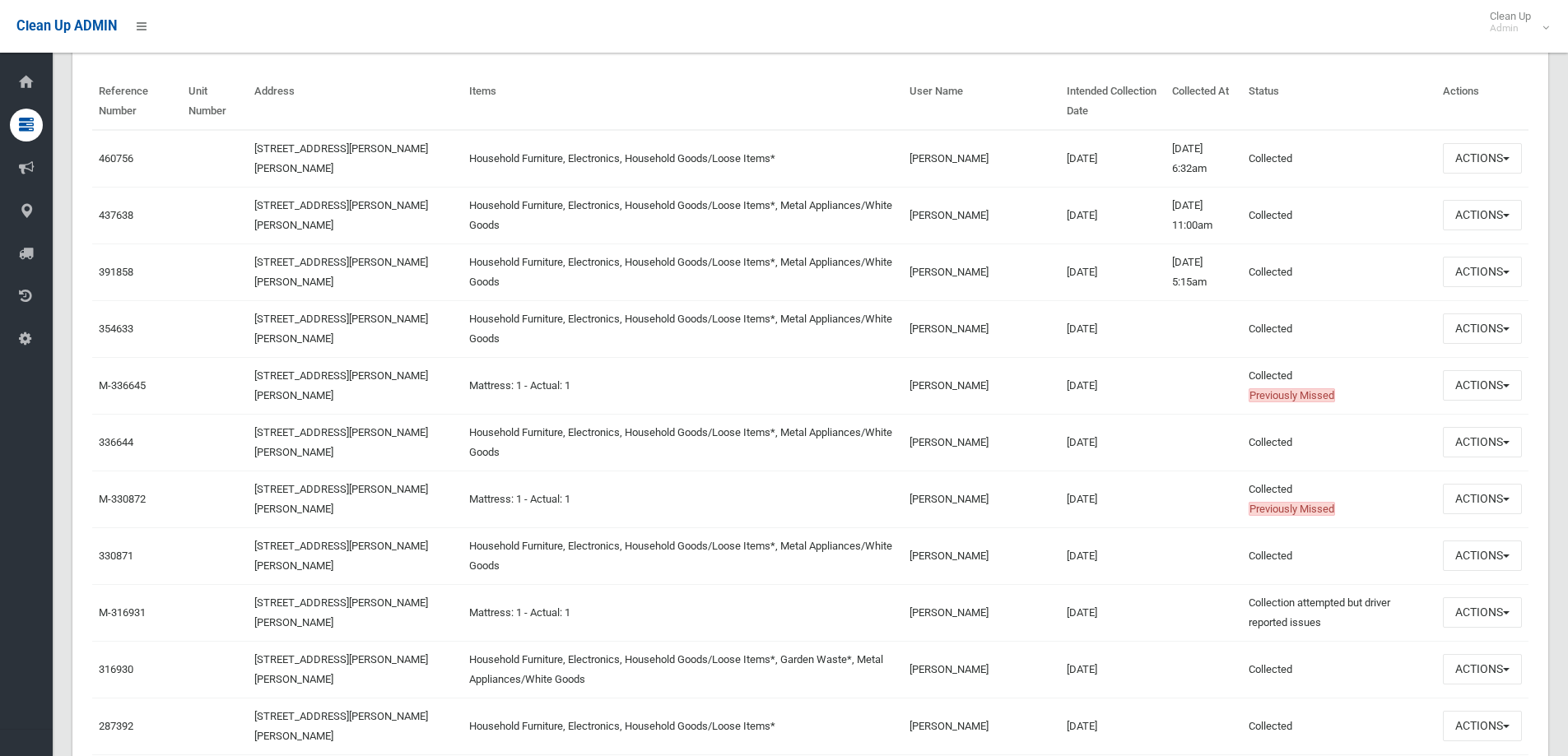
scroll to position [493, 0]
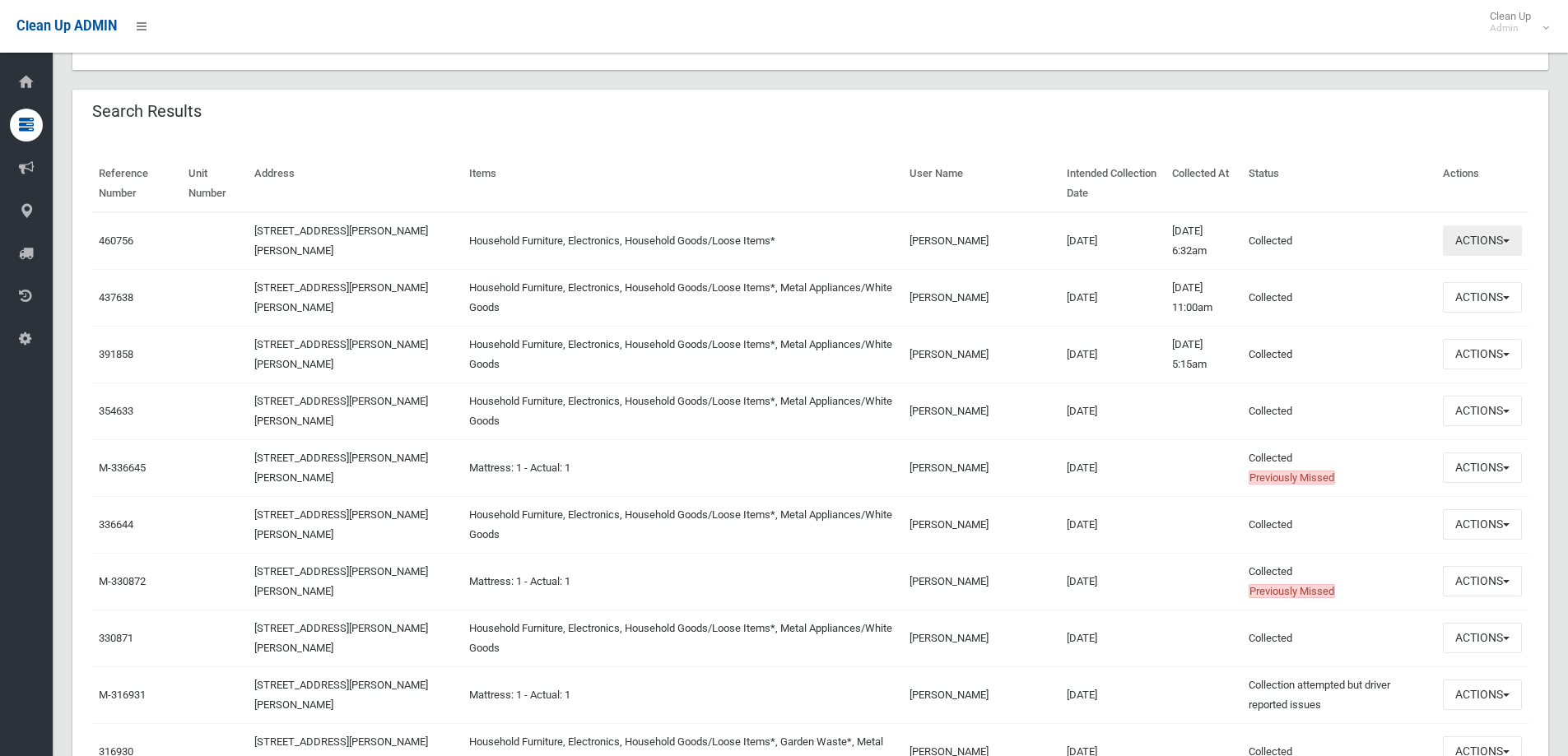
click at [1451, 245] on button "Actions" at bounding box center [1482, 241] width 79 height 31
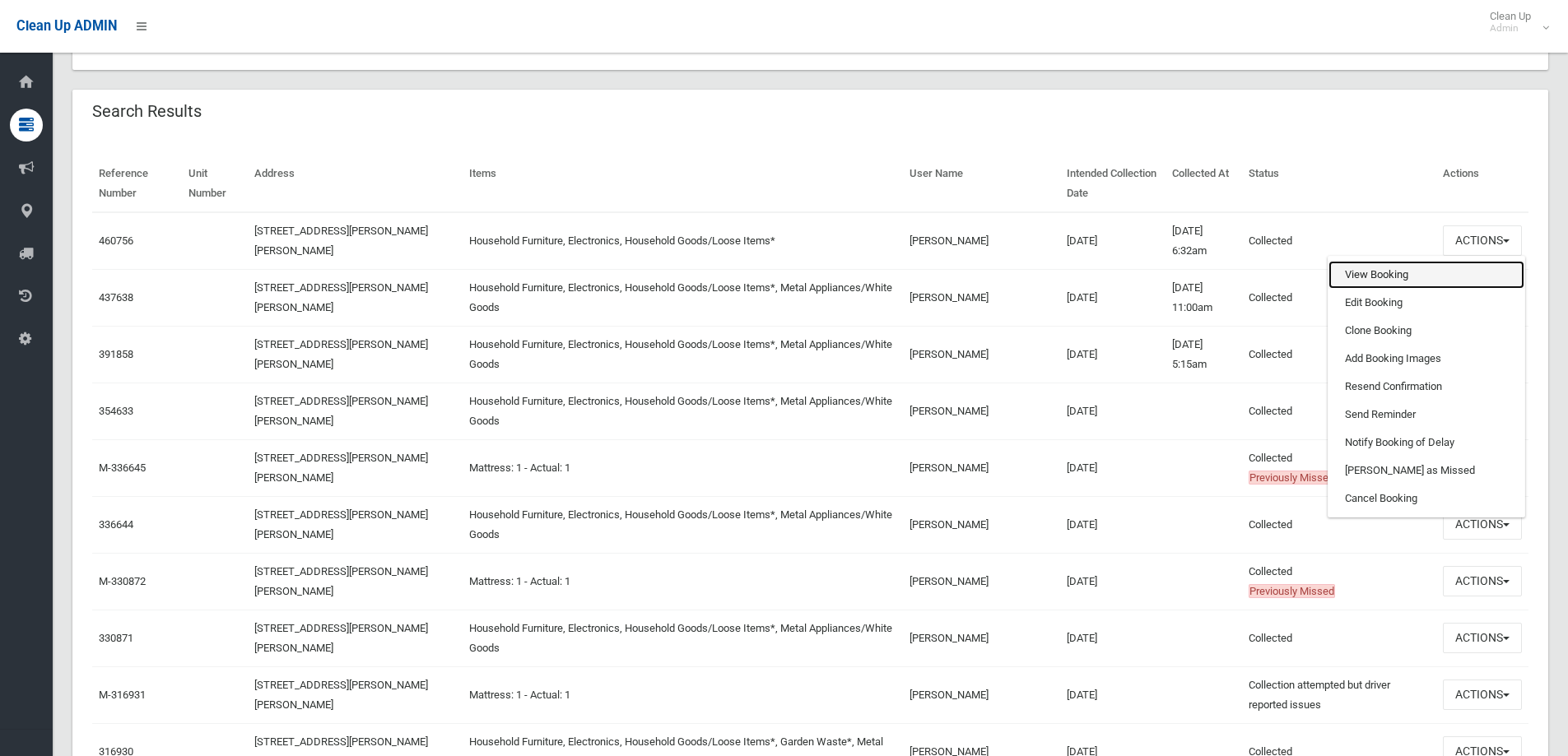
click at [1425, 282] on link "View Booking" at bounding box center [1426, 274] width 196 height 28
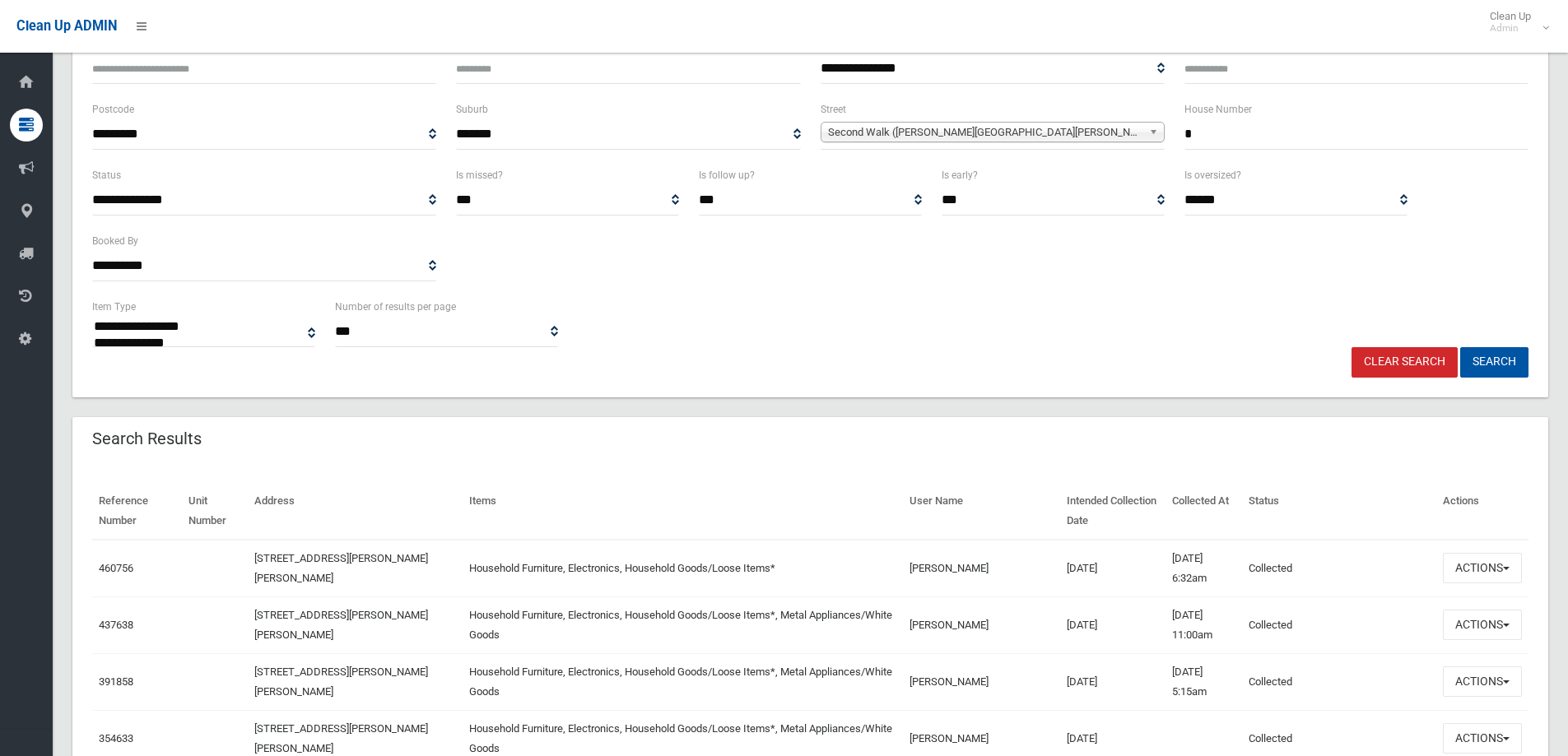
scroll to position [164, 0]
drag, startPoint x: 1231, startPoint y: 143, endPoint x: 1157, endPoint y: 132, distance: 74.8
click at [1157, 132] on div "**********" at bounding box center [810, 134] width 1456 height 66
click at [1214, 139] on input "*" at bounding box center [1357, 136] width 344 height 31
type input "*"
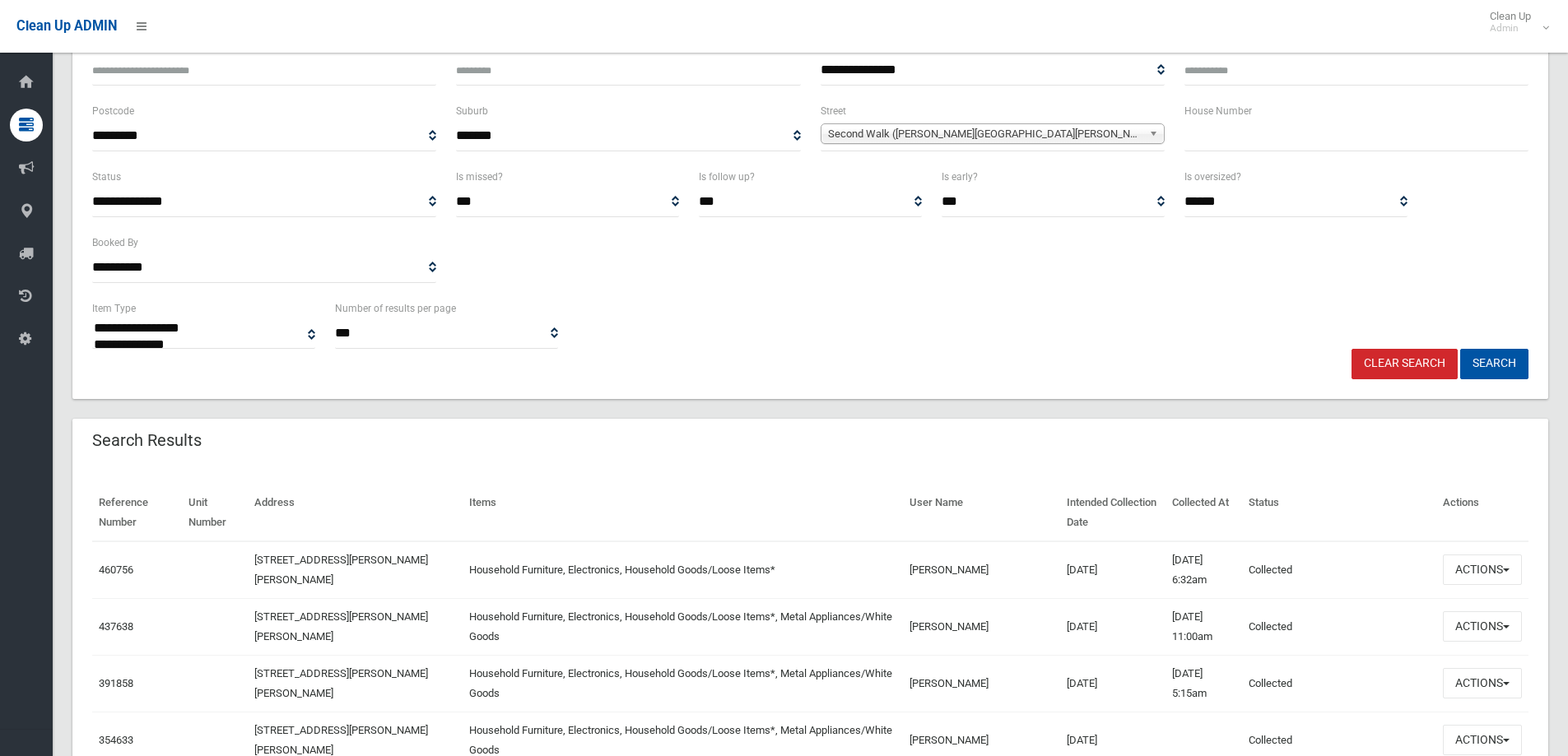
scroll to position [0, 0]
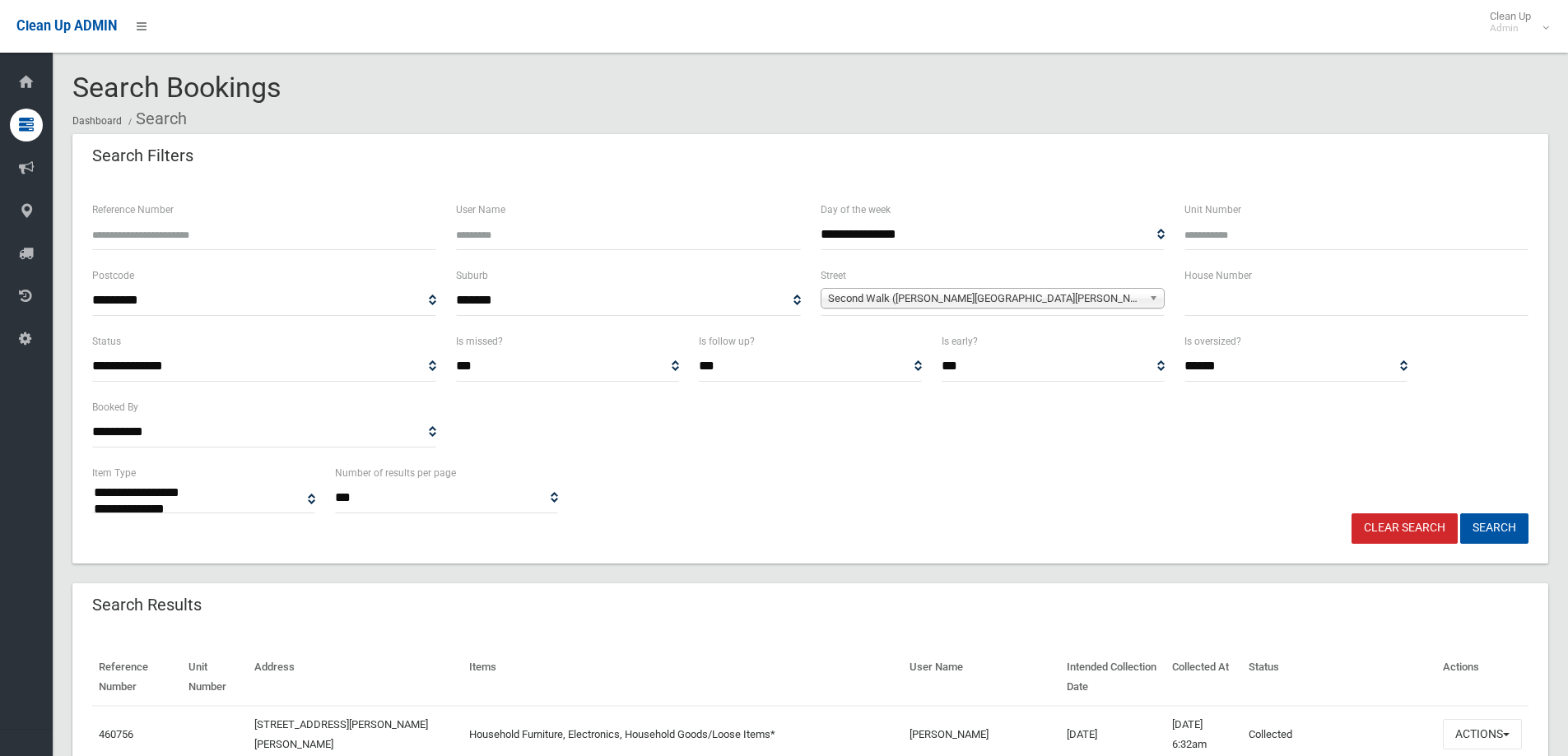
click at [1020, 296] on span "Second Walk (CHESTER HILL 2162)" at bounding box center [986, 298] width 315 height 19
type input "*****"
click at [946, 343] on li "Cheat le Street (EAST HILLS 2213)" at bounding box center [993, 344] width 336 height 20
click at [1346, 313] on input "text" at bounding box center [1357, 301] width 344 height 31
type input "*"
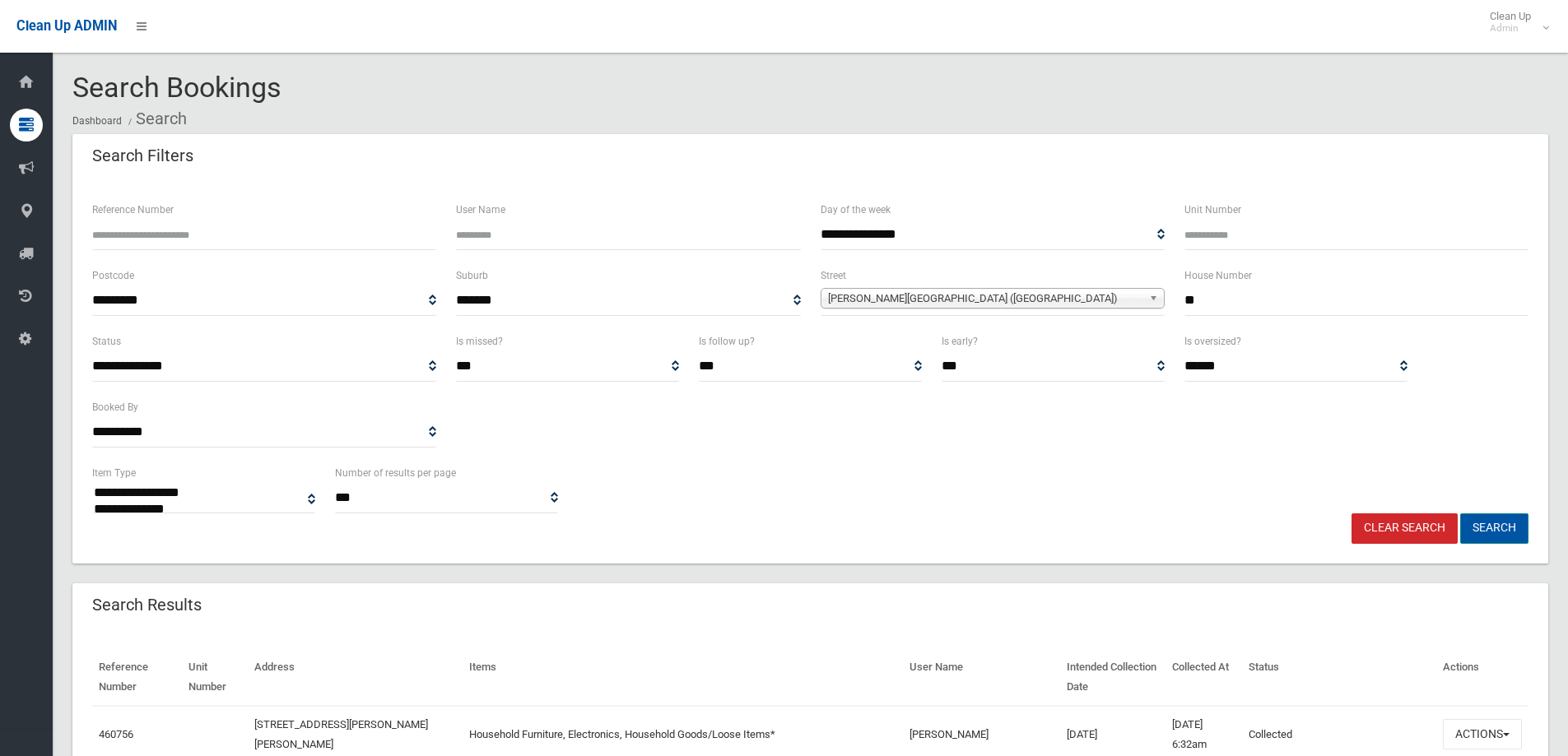
type input "**"
click at [1460, 514] on button "Search" at bounding box center [1494, 529] width 69 height 31
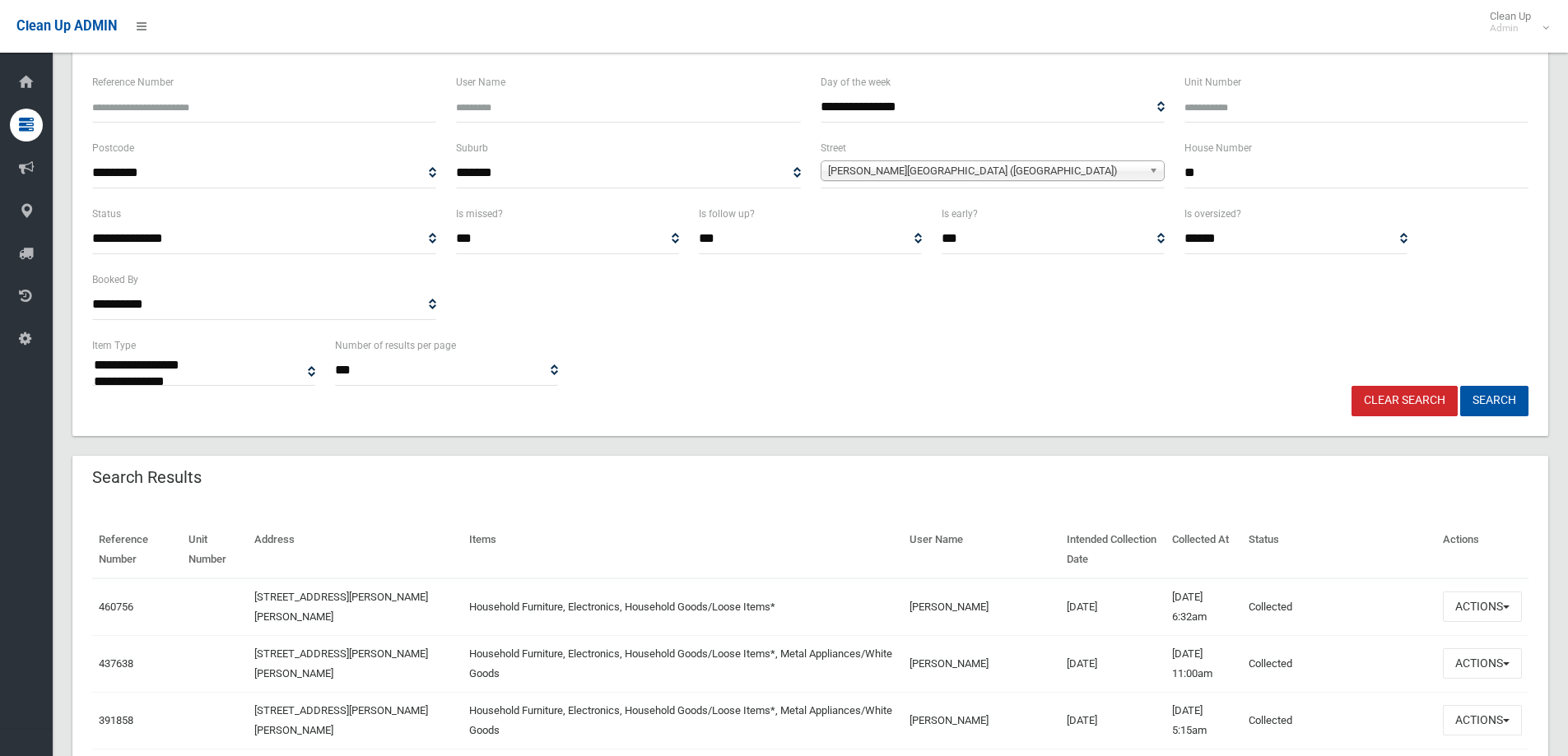
scroll to position [329, 0]
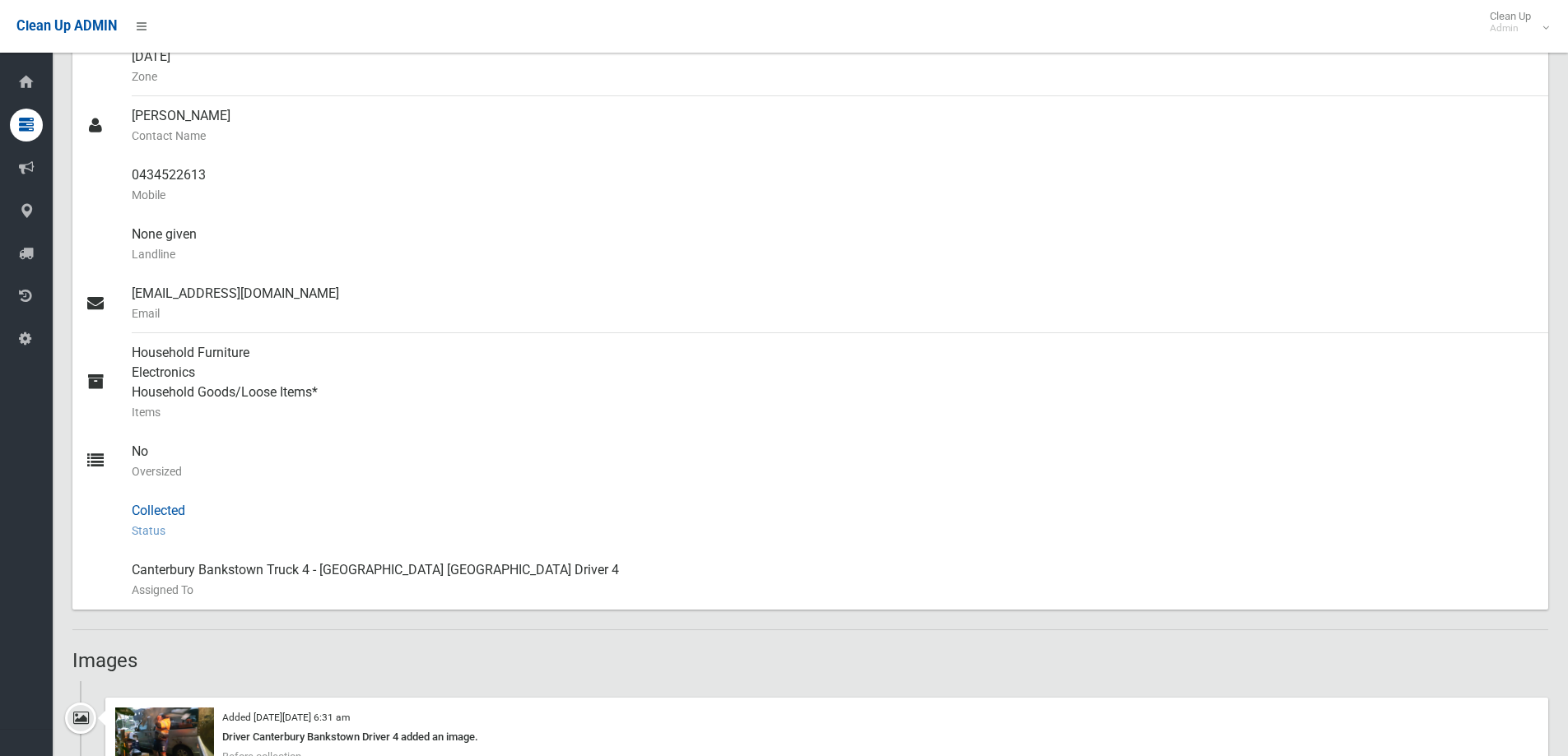
scroll to position [658, 0]
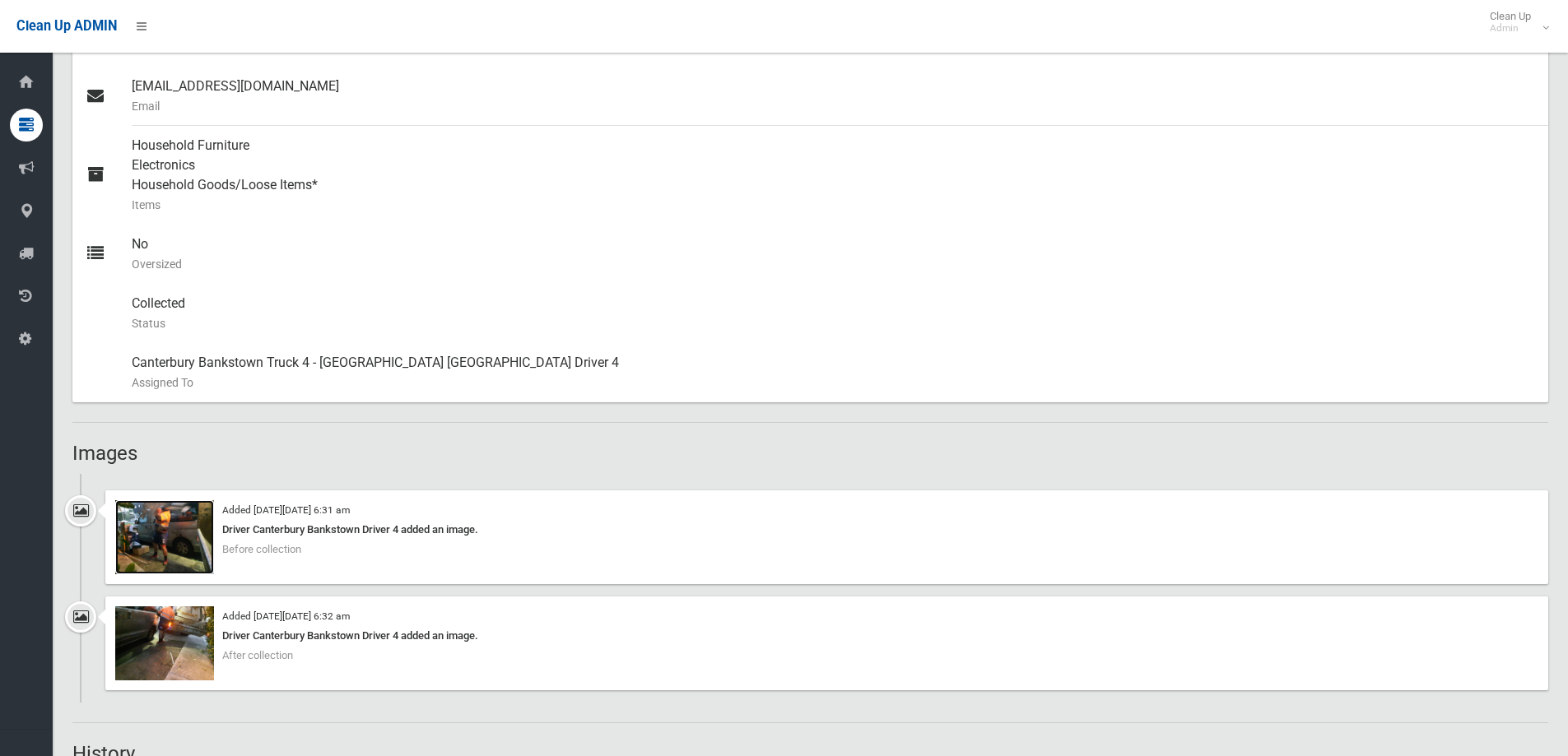
click at [190, 533] on img at bounding box center [164, 537] width 98 height 74
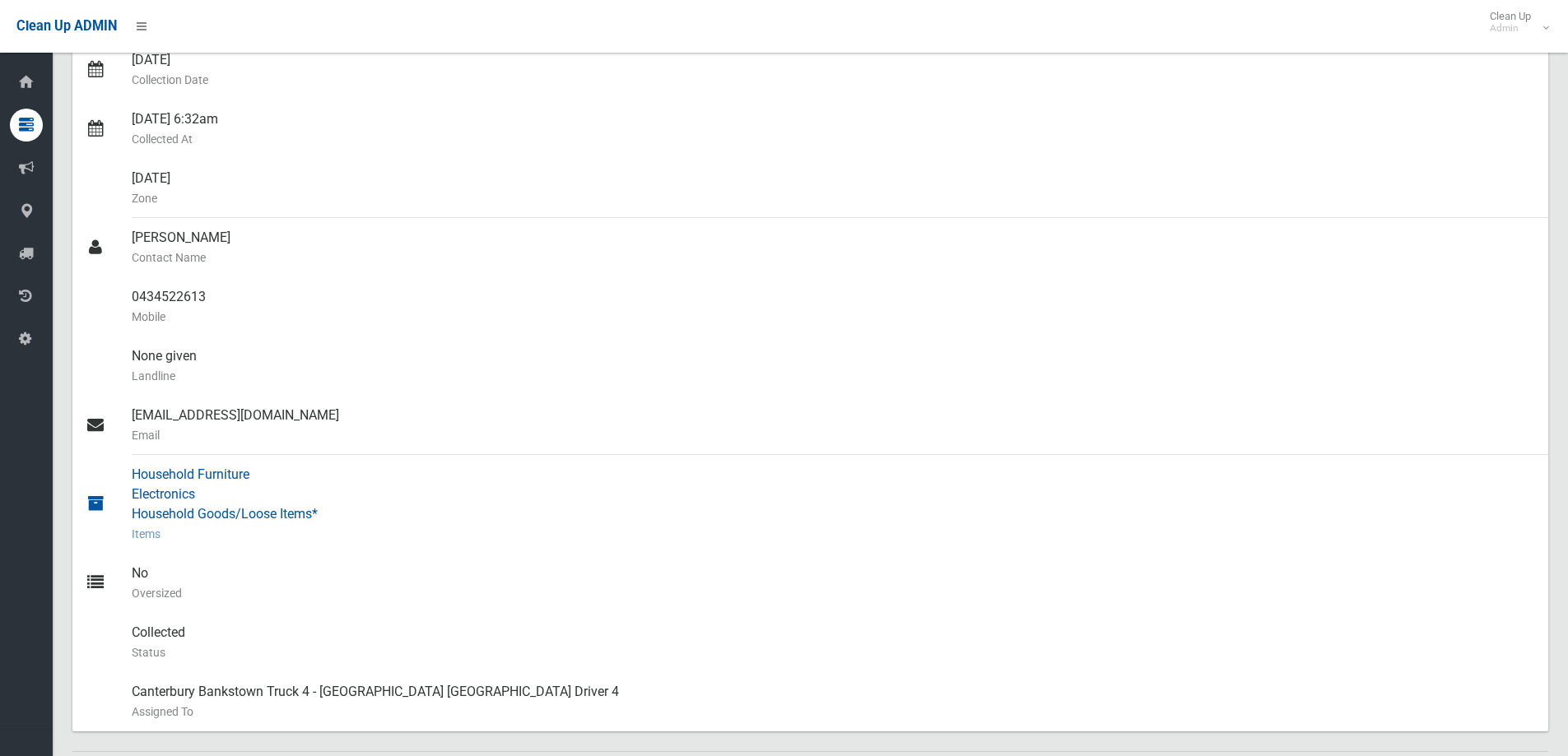
scroll to position [0, 0]
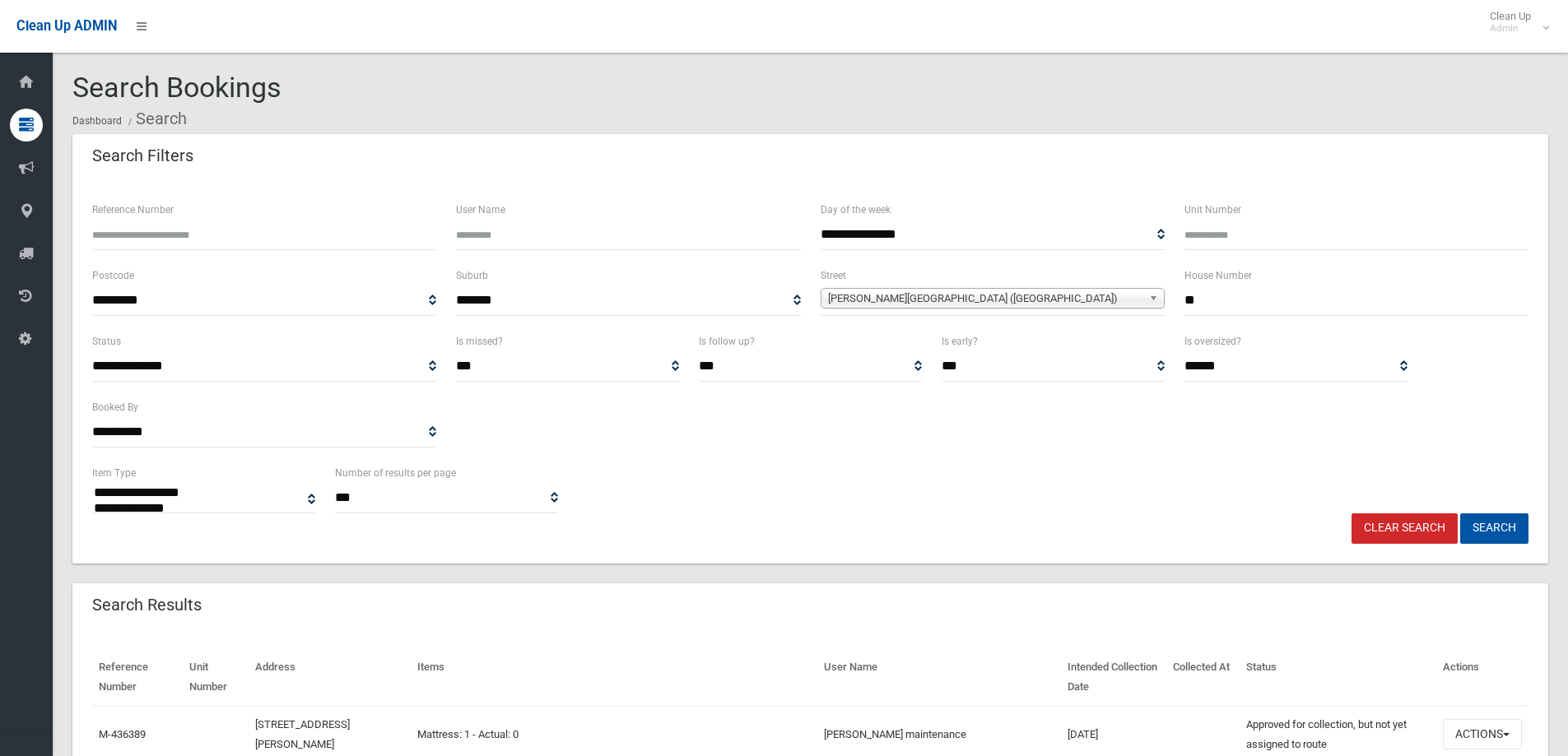
select select
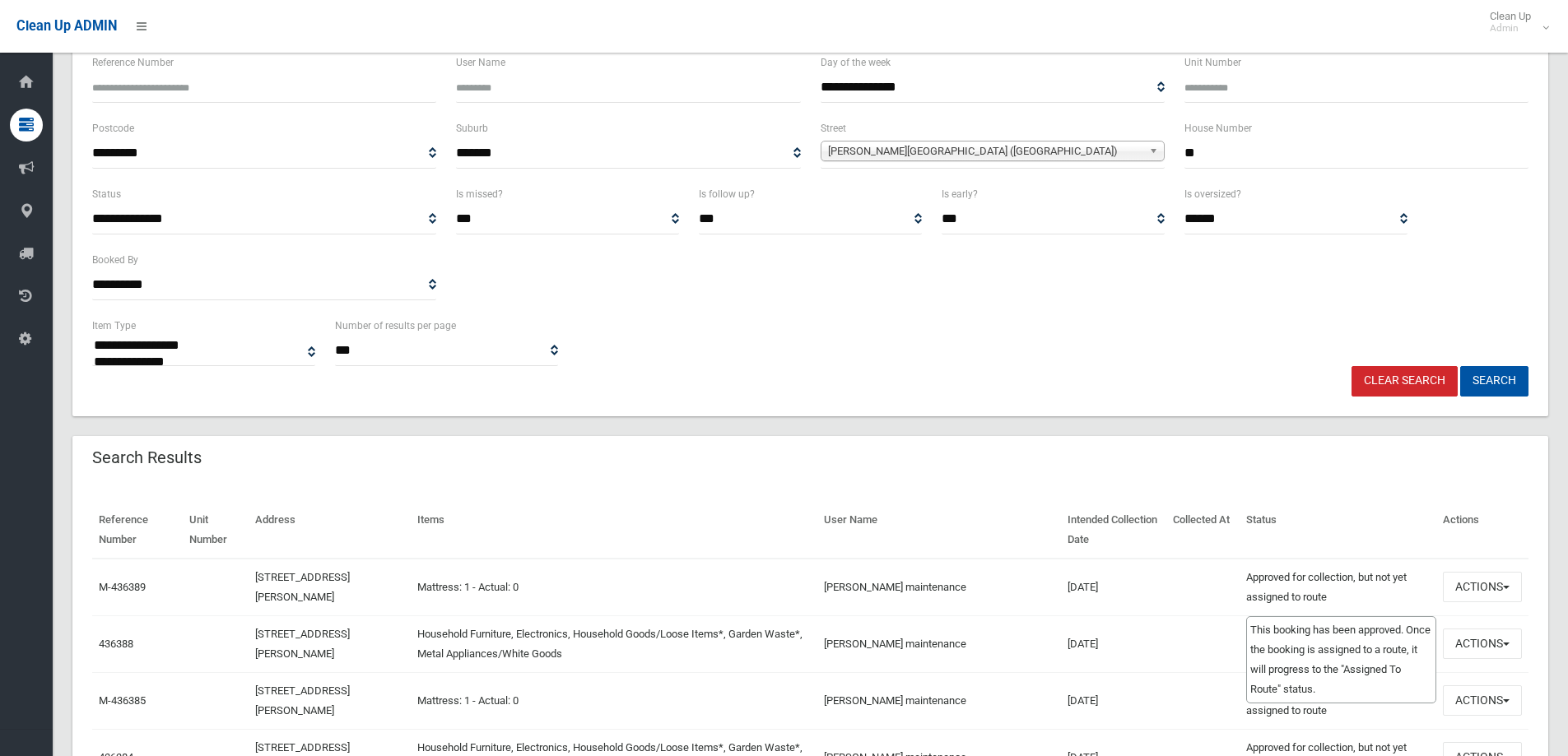
scroll to position [329, 0]
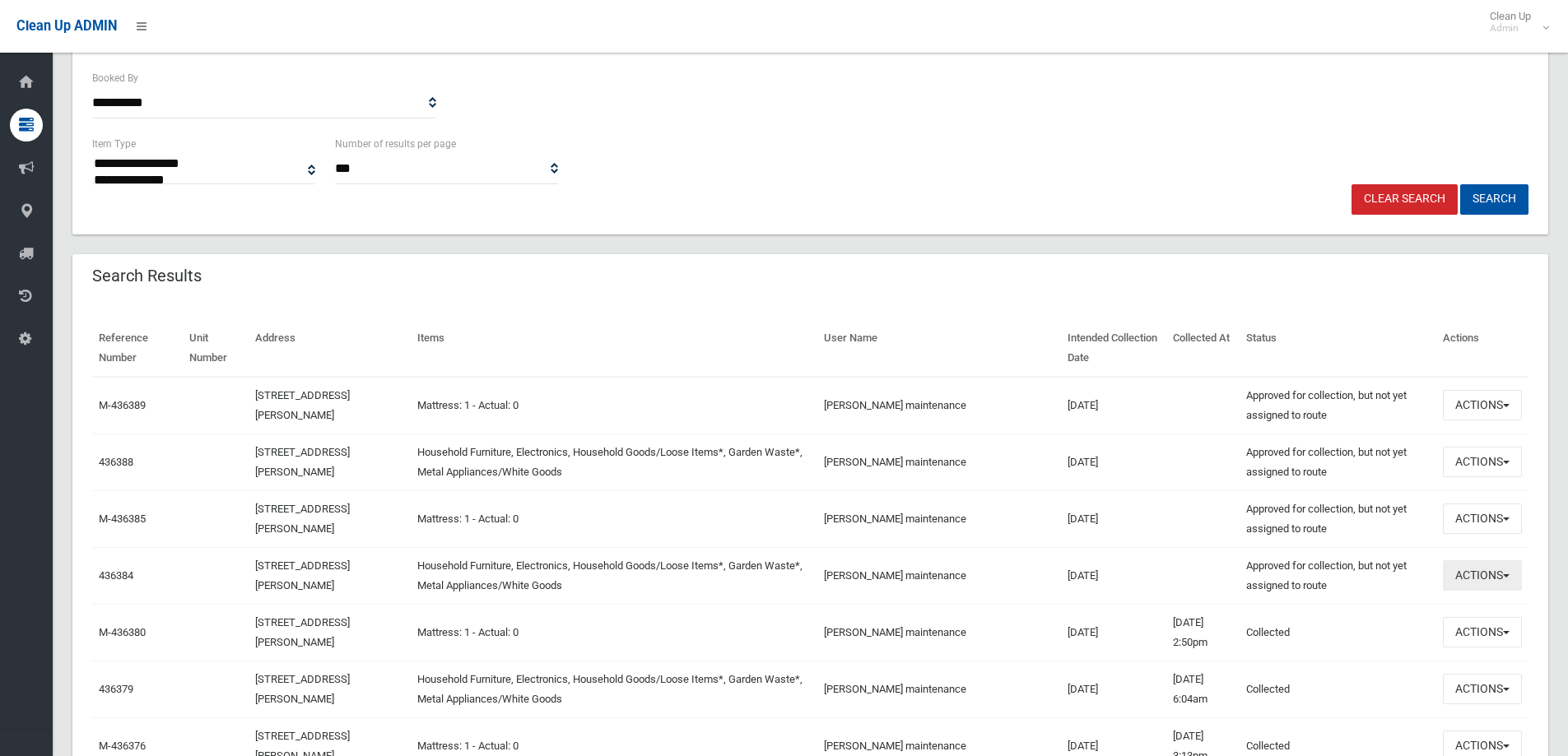
click at [1511, 574] on button "Actions" at bounding box center [1482, 576] width 79 height 31
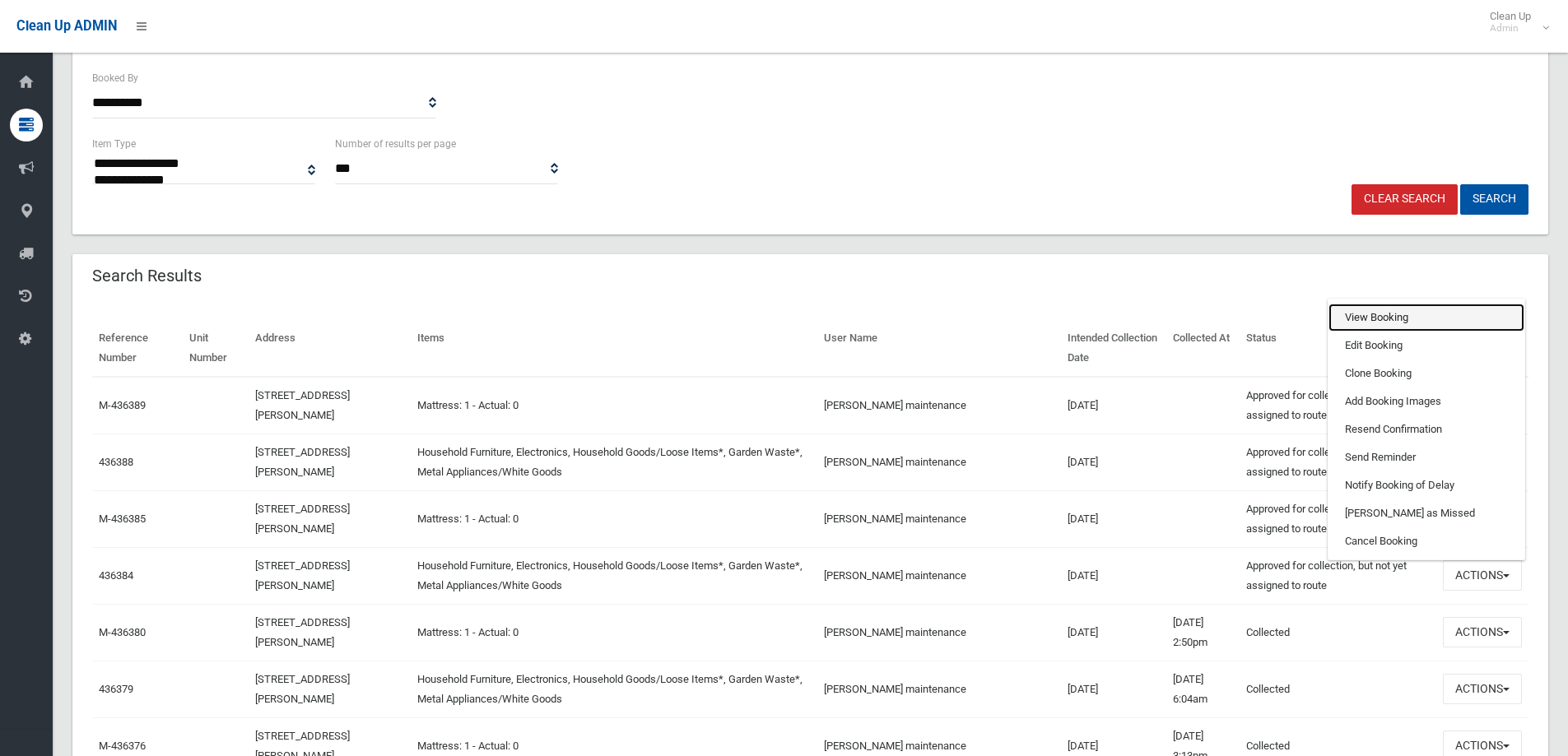
click at [1397, 310] on link "View Booking" at bounding box center [1426, 318] width 196 height 28
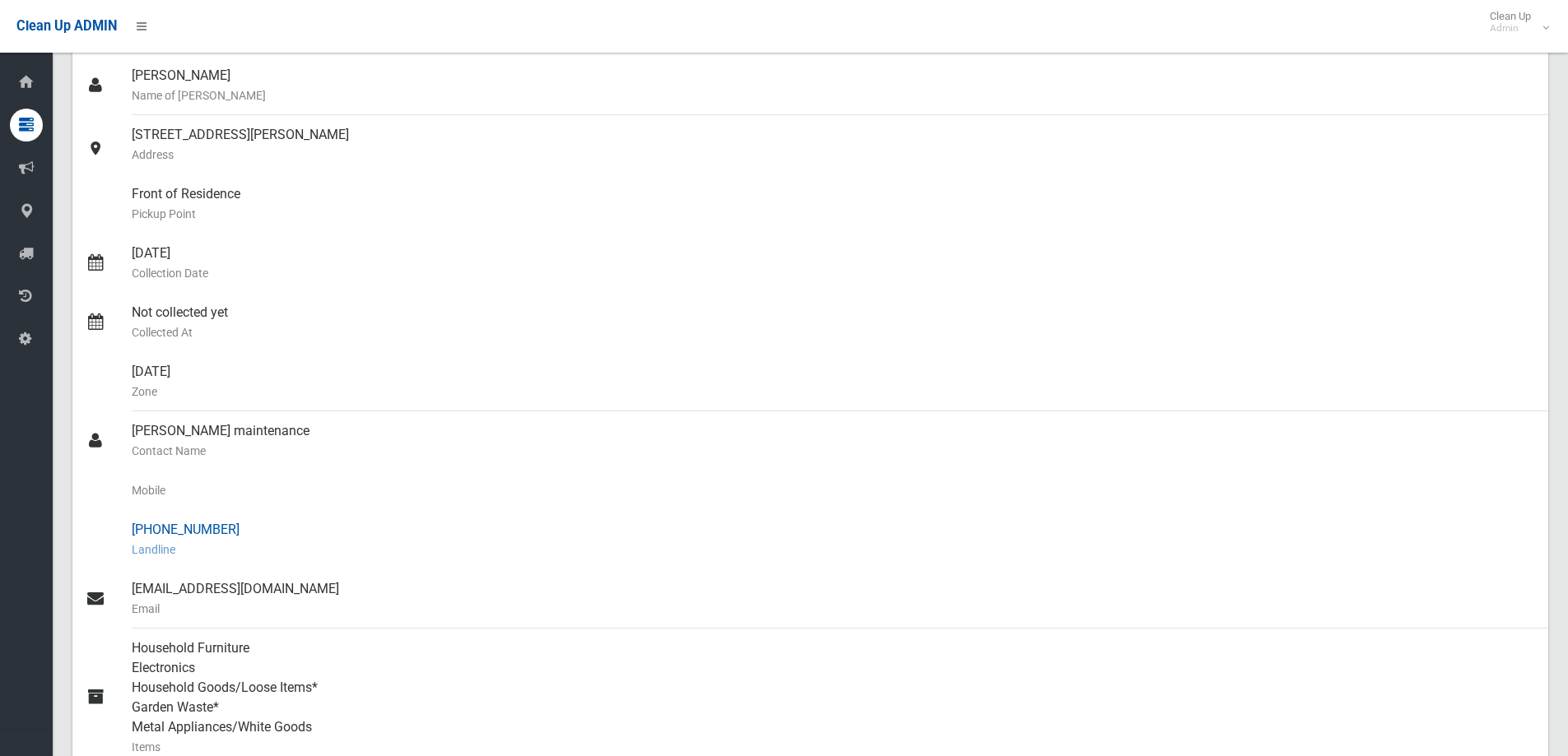
scroll to position [118, 0]
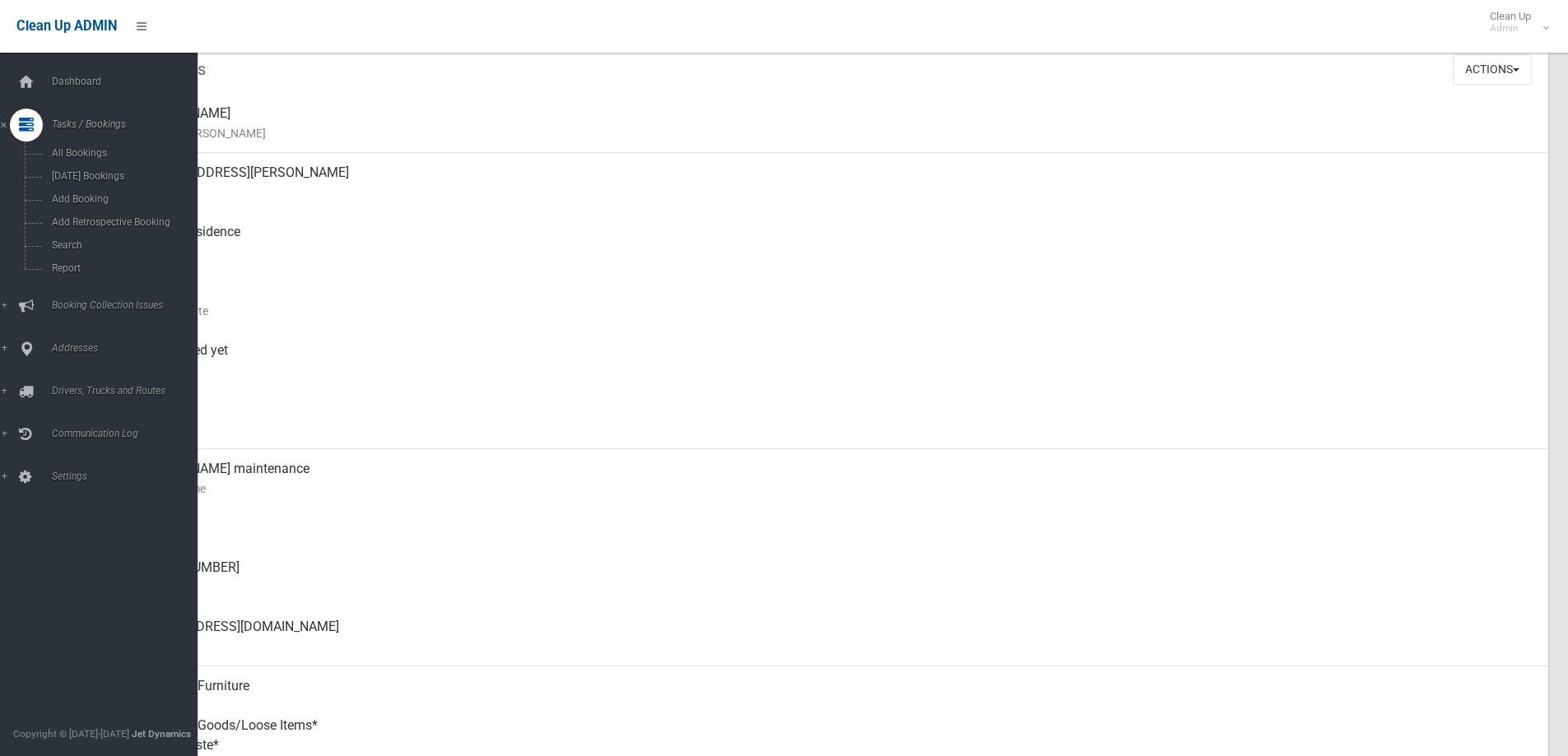
click at [313, 33] on div "Clean Up ADMIN Clean Up Admin Logout" at bounding box center [784, 26] width 1568 height 53
click at [78, 246] on span "Search" at bounding box center [122, 245] width 149 height 12
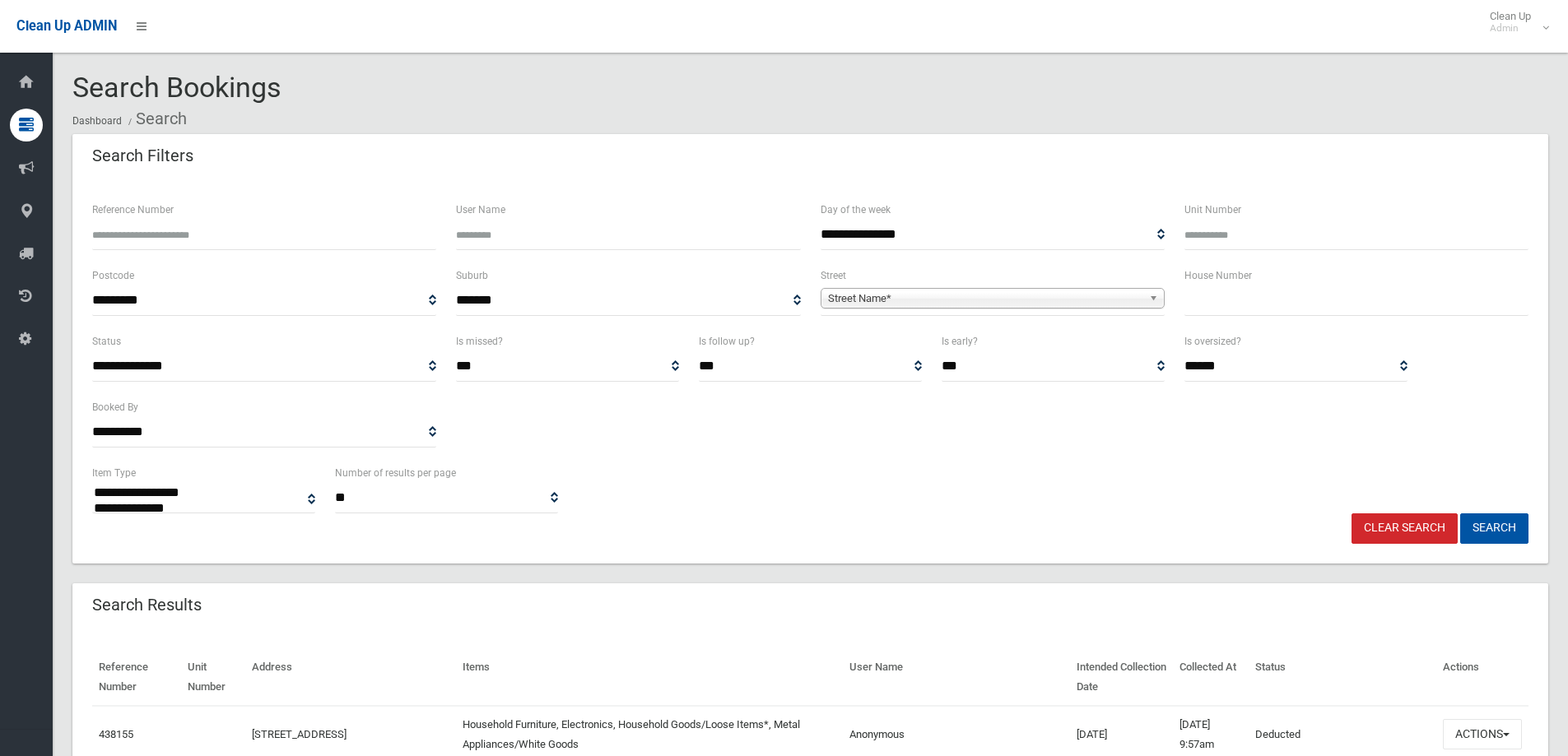
select select
click at [1219, 302] on input "text" at bounding box center [1357, 301] width 344 height 31
type input "***"
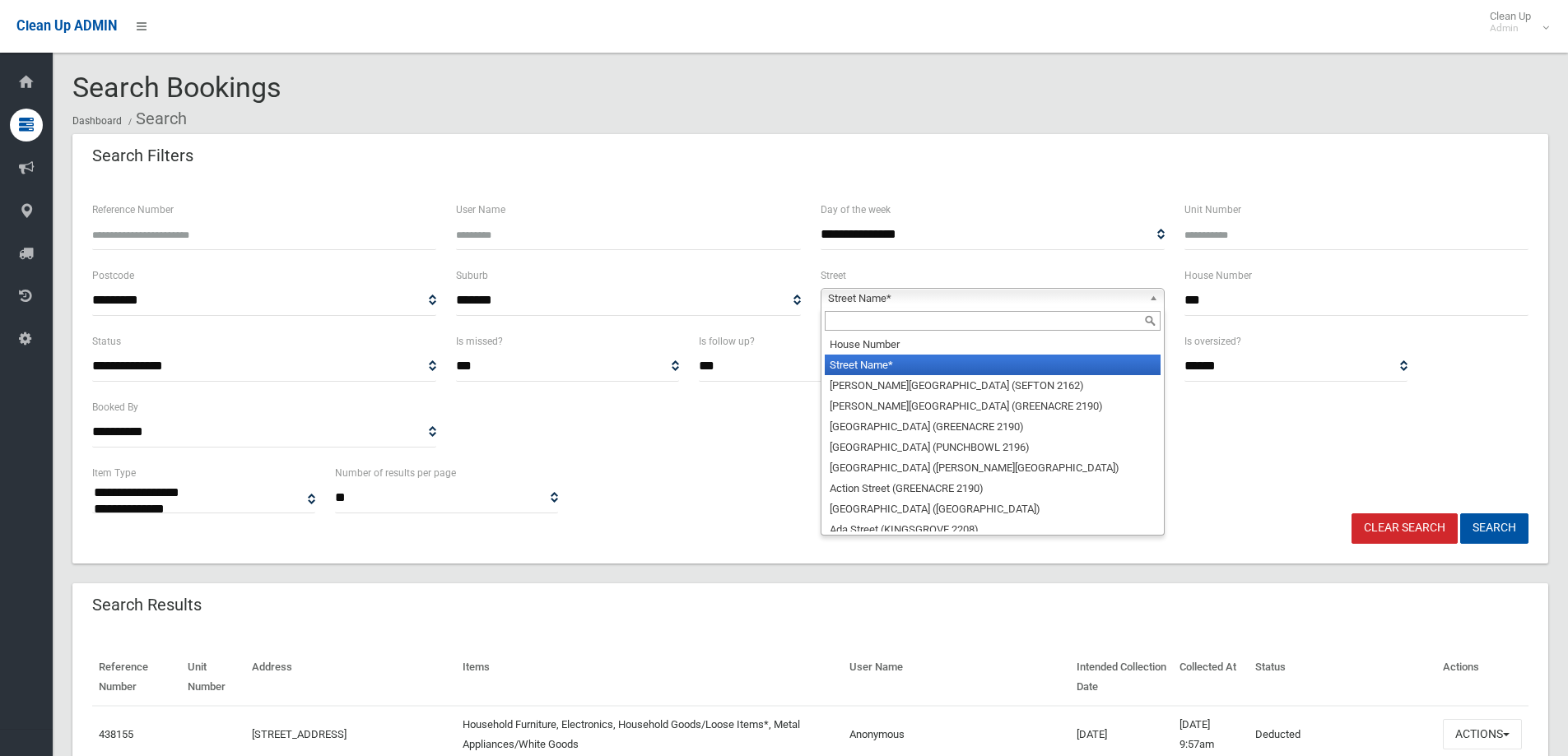
click at [940, 298] on span "Street Name*" at bounding box center [986, 298] width 315 height 19
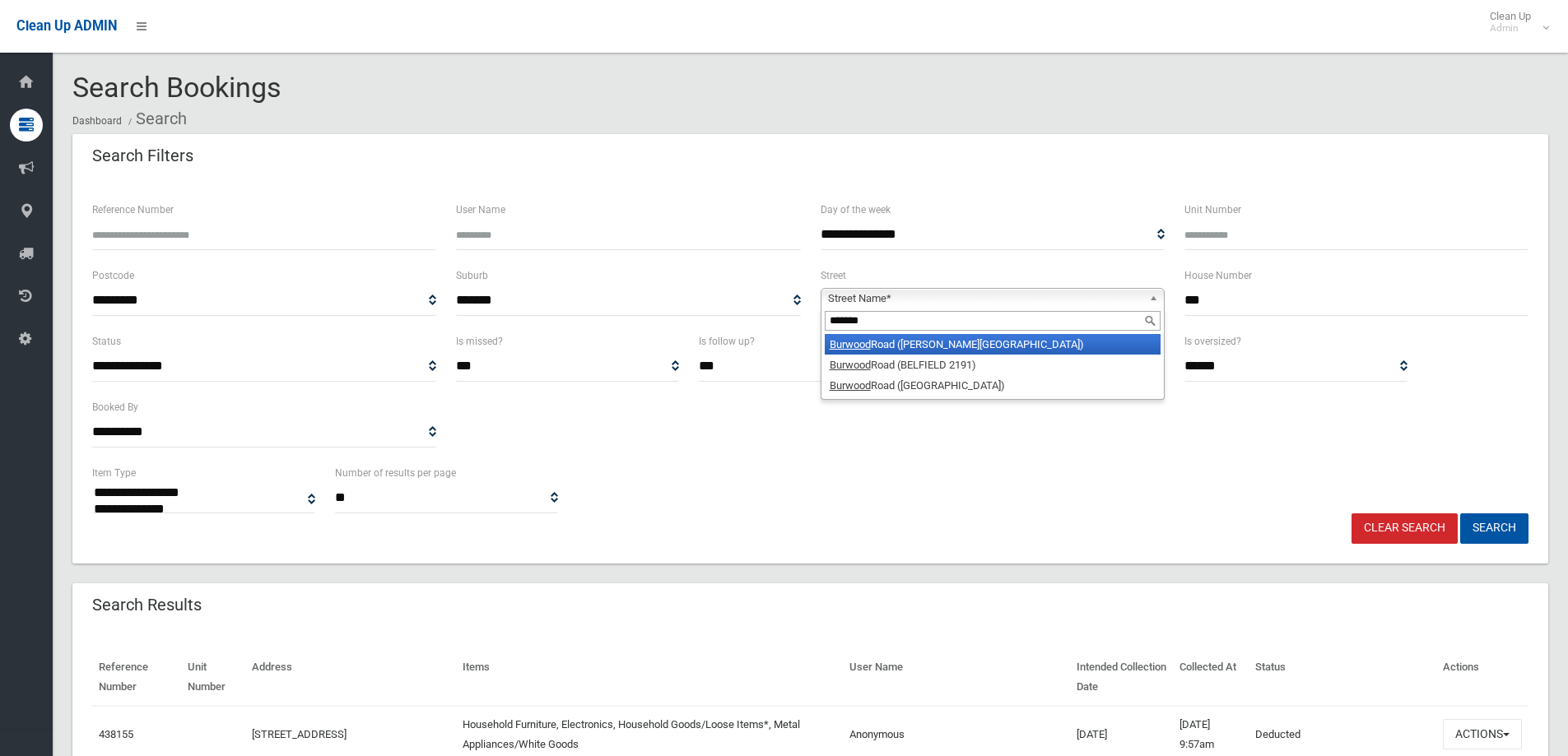
type input "*******"
click at [906, 349] on li "Burwood Road (BELMORE 2192)" at bounding box center [993, 344] width 336 height 20
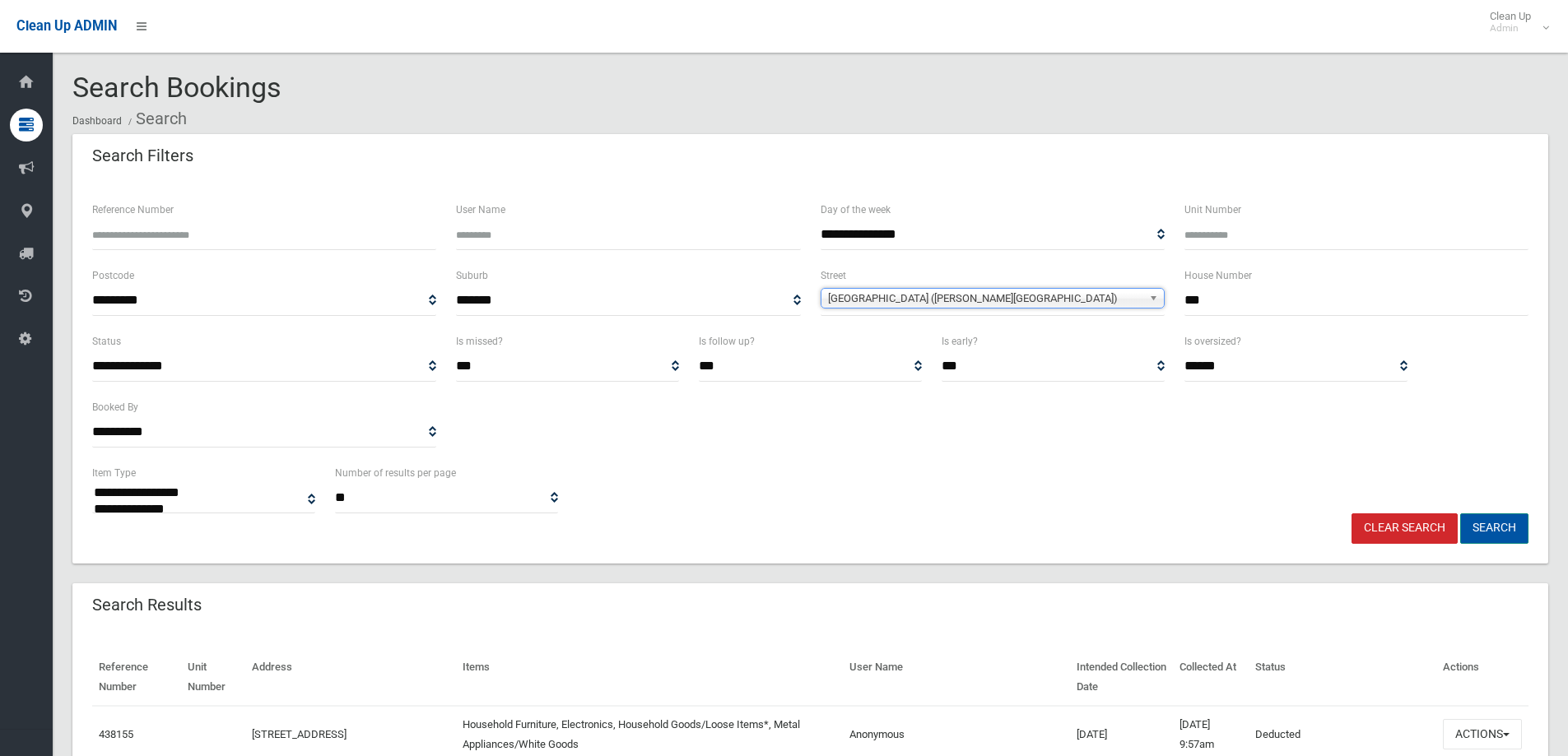
click at [1489, 521] on button "Search" at bounding box center [1494, 529] width 69 height 31
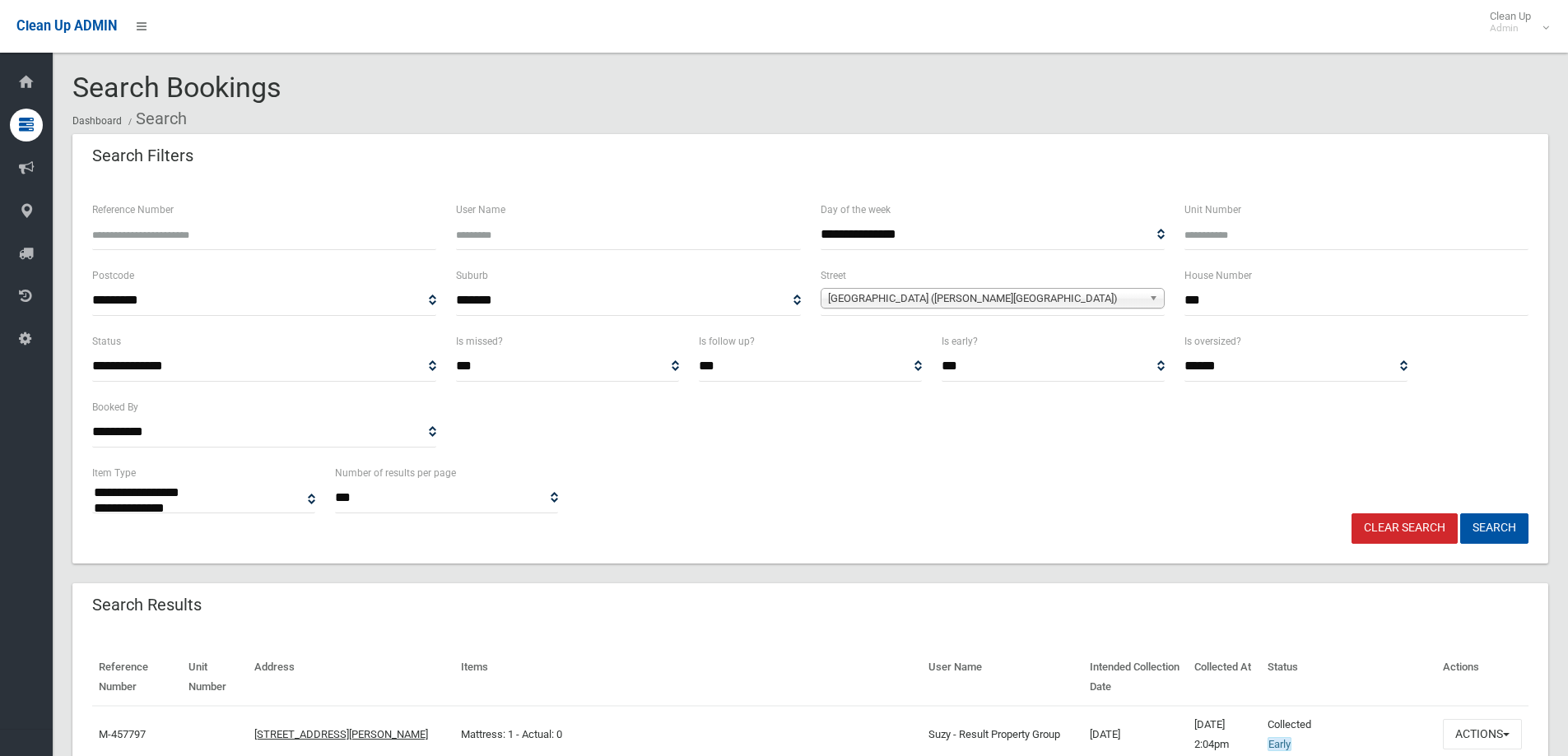
select select
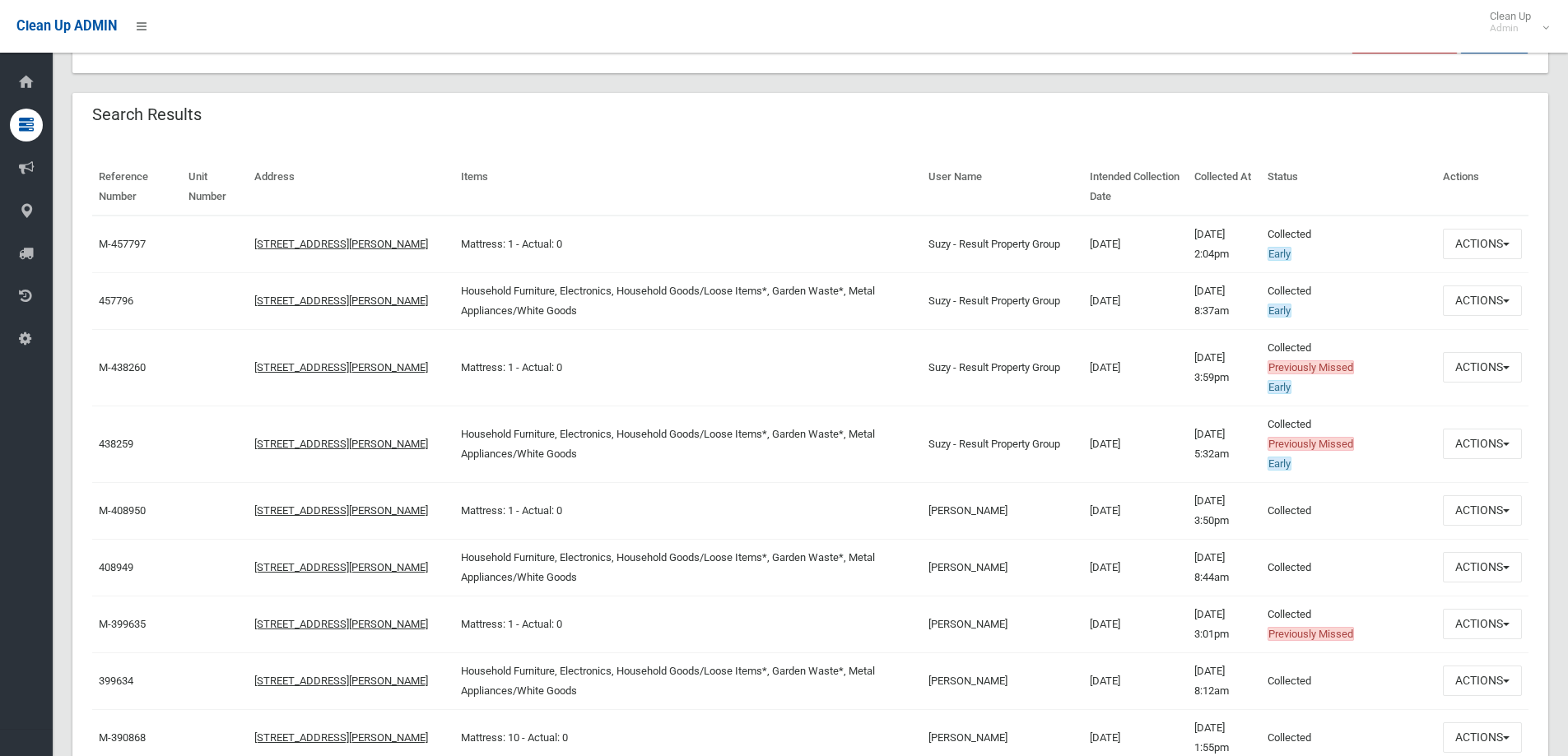
scroll to position [493, 0]
